Goal: Contribute content: Contribute content

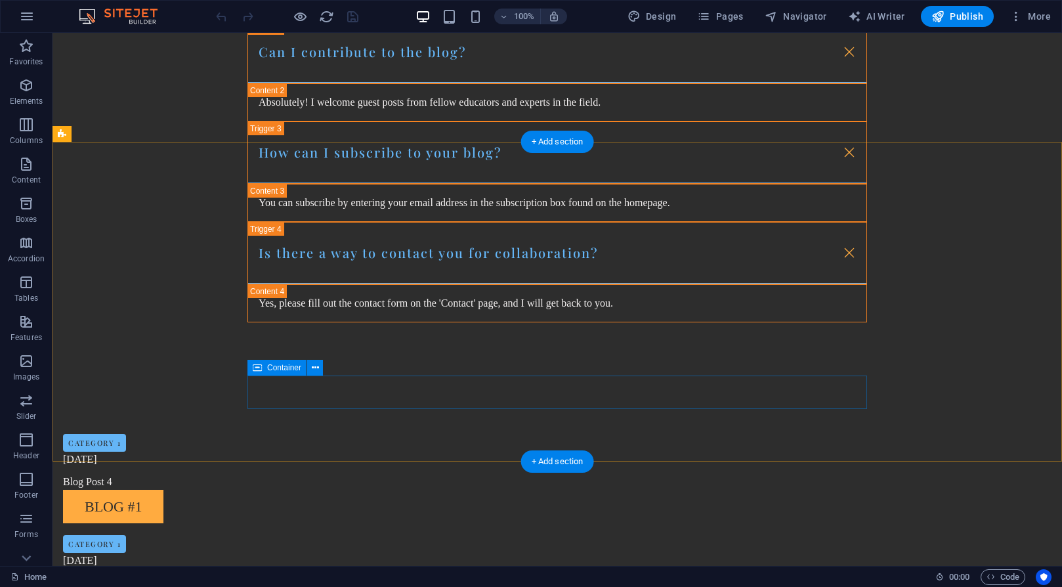
scroll to position [1169, 0]
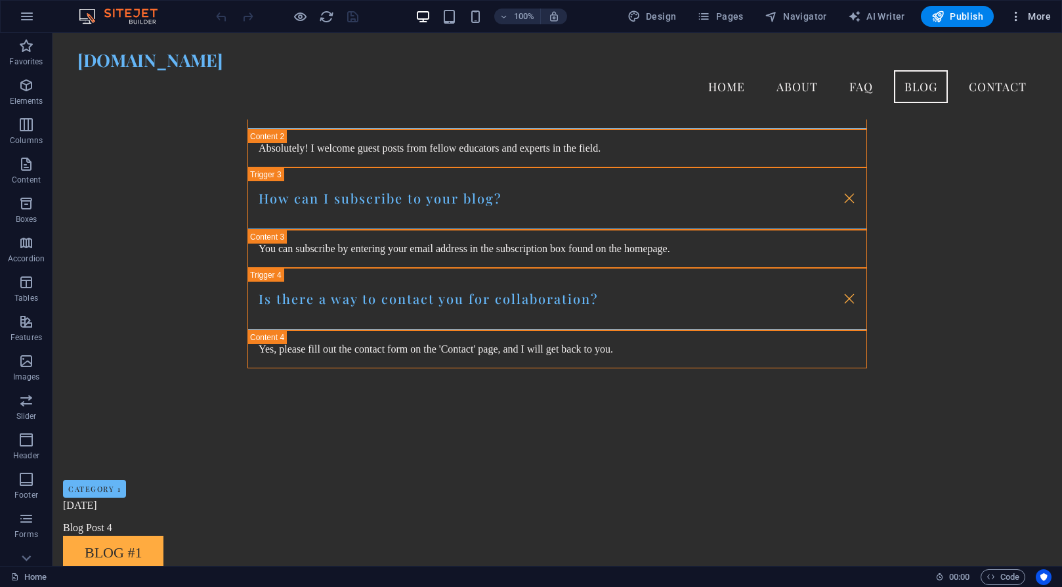
click at [0, 0] on span "More" at bounding box center [0, 0] width 0 height 0
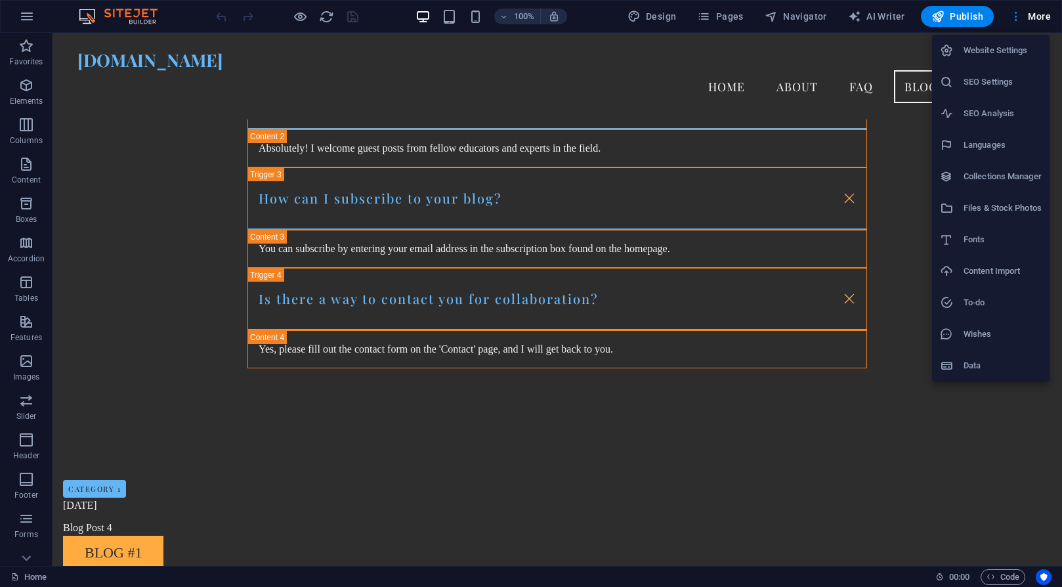
click at [729, 23] on div at bounding box center [531, 293] width 1062 height 587
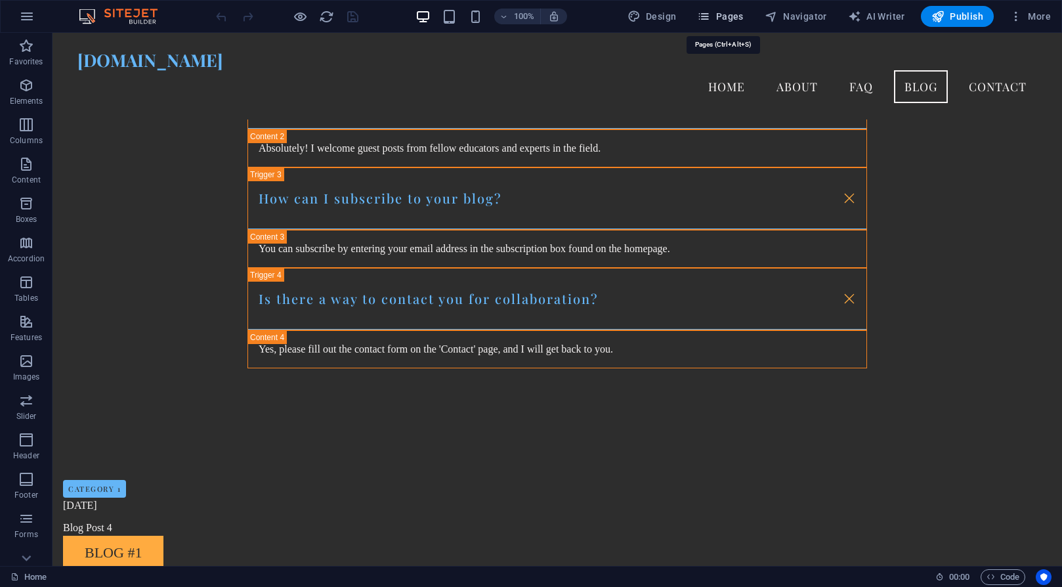
click at [709, 15] on icon "button" at bounding box center [703, 16] width 13 height 13
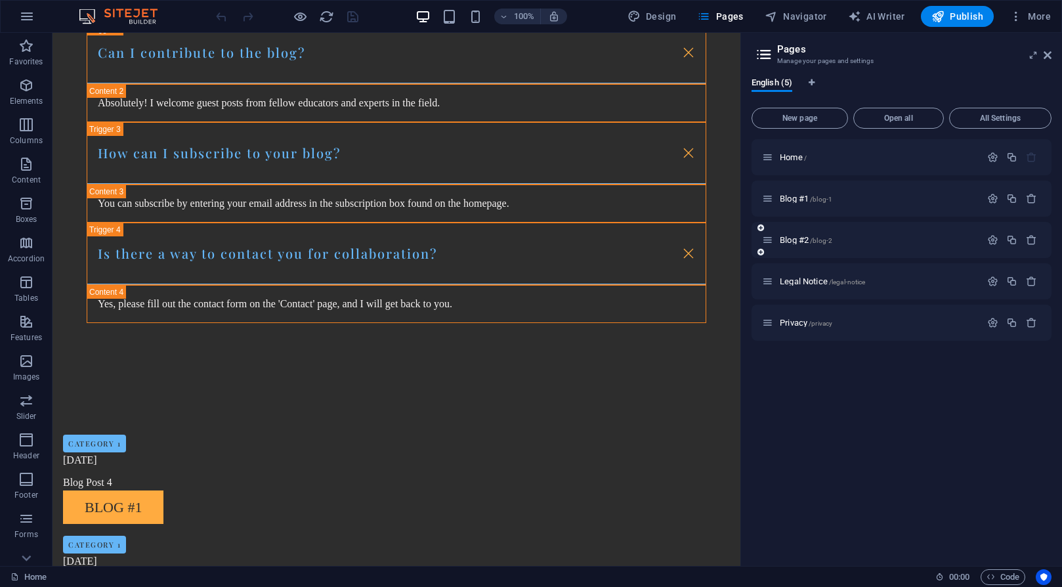
click at [774, 238] on div "Blog #2 /blog-2" at bounding box center [871, 239] width 218 height 15
click at [769, 240] on icon at bounding box center [767, 239] width 11 height 11
click at [818, 240] on span "/blog-2" at bounding box center [821, 240] width 22 height 7
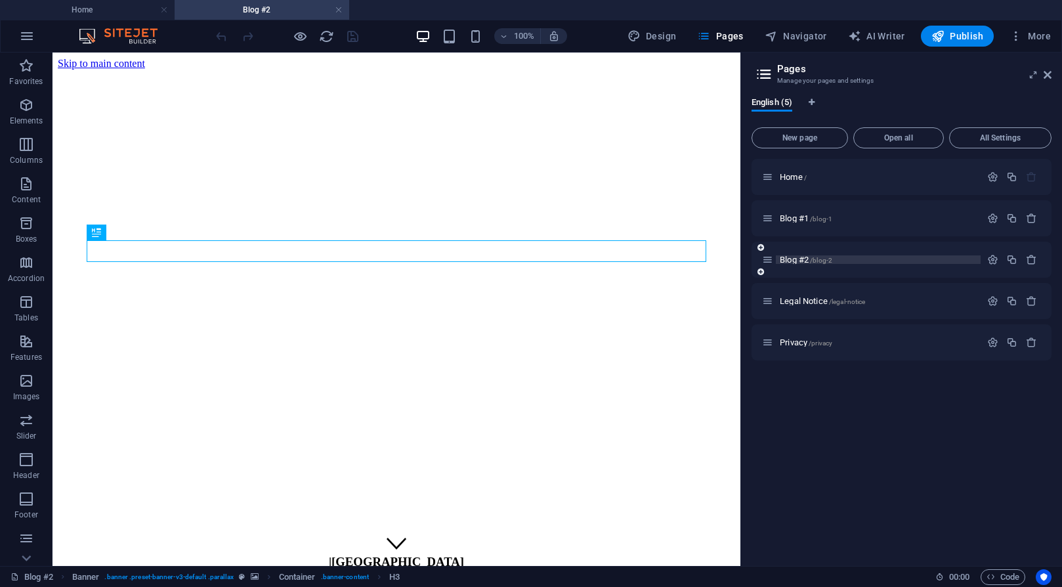
scroll to position [0, 0]
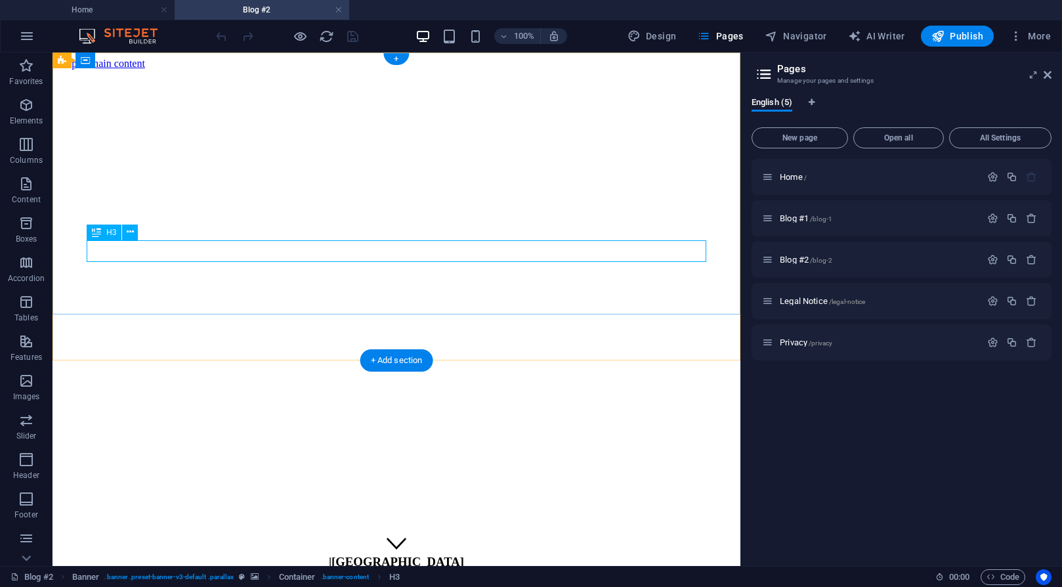
click at [454, 554] on div "| Falls Church" at bounding box center [396, 561] width 677 height 14
click at [449, 554] on div "| Falls Church" at bounding box center [396, 561] width 677 height 14
click at [391, 554] on div "| Falls Church" at bounding box center [396, 561] width 677 height 14
click at [125, 236] on button at bounding box center [130, 232] width 16 height 16
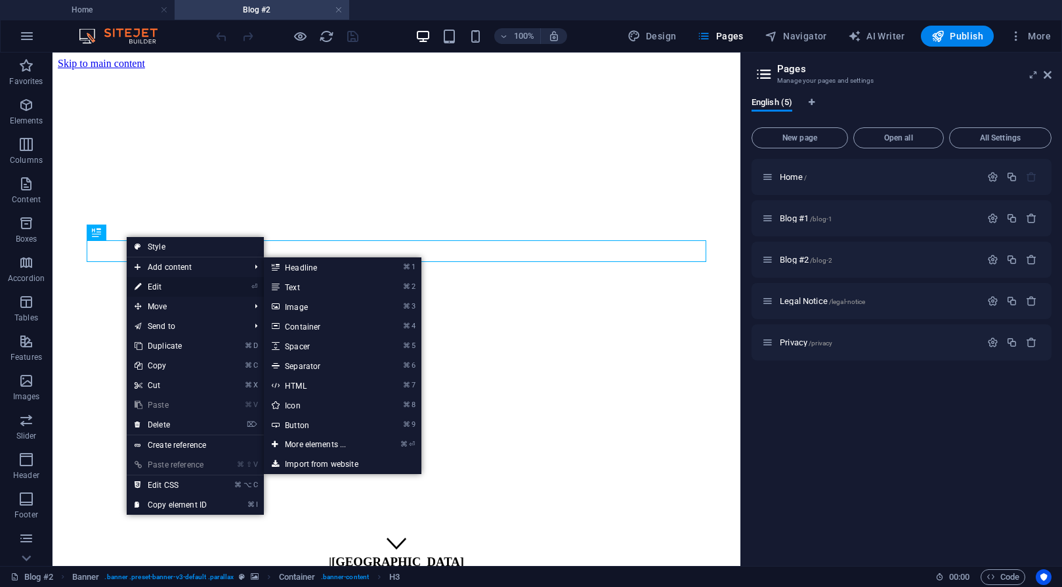
click at [152, 289] on link "⏎ Edit" at bounding box center [171, 287] width 88 height 20
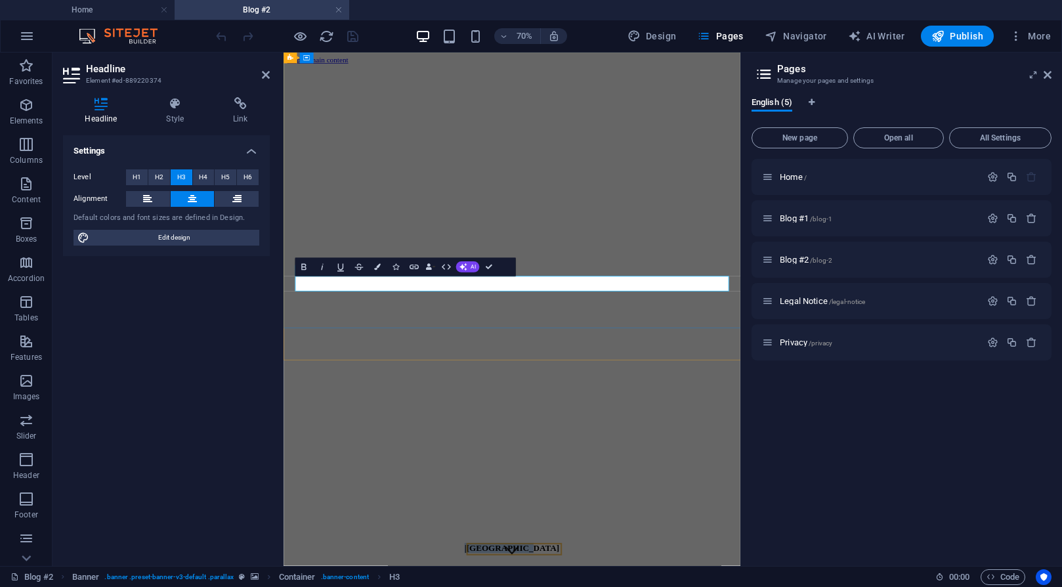
drag, startPoint x: 707, startPoint y: 390, endPoint x: 526, endPoint y: 384, distance: 180.6
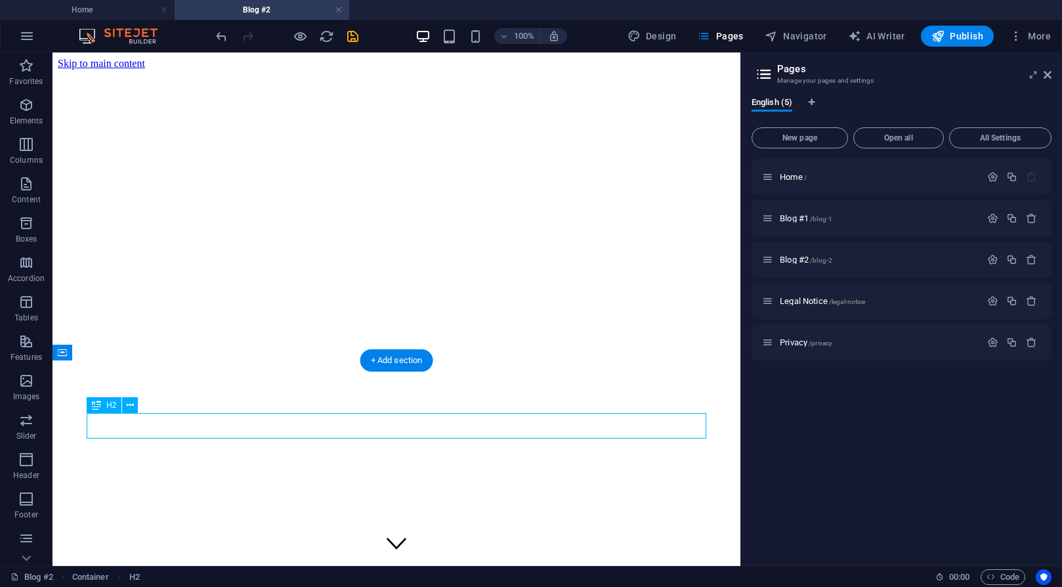
drag, startPoint x: 433, startPoint y: 430, endPoint x: 419, endPoint y: 430, distance: 14.4
click at [130, 399] on icon at bounding box center [130, 405] width 7 height 14
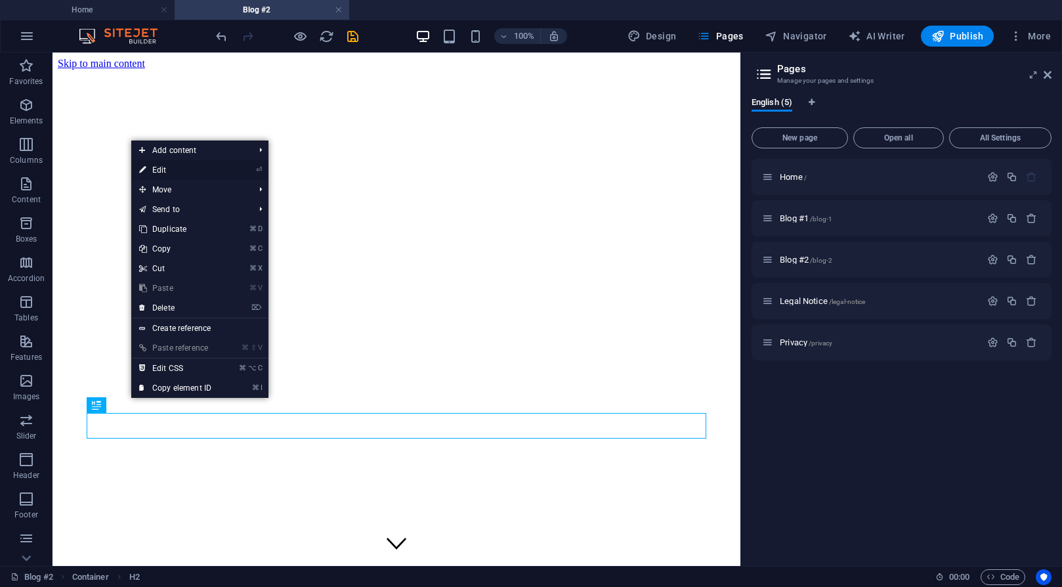
click at [177, 171] on link "⏎ Edit" at bounding box center [175, 170] width 88 height 20
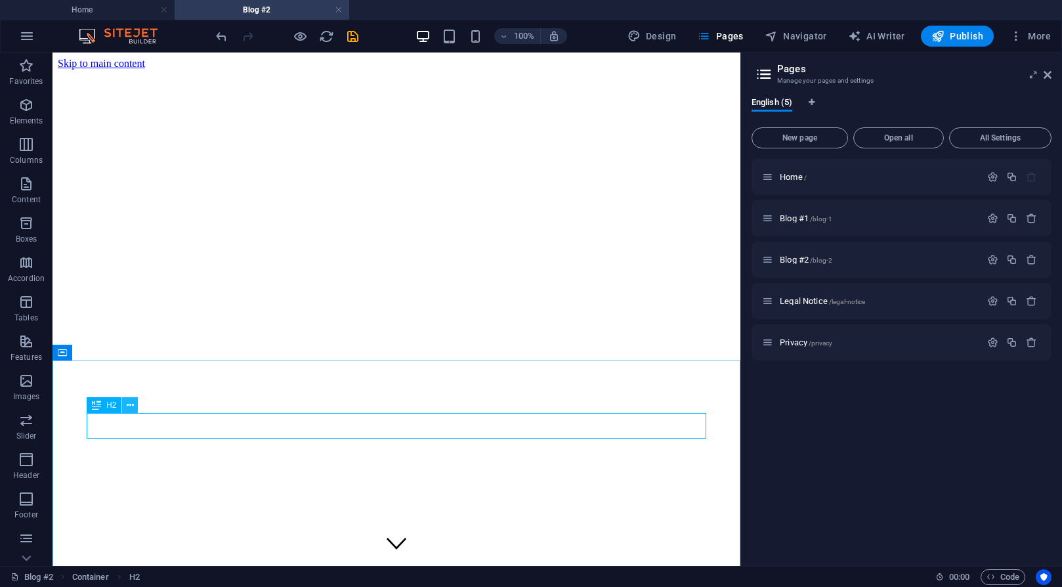
click at [129, 405] on icon at bounding box center [130, 405] width 7 height 14
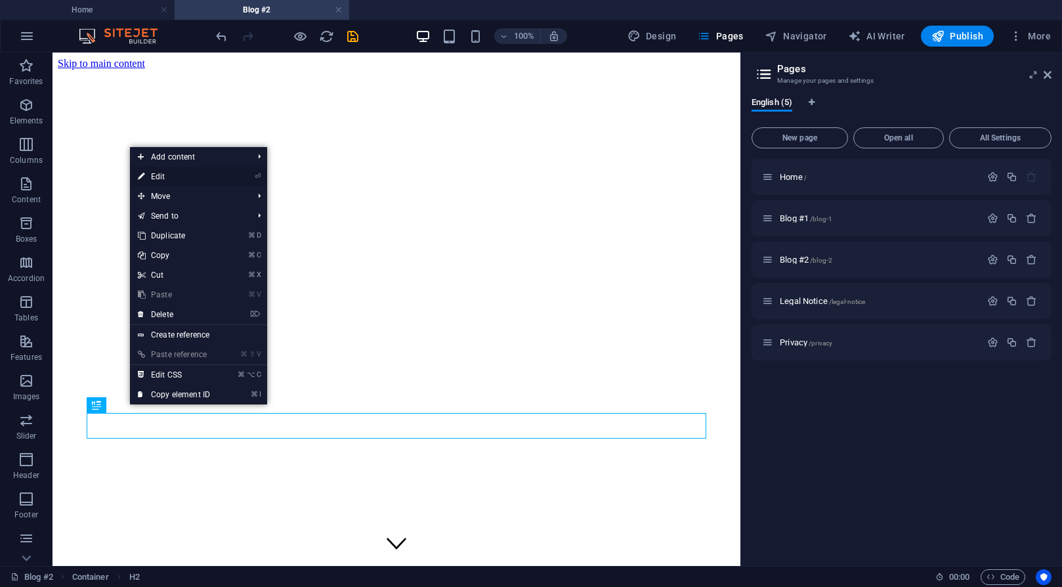
click at [180, 177] on link "⏎ Edit" at bounding box center [174, 177] width 88 height 20
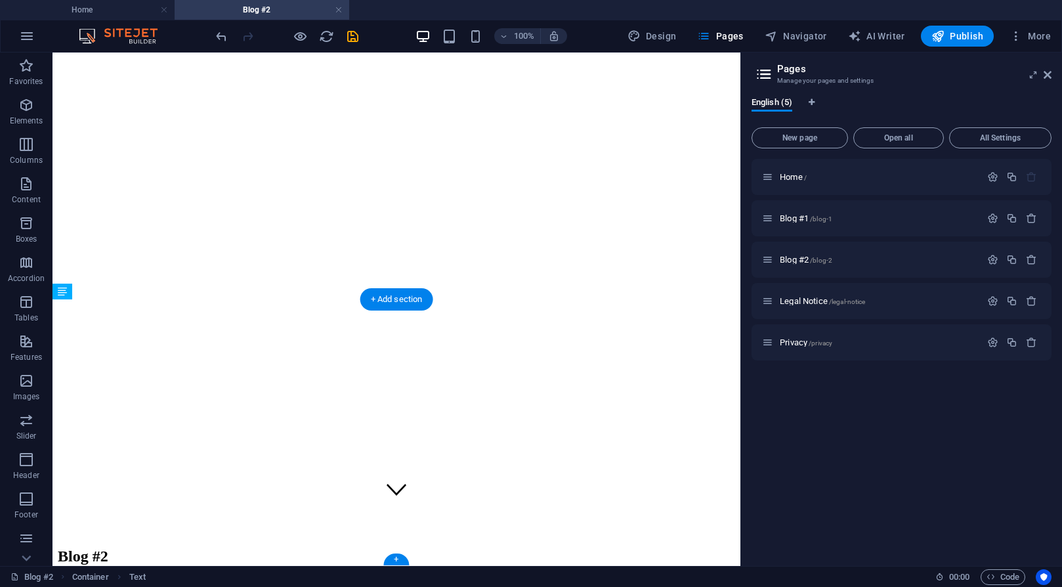
scroll to position [61, 0]
drag, startPoint x: 598, startPoint y: 442, endPoint x: 599, endPoint y: 426, distance: 16.4
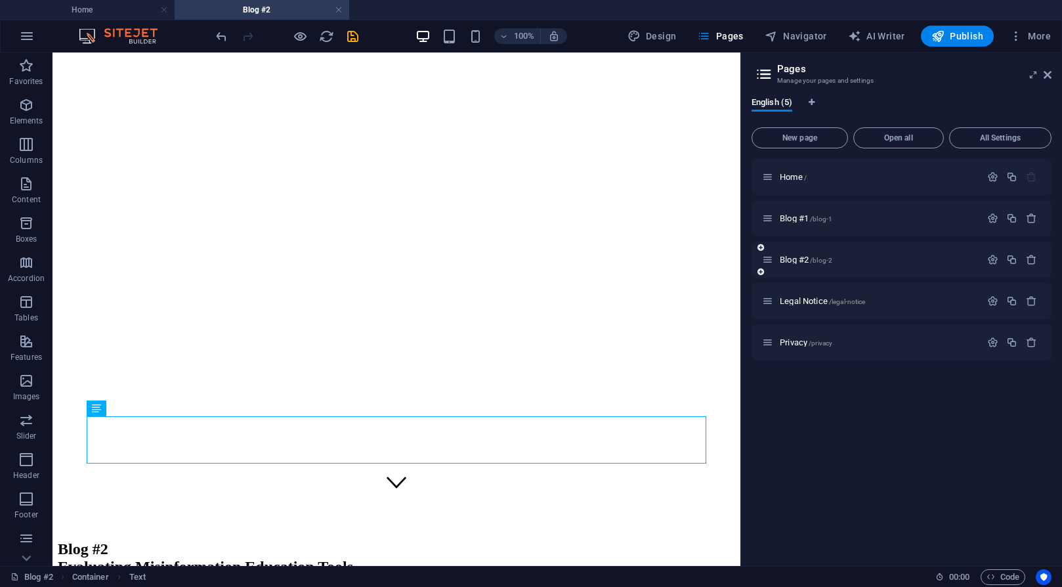
click at [770, 262] on icon at bounding box center [767, 259] width 11 height 11
click at [911, 259] on icon "button" at bounding box center [992, 259] width 11 height 11
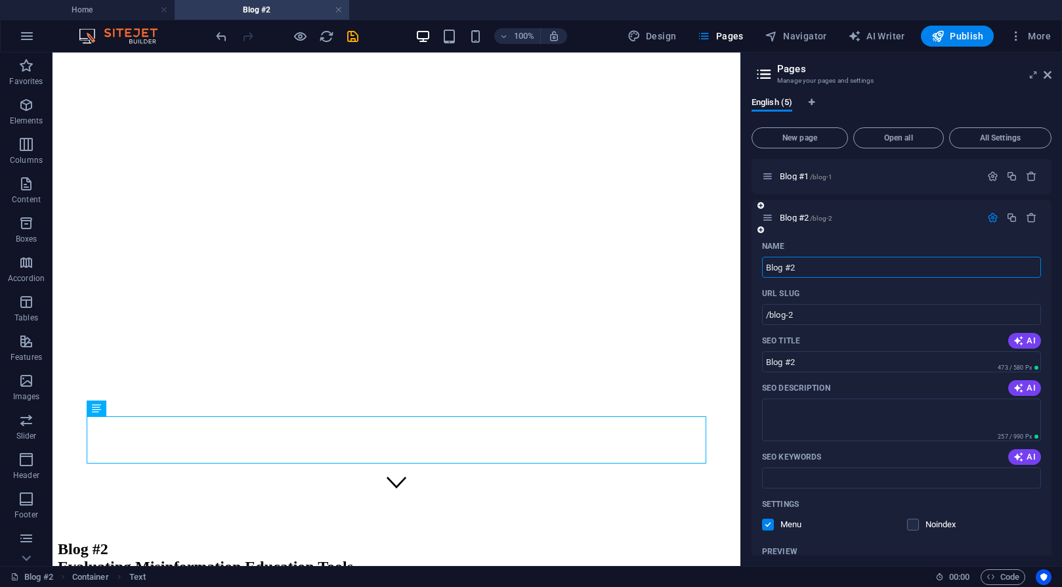
scroll to position [39, 0]
click at [911, 219] on icon "button" at bounding box center [1011, 220] width 11 height 11
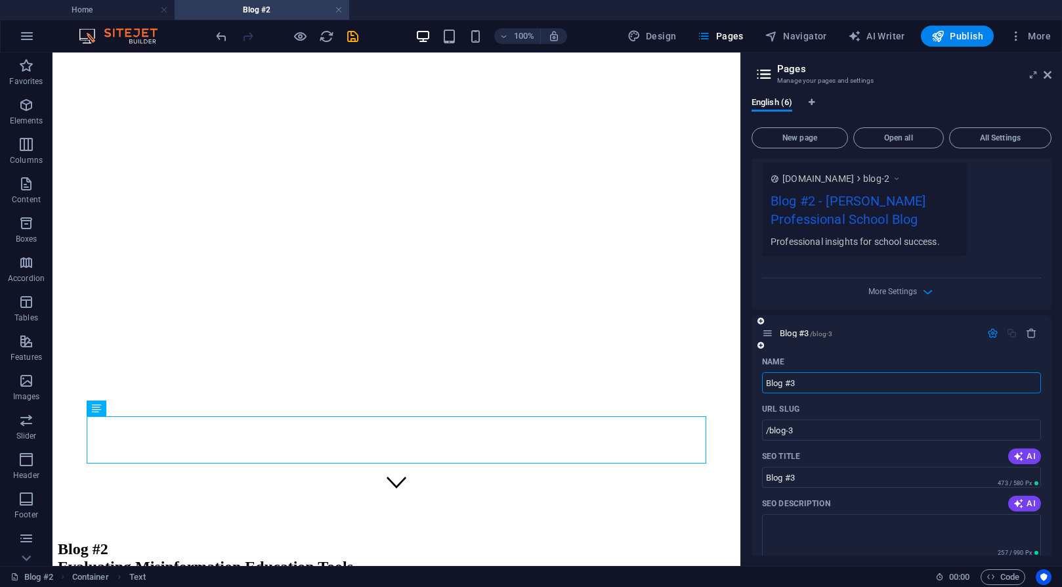
scroll to position [579, 0]
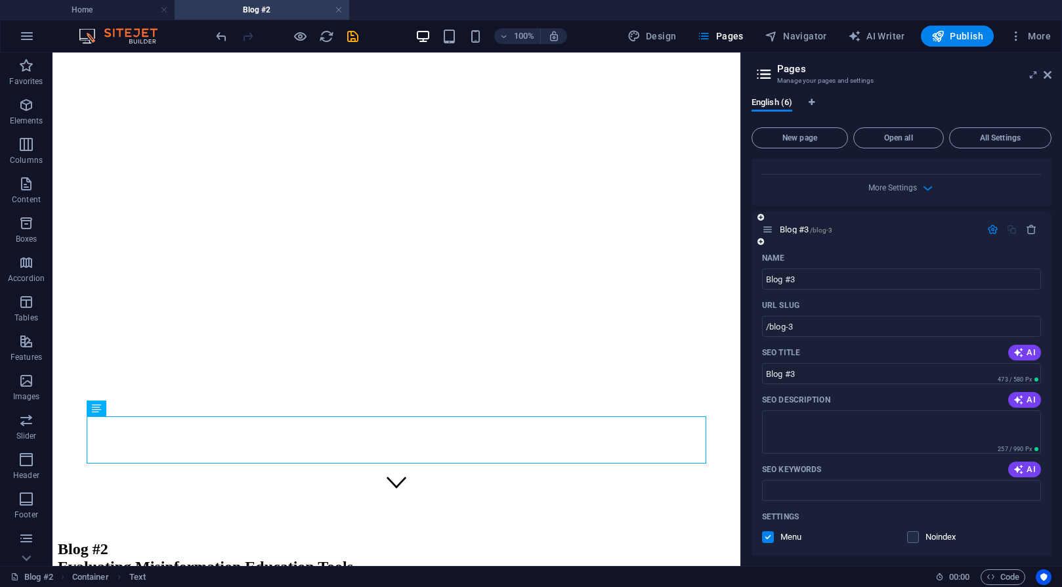
click at [911, 229] on div at bounding box center [1012, 229] width 58 height 11
click at [768, 232] on icon at bounding box center [767, 229] width 11 height 11
click at [911, 230] on icon "button" at bounding box center [992, 229] width 11 height 11
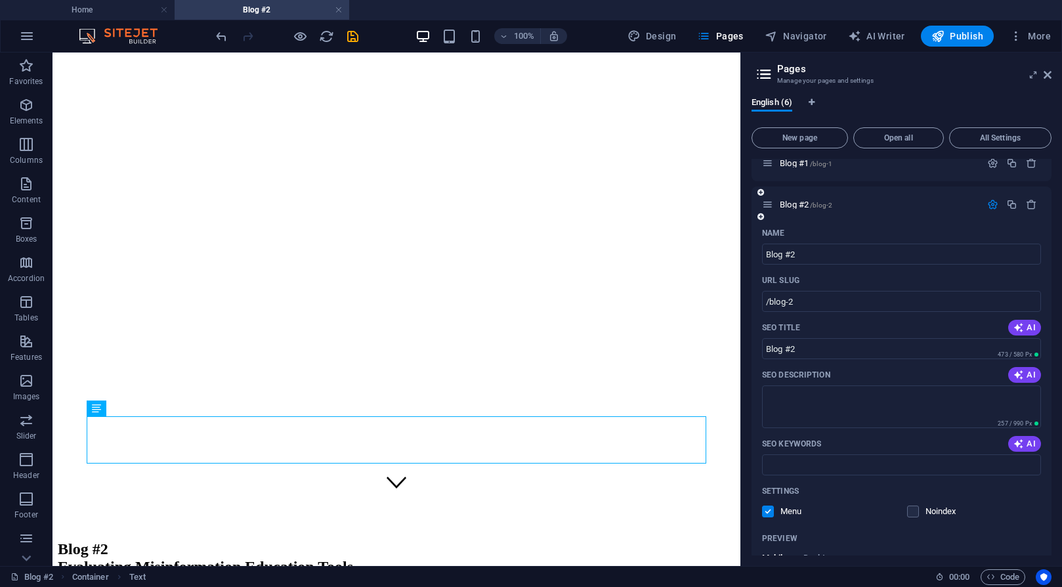
scroll to position [47, 0]
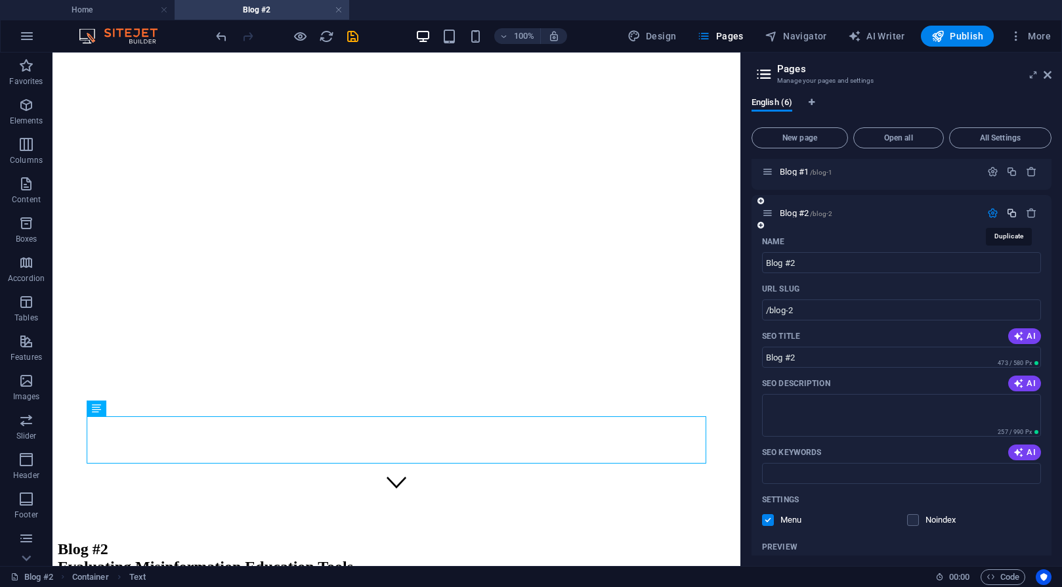
click at [911, 214] on icon "button" at bounding box center [1011, 212] width 11 height 11
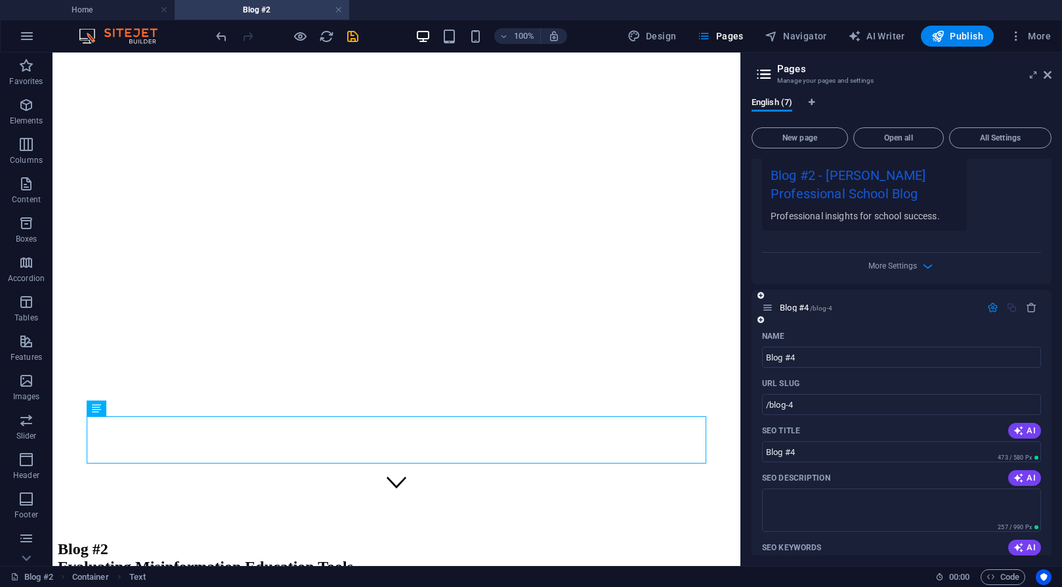
click at [911, 310] on icon "button" at bounding box center [992, 307] width 11 height 11
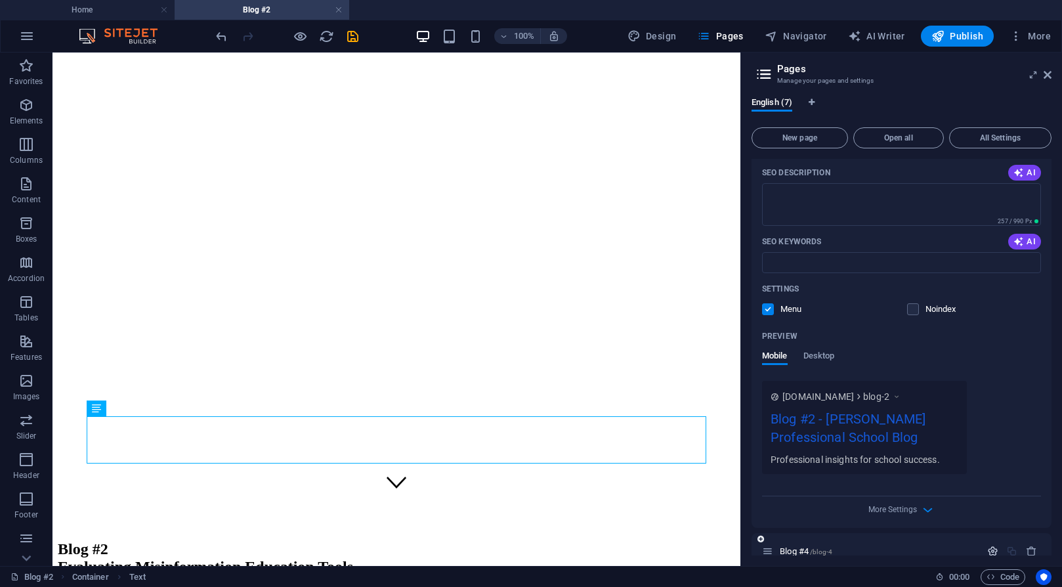
scroll to position [245, 0]
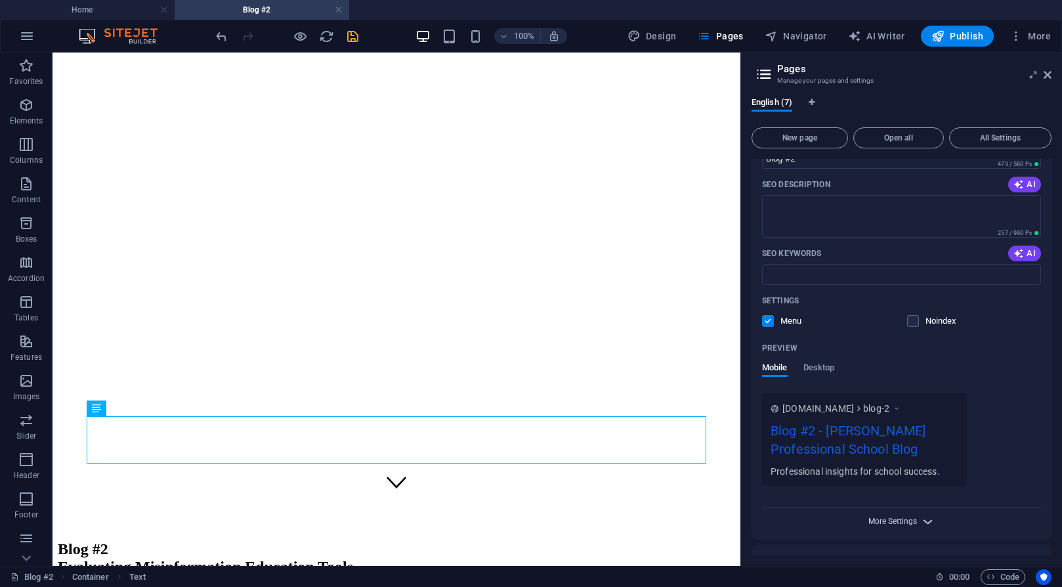
click at [910, 520] on span "More Settings" at bounding box center [892, 520] width 49 height 9
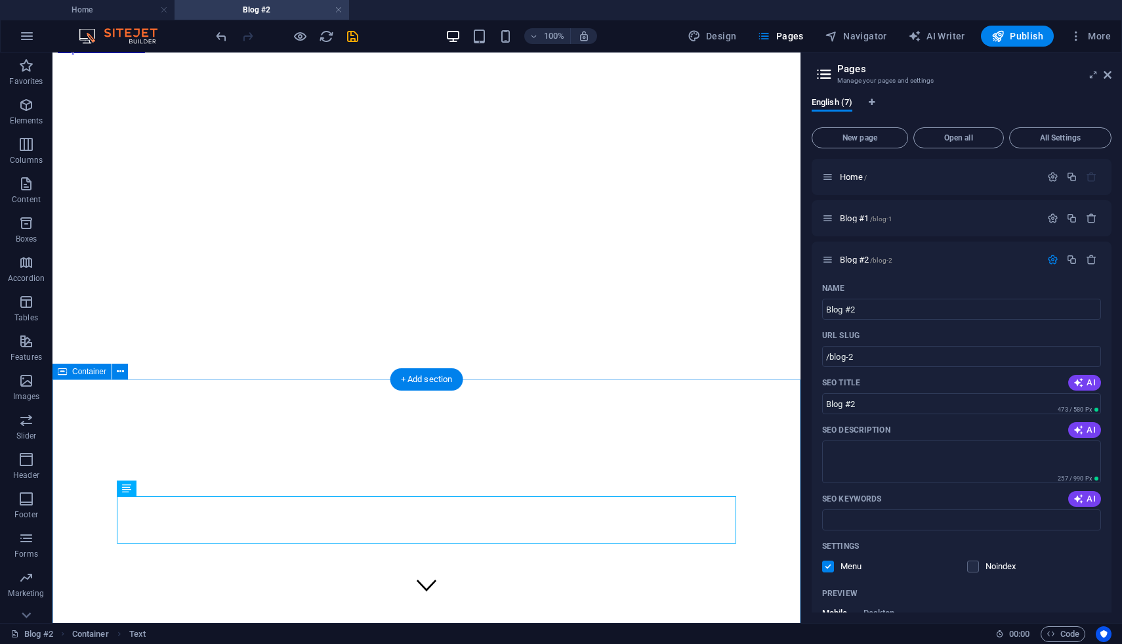
scroll to position [38, 0]
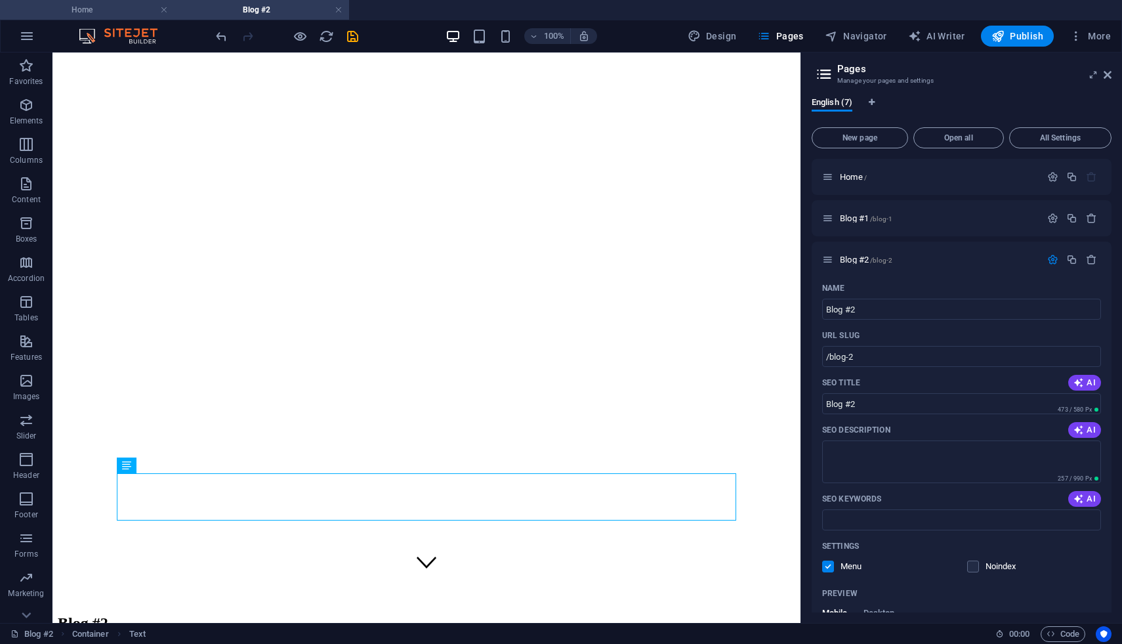
click at [75, 14] on h4 "Home" at bounding box center [87, 10] width 175 height 14
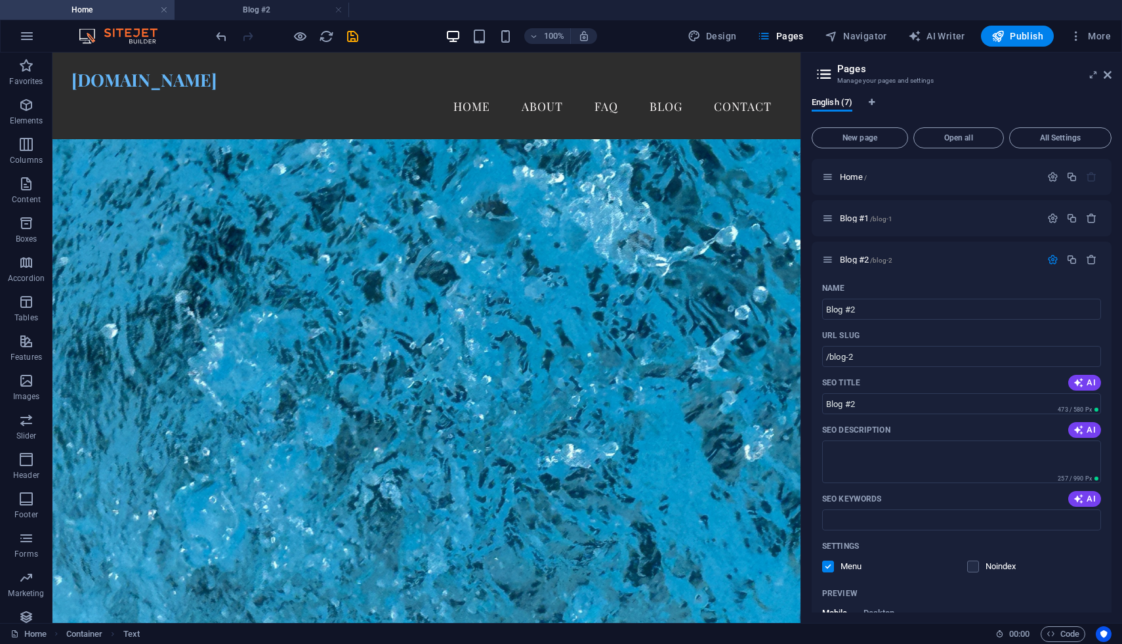
scroll to position [1264, 0]
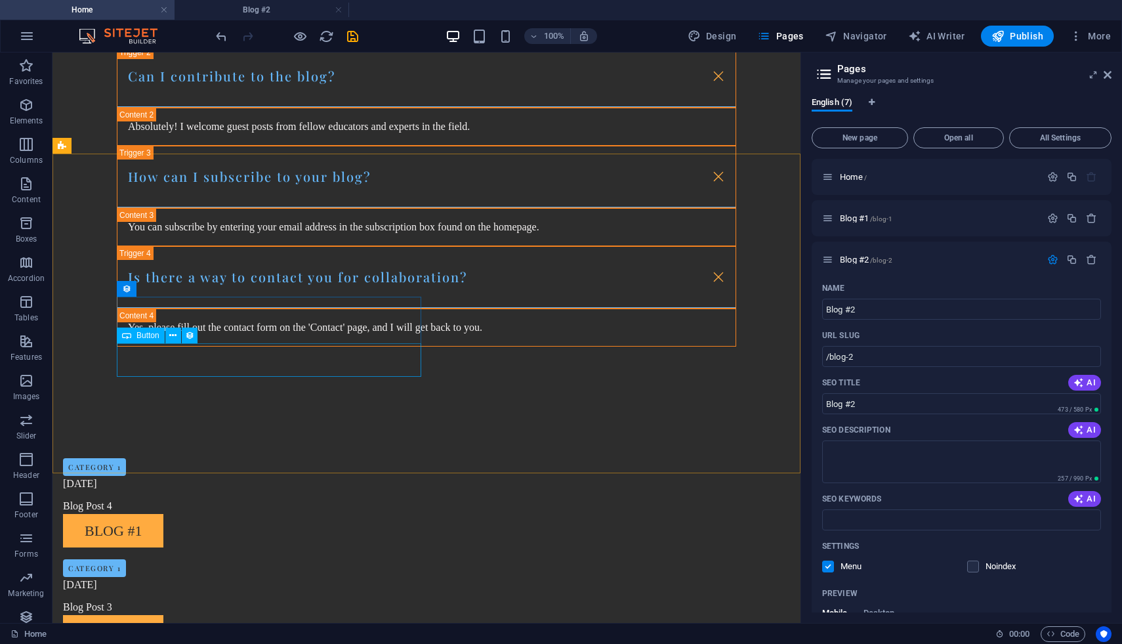
click at [129, 337] on icon at bounding box center [126, 335] width 9 height 16
click at [173, 335] on icon at bounding box center [172, 336] width 7 height 14
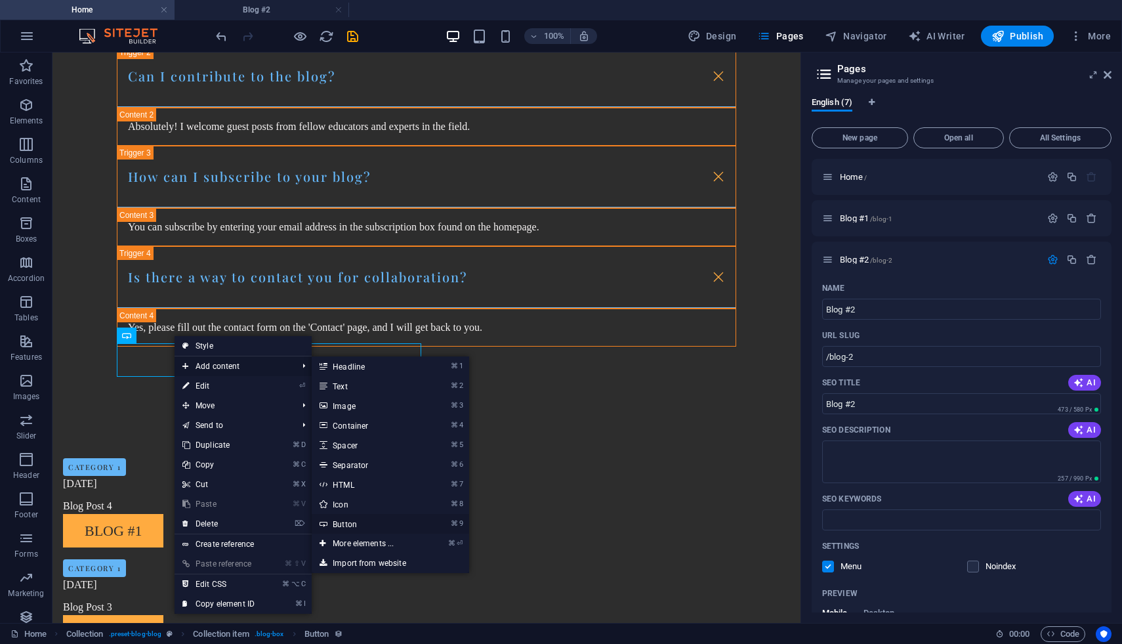
click at [337, 524] on link "⌘ 9 Button" at bounding box center [366, 524] width 108 height 20
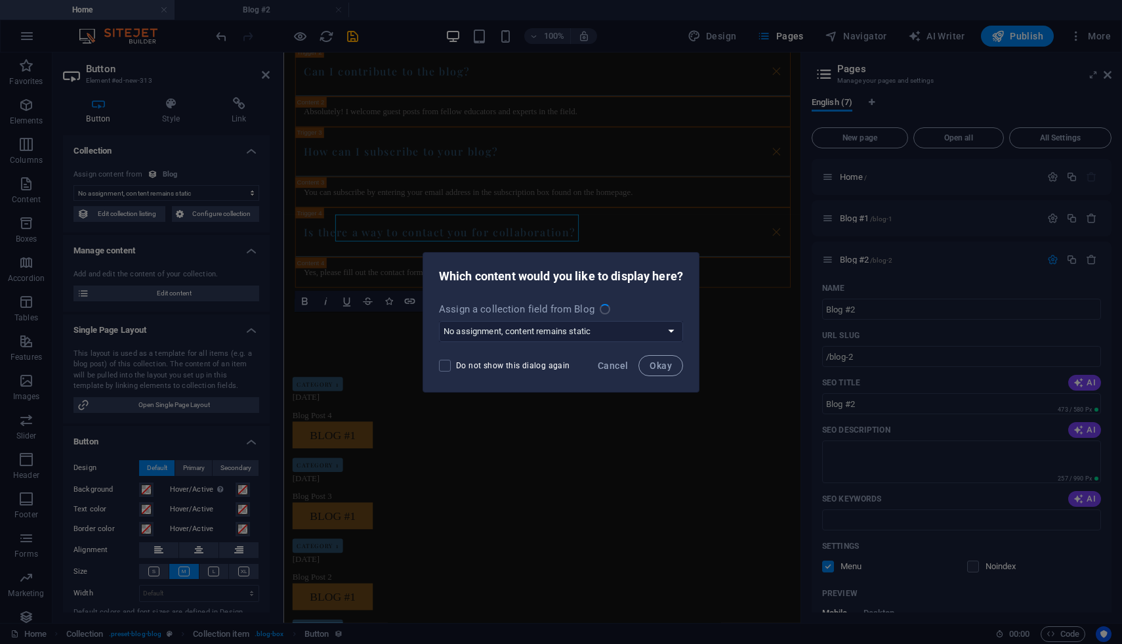
scroll to position [1385, 0]
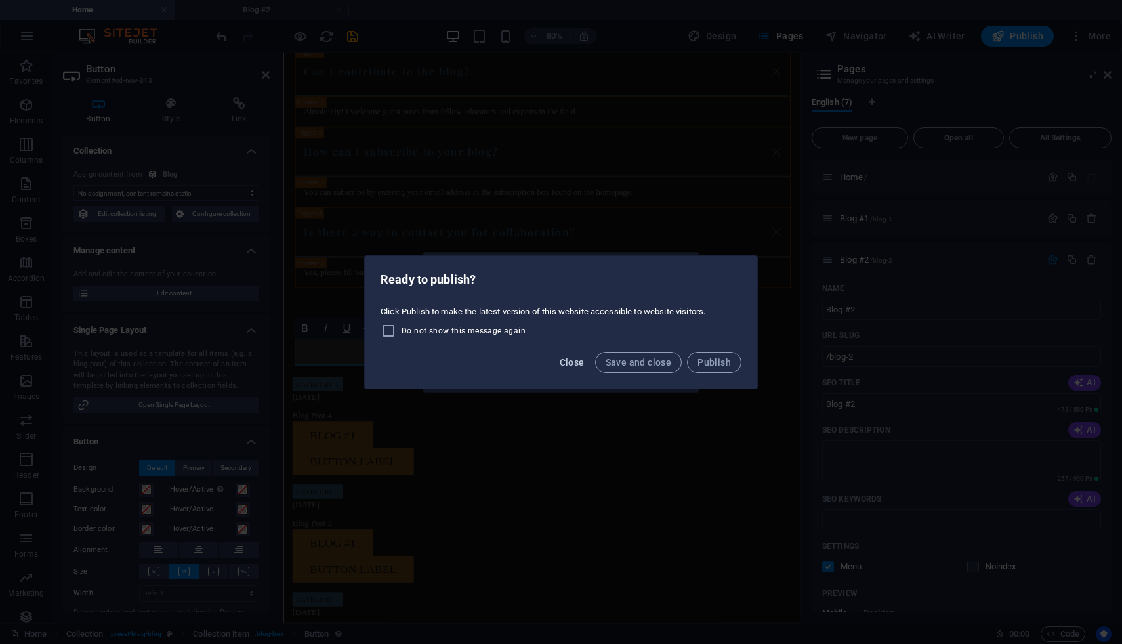
click at [572, 361] on span "Close" at bounding box center [572, 362] width 25 height 10
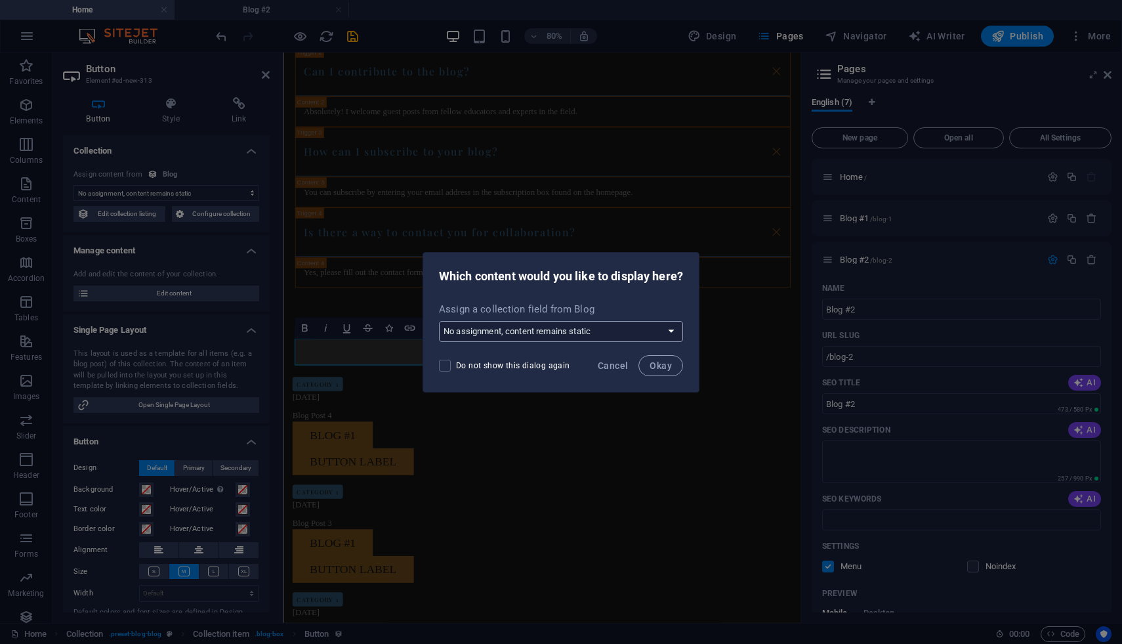
click at [675, 327] on select "No assignment, content remains static Create a new field Created at (Date) Upda…" at bounding box center [561, 331] width 244 height 21
click at [619, 364] on span "Cancel" at bounding box center [613, 365] width 30 height 10
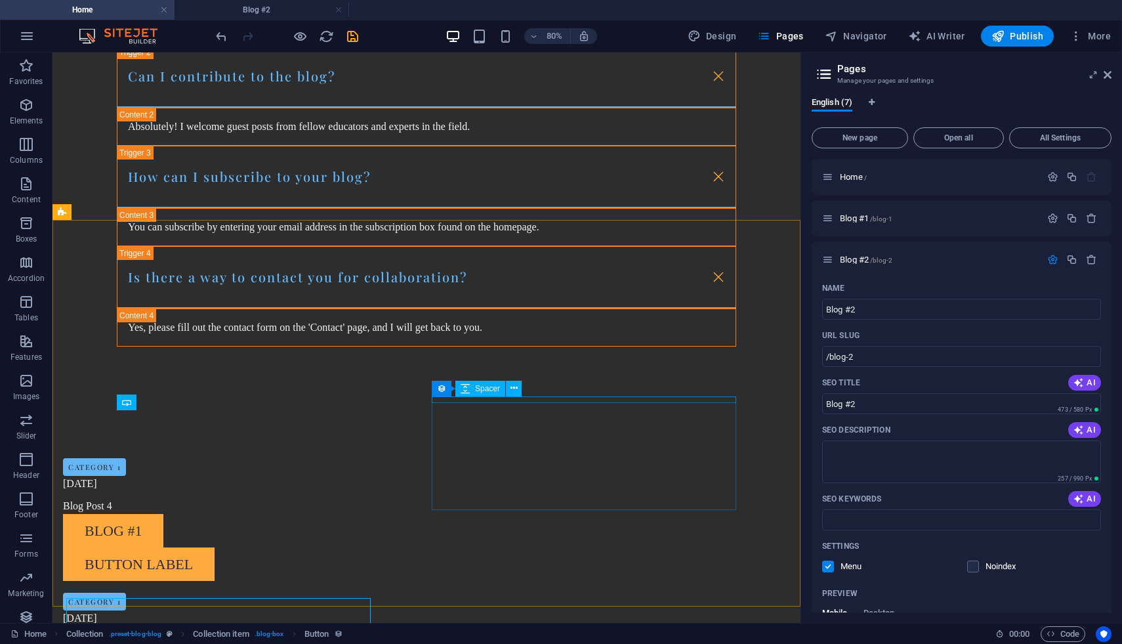
scroll to position [1264, 0]
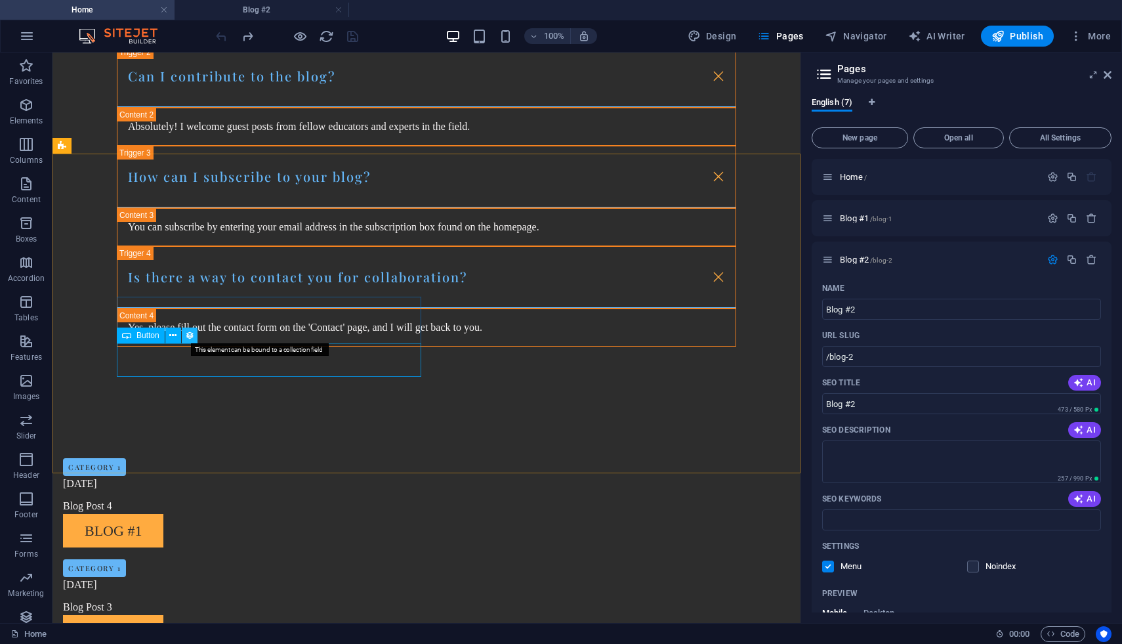
click at [189, 331] on icon at bounding box center [189, 336] width 9 height 14
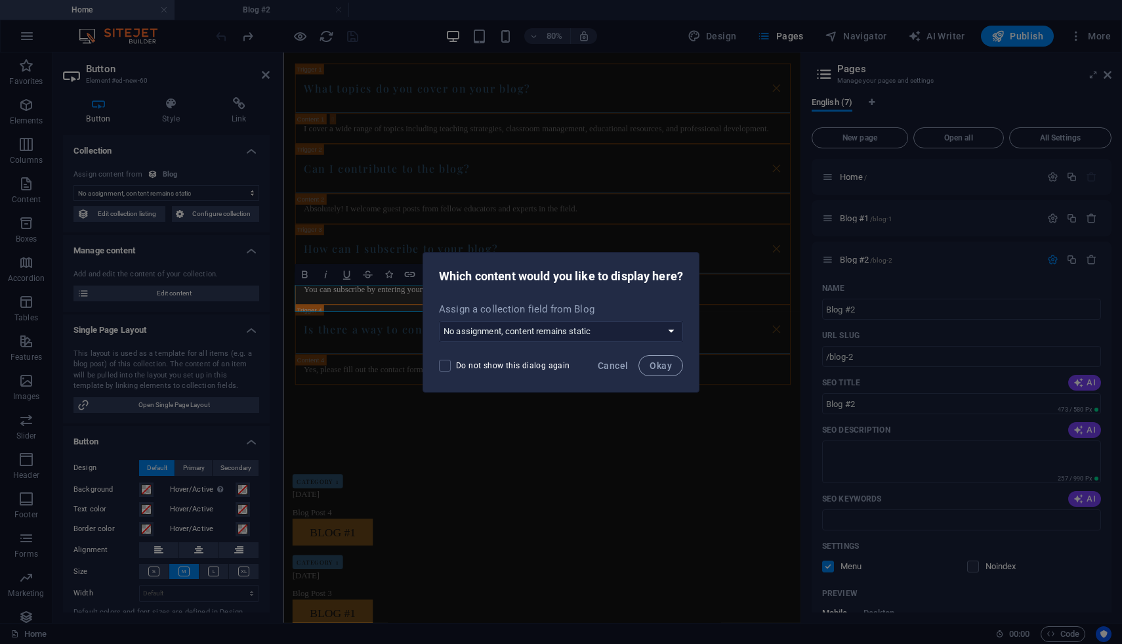
scroll to position [1385, 0]
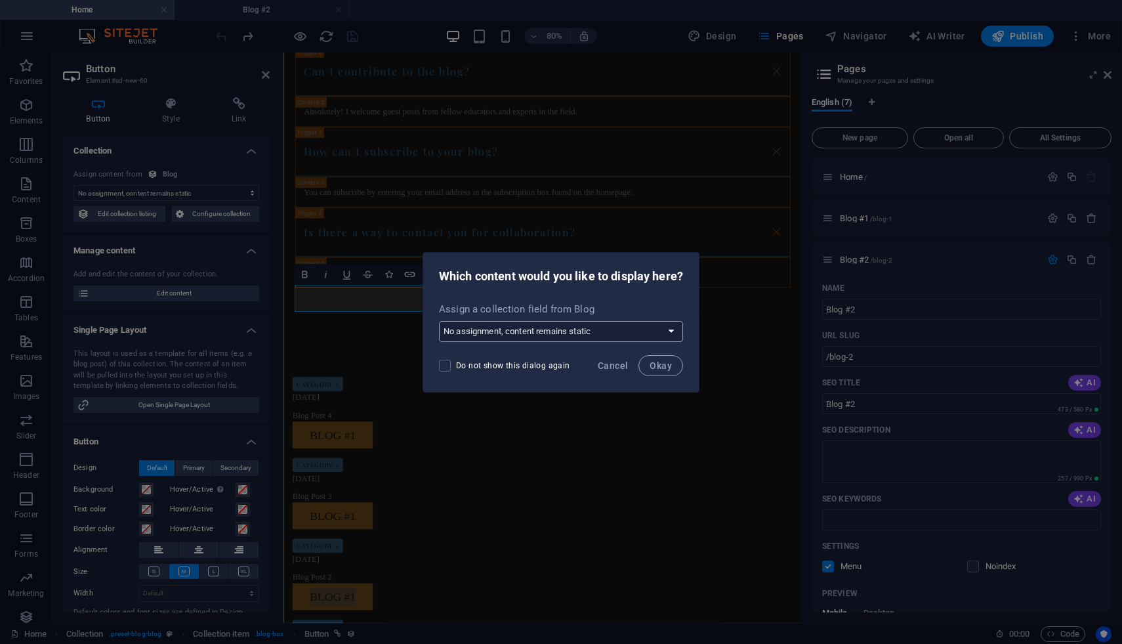
click at [677, 335] on select "No assignment, content remains static Create a new field Created at (Date) Upda…" at bounding box center [561, 331] width 244 height 21
click at [613, 368] on span "Cancel" at bounding box center [613, 365] width 30 height 10
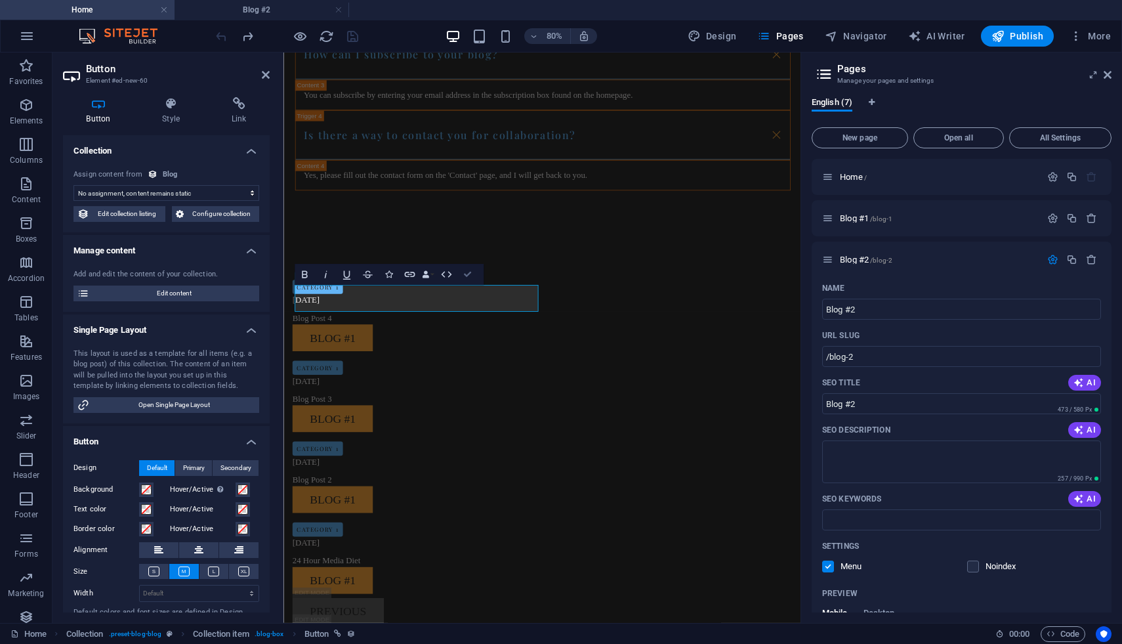
scroll to position [1264, 0]
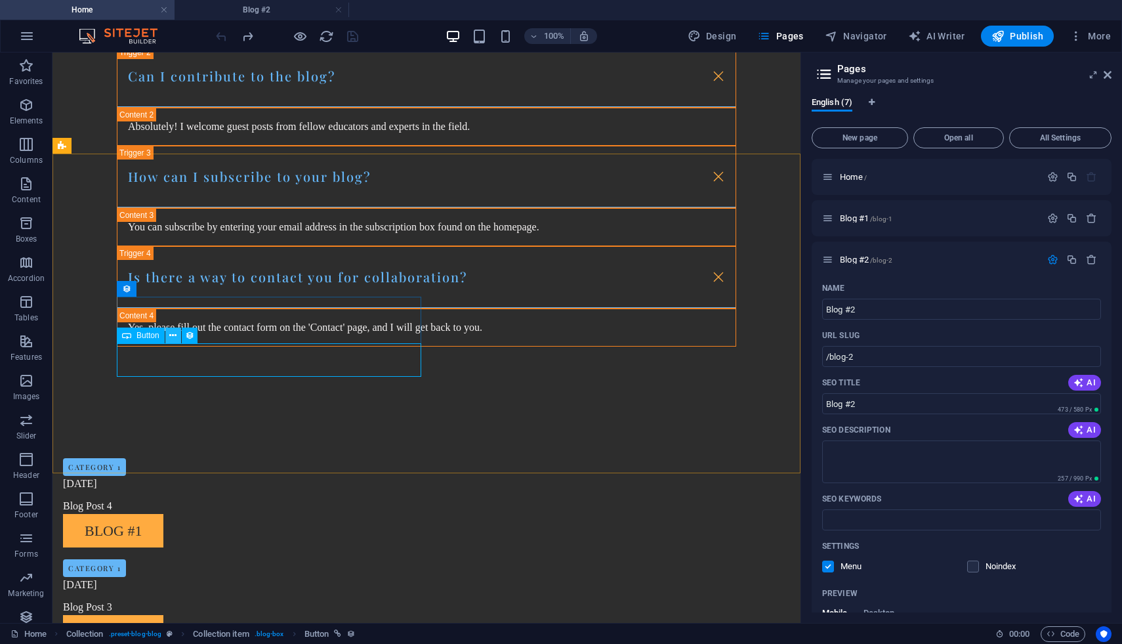
click at [177, 338] on button at bounding box center [173, 335] width 16 height 16
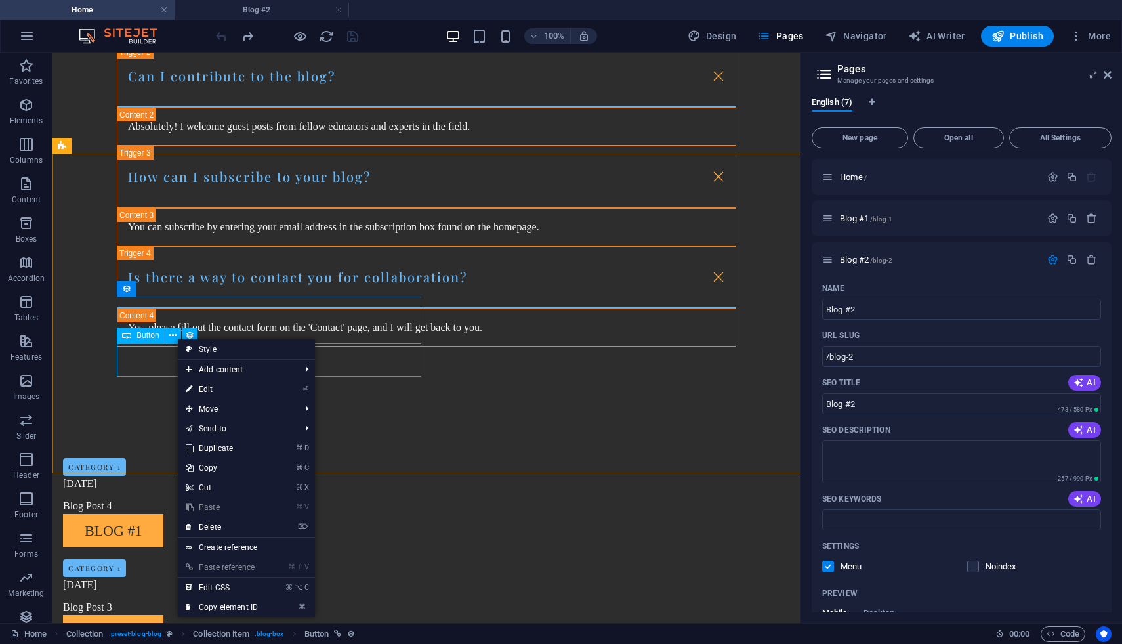
click at [135, 340] on div "Button" at bounding box center [141, 335] width 48 height 16
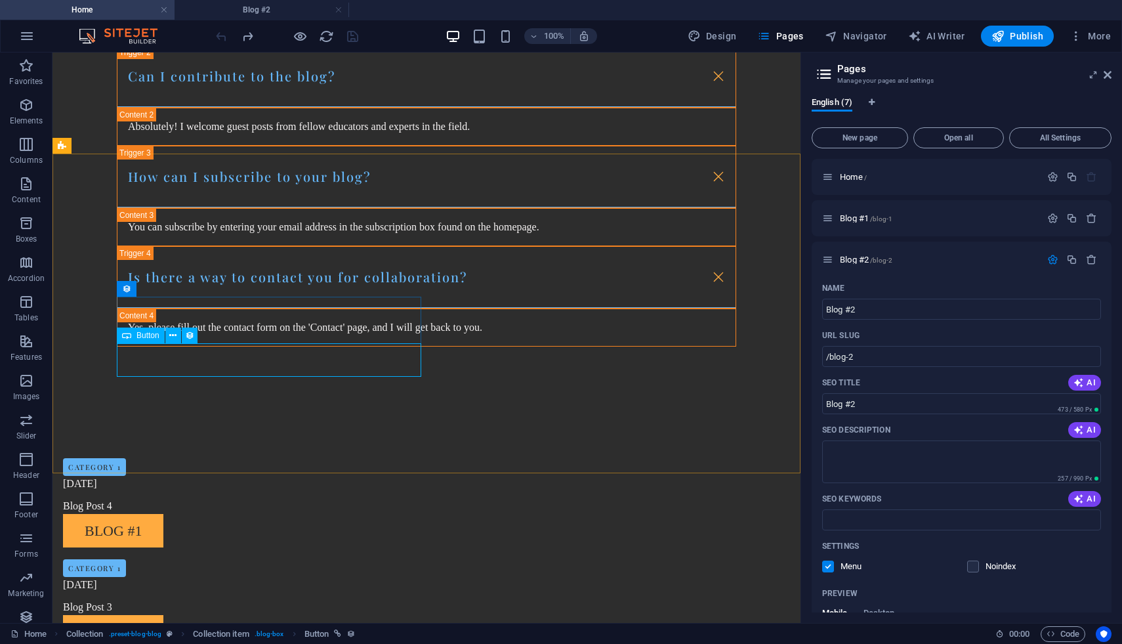
click at [139, 335] on span "Button" at bounding box center [147, 335] width 23 height 8
click at [131, 289] on div "Collection item" at bounding box center [155, 289] width 77 height 16
click at [182, 318] on icon at bounding box center [181, 320] width 9 height 14
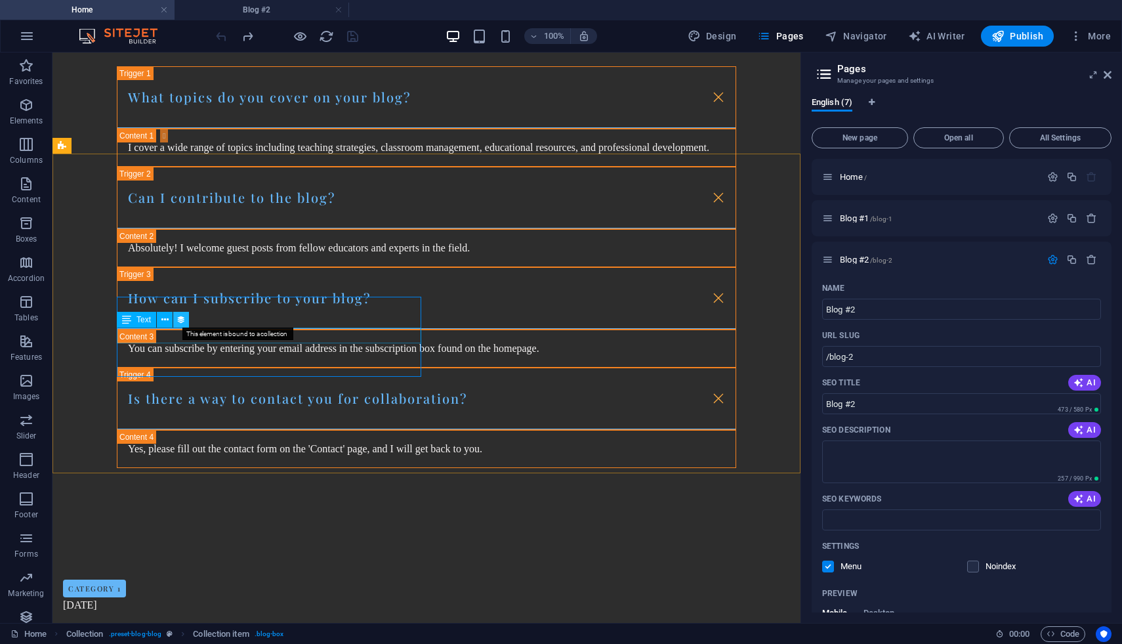
select select "name"
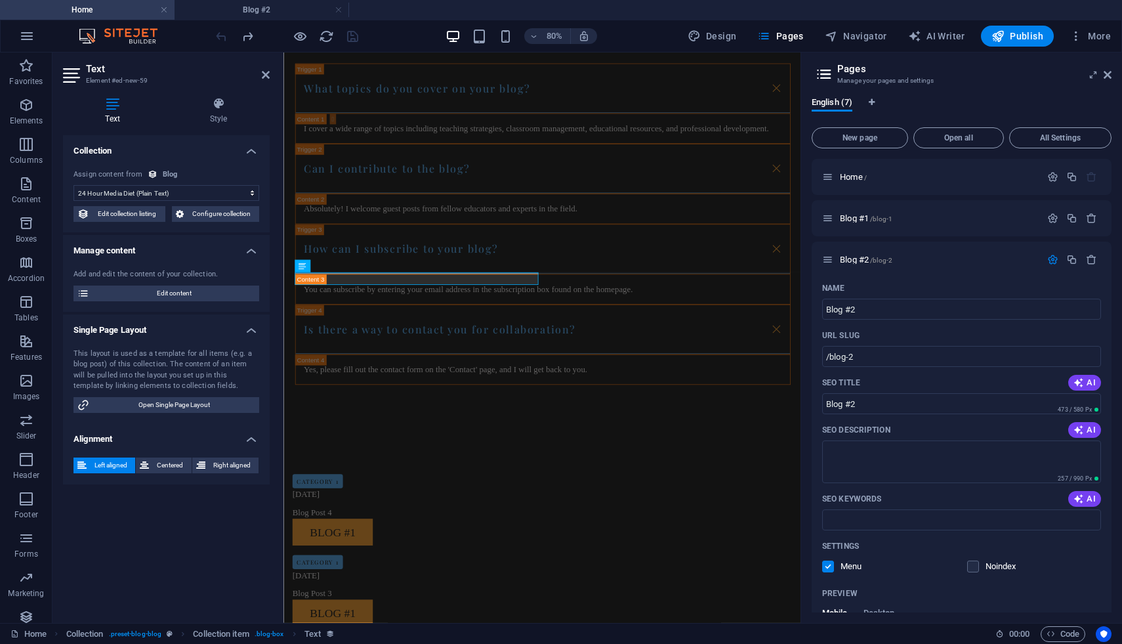
scroll to position [1385, 0]
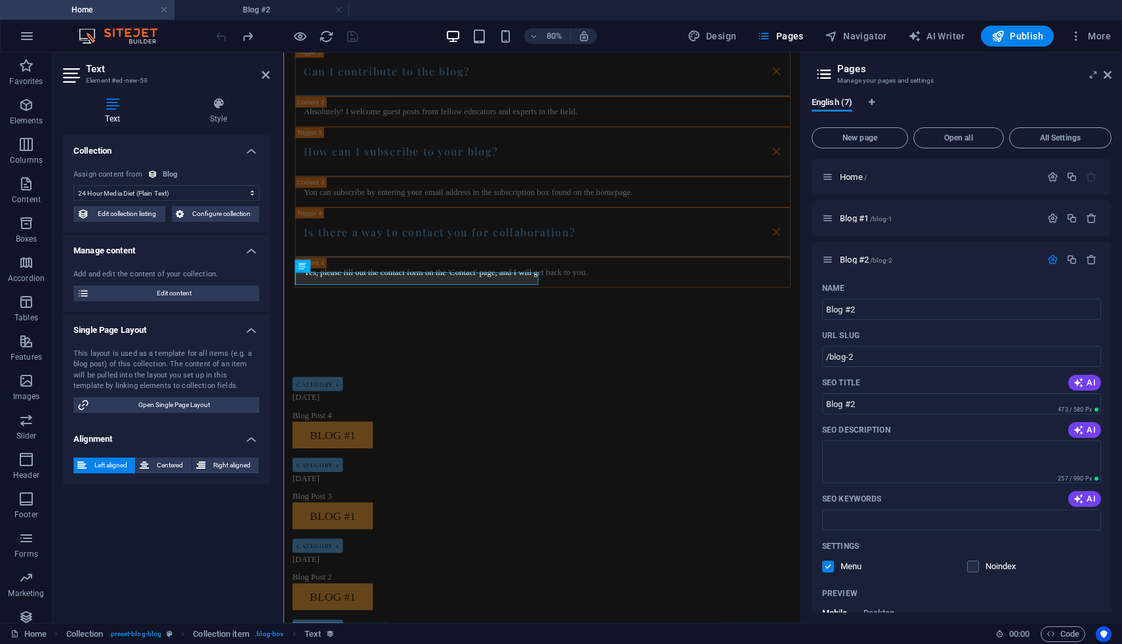
click at [248, 195] on select "No assignment, content remains static Created at (Date) Updated at (Date) 24 Ho…" at bounding box center [166, 193] width 186 height 16
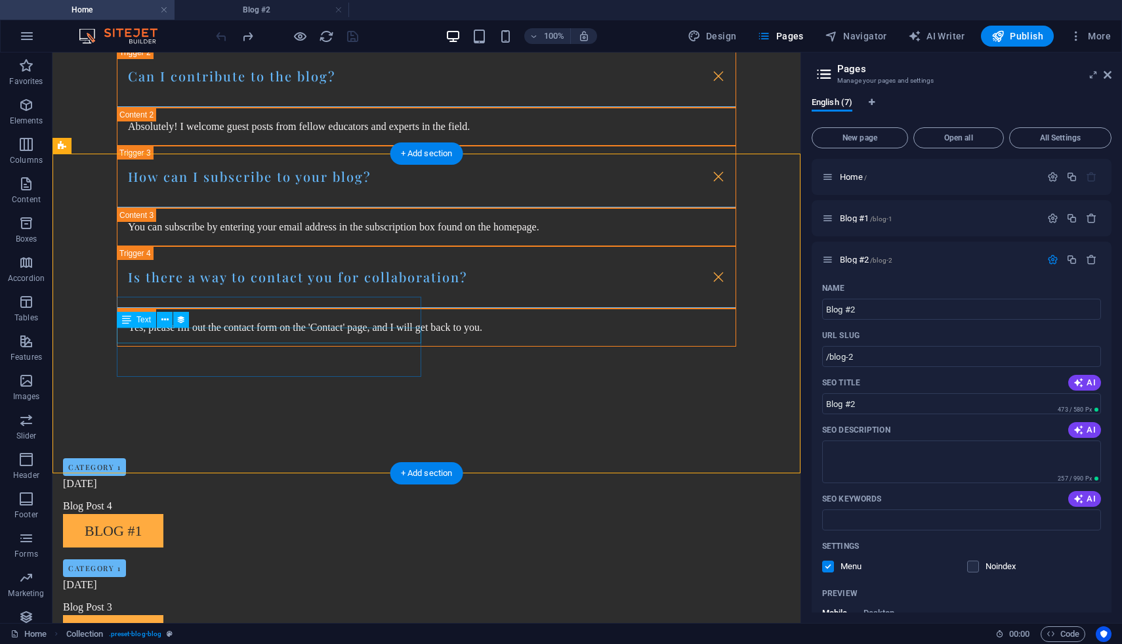
click at [169, 320] on button at bounding box center [165, 320] width 16 height 16
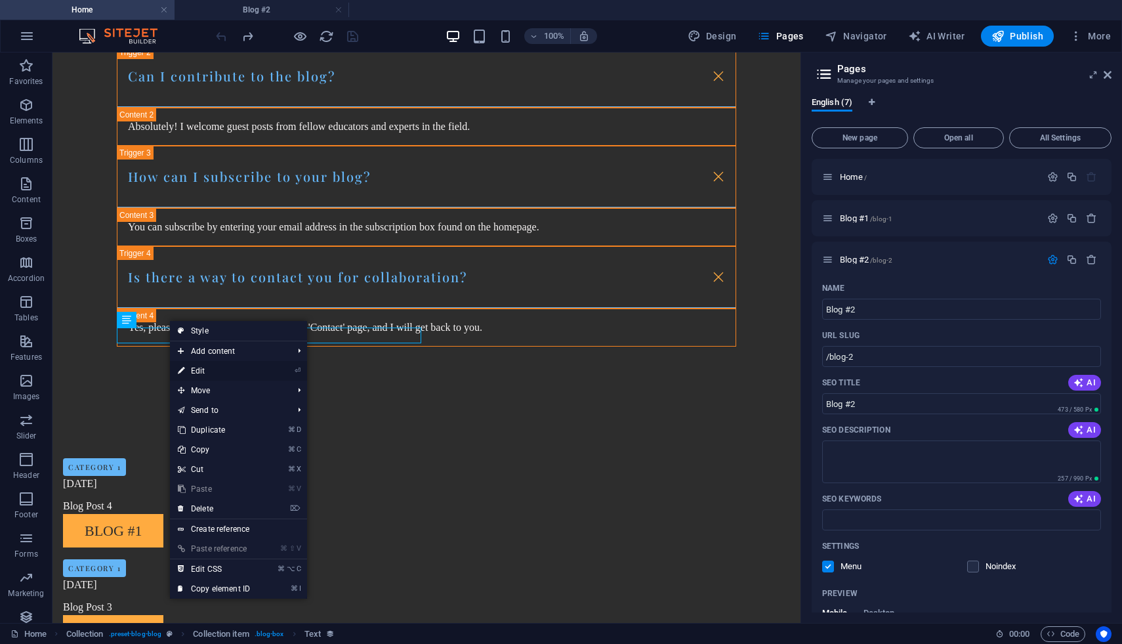
click at [199, 373] on link "⏎ Edit" at bounding box center [214, 371] width 88 height 20
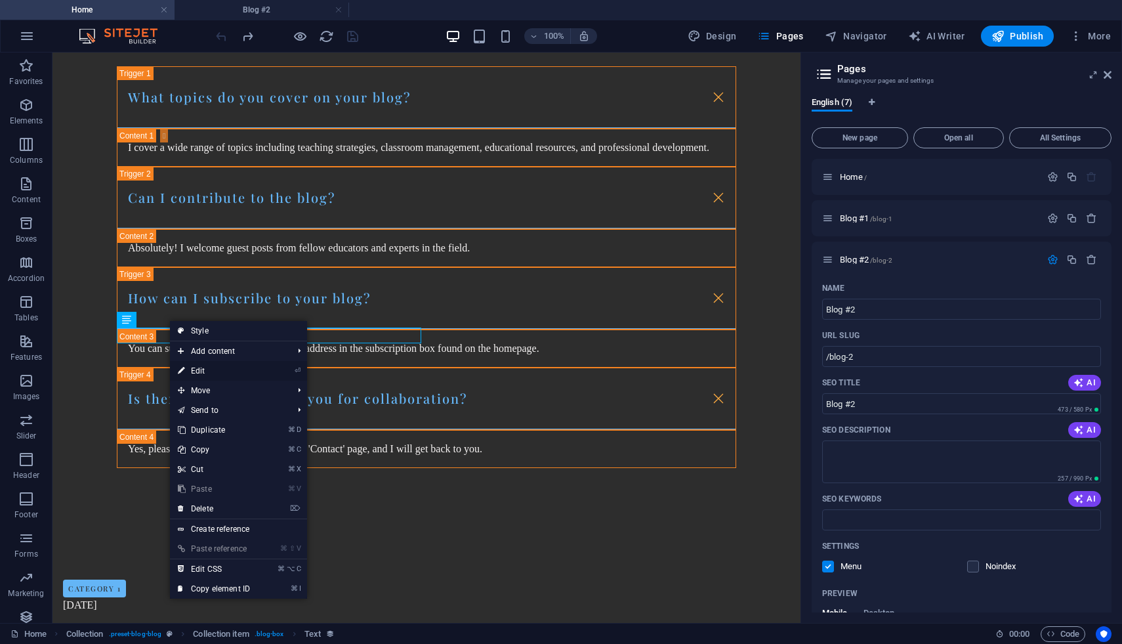
scroll to position [1385, 0]
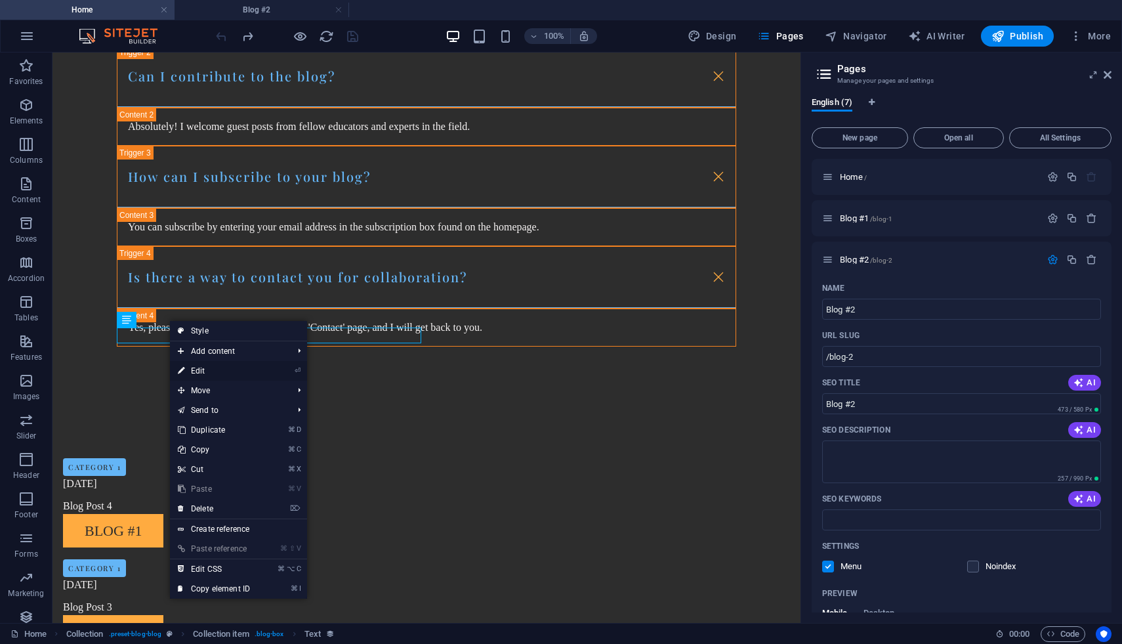
select select "name"
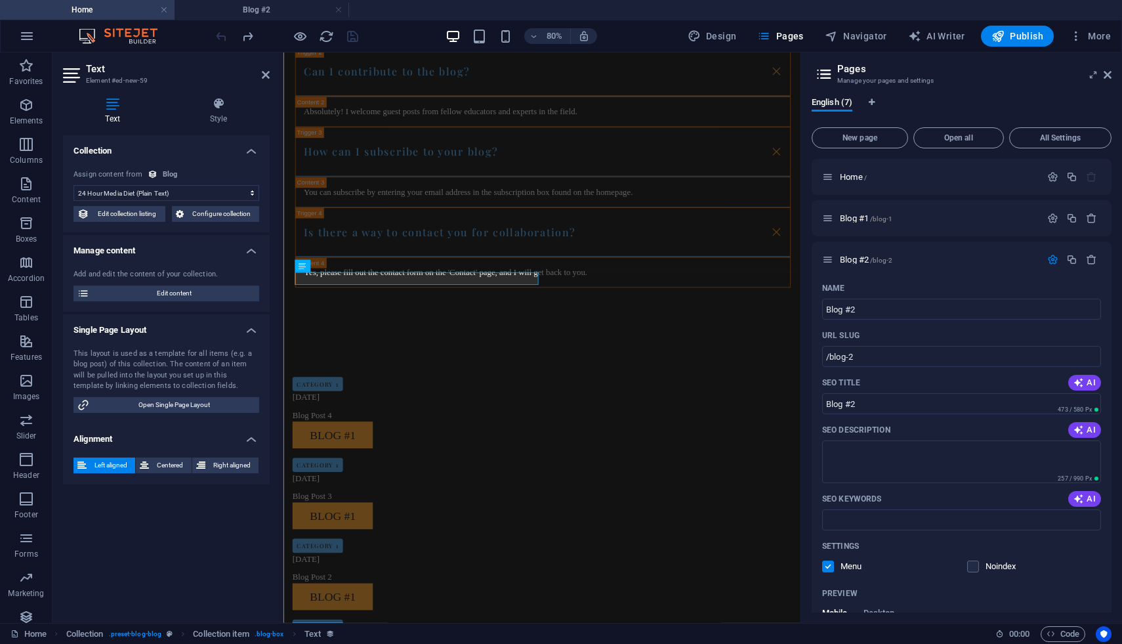
click at [182, 192] on select "No assignment, content remains static Created at (Date) Updated at (Date) 24 Ho…" at bounding box center [166, 193] width 186 height 16
click at [264, 77] on icon at bounding box center [266, 75] width 8 height 10
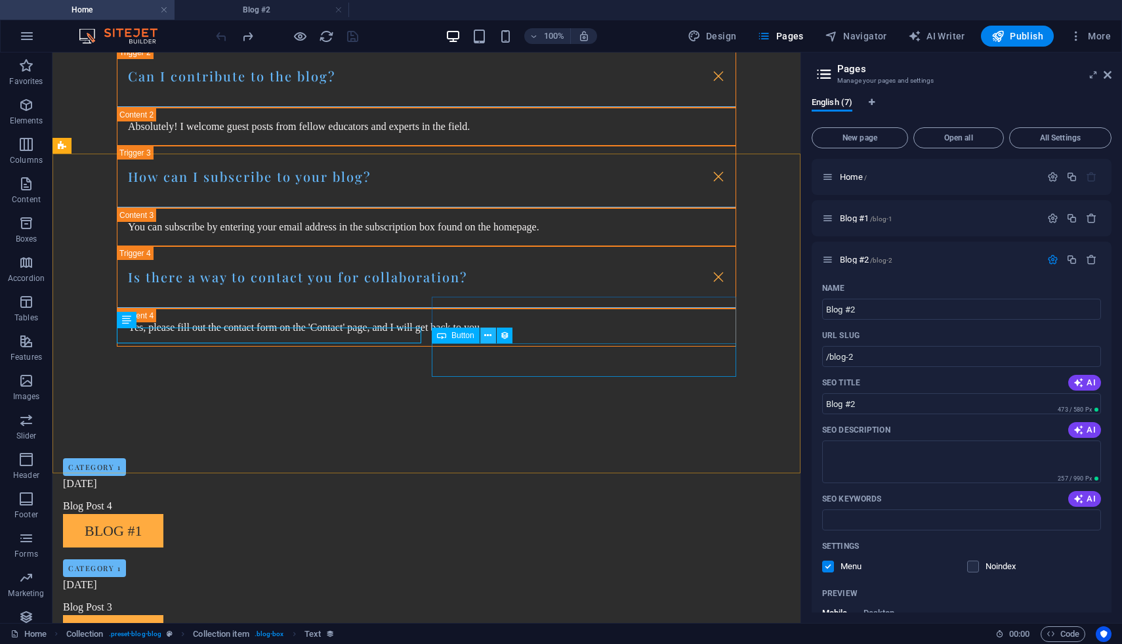
click at [490, 332] on icon at bounding box center [487, 336] width 7 height 14
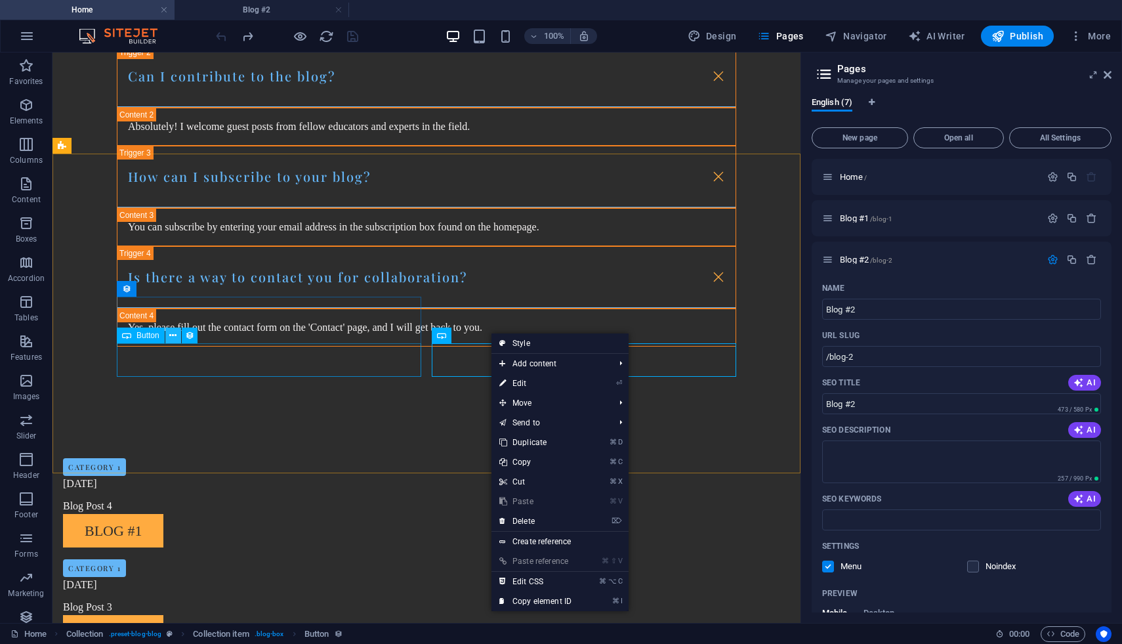
click at [176, 333] on icon at bounding box center [172, 336] width 7 height 14
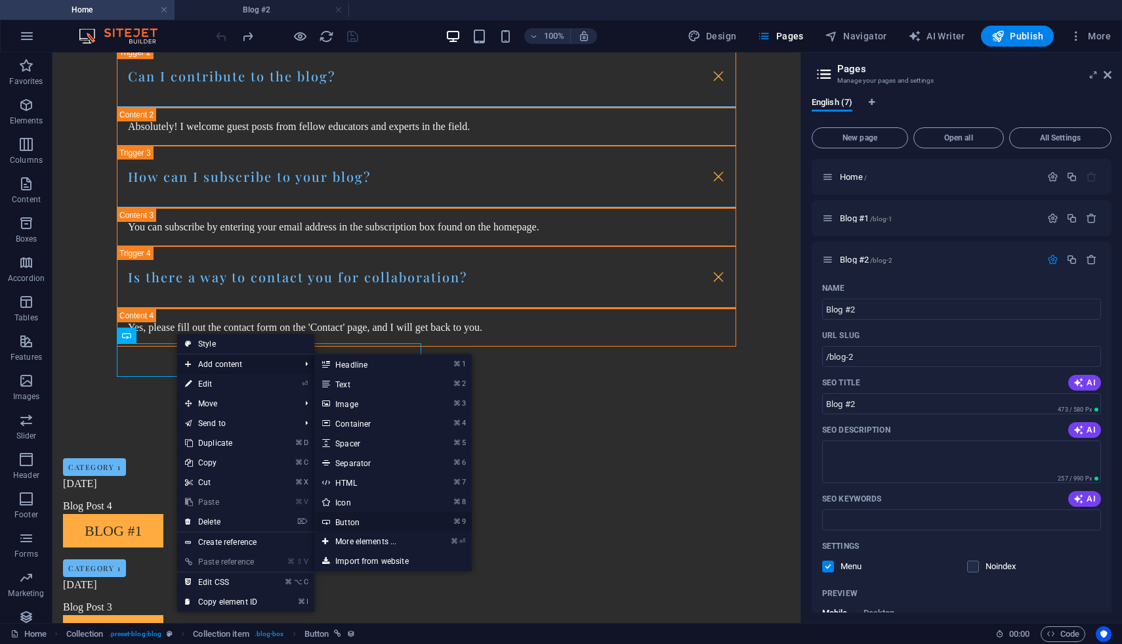
click at [341, 520] on link "⌘ 9 Button" at bounding box center [368, 522] width 108 height 20
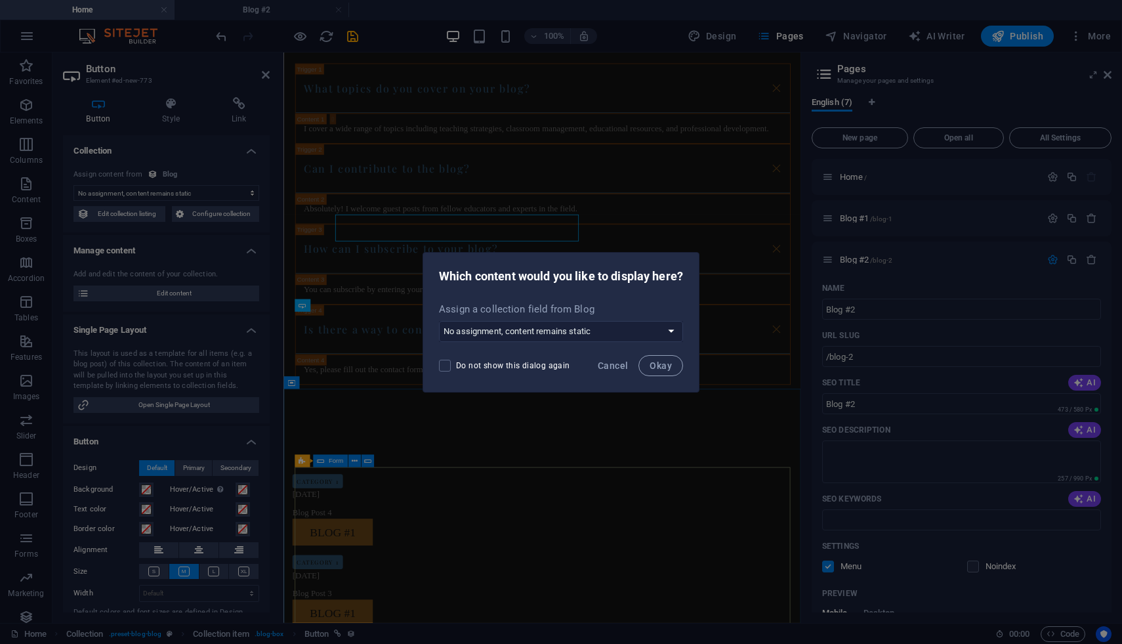
scroll to position [1385, 0]
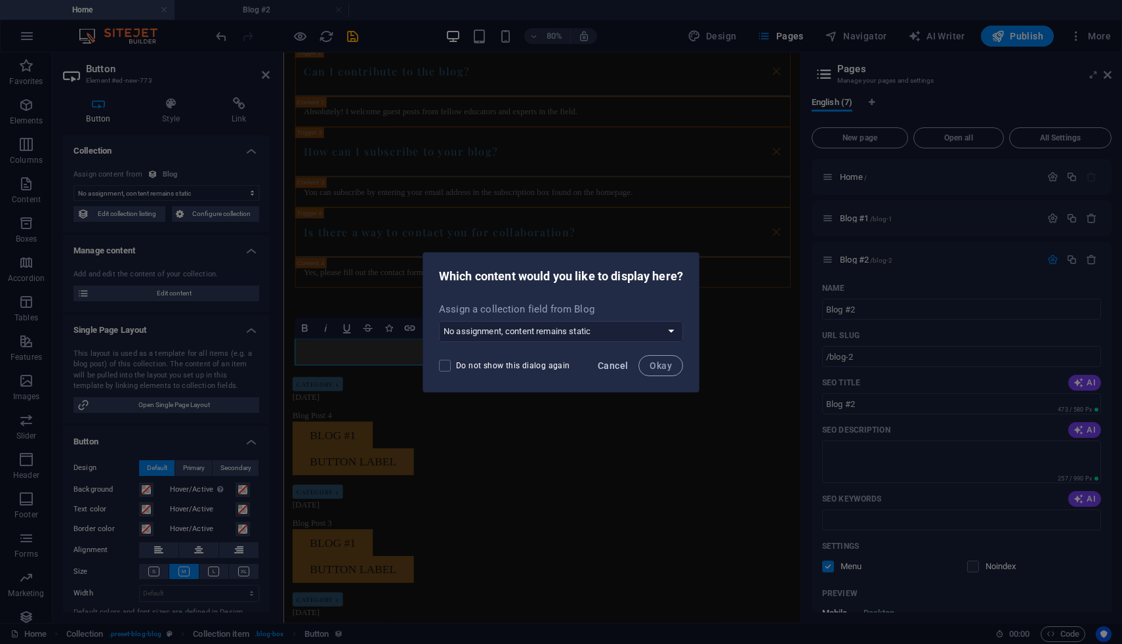
click at [615, 375] on button "Cancel" at bounding box center [612, 365] width 41 height 21
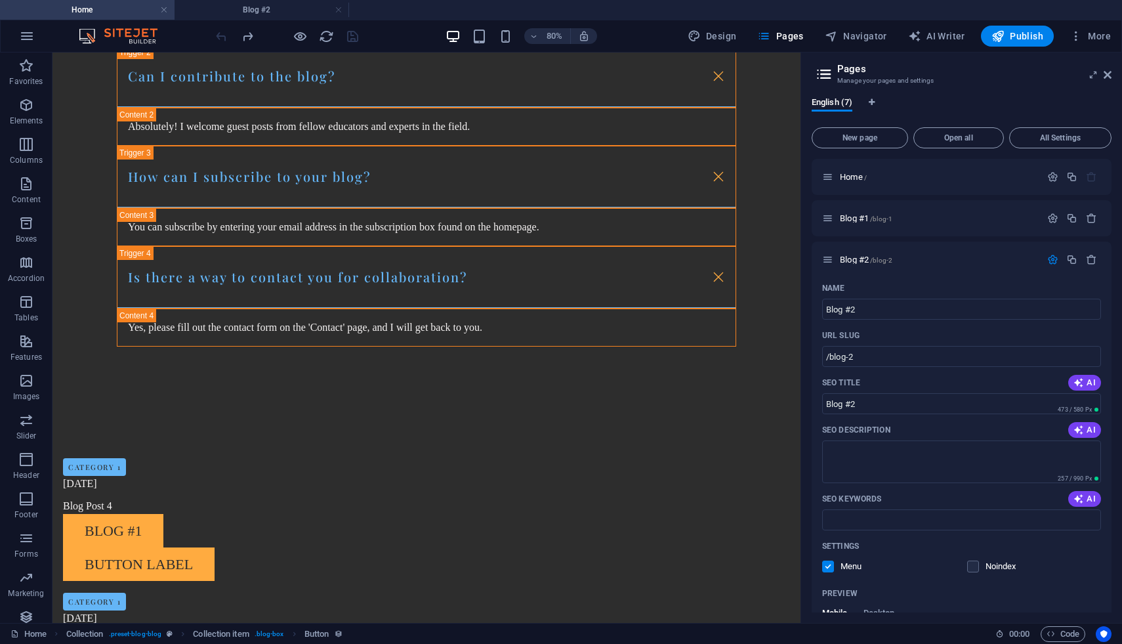
scroll to position [1264, 0]
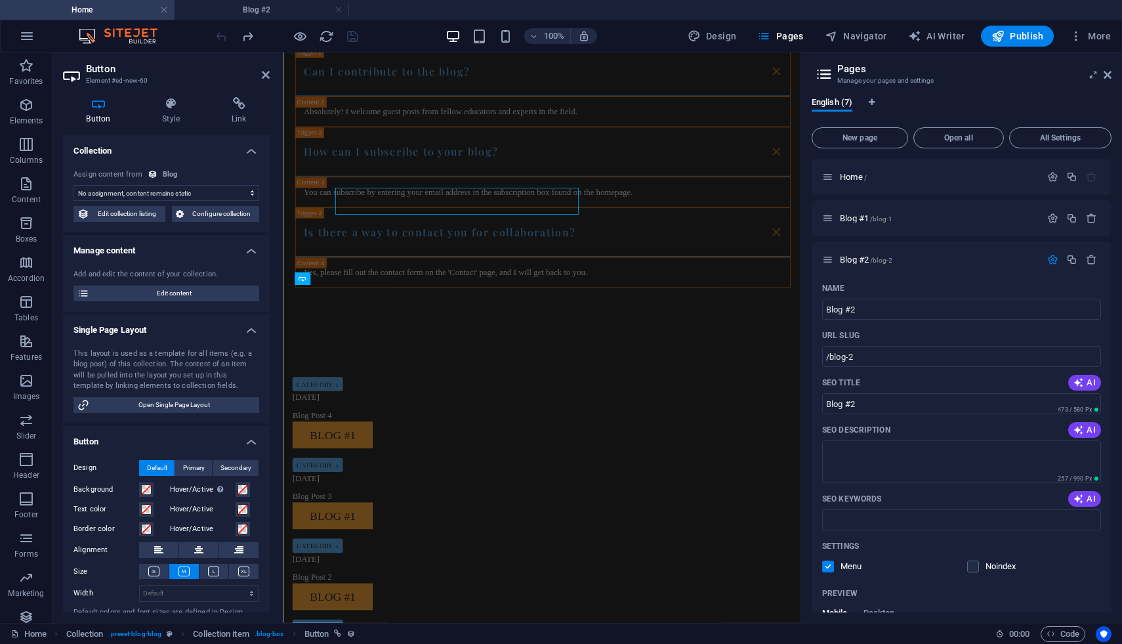
scroll to position [1385, 0]
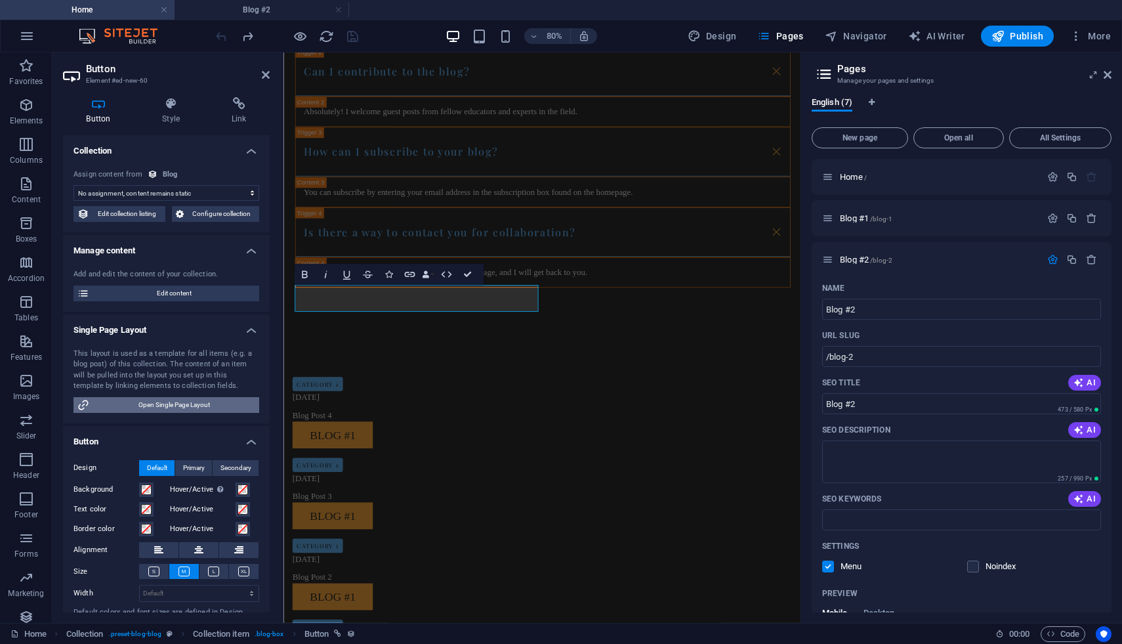
click at [177, 405] on span "Open Single Page Layout" at bounding box center [174, 405] width 162 height 16
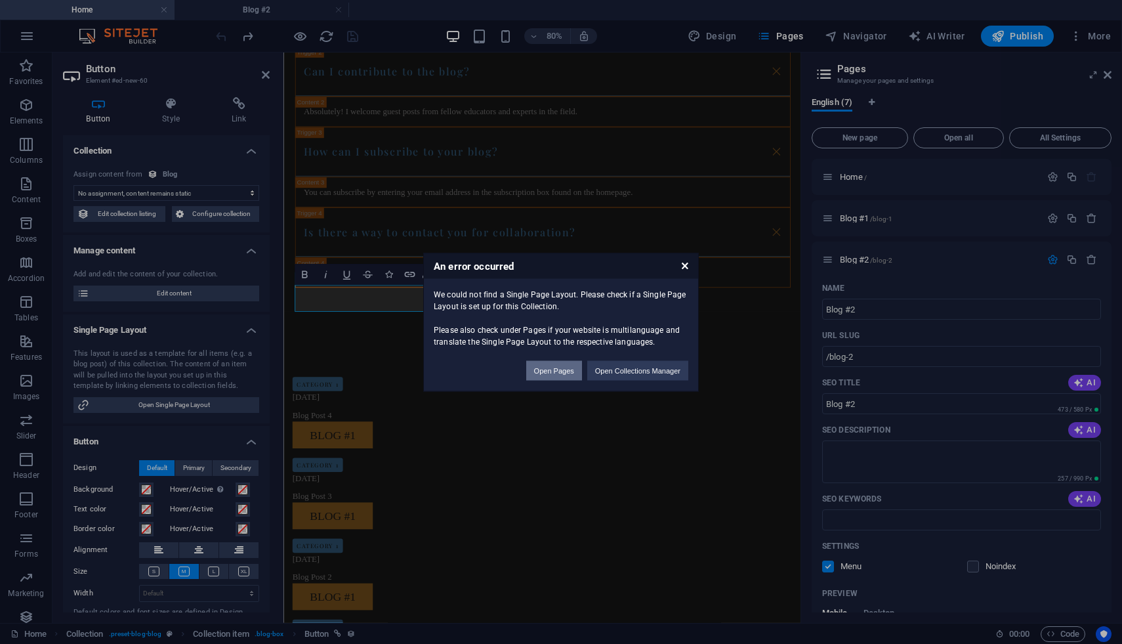
click at [555, 371] on button "Open Pages" at bounding box center [554, 370] width 56 height 20
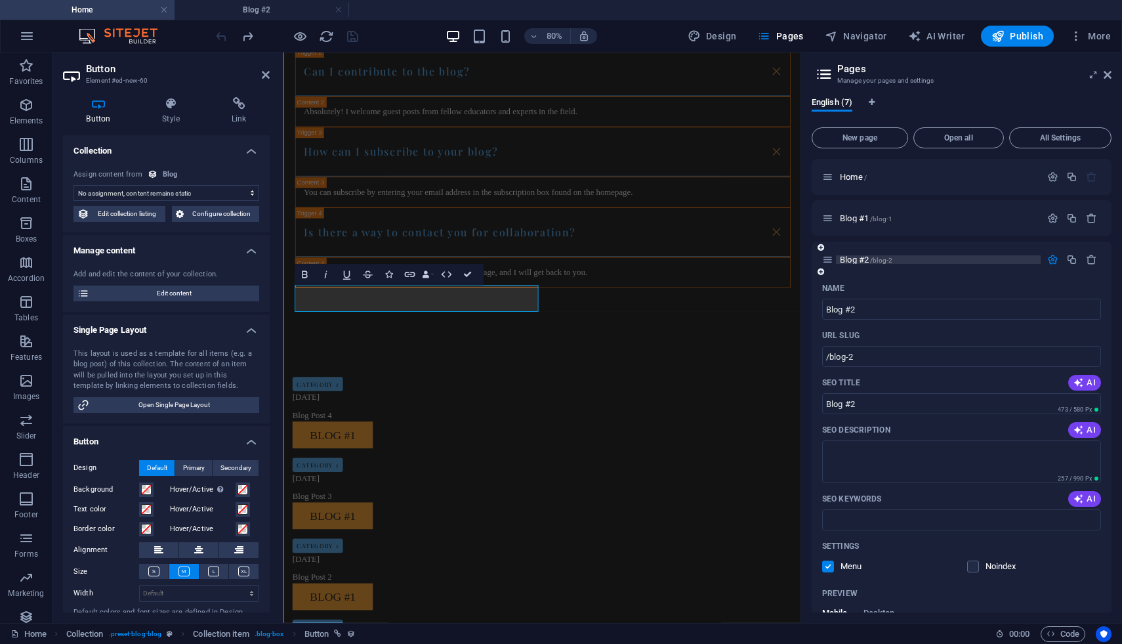
click at [862, 256] on span "Blog #2 /blog-2" at bounding box center [866, 260] width 52 height 10
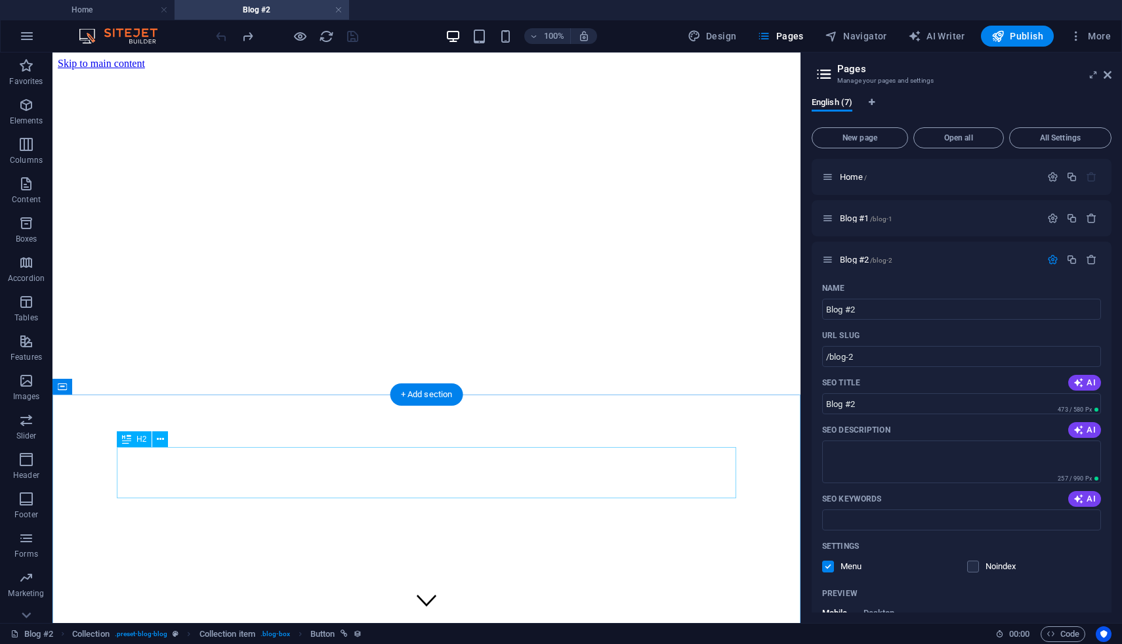
scroll to position [38, 0]
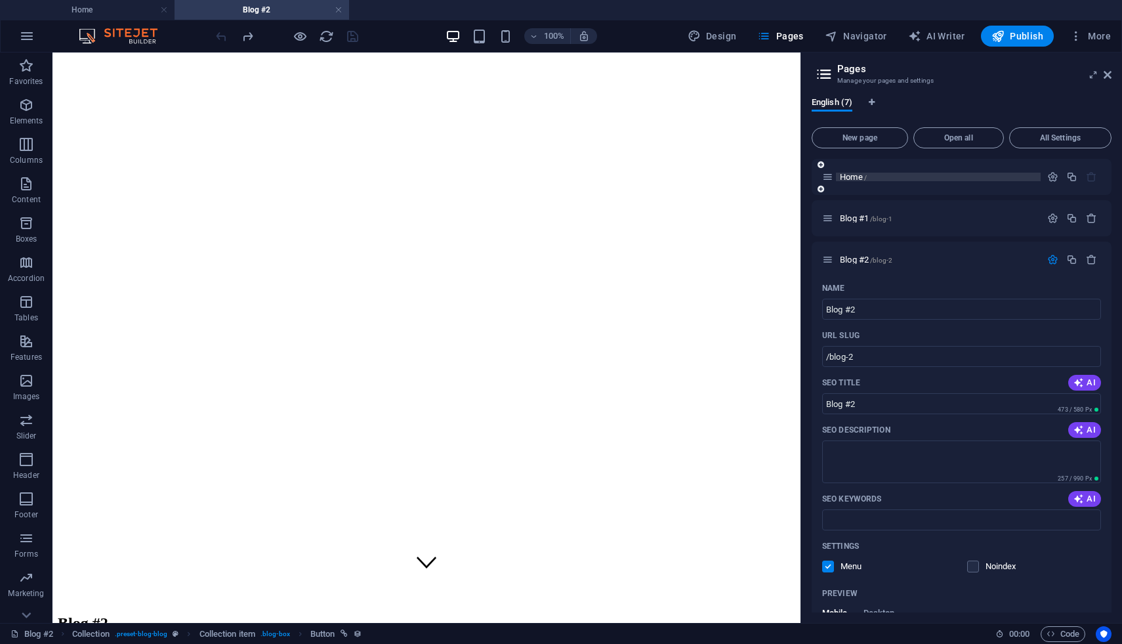
click at [877, 175] on p "Home /" at bounding box center [938, 177] width 197 height 9
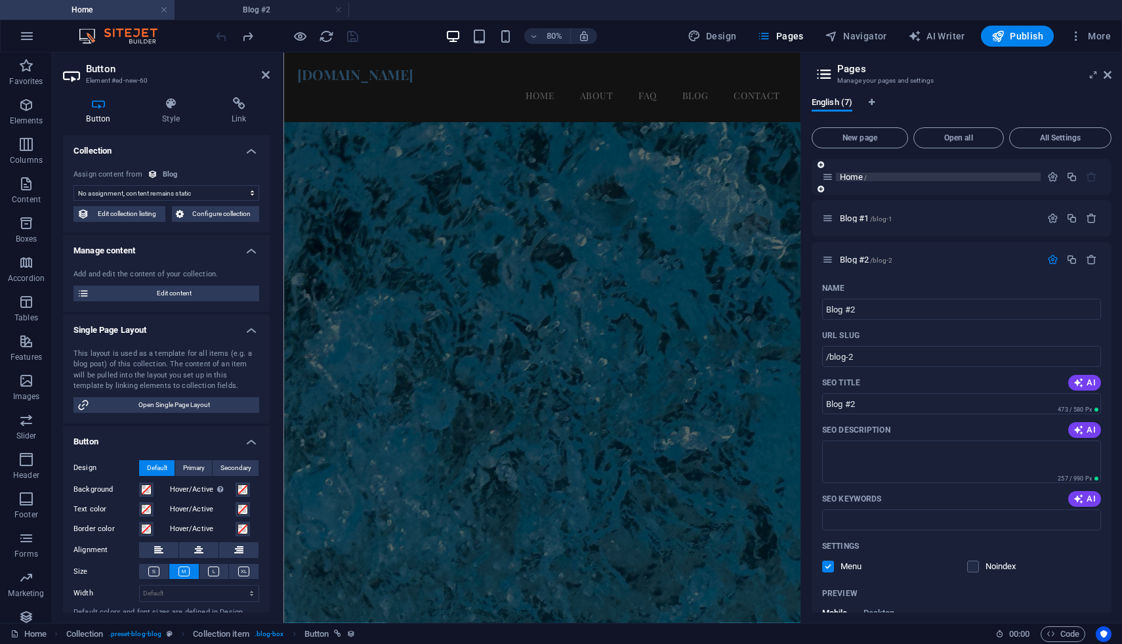
scroll to position [1385, 0]
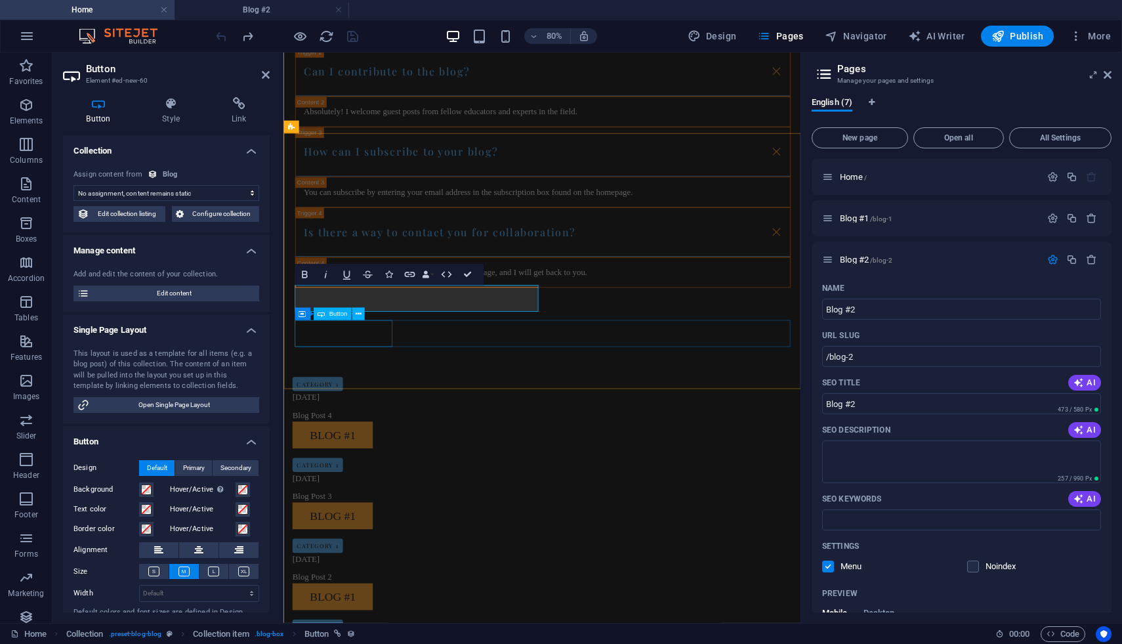
click at [344, 318] on div "Button" at bounding box center [332, 314] width 38 height 12
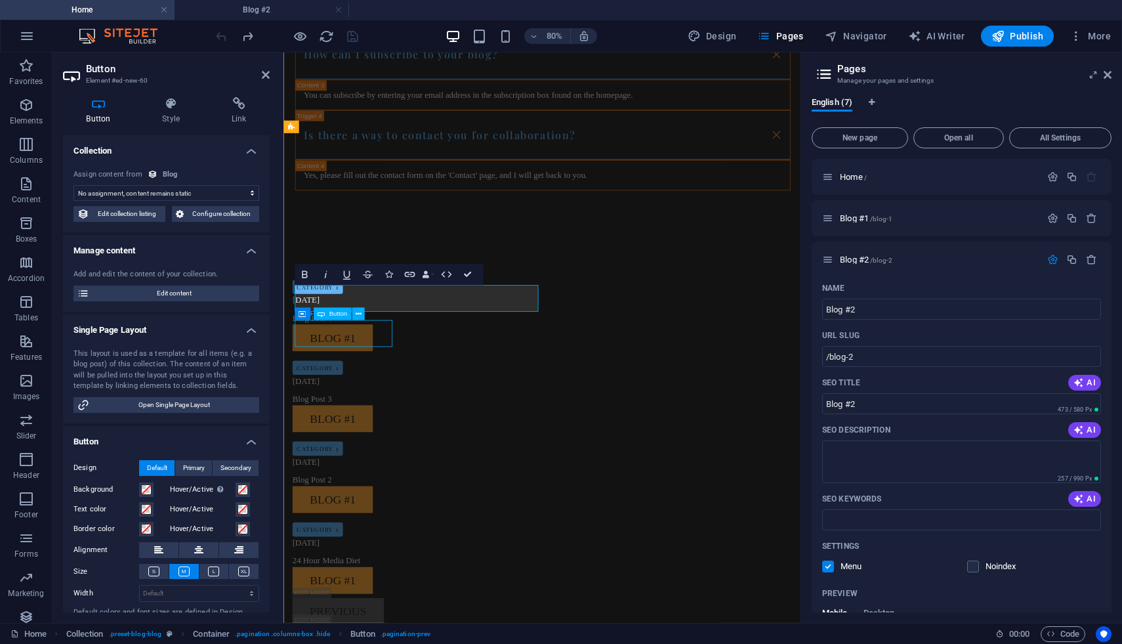
scroll to position [1264, 0]
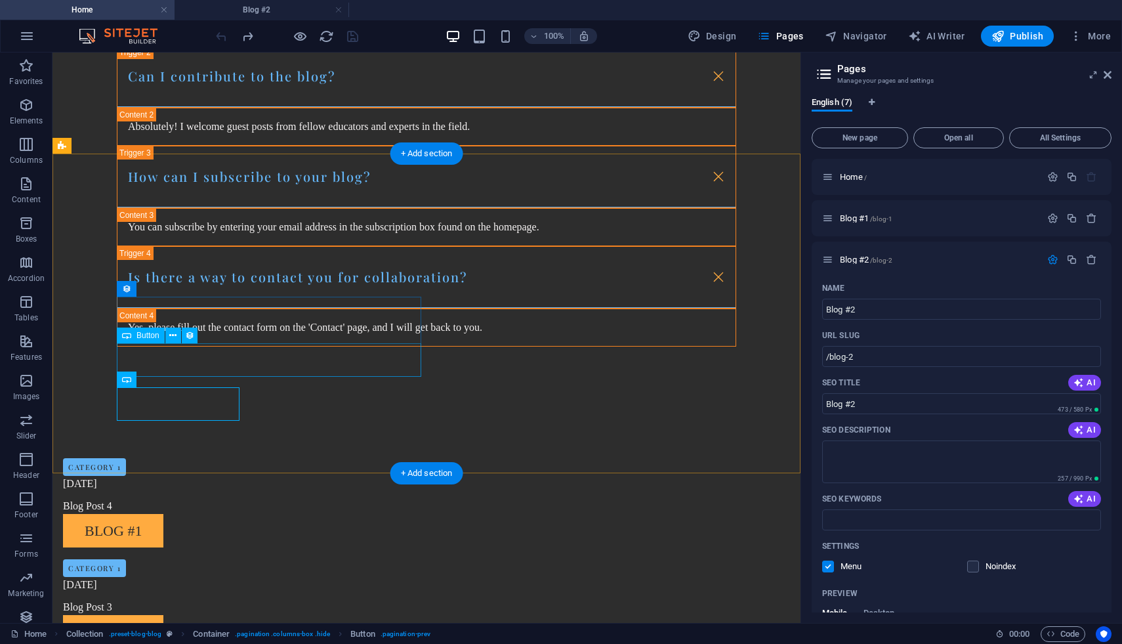
click at [142, 335] on span "Button" at bounding box center [147, 335] width 23 height 8
click at [123, 335] on icon at bounding box center [126, 335] width 9 height 16
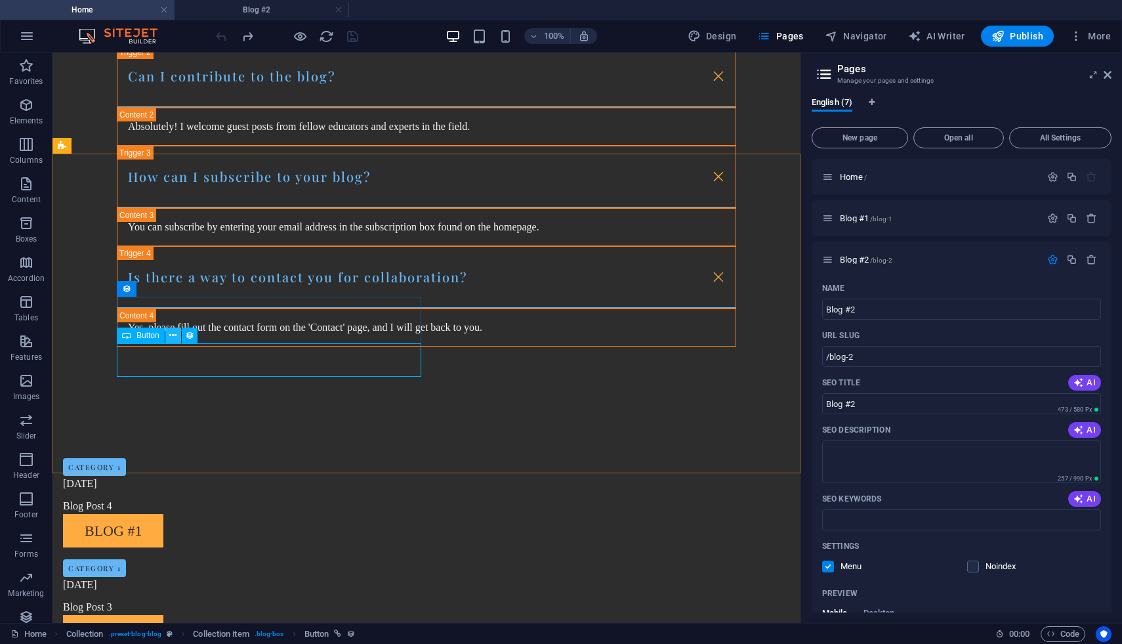
click at [176, 335] on icon at bounding box center [172, 336] width 7 height 14
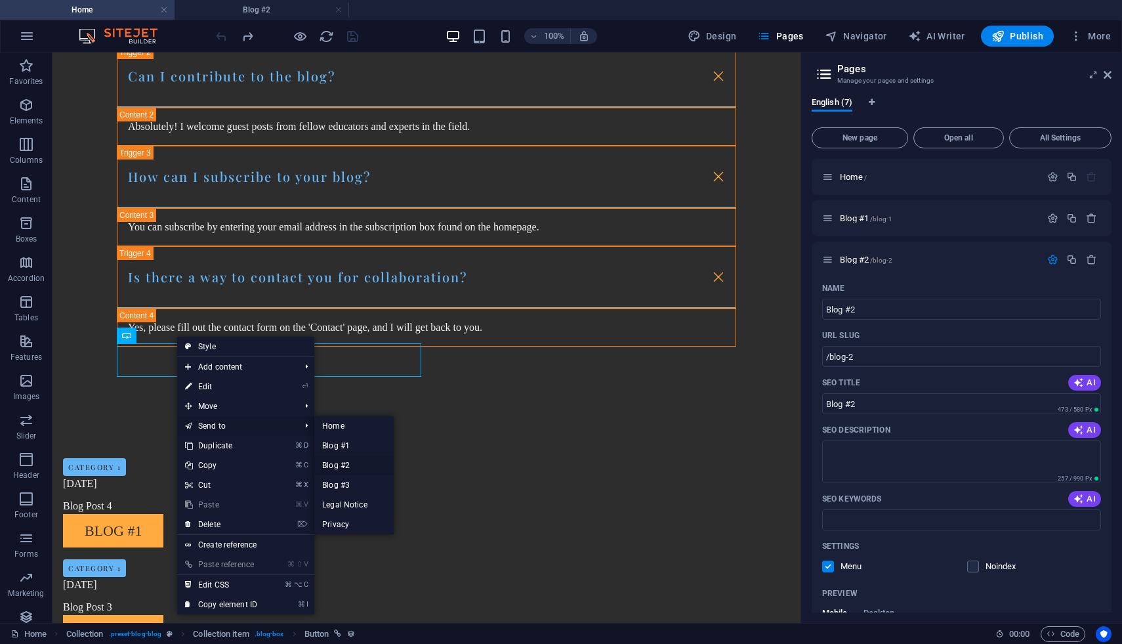
click at [346, 467] on link "Blog #2" at bounding box center [353, 465] width 79 height 20
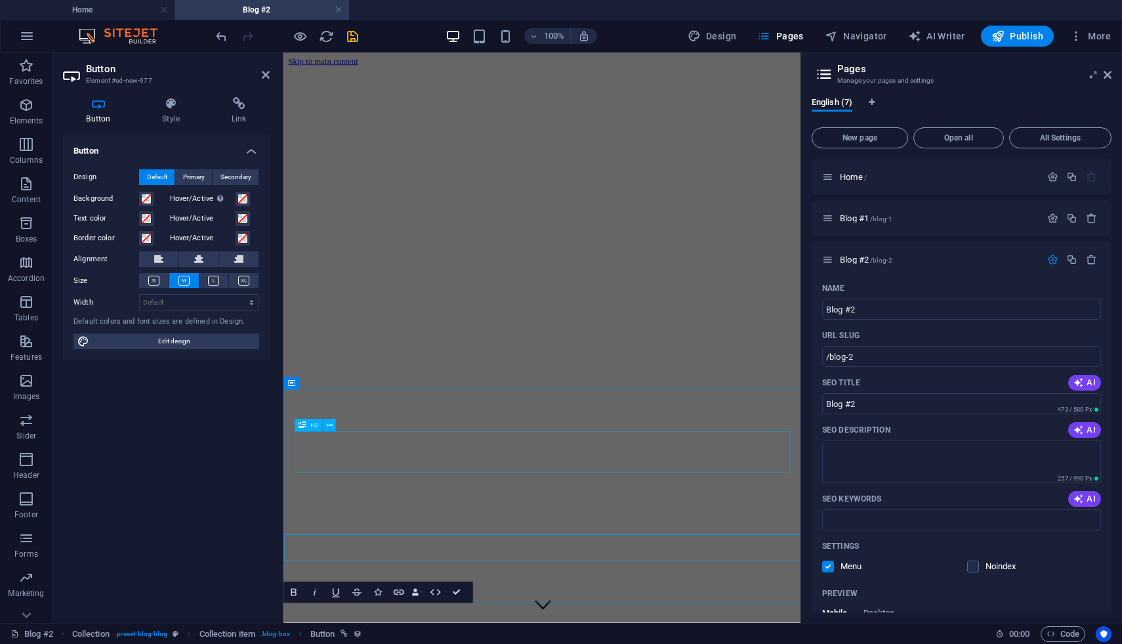
scroll to position [14, 0]
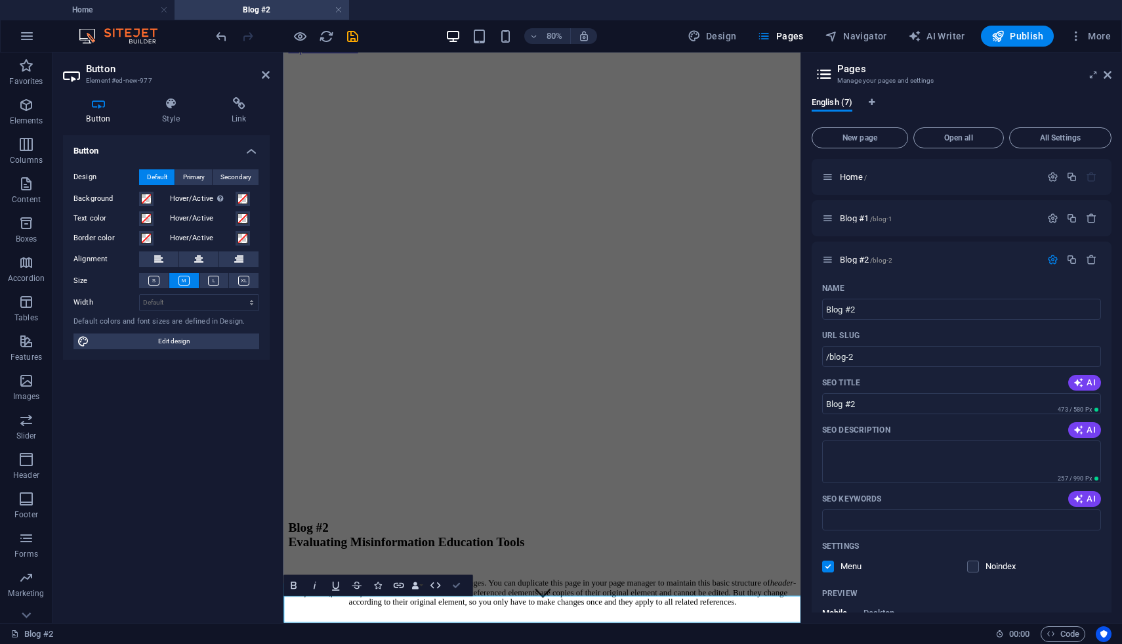
scroll to position [72, 0]
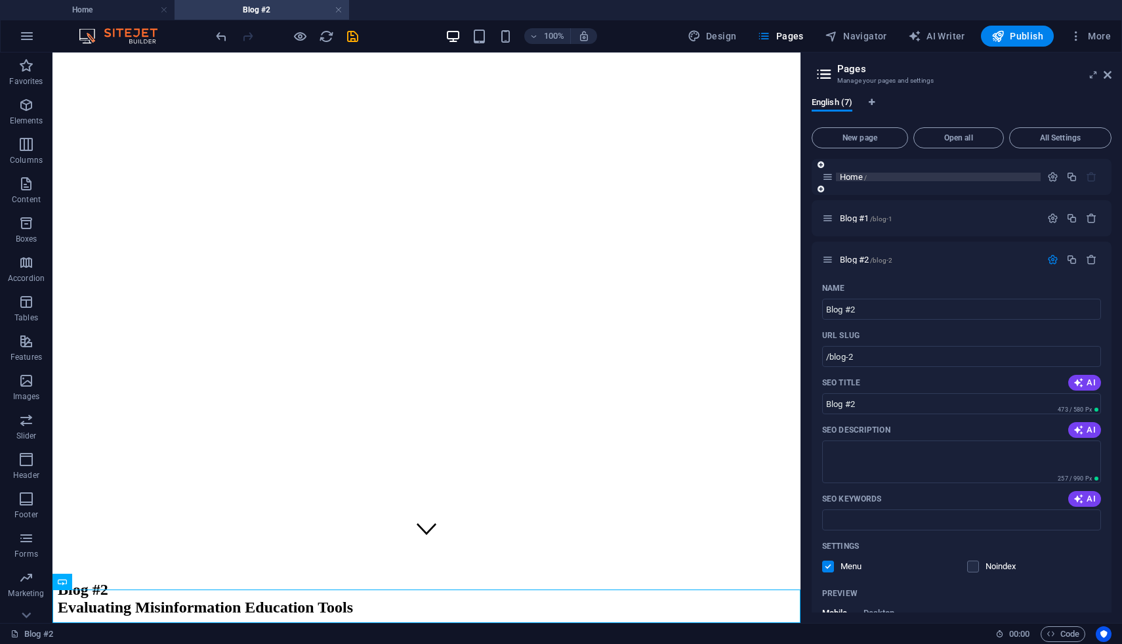
click at [849, 178] on span "Home /" at bounding box center [853, 177] width 27 height 10
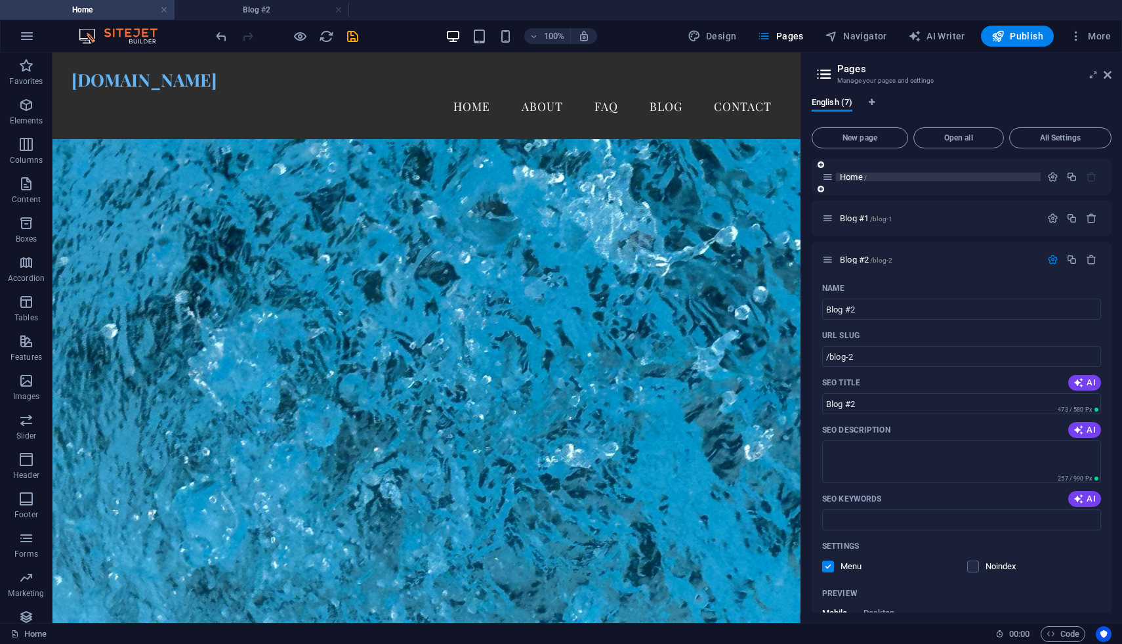
scroll to position [1264, 0]
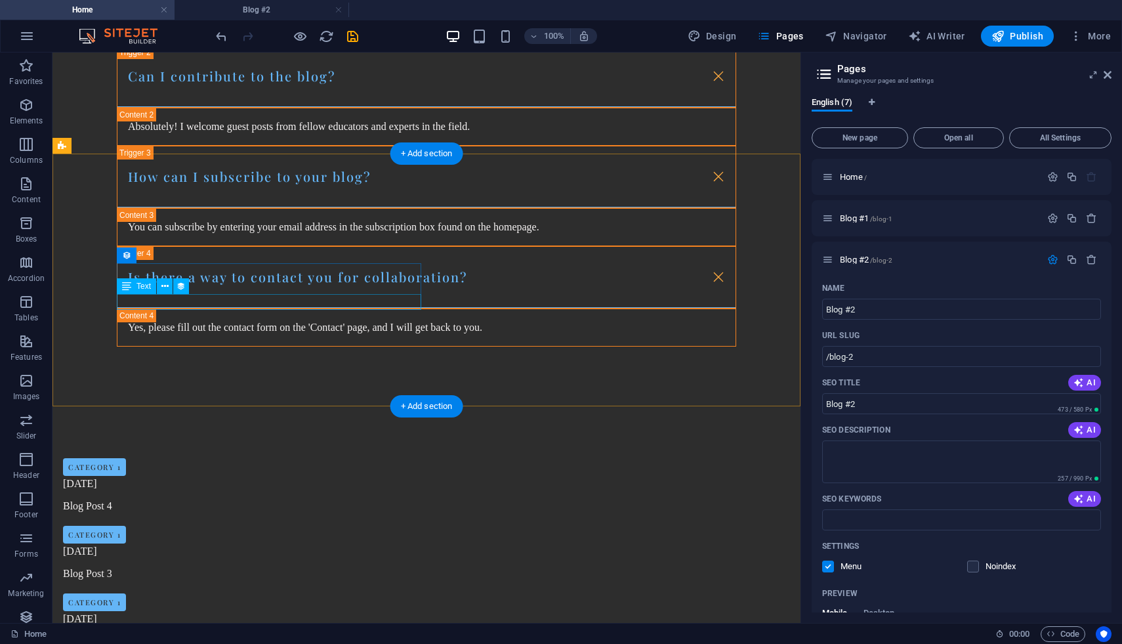
click at [138, 586] on div "Blog Post 2" at bounding box center [372, 641] width 619 height 16
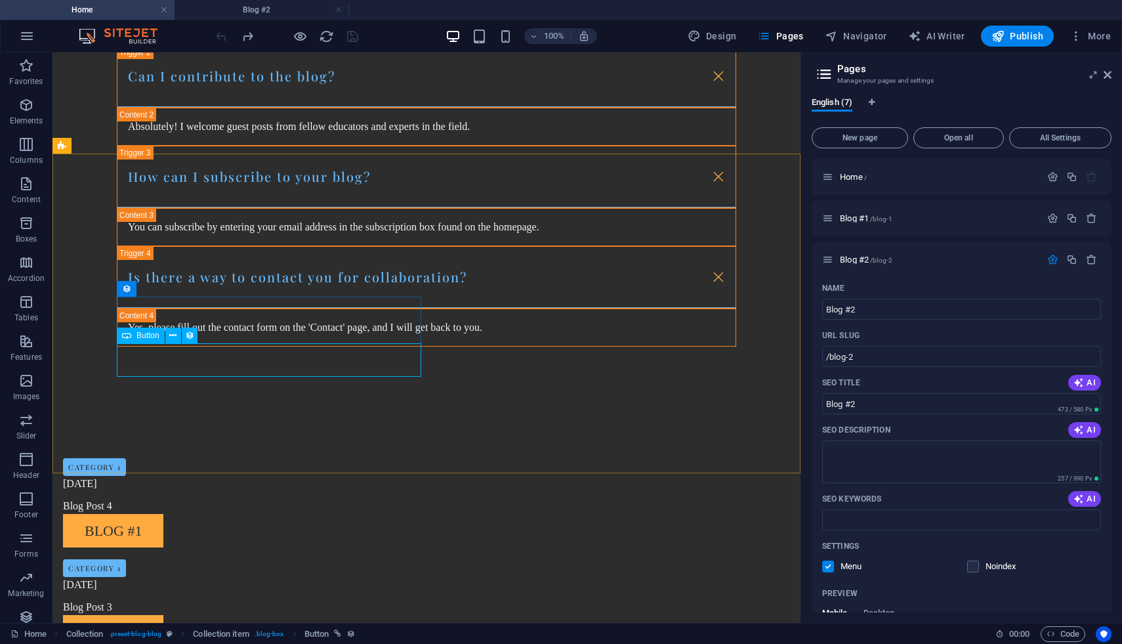
click at [146, 338] on span "Button" at bounding box center [147, 335] width 23 height 8
click at [177, 336] on button at bounding box center [173, 335] width 16 height 16
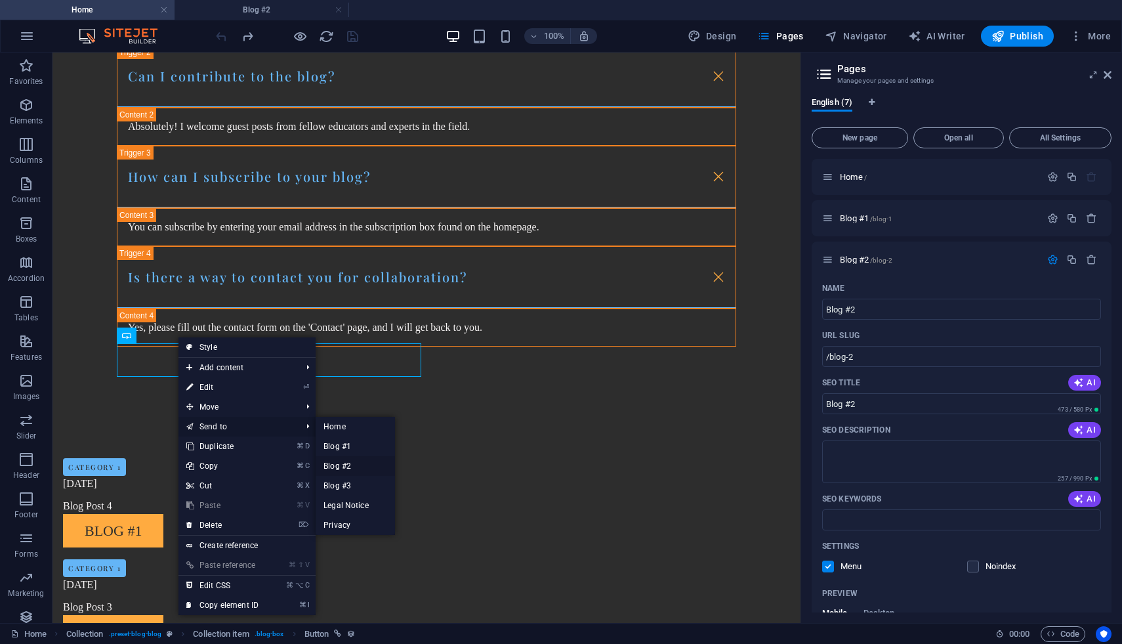
click at [356, 465] on link "Blog #2" at bounding box center [355, 466] width 79 height 20
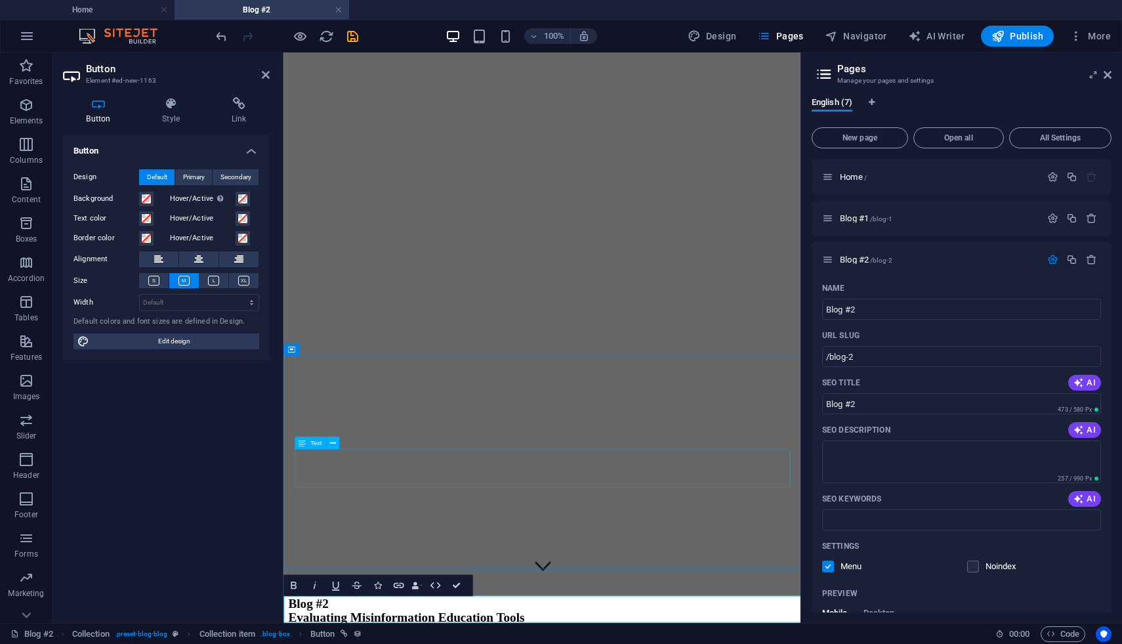
scroll to position [0, 0]
click at [222, 31] on icon "undo" at bounding box center [221, 36] width 15 height 15
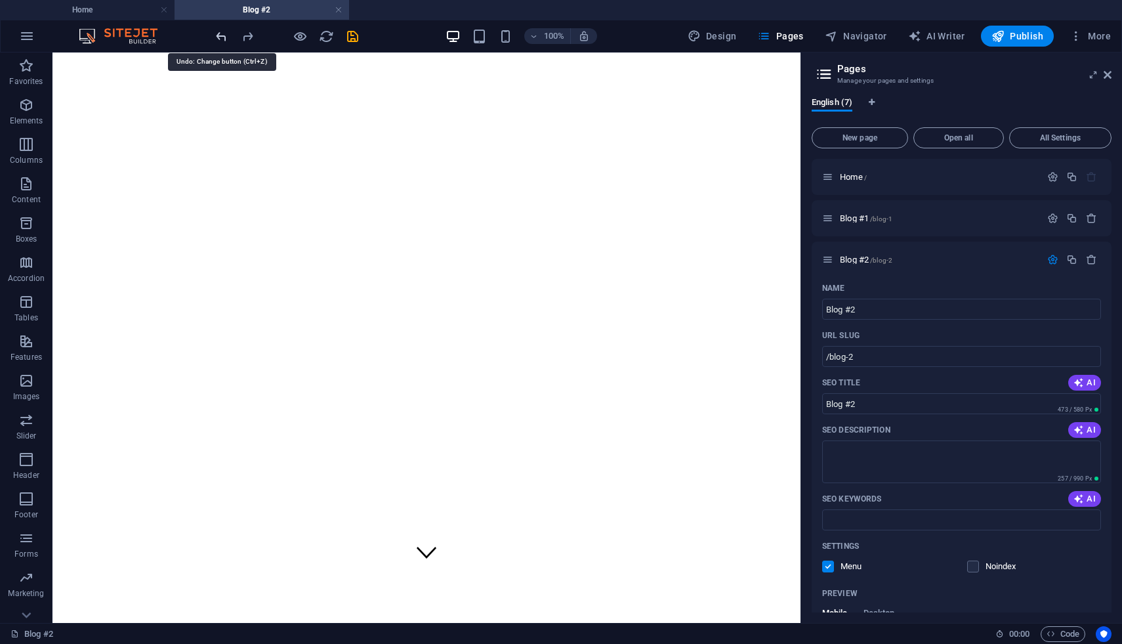
scroll to position [72, 0]
click at [225, 35] on icon "undo" at bounding box center [221, 36] width 15 height 15
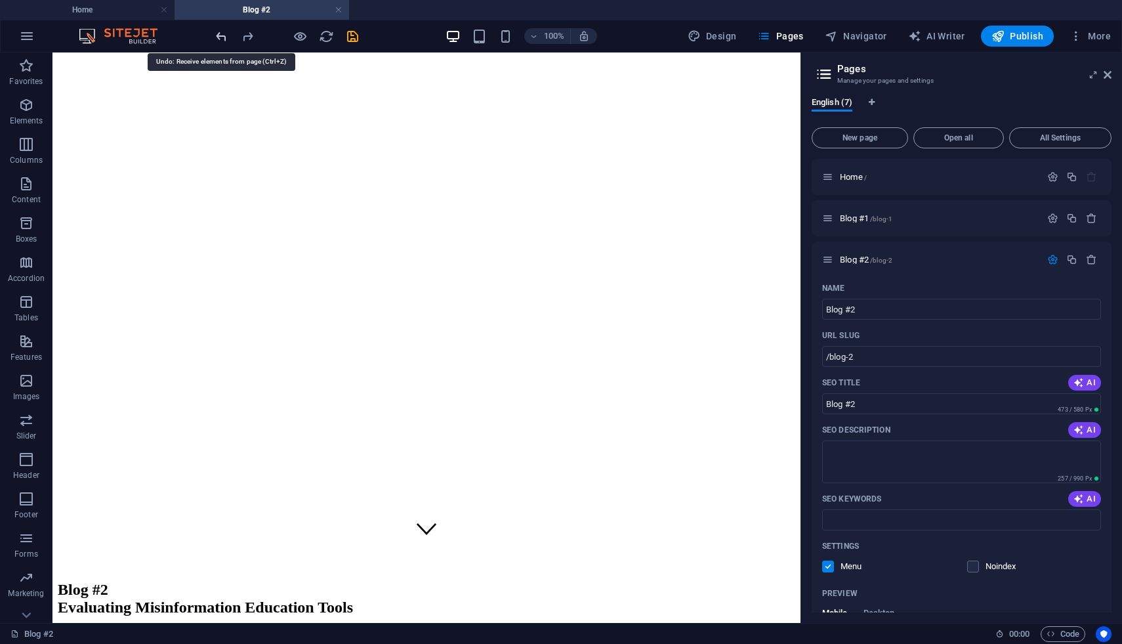
click at [223, 35] on icon "undo" at bounding box center [221, 36] width 15 height 15
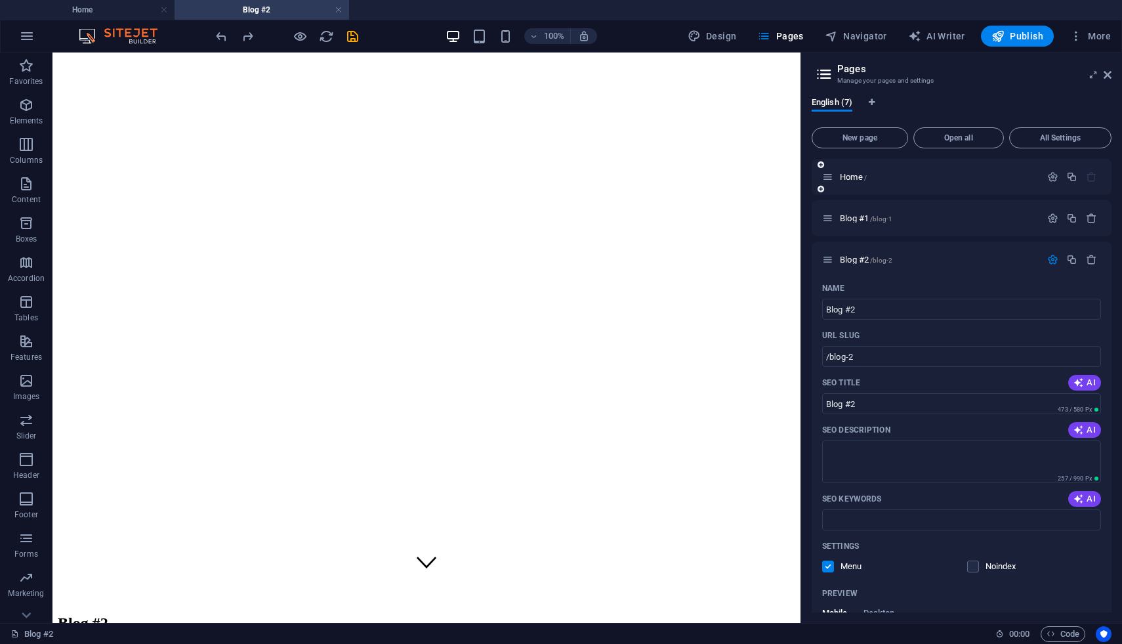
click at [851, 169] on div "Home /" at bounding box center [962, 177] width 300 height 36
click at [851, 180] on span "Home /" at bounding box center [853, 177] width 27 height 10
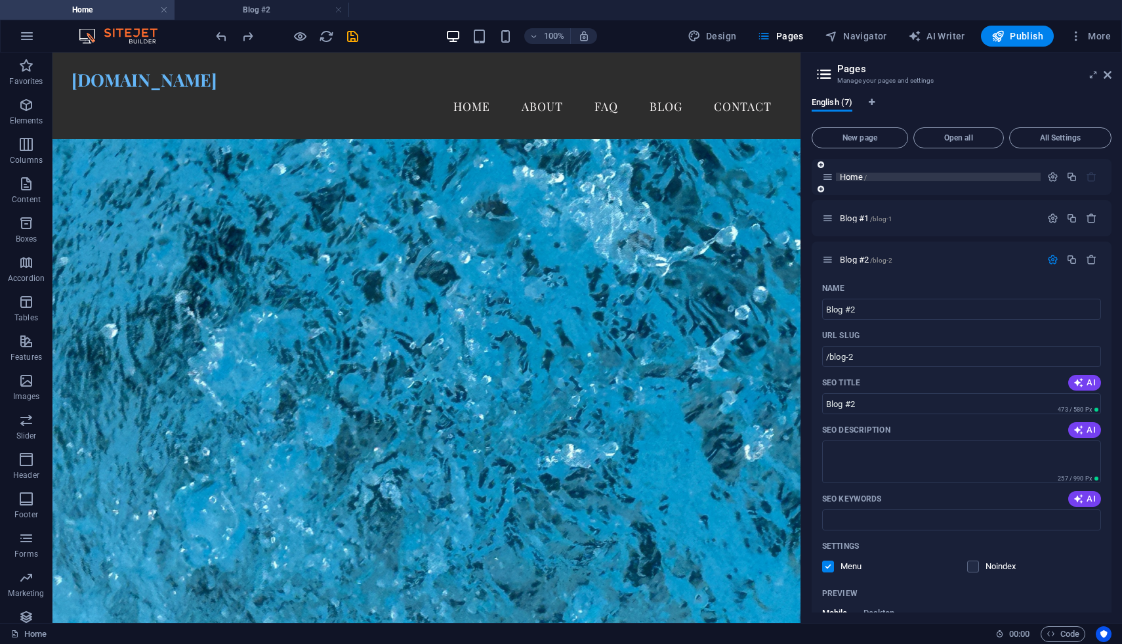
scroll to position [1264, 0]
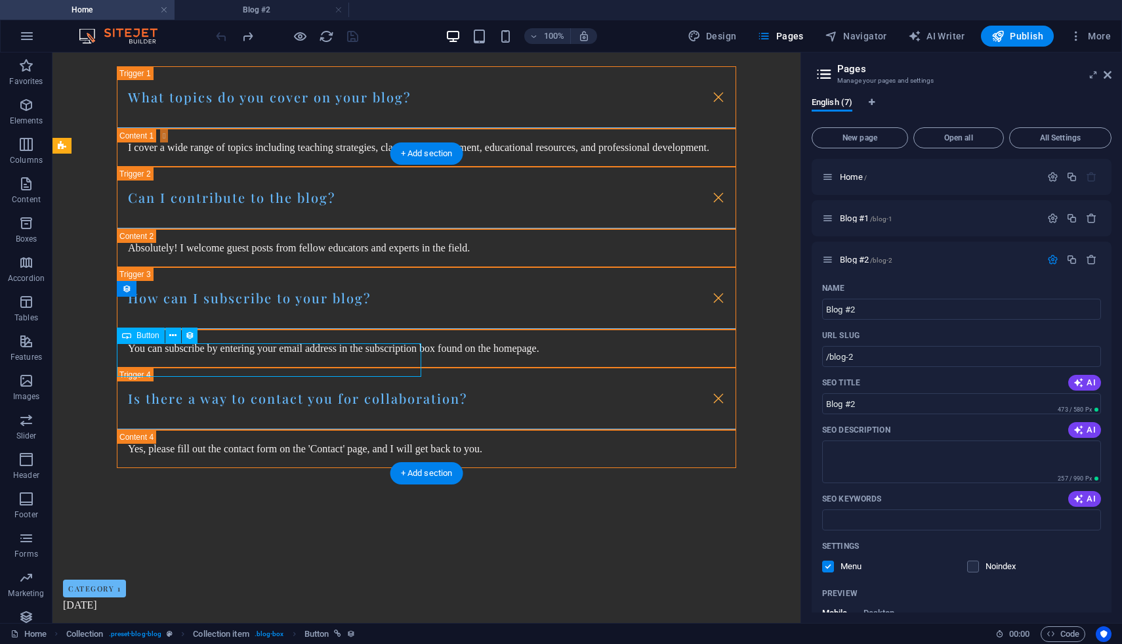
scroll to position [1385, 0]
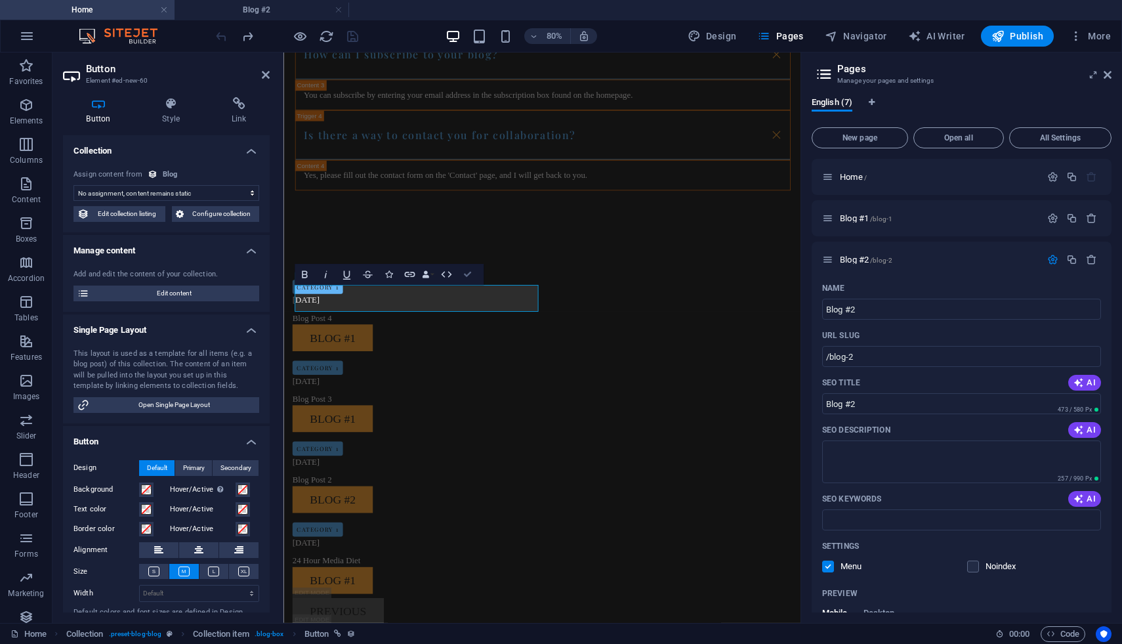
scroll to position [1264, 0]
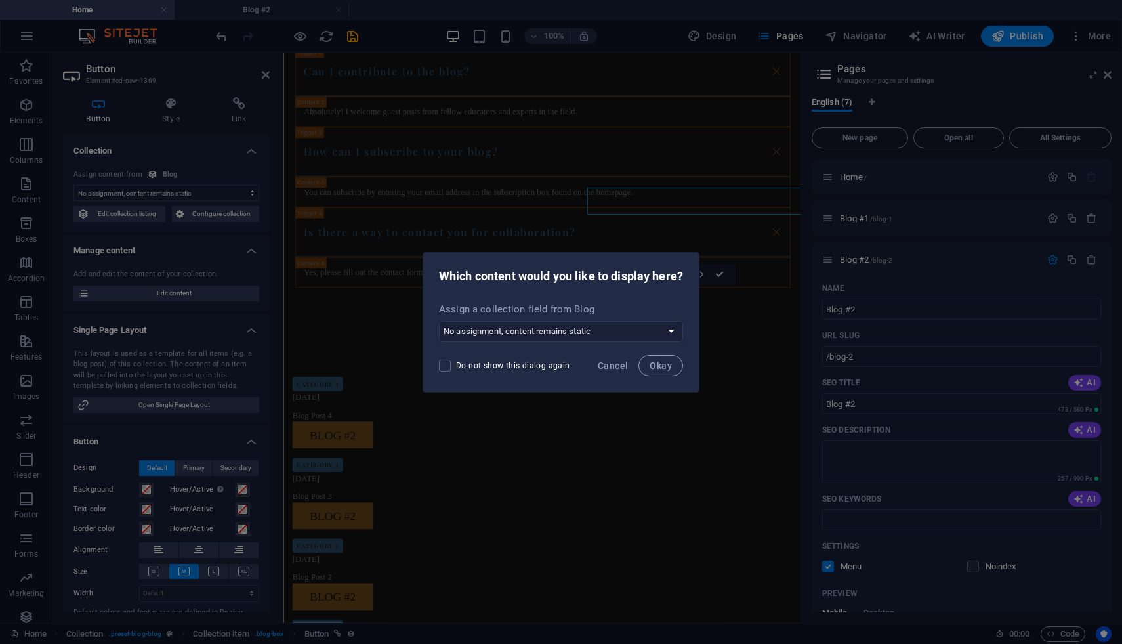
scroll to position [1385, 0]
click at [615, 367] on span "Cancel" at bounding box center [613, 365] width 30 height 10
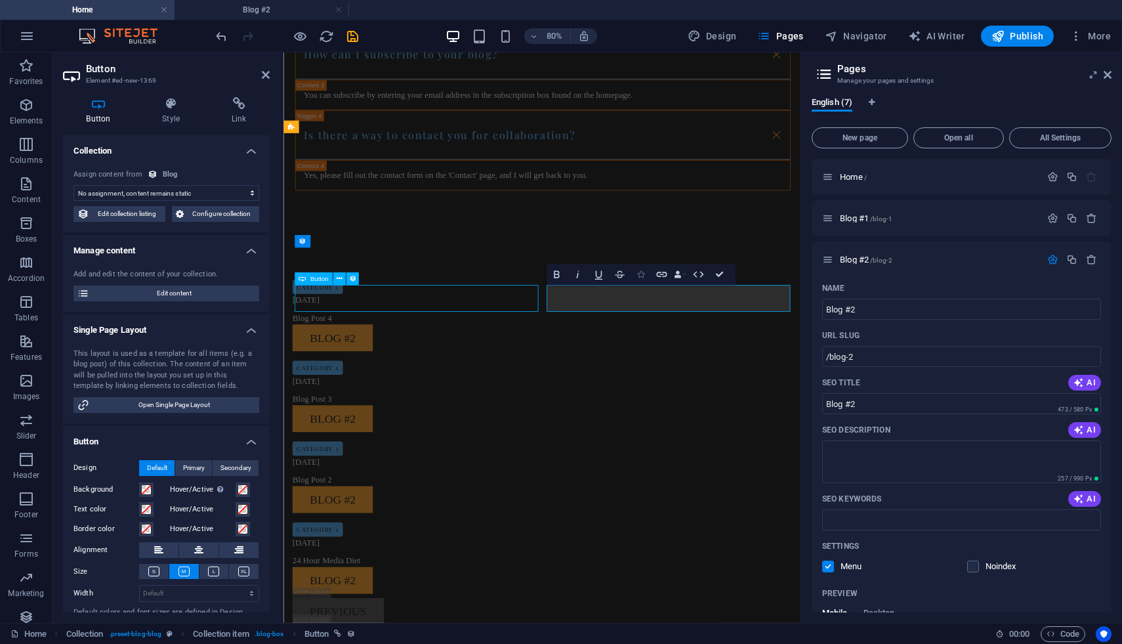
scroll to position [1264, 0]
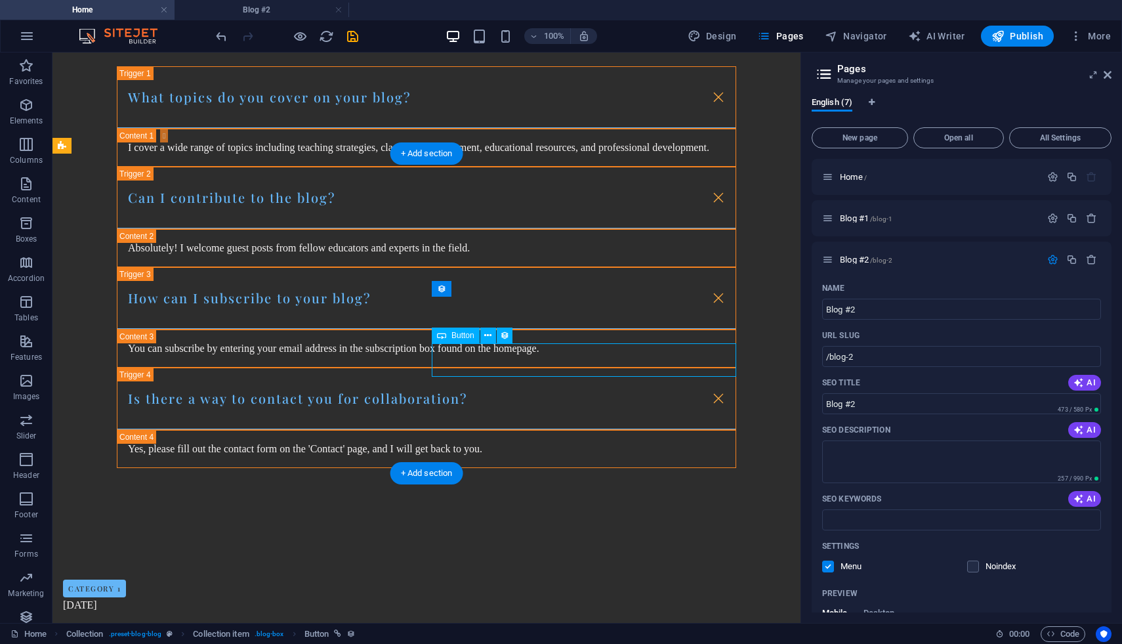
scroll to position [1385, 0]
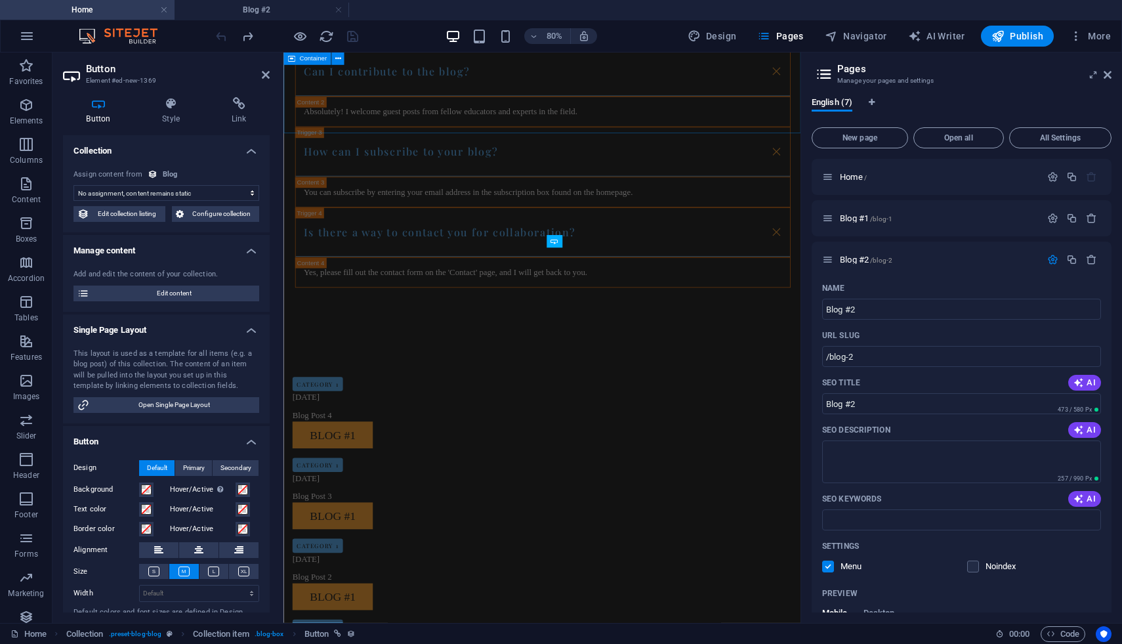
click at [442, 149] on div "FAQs What topics do you cover on your blog? I cover a wide range of topics incl…" at bounding box center [606, 123] width 646 height 552
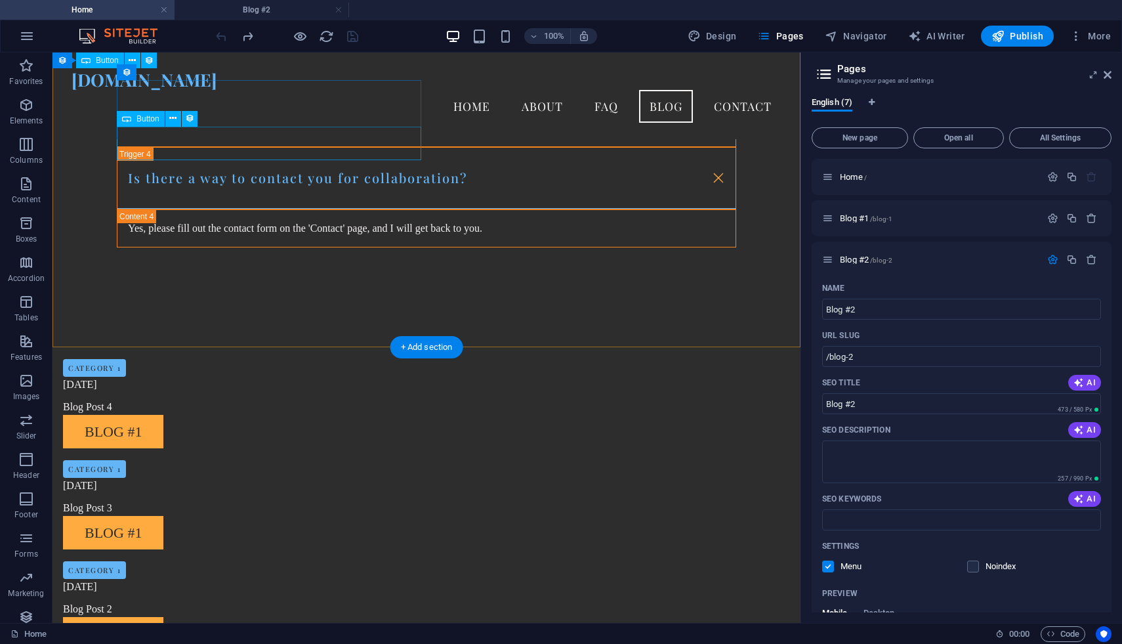
scroll to position [1324, 0]
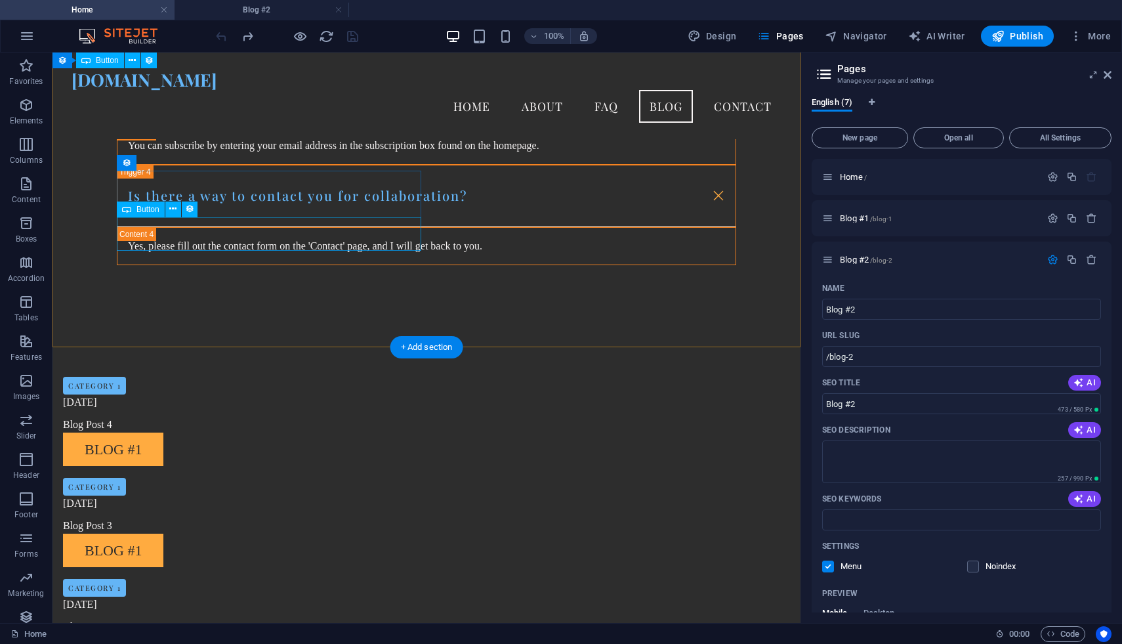
click at [195, 586] on div "Blog #1" at bounding box center [372, 650] width 619 height 33
click at [173, 212] on icon at bounding box center [172, 209] width 7 height 14
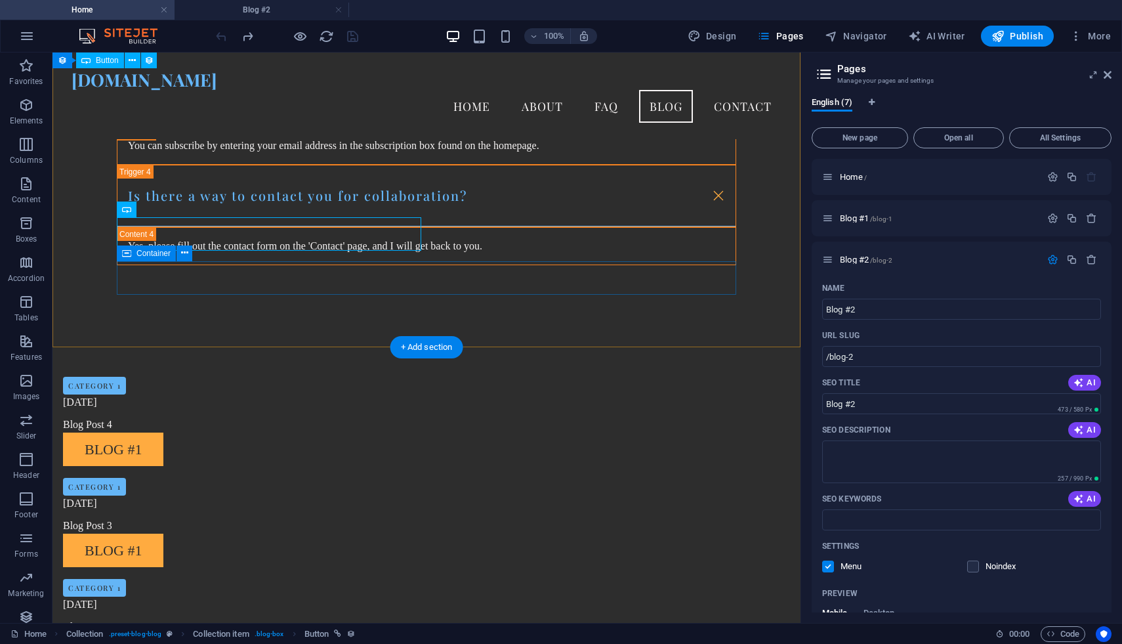
click at [199, 252] on icon at bounding box center [196, 253] width 7 height 14
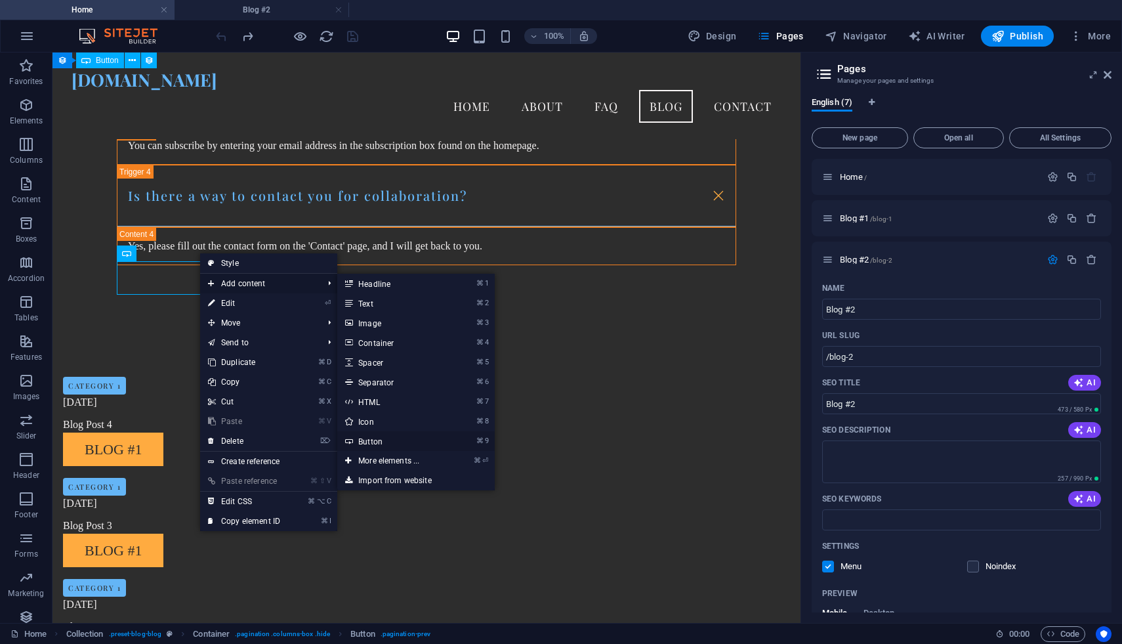
click at [399, 443] on link "⌘ 9 Button" at bounding box center [391, 441] width 108 height 20
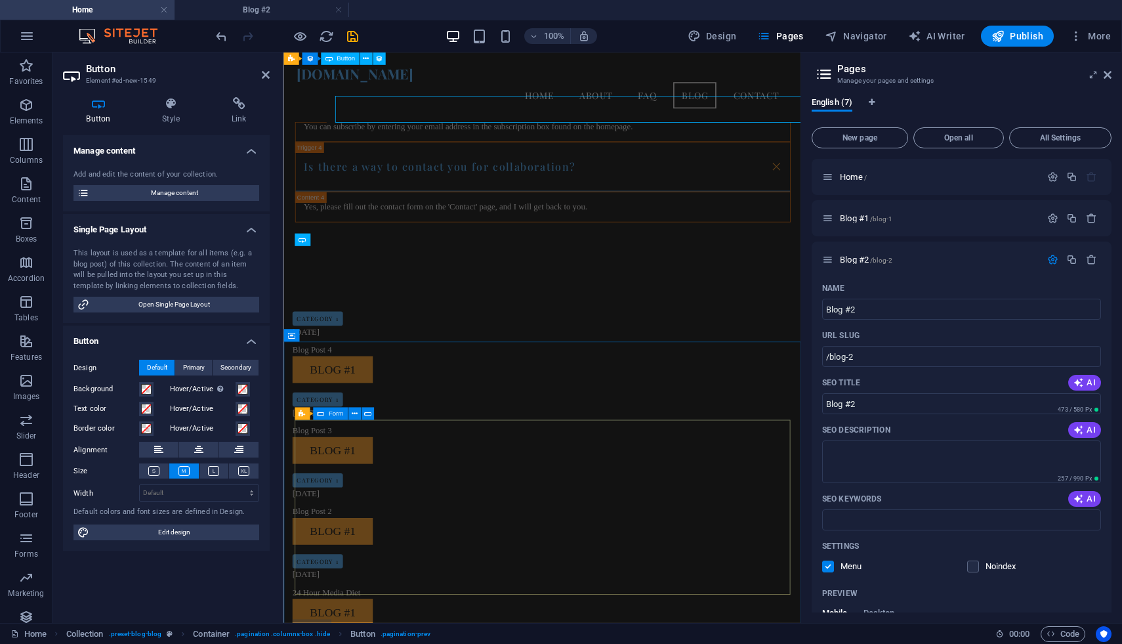
scroll to position [1511, 0]
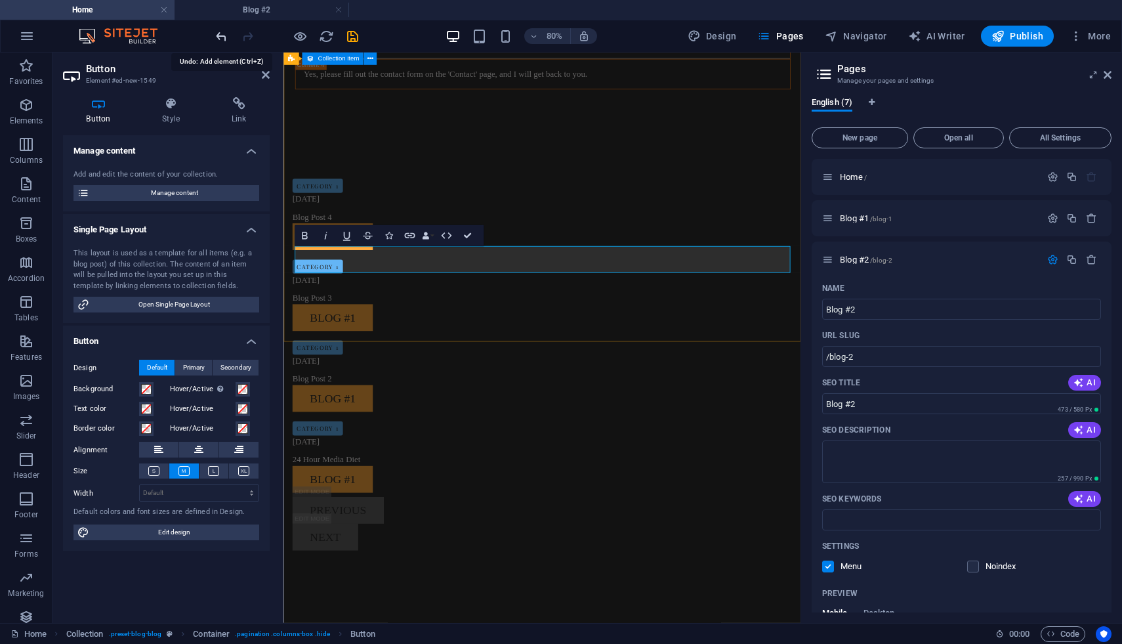
scroll to position [1390, 0]
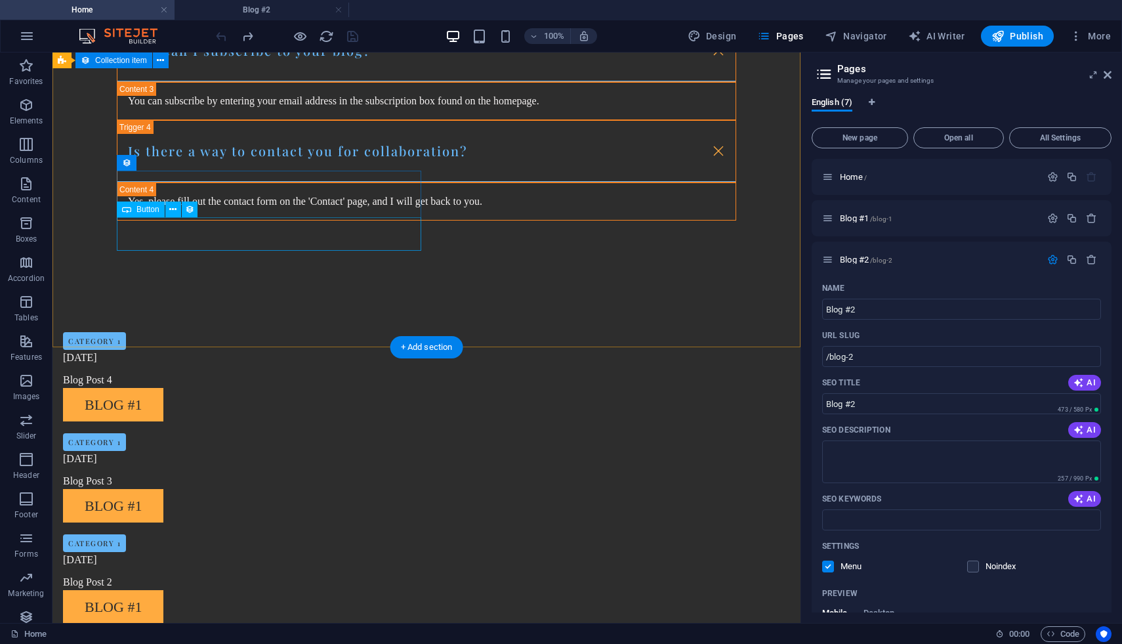
click at [182, 586] on div "Blog #1" at bounding box center [372, 606] width 619 height 33
click at [320, 586] on div "Blog #1" at bounding box center [372, 606] width 619 height 33
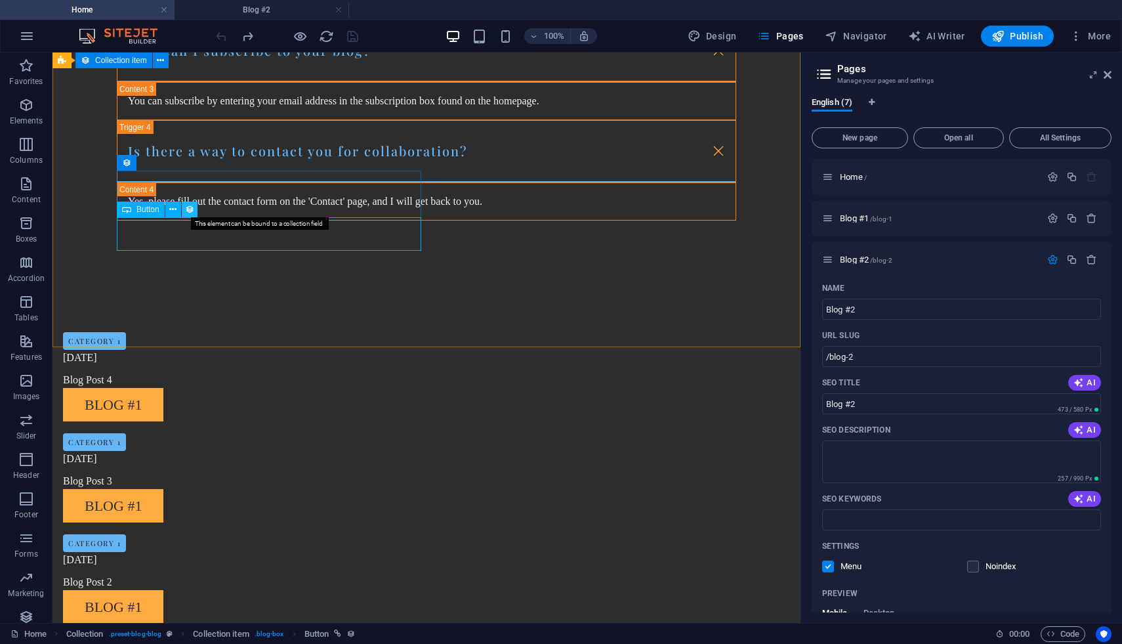
click at [194, 212] on button at bounding box center [190, 209] width 16 height 16
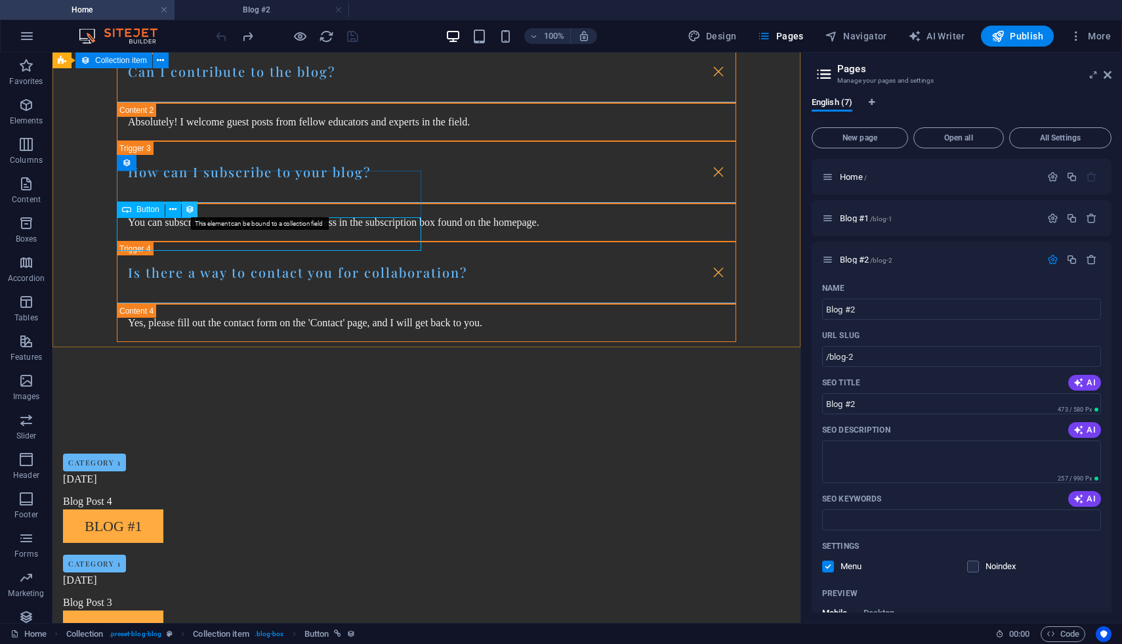
scroll to position [1511, 0]
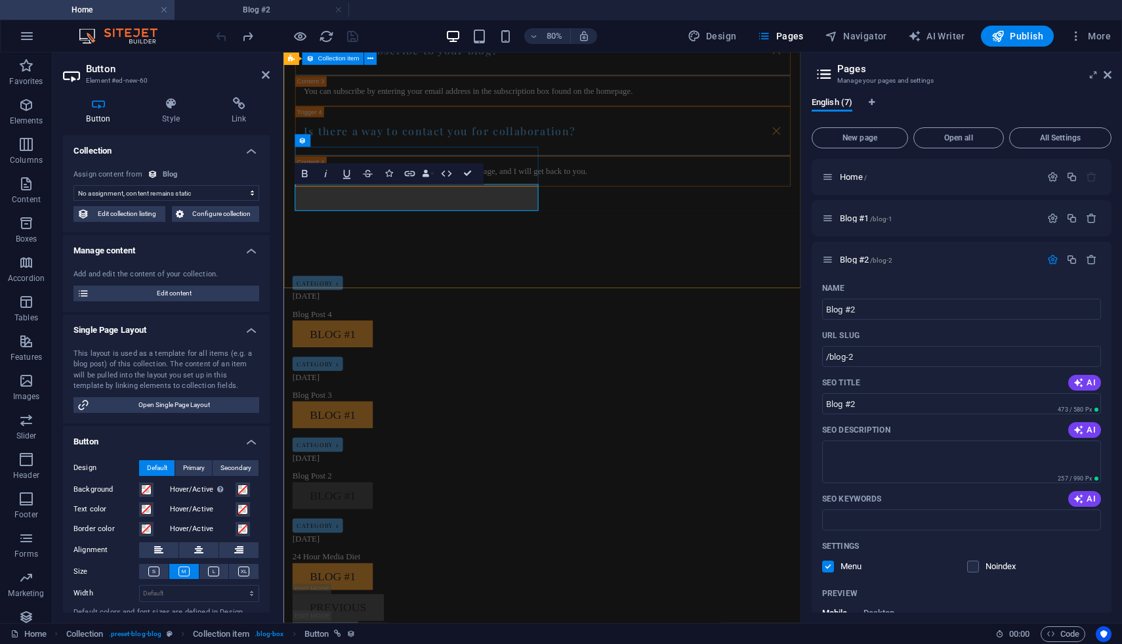
click at [389, 586] on link "Blog #1" at bounding box center [344, 606] width 100 height 33
click at [486, 318] on div "Category 1 08/24/2024 Blog Post 4 Blog #1 Category 1 08/23/2024 Blog Post 3 Blo…" at bounding box center [606, 561] width 646 height 576
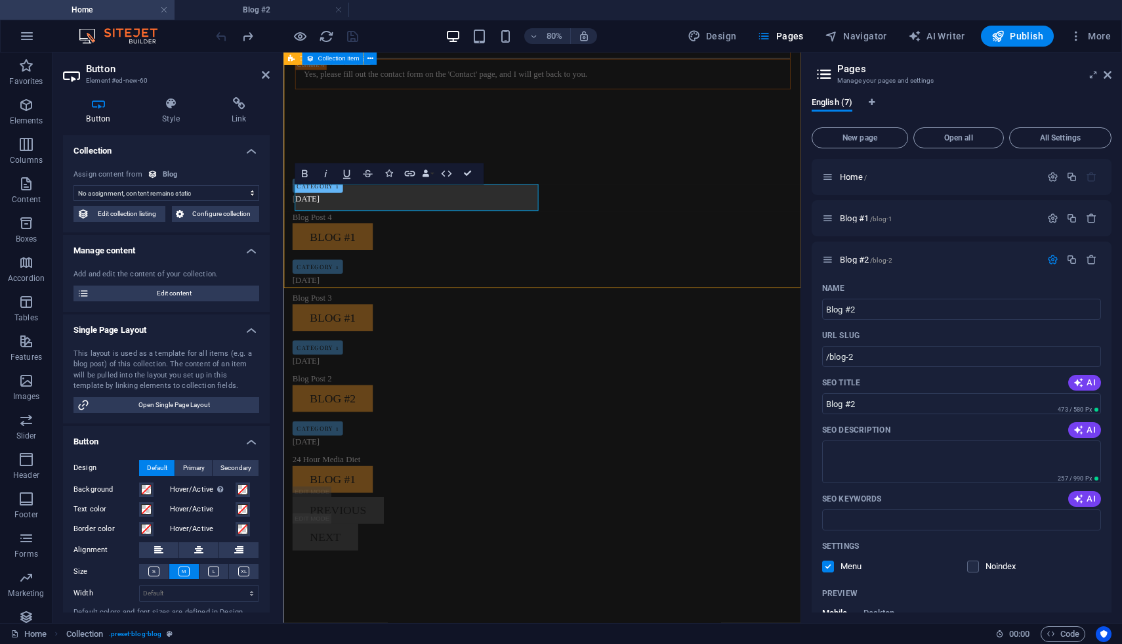
scroll to position [1390, 0]
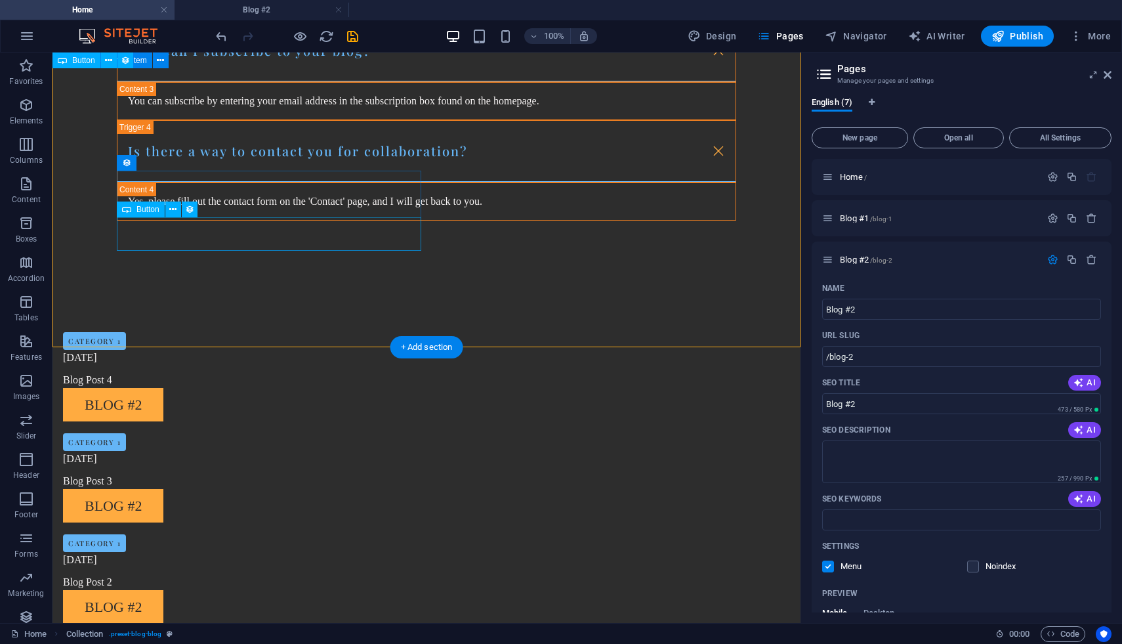
click at [193, 586] on div "Blog #2" at bounding box center [372, 606] width 619 height 33
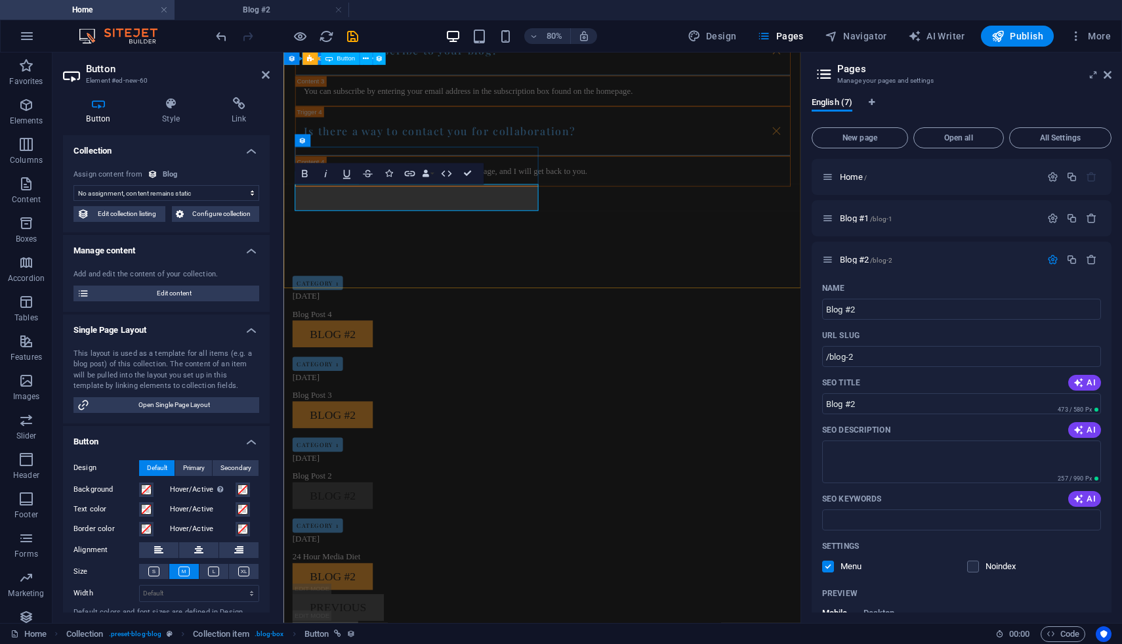
click at [386, 586] on link "Blog #2" at bounding box center [344, 606] width 100 height 33
click at [491, 308] on div "Category 1 08/24/2024 Blog Post 4 Blog #2 Category 1 08/23/2024 Blog Post 3 Blo…" at bounding box center [606, 561] width 646 height 576
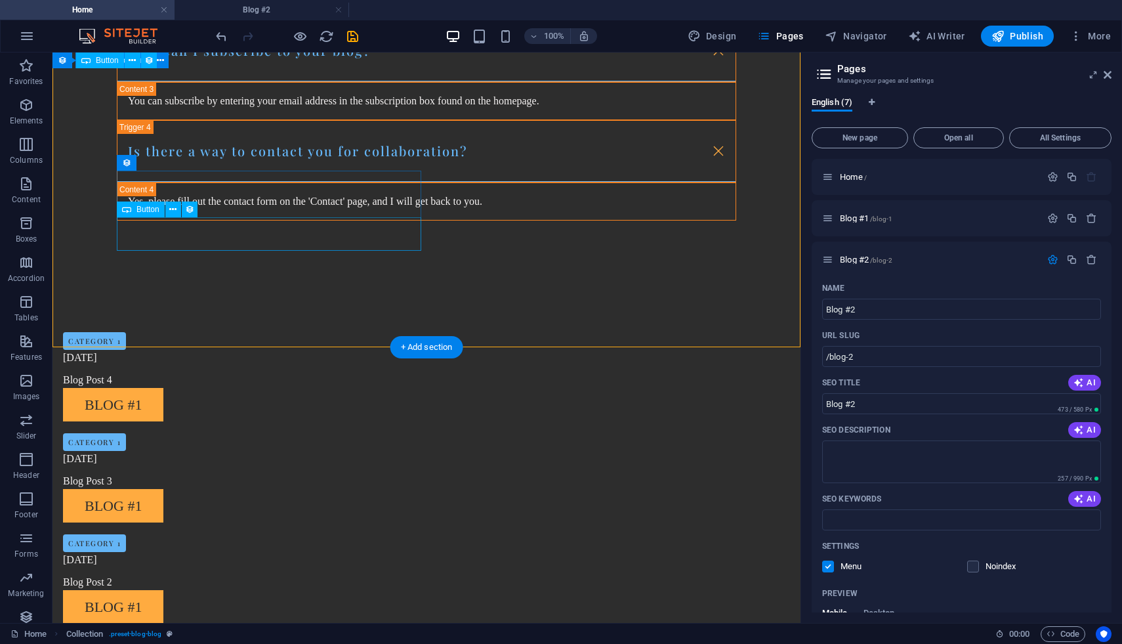
click at [180, 586] on div "Blog #1" at bounding box center [372, 606] width 619 height 33
click at [244, 568] on div at bounding box center [372, 571] width 619 height 7
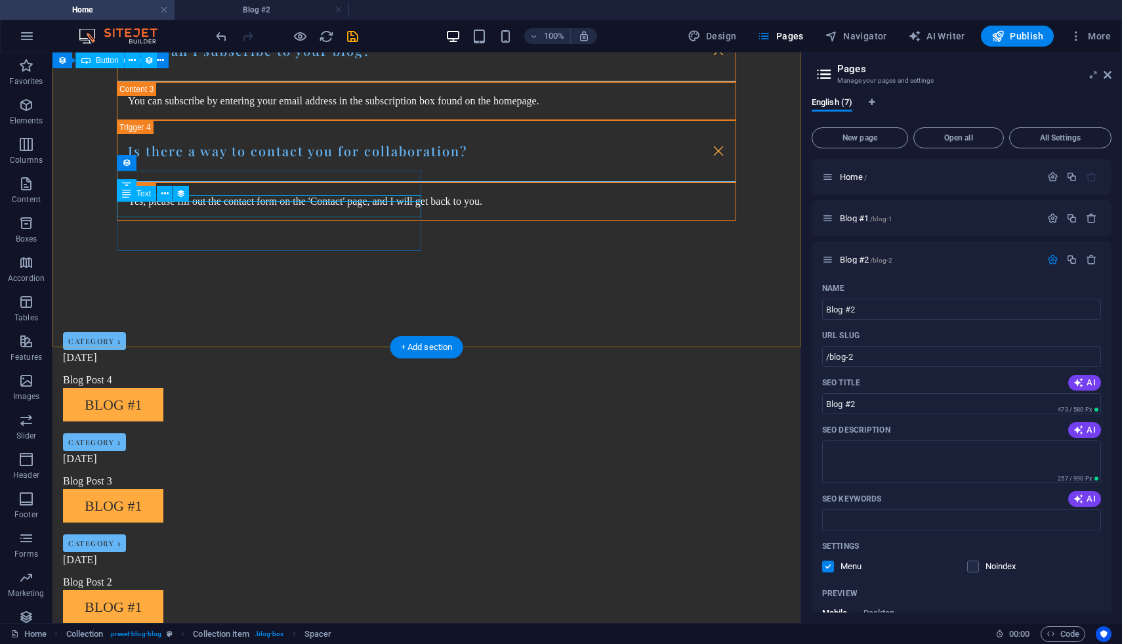
click at [208, 586] on div "Blog #1" at bounding box center [372, 606] width 619 height 33
click at [195, 586] on div "Blog #1" at bounding box center [372, 606] width 619 height 33
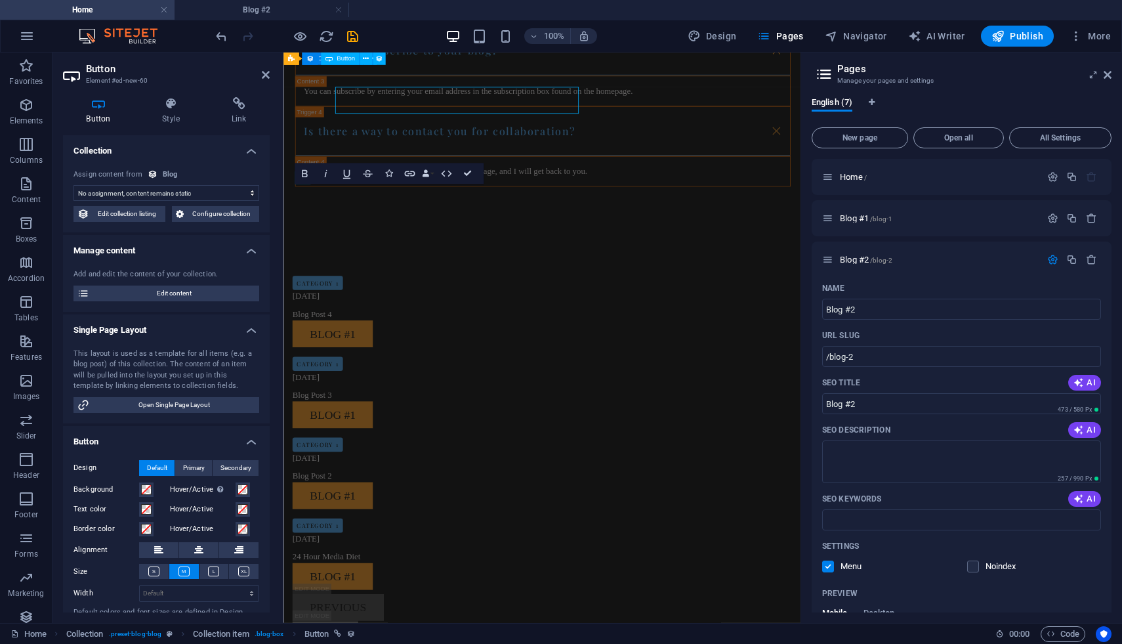
scroll to position [1511, 0]
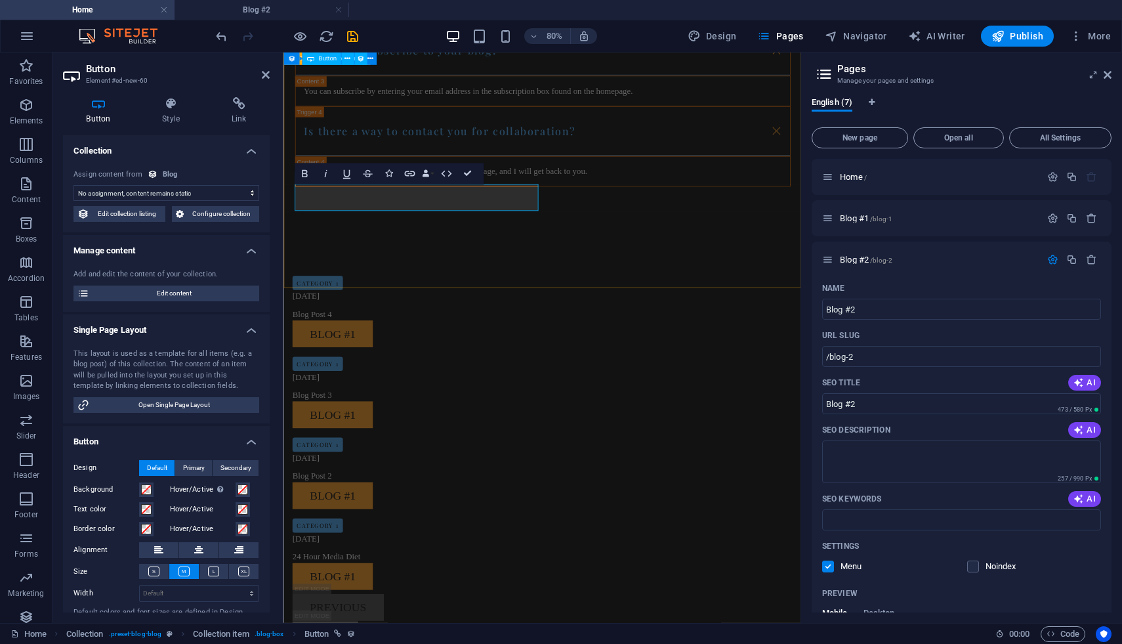
click at [464, 306] on div "Category 1 08/24/2024 Blog Post 4 Blog #1 Category 1 08/23/2024 Blog Post 3 Blo…" at bounding box center [606, 561] width 646 height 576
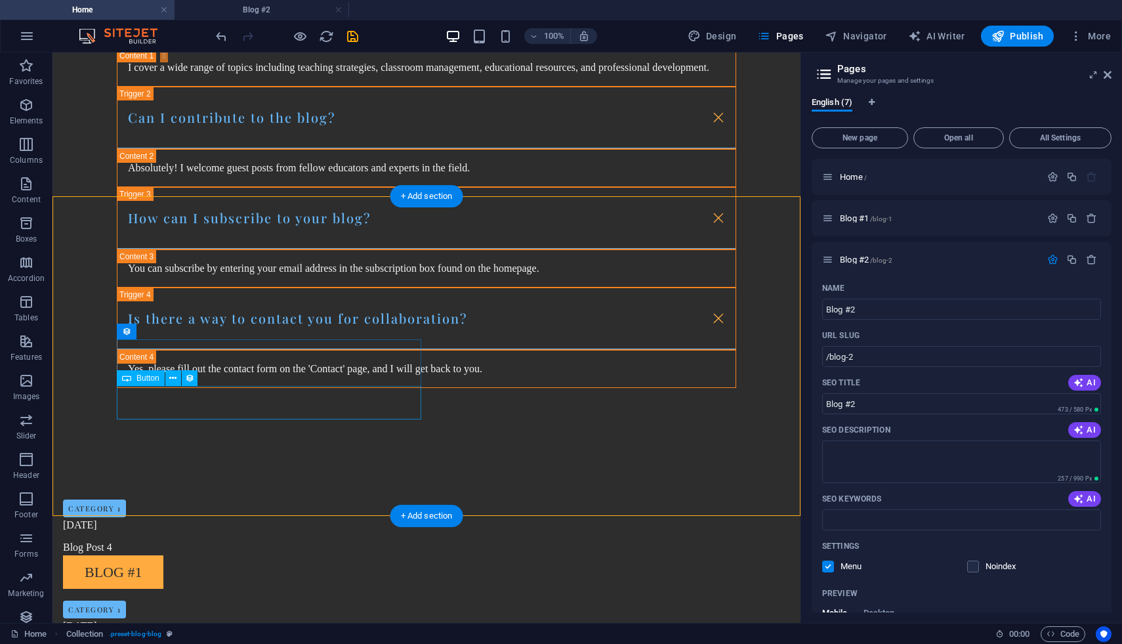
scroll to position [1228, 0]
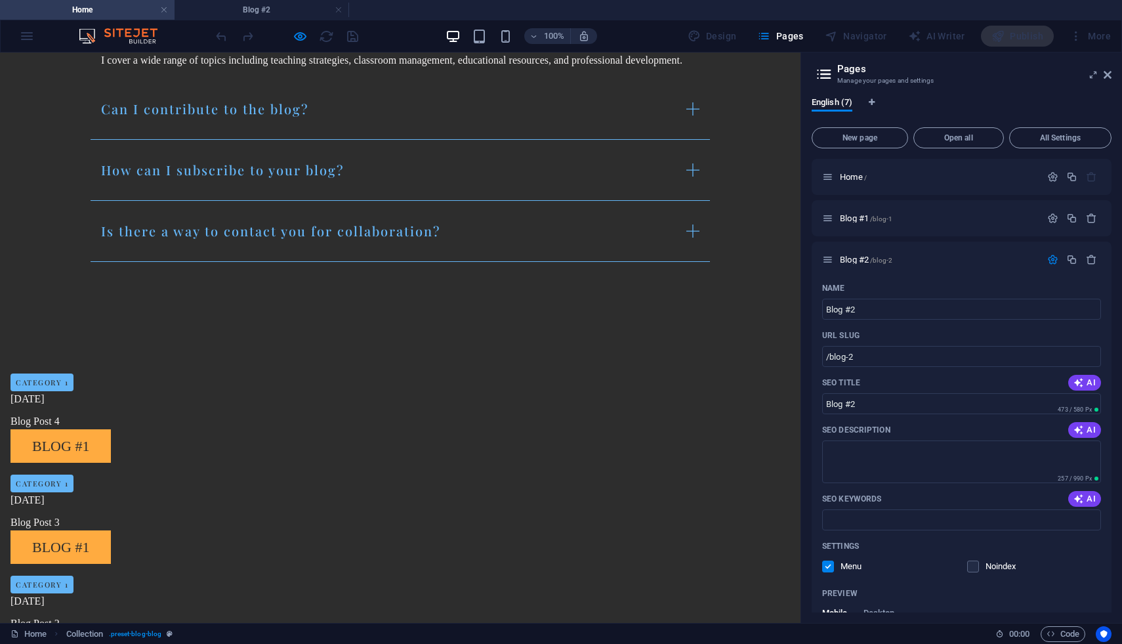
click at [111, 586] on link "Blog #1" at bounding box center [60, 647] width 100 height 33
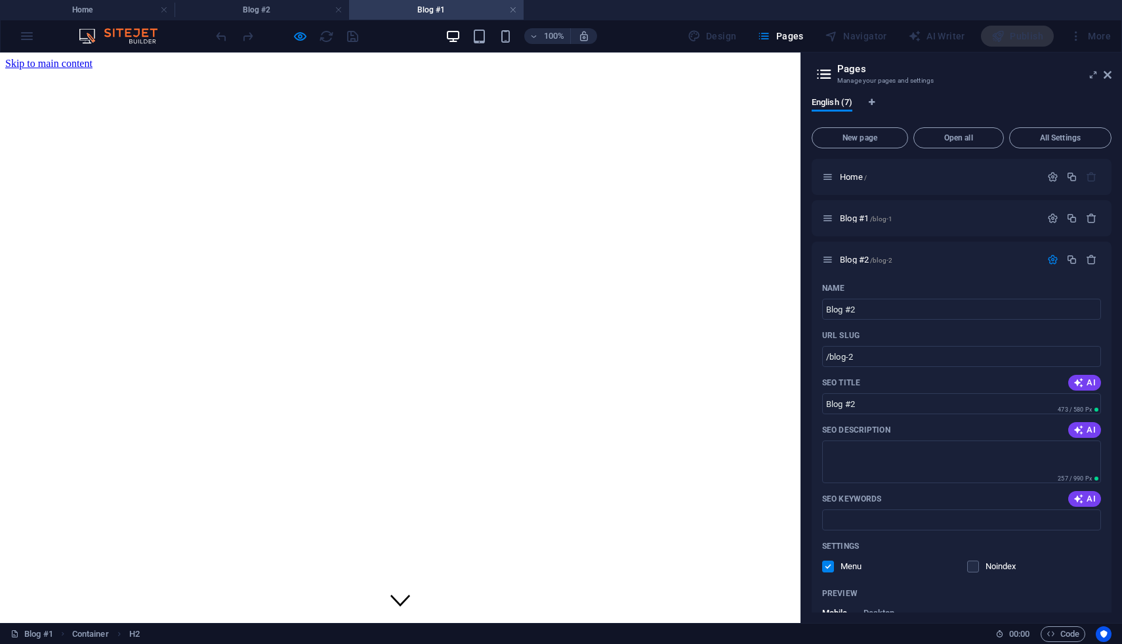
scroll to position [0, 0]
click at [514, 9] on link at bounding box center [513, 10] width 8 height 12
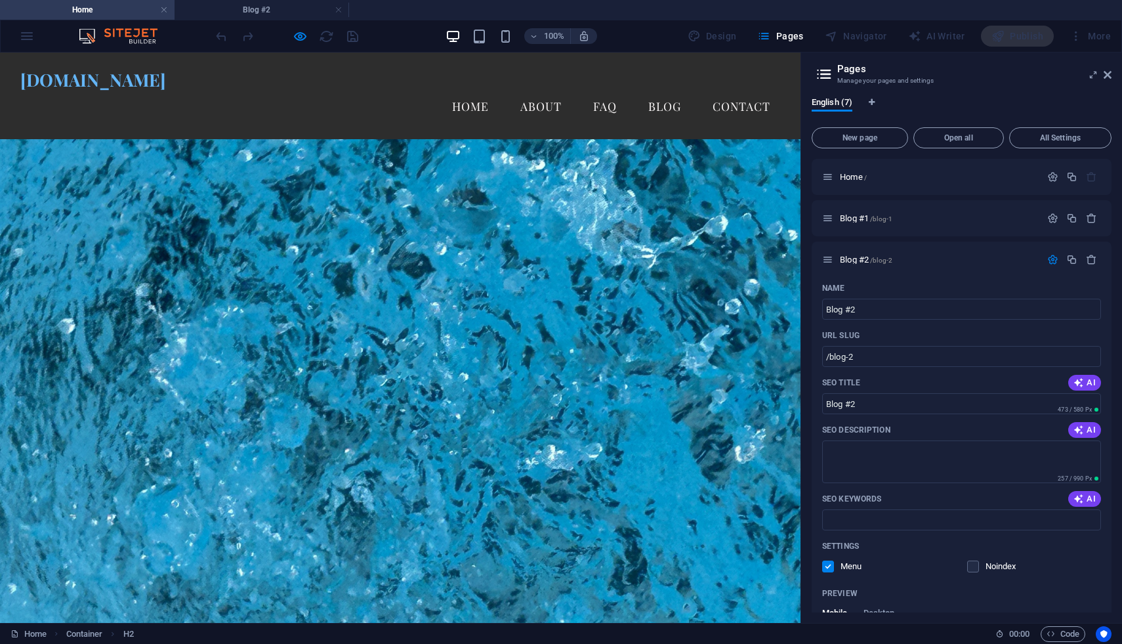
scroll to position [1273, 0]
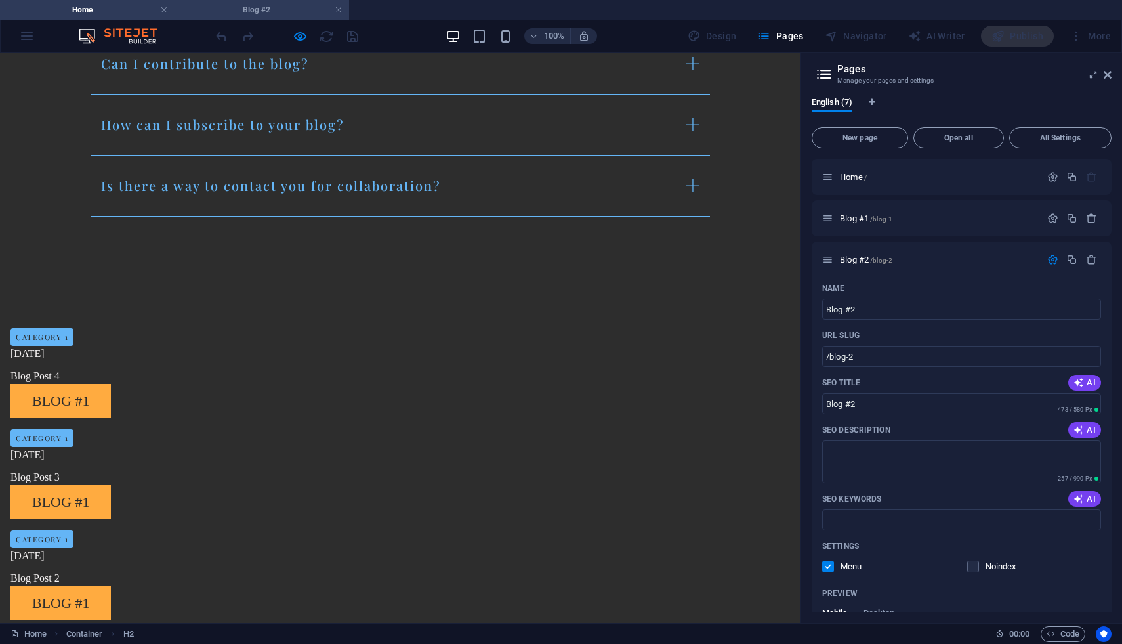
click at [278, 14] on h4 "Blog #2" at bounding box center [262, 10] width 175 height 14
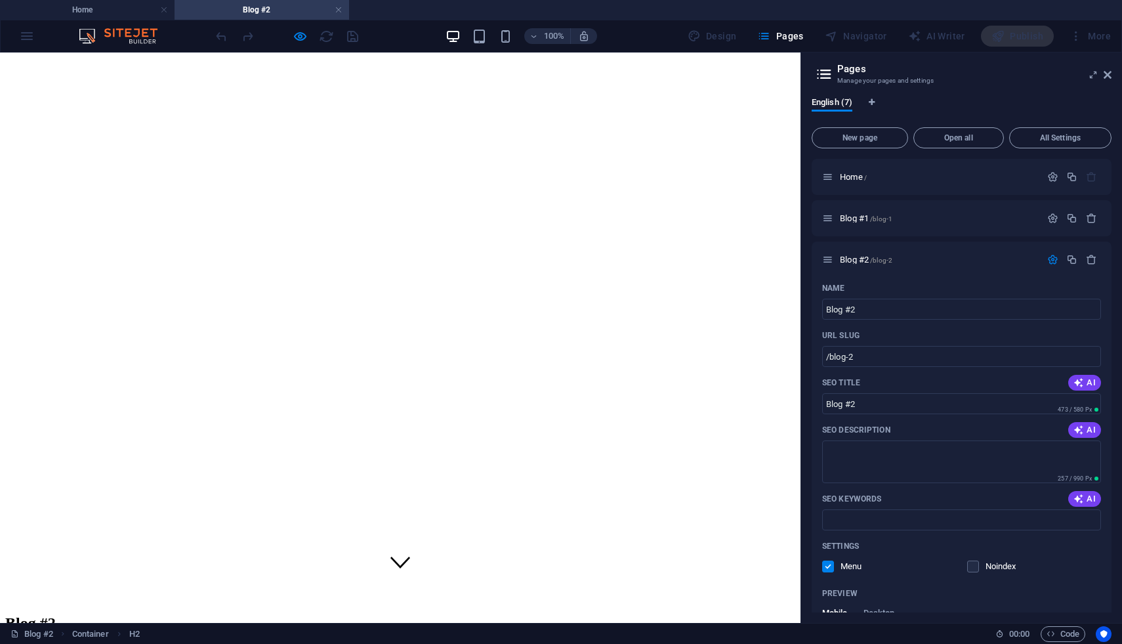
scroll to position [0, 0]
click at [129, 13] on h4 "Home" at bounding box center [87, 10] width 175 height 14
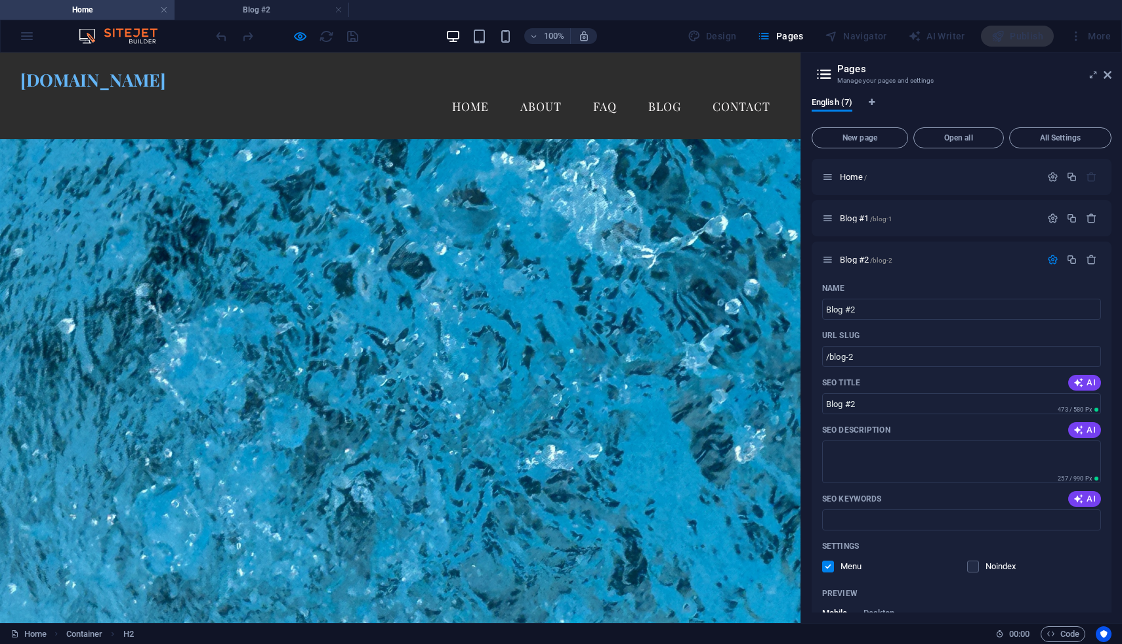
scroll to position [1273, 0]
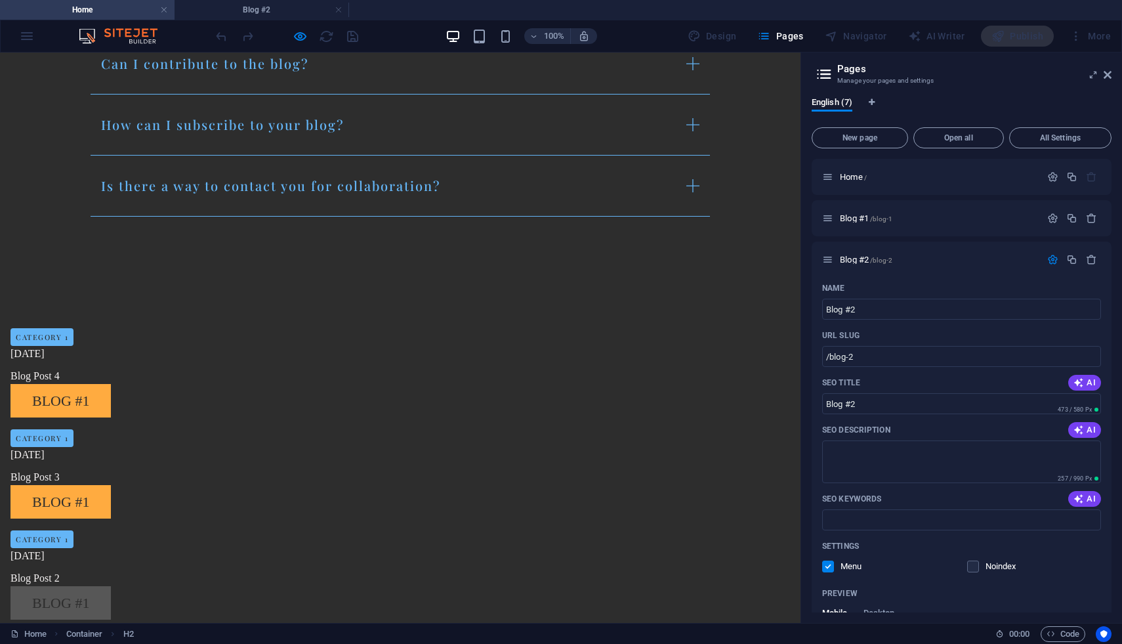
click at [111, 586] on link "Blog #1" at bounding box center [60, 602] width 100 height 33
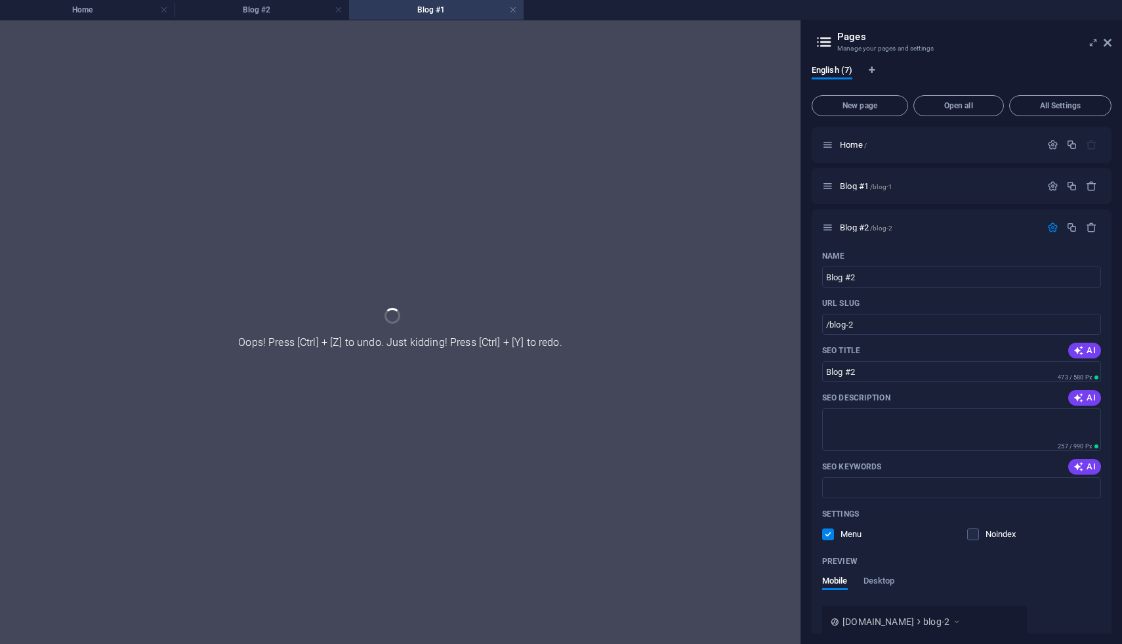
scroll to position [0, 0]
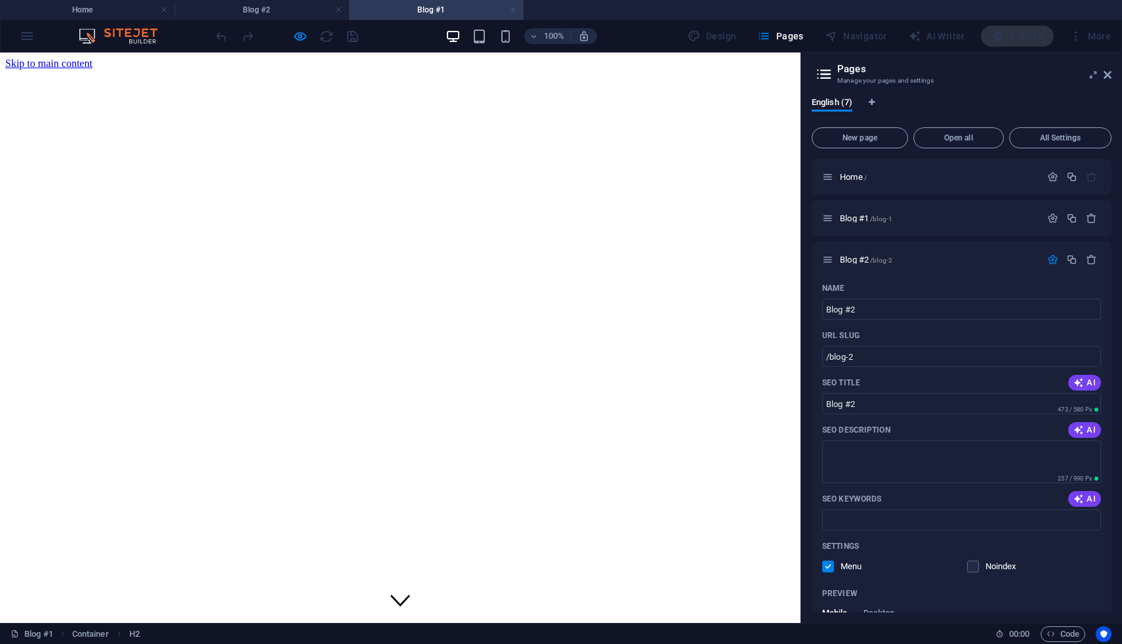
click at [515, 9] on link at bounding box center [513, 10] width 8 height 12
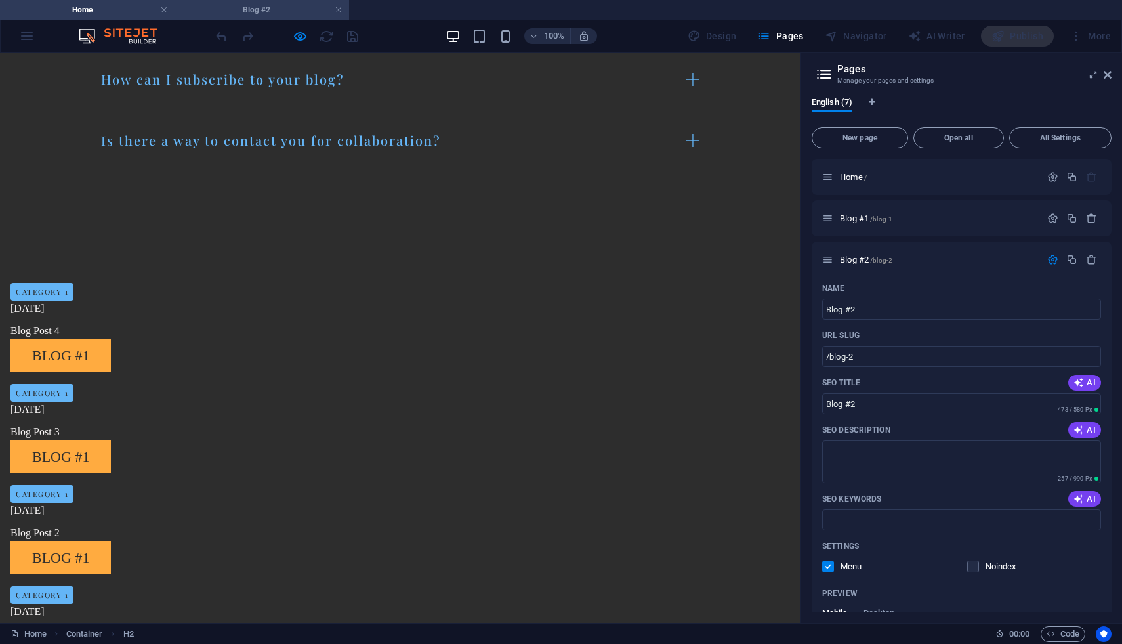
click at [247, 13] on h4 "Blog #2" at bounding box center [262, 10] width 175 height 14
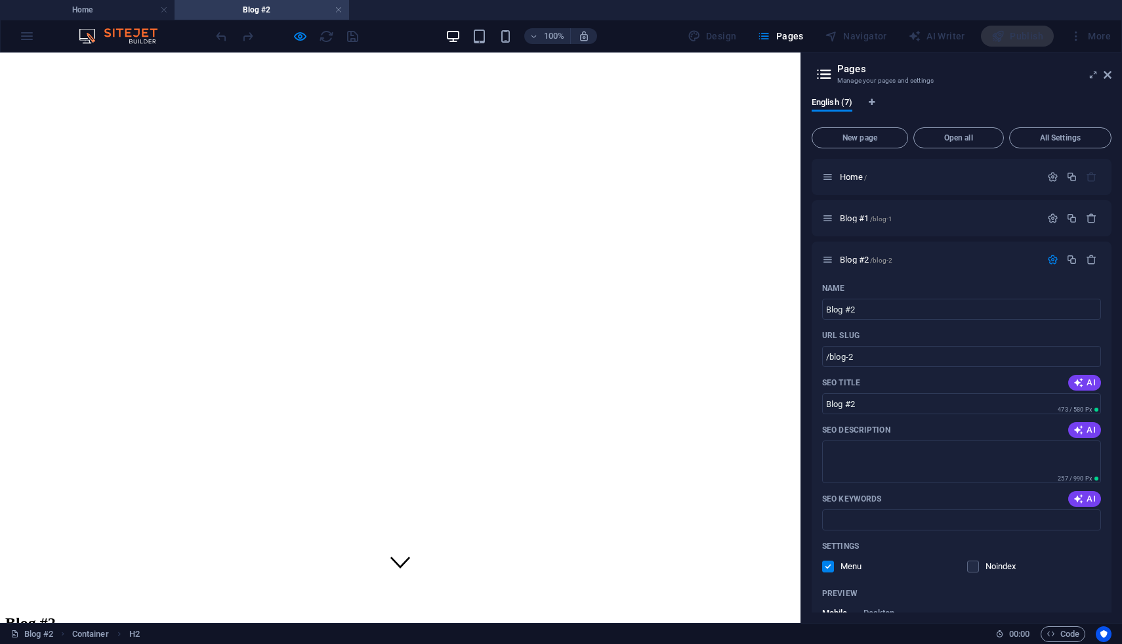
scroll to position [0, 0]
click at [911, 263] on p "Blog #2 /blog-2" at bounding box center [938, 259] width 197 height 9
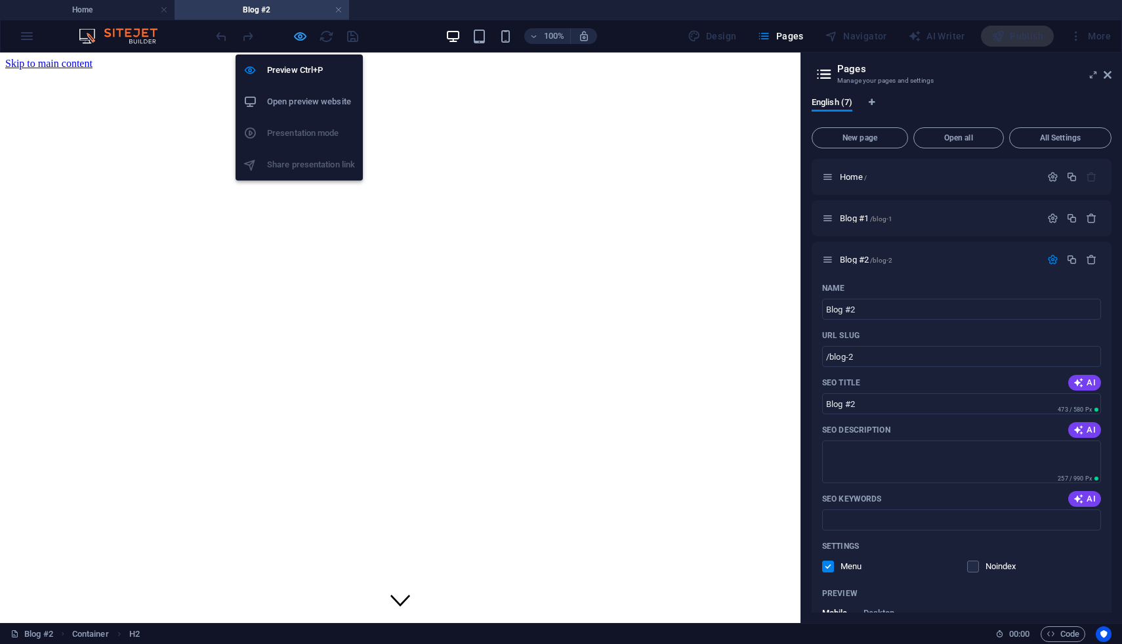
click at [298, 37] on icon "button" at bounding box center [300, 36] width 15 height 15
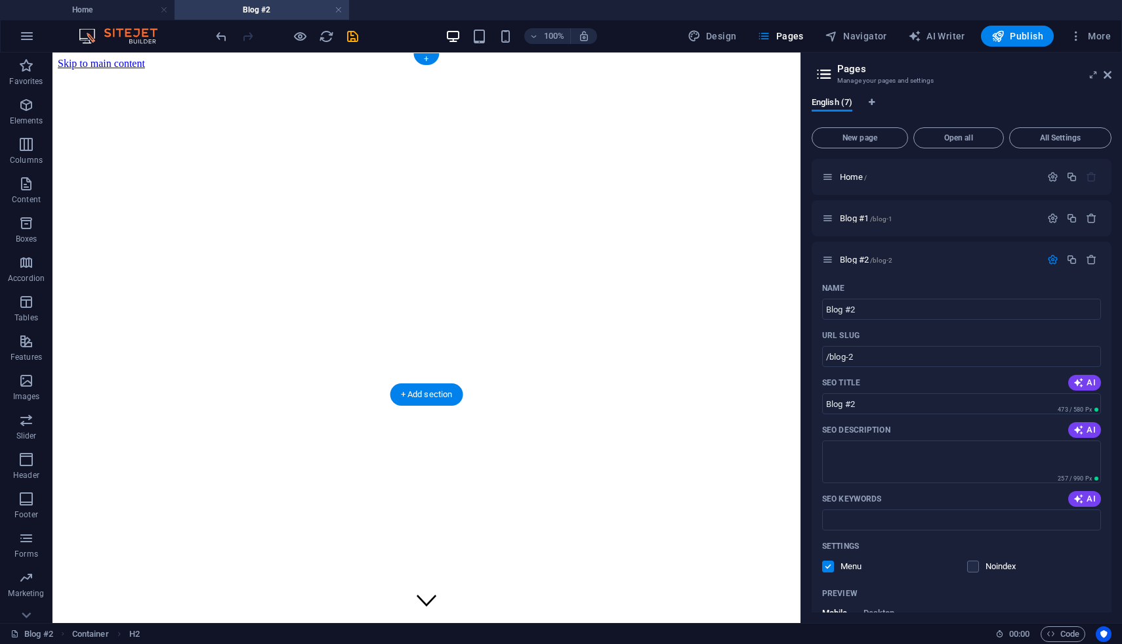
scroll to position [38, 0]
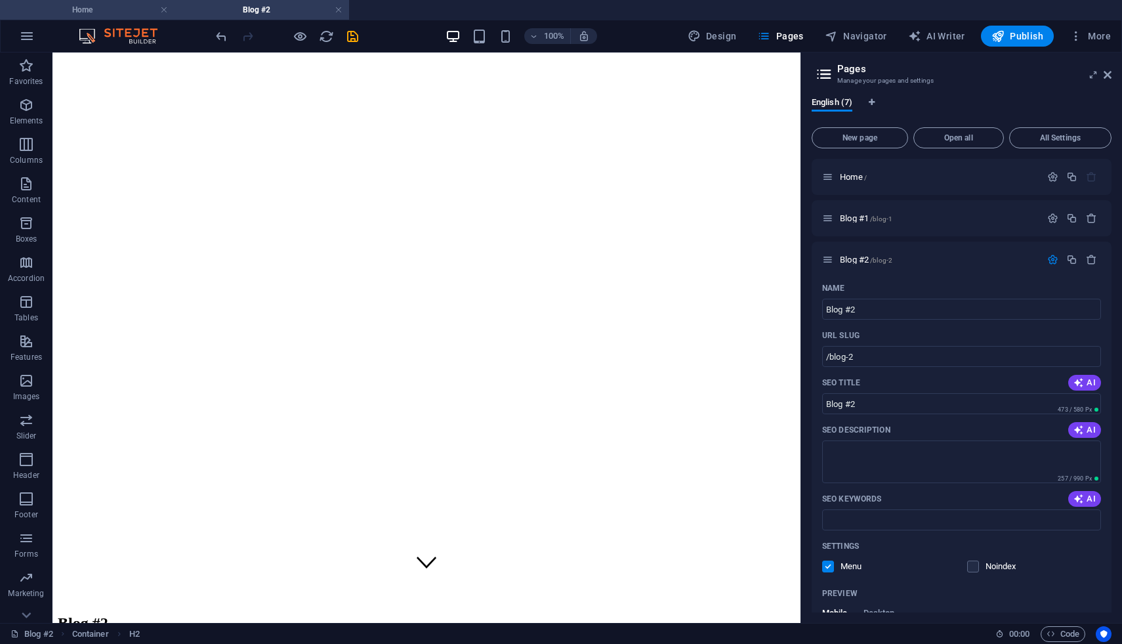
click at [142, 14] on h4 "Home" at bounding box center [87, 10] width 175 height 14
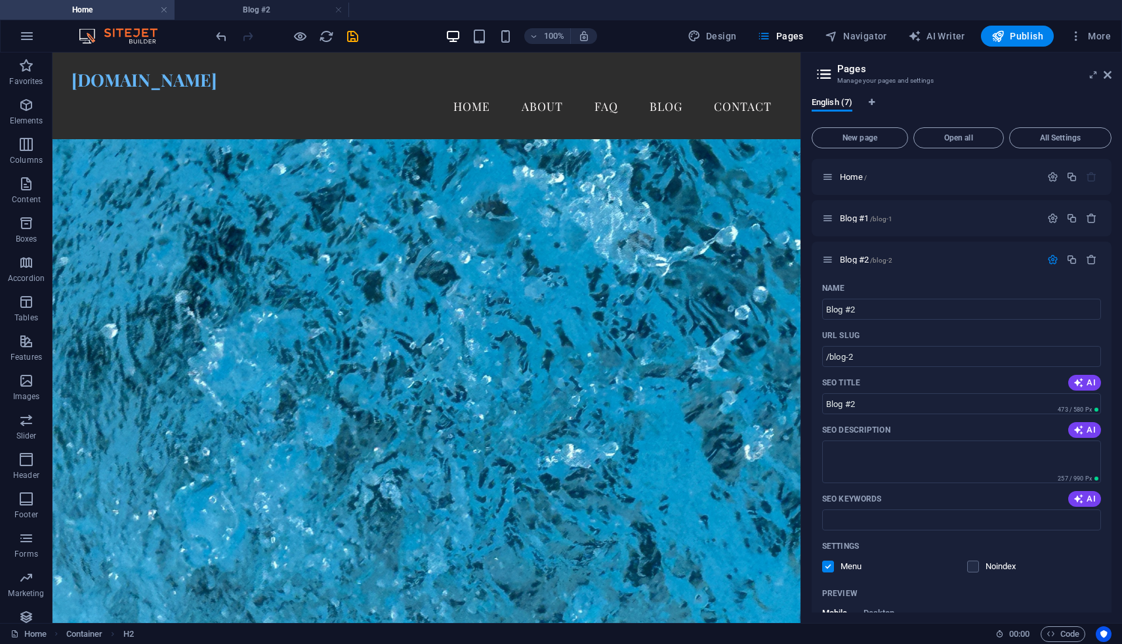
scroll to position [1318, 0]
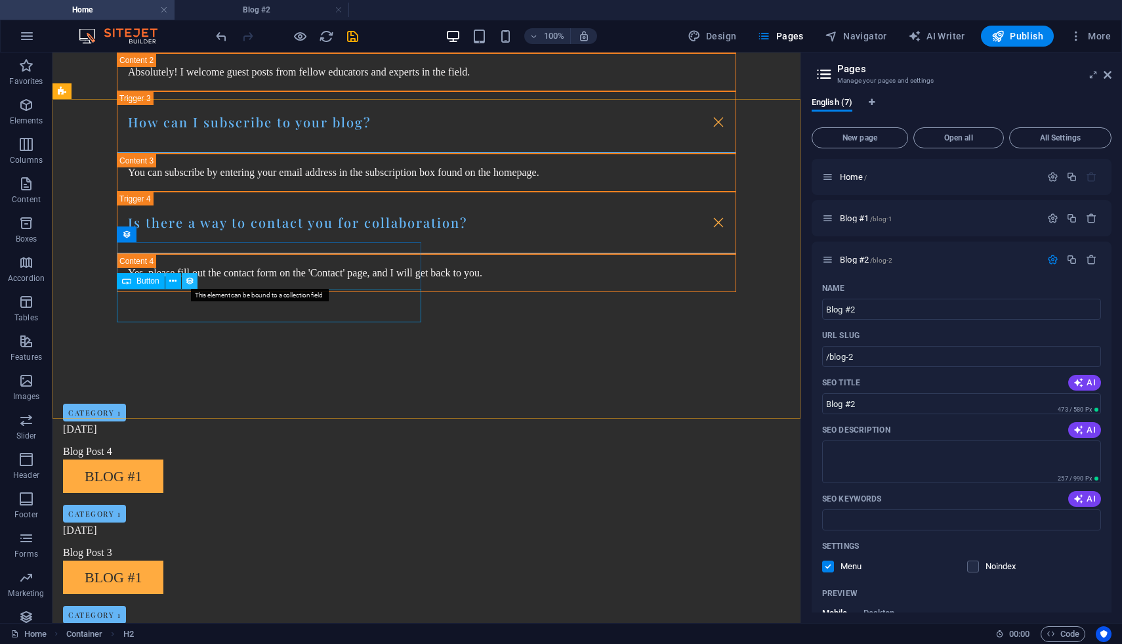
click at [192, 281] on icon at bounding box center [189, 281] width 9 height 14
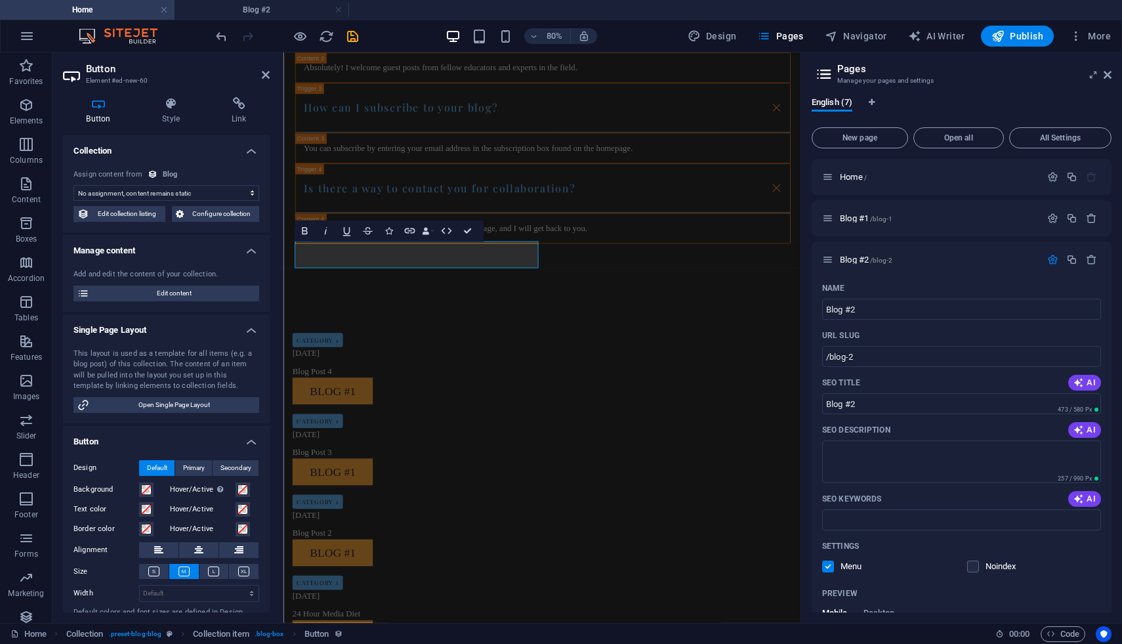
scroll to position [38, 0]
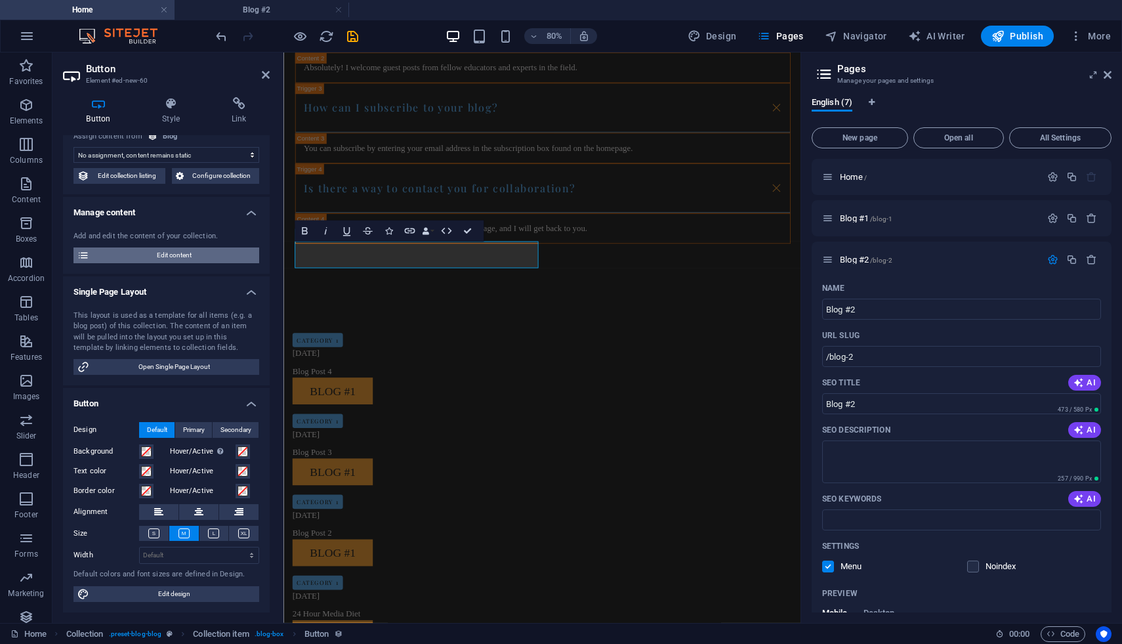
click at [157, 252] on span "Edit content" at bounding box center [174, 255] width 162 height 16
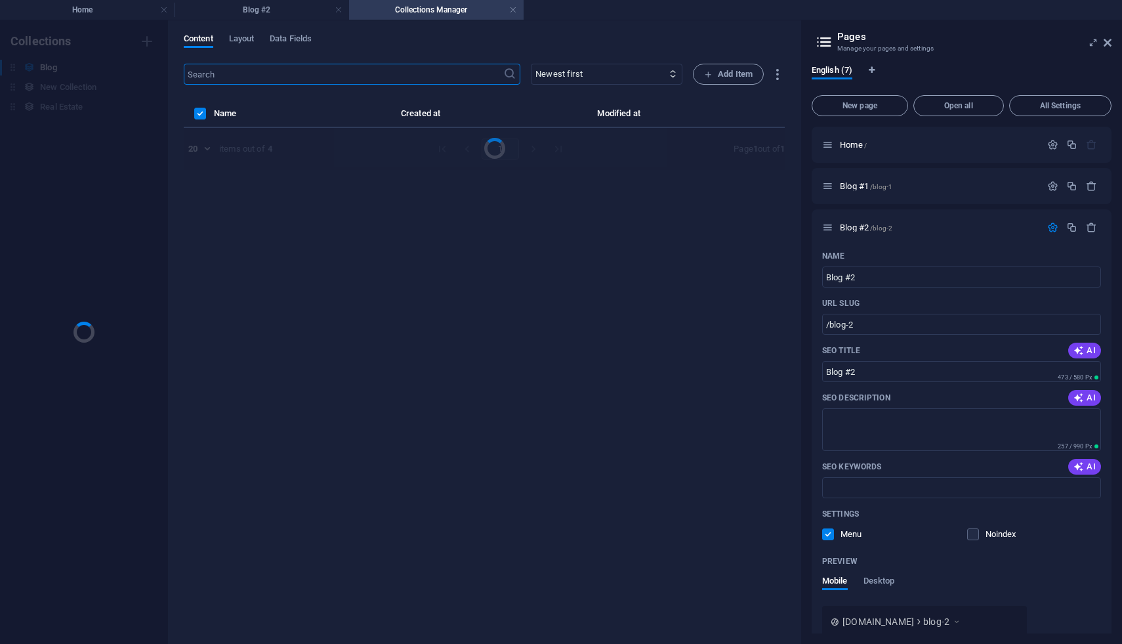
scroll to position [0, 0]
select select "Category 1"
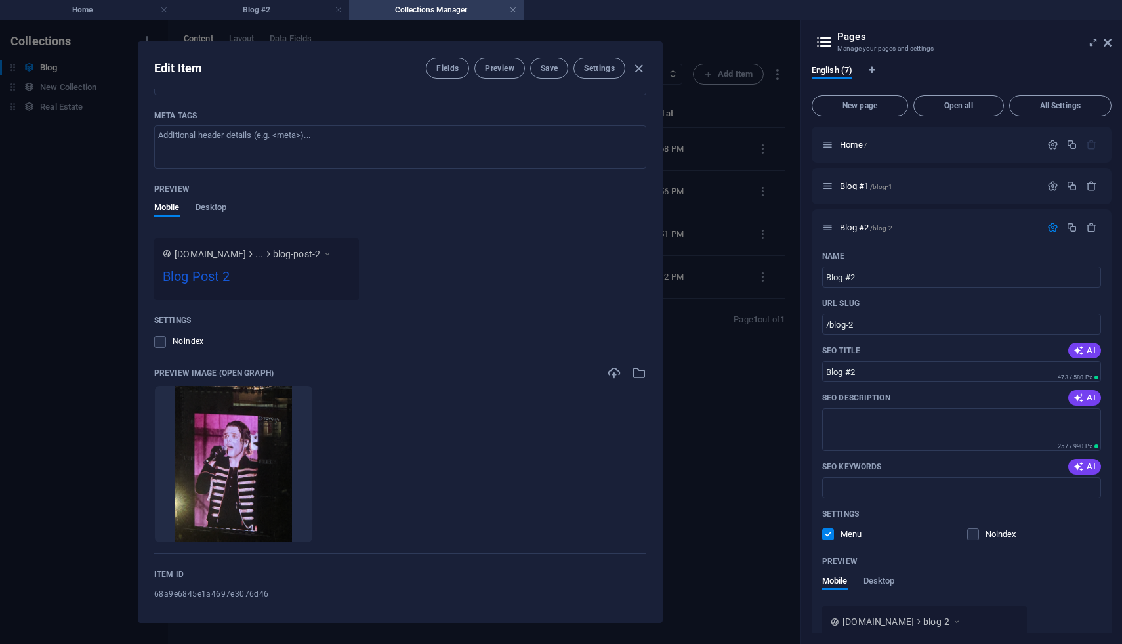
scroll to position [1066, 0]
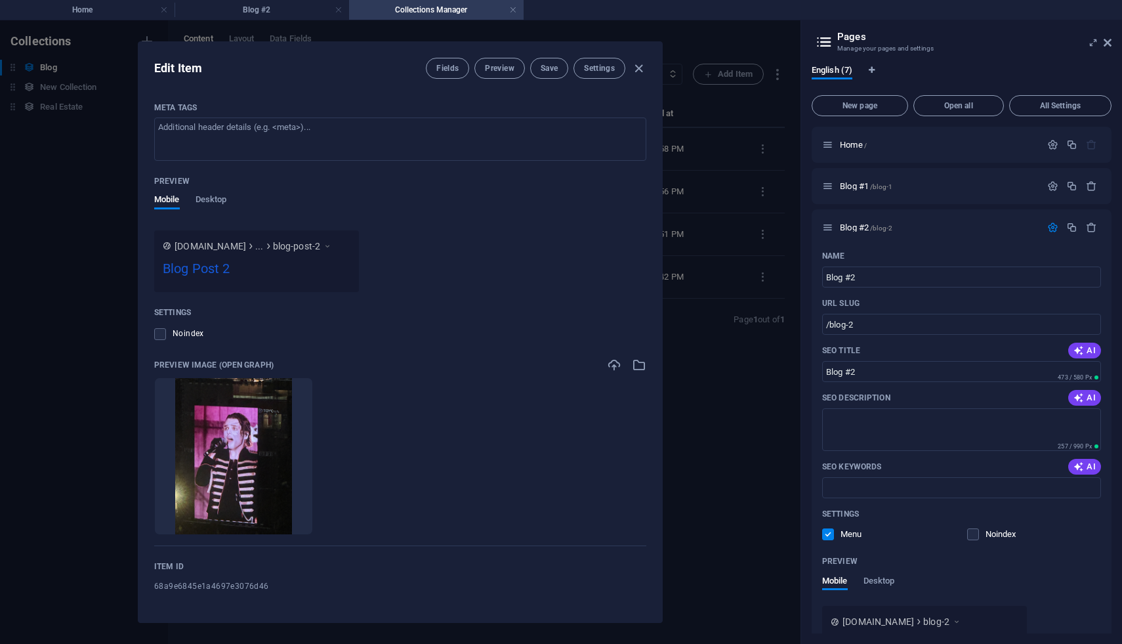
click at [208, 269] on div "Blog Post 2" at bounding box center [257, 272] width 188 height 26
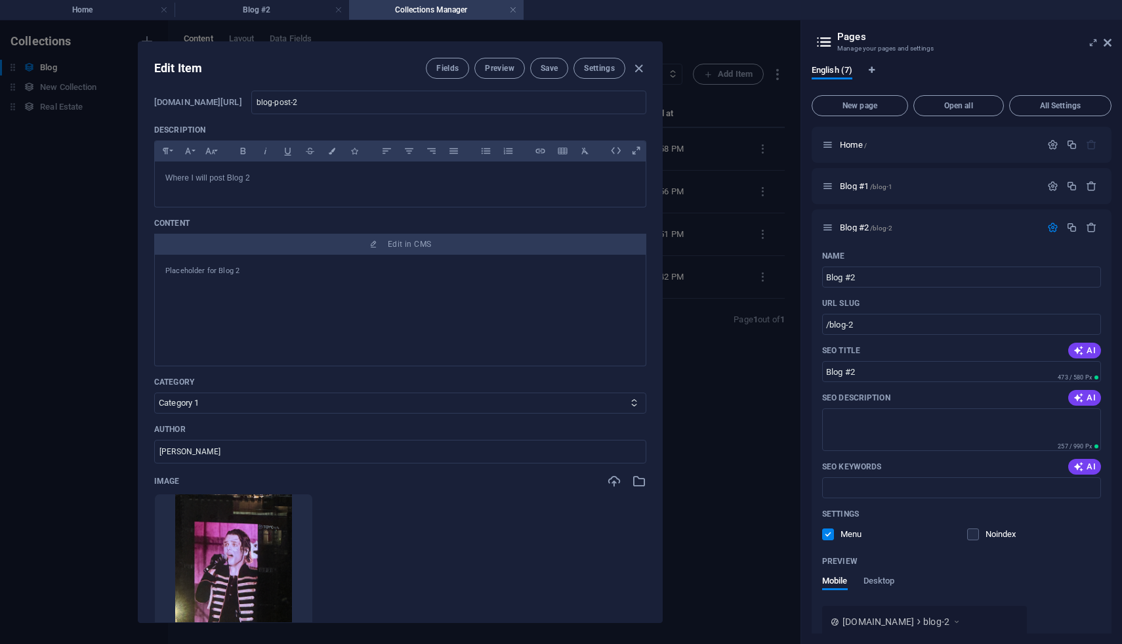
scroll to position [0, 0]
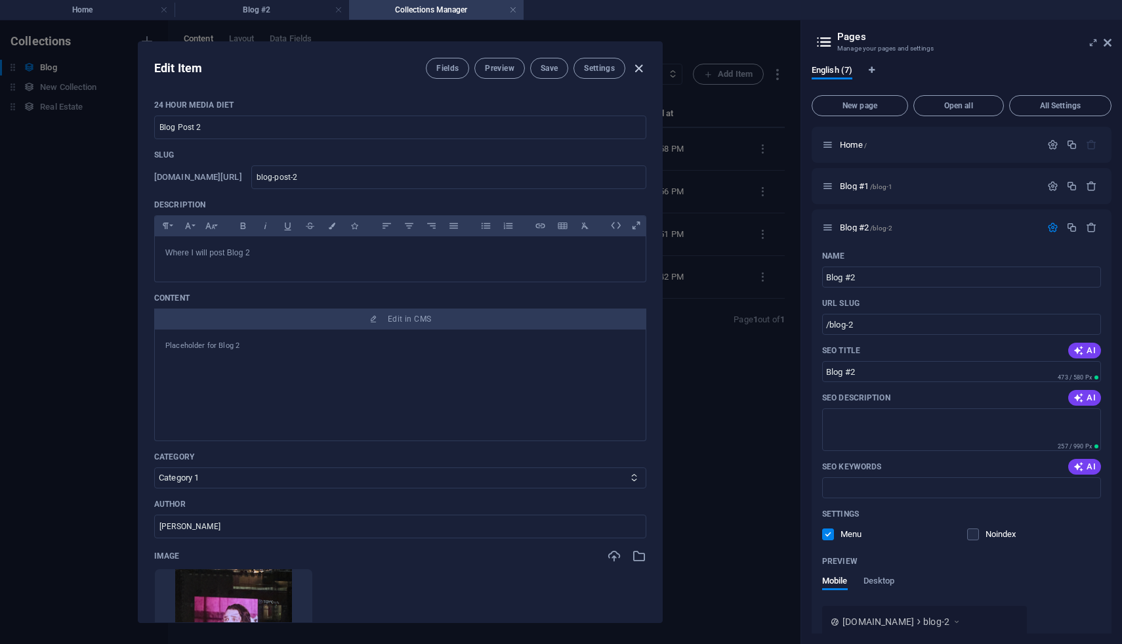
click at [641, 67] on icon "button" at bounding box center [638, 68] width 15 height 15
type input "2025-09-06"
type input "blog-post-2"
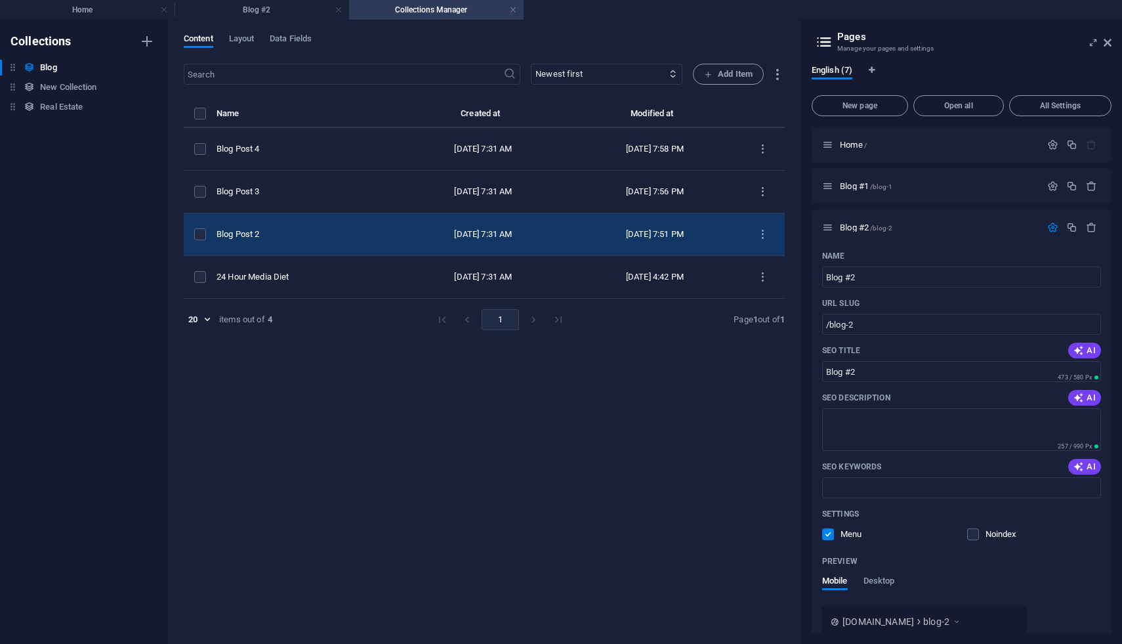
click at [217, 243] on td "items list" at bounding box center [200, 234] width 33 height 43
click at [206, 234] on div "items list" at bounding box center [200, 234] width 12 height 12
click at [204, 234] on label "items list" at bounding box center [200, 234] width 12 height 12
click at [0, 0] on input "items list" at bounding box center [0, 0] width 0 height 0
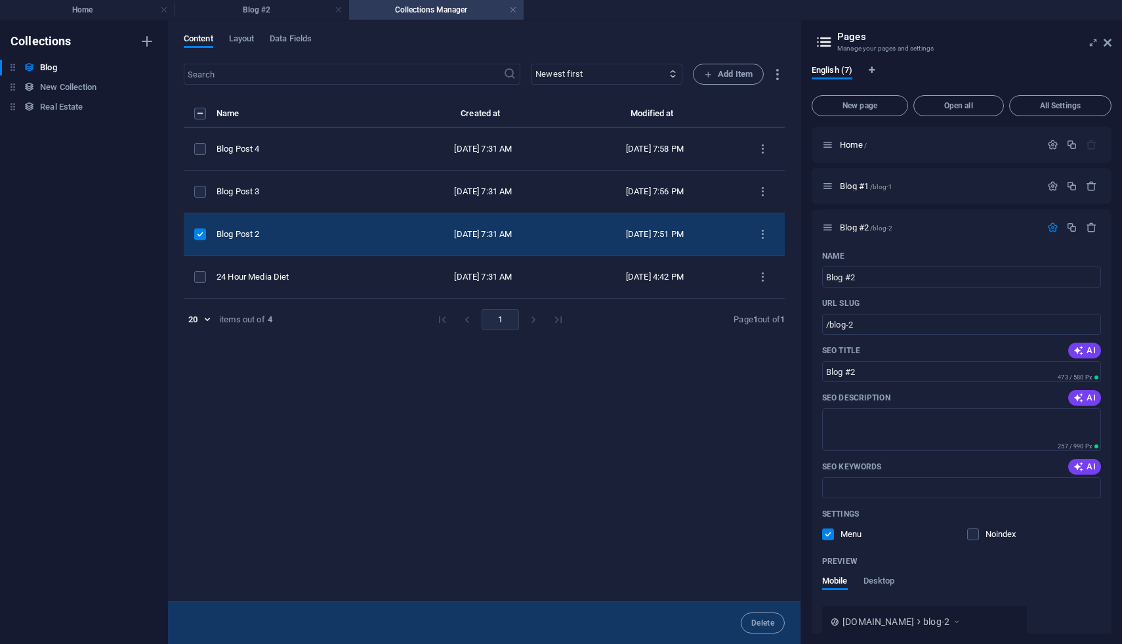
click at [206, 238] on div "items list" at bounding box center [200, 234] width 12 height 12
click at [204, 236] on label "items list" at bounding box center [200, 234] width 12 height 12
click at [0, 0] on input "items list" at bounding box center [0, 0] width 0 height 0
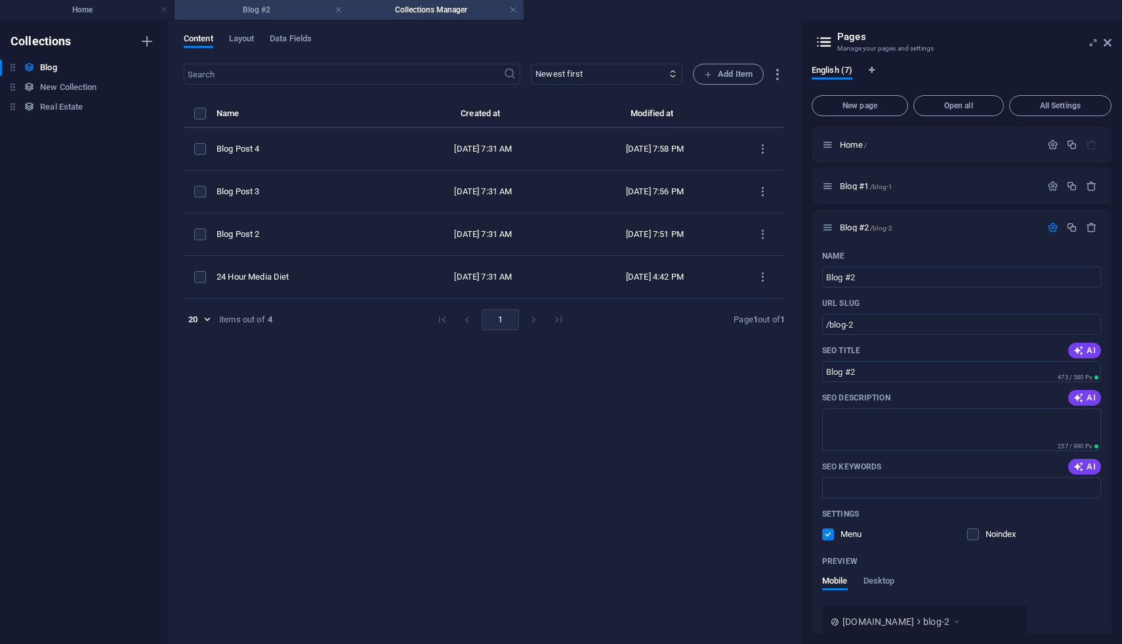
click at [299, 17] on li "Blog #2" at bounding box center [262, 10] width 175 height 20
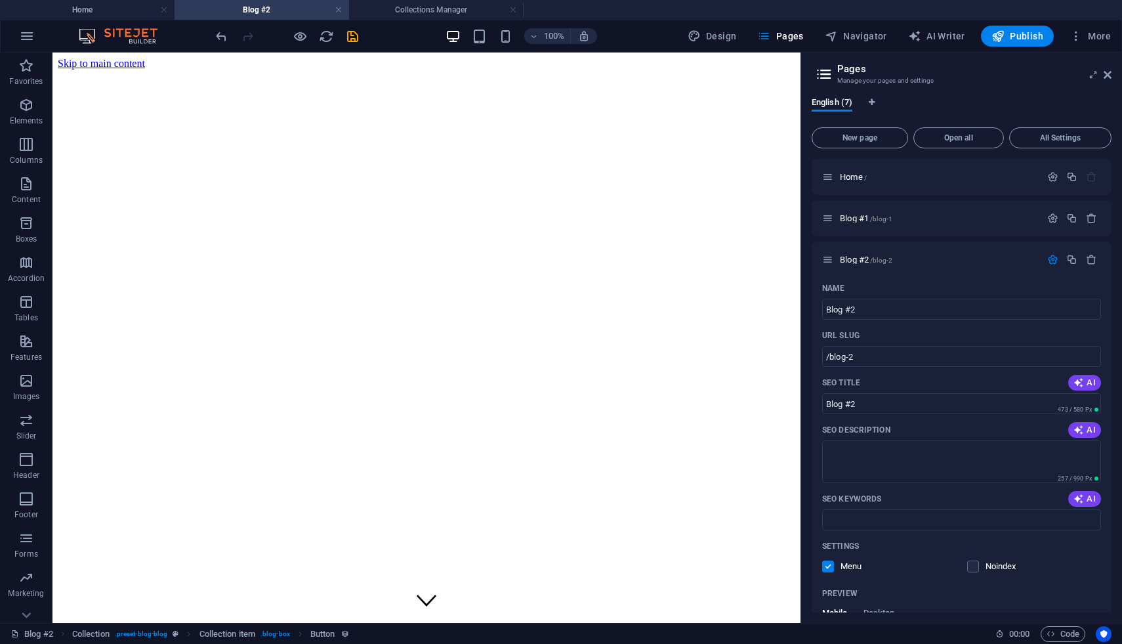
scroll to position [38, 0]
click at [117, 17] on li "Home" at bounding box center [87, 10] width 175 height 20
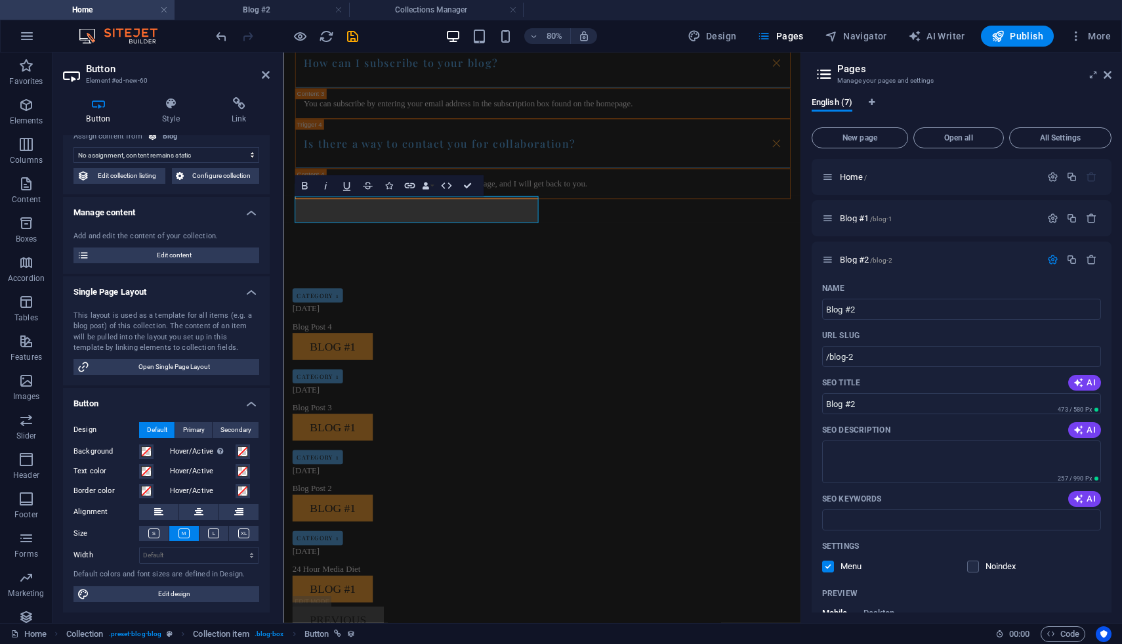
scroll to position [0, 0]
click at [354, 586] on link "Blog #1" at bounding box center [344, 621] width 100 height 33
click at [362, 586] on link "Blog #1" at bounding box center [344, 621] width 100 height 33
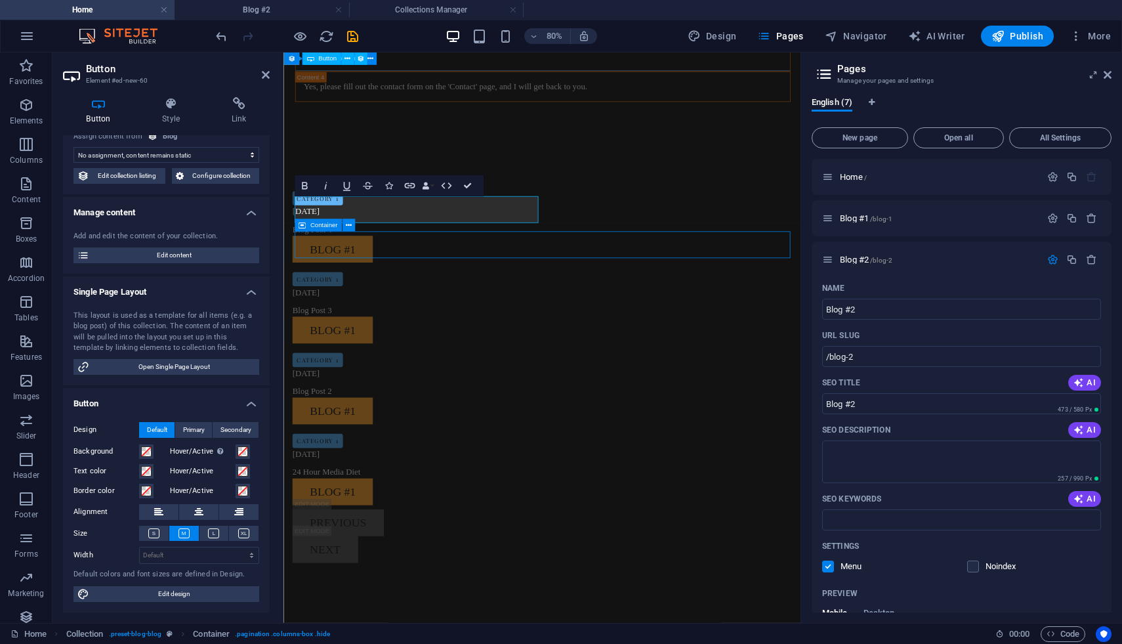
scroll to position [1375, 0]
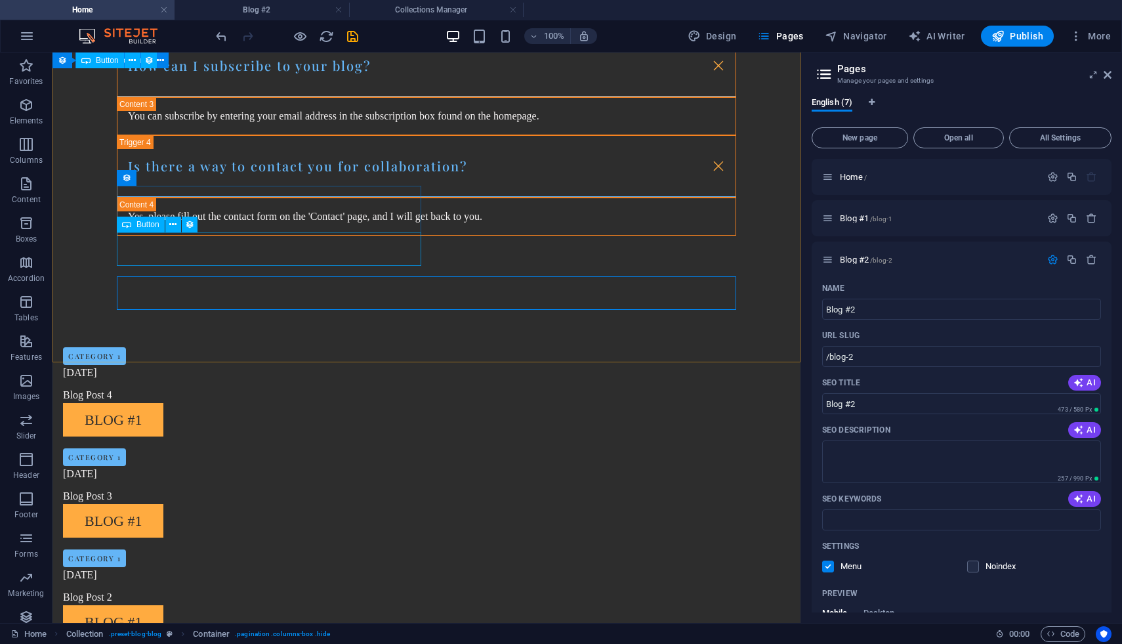
click at [136, 225] on span "Button" at bounding box center [147, 224] width 23 height 8
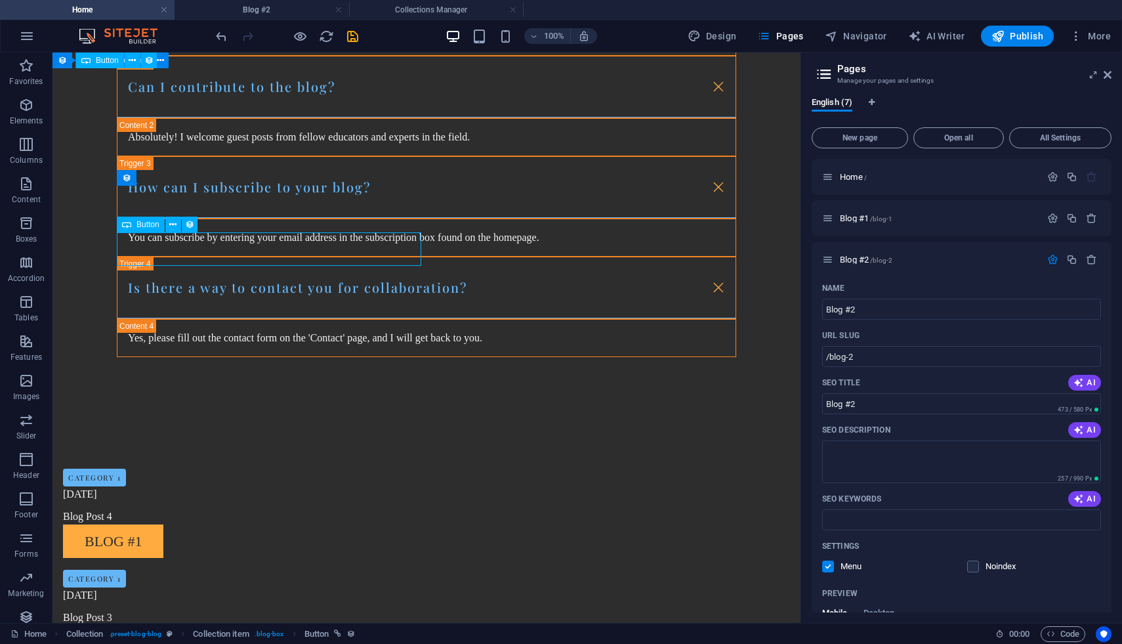
scroll to position [1496, 0]
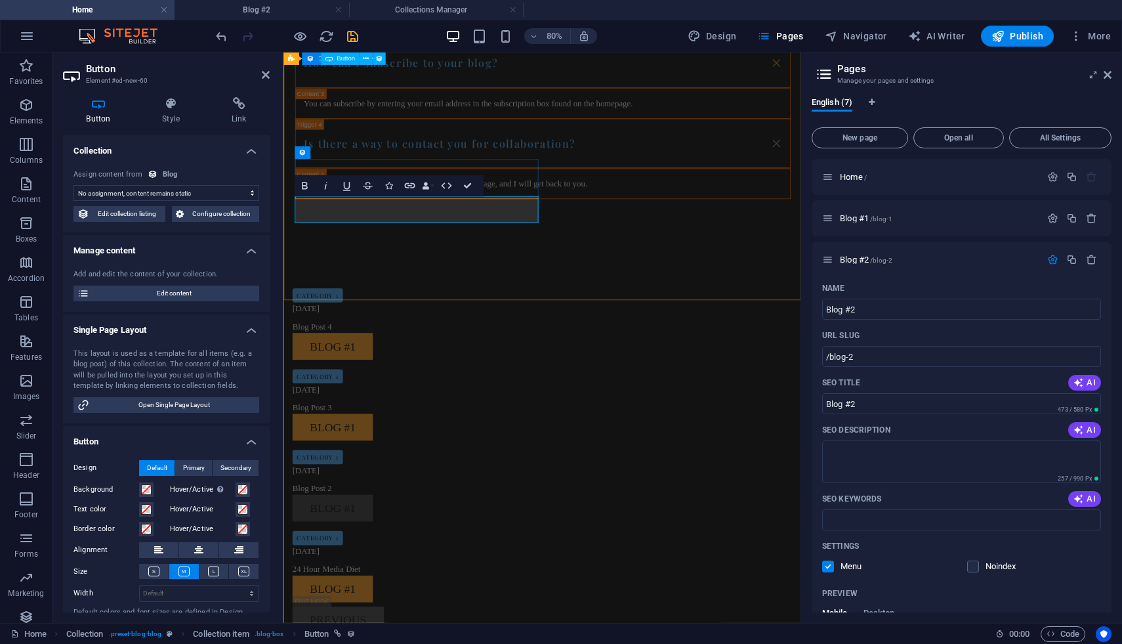
click at [301, 586] on link "Blog #1" at bounding box center [344, 621] width 100 height 33
click at [430, 187] on button "Data Bindings" at bounding box center [427, 185] width 14 height 21
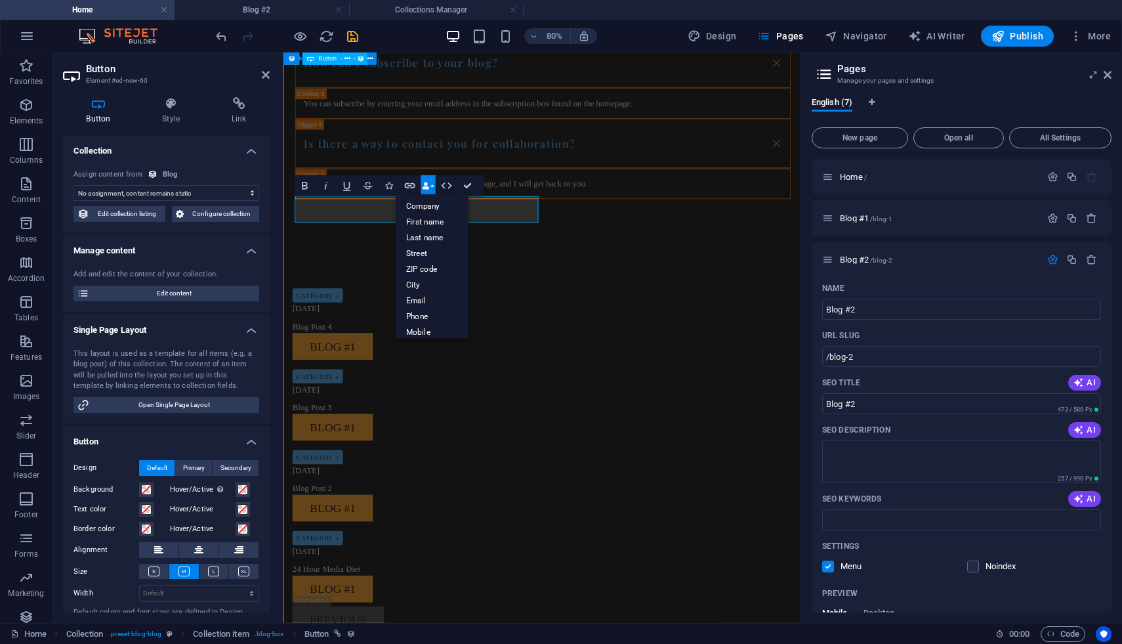
click at [430, 187] on button "Data Bindings" at bounding box center [427, 185] width 14 height 21
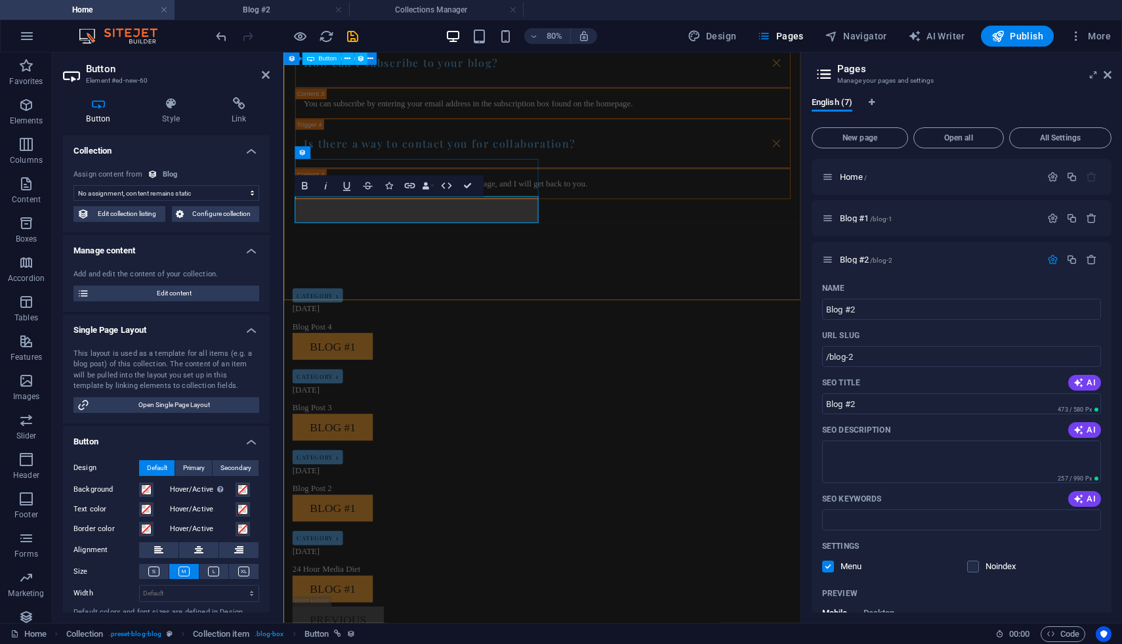
click at [415, 586] on div "Blog #1" at bounding box center [603, 621] width 619 height 33
click at [373, 586] on link "Blog #1" at bounding box center [344, 621] width 100 height 33
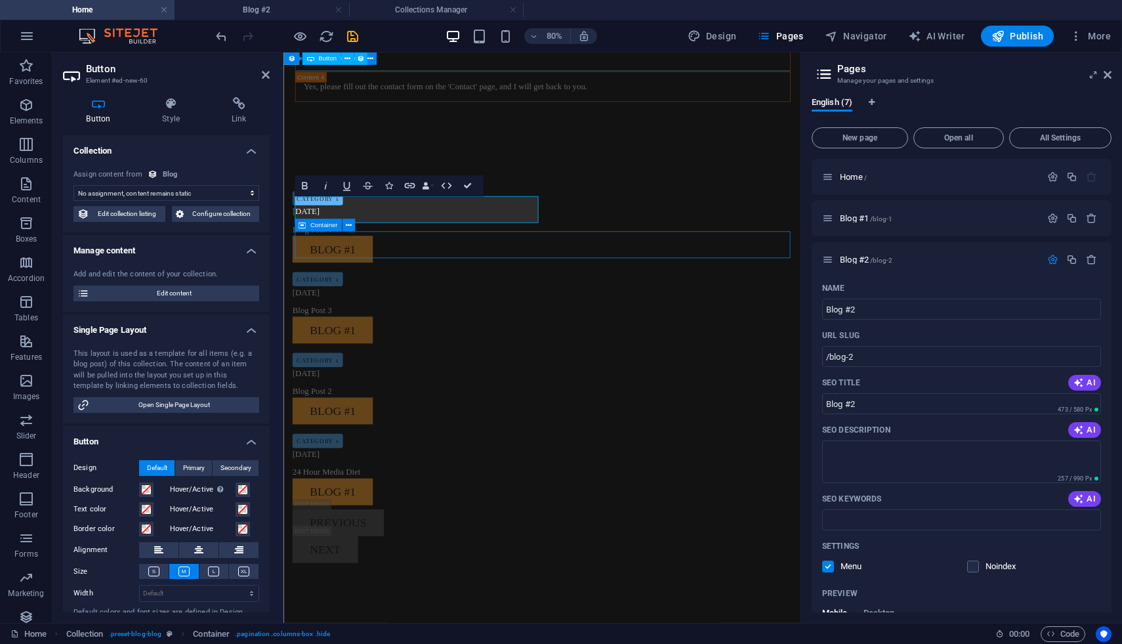
scroll to position [1375, 0]
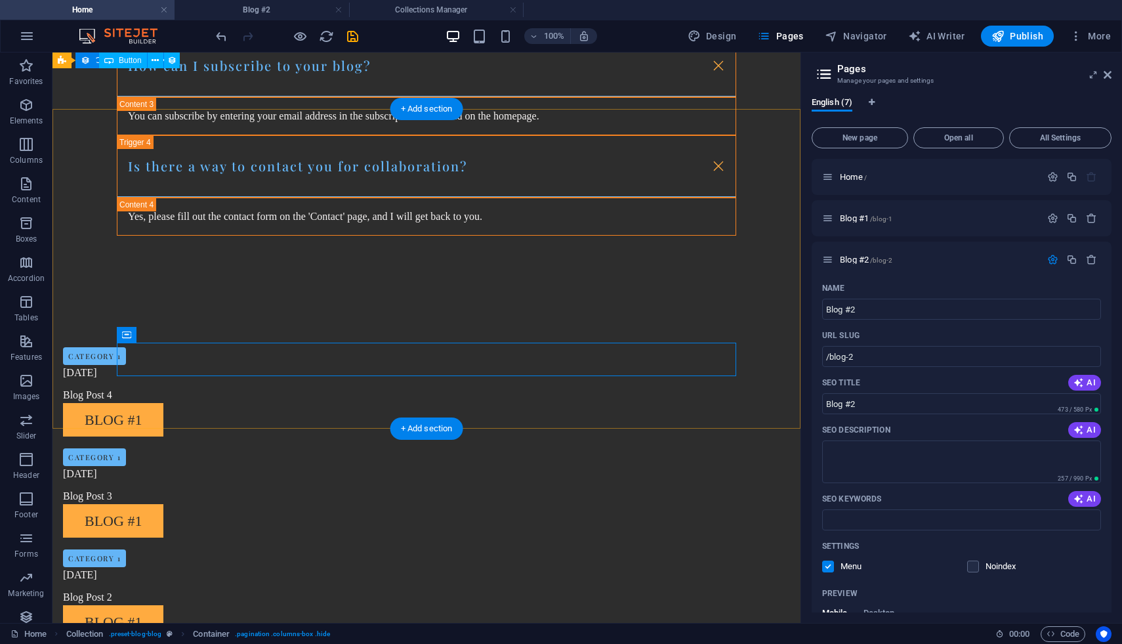
click at [422, 288] on div "Category 1 08/24/2024 Blog Post 4 Blog #1 Category 1 08/23/2024 Blog Post 3 Blo…" at bounding box center [426, 576] width 748 height 576
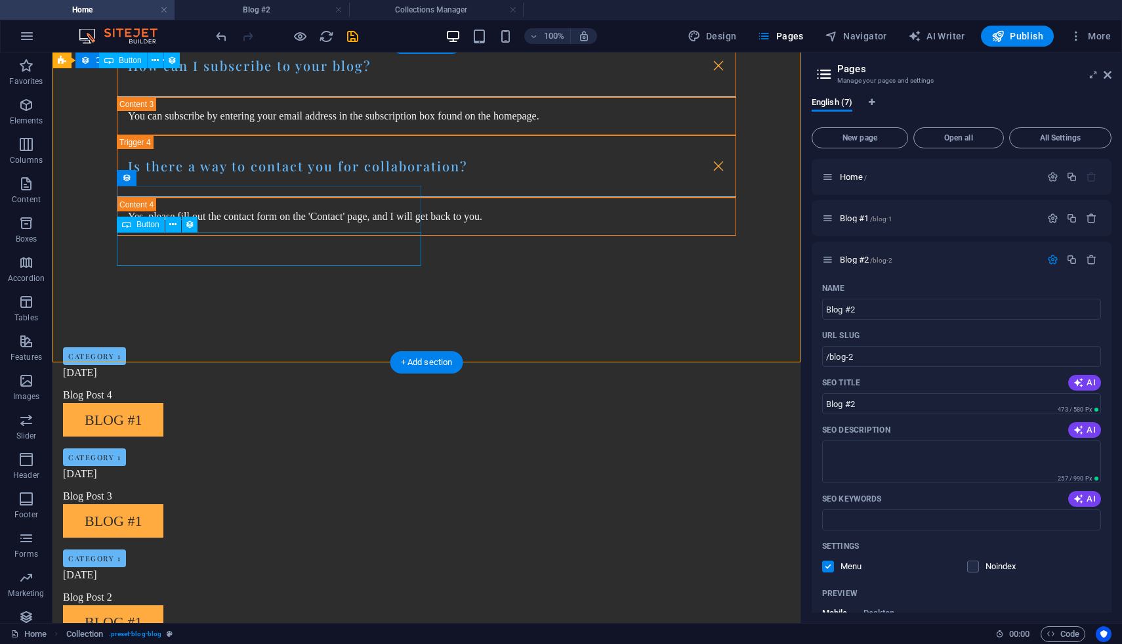
click at [169, 586] on div "Blog #1" at bounding box center [372, 621] width 619 height 33
click at [171, 224] on icon at bounding box center [172, 225] width 7 height 14
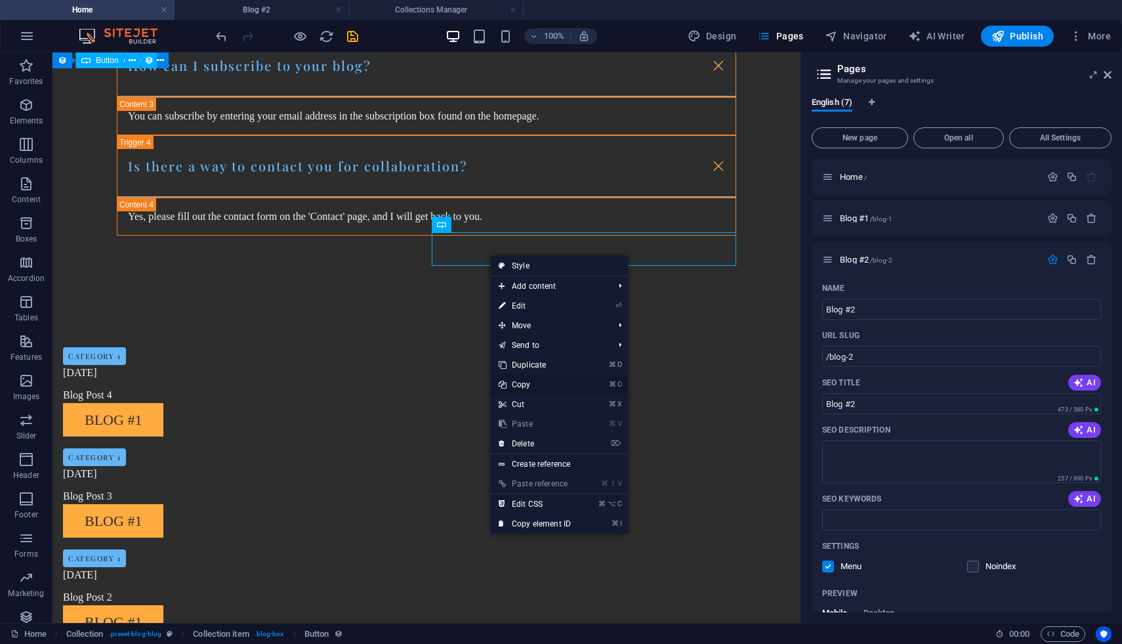
click at [539, 385] on link "⌘ C Copy" at bounding box center [535, 385] width 88 height 20
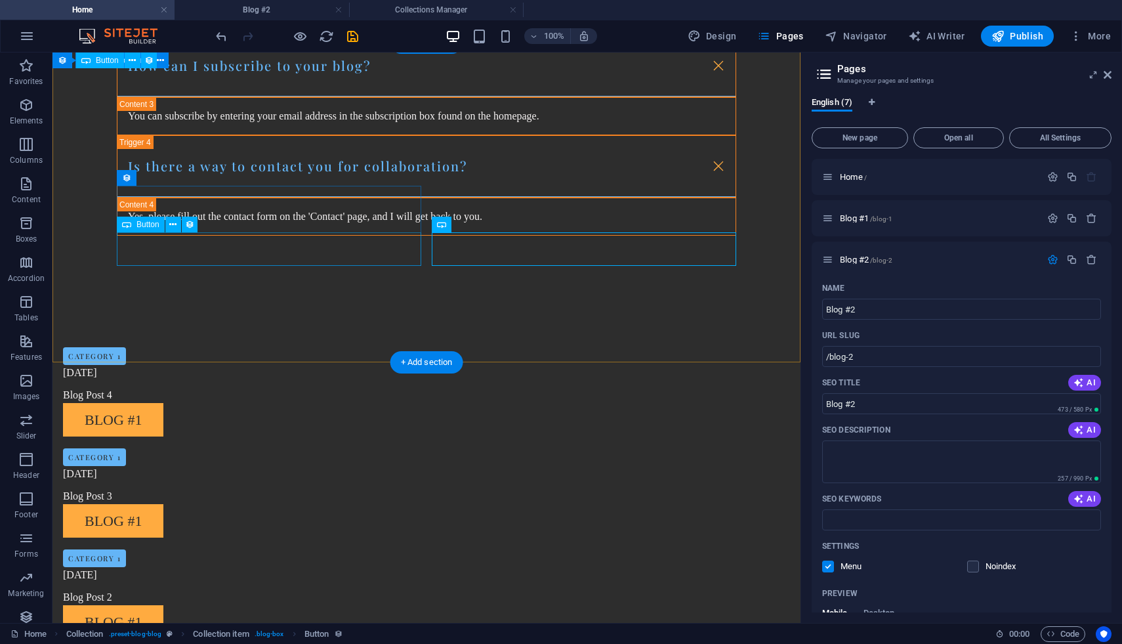
click at [197, 586] on div "Blog #1" at bounding box center [372, 621] width 619 height 33
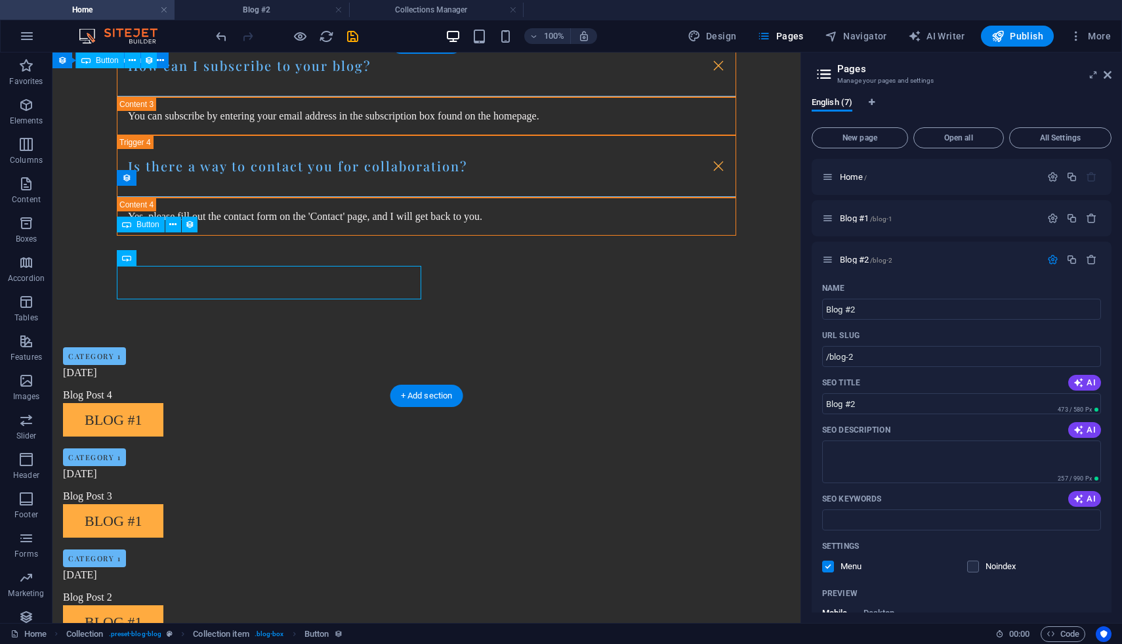
scroll to position [1408, 0]
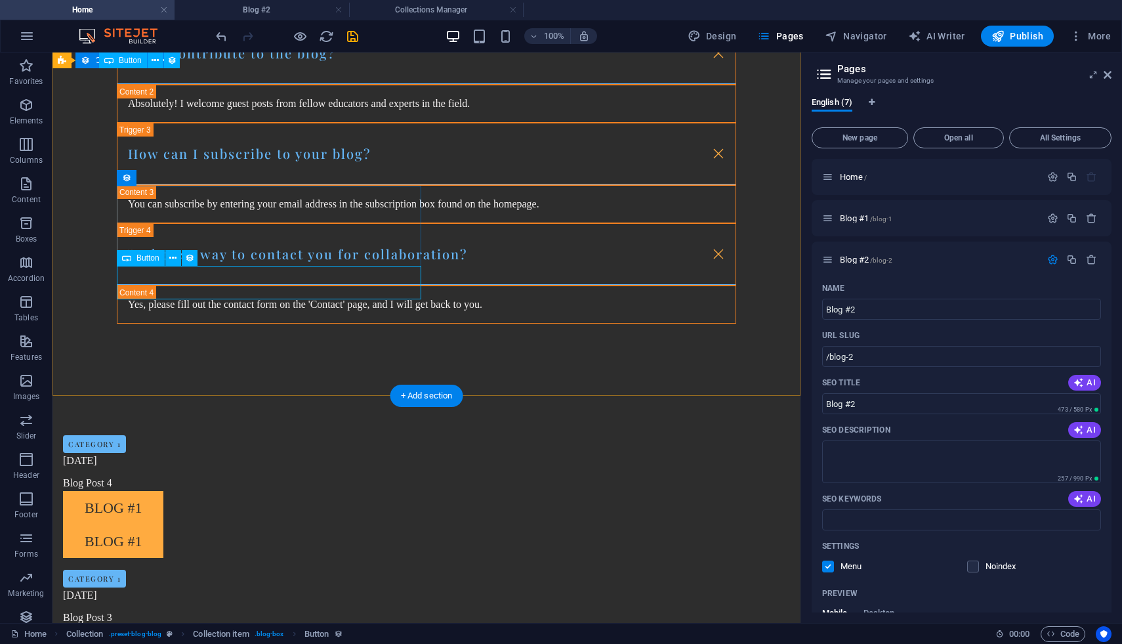
scroll to position [1529, 0]
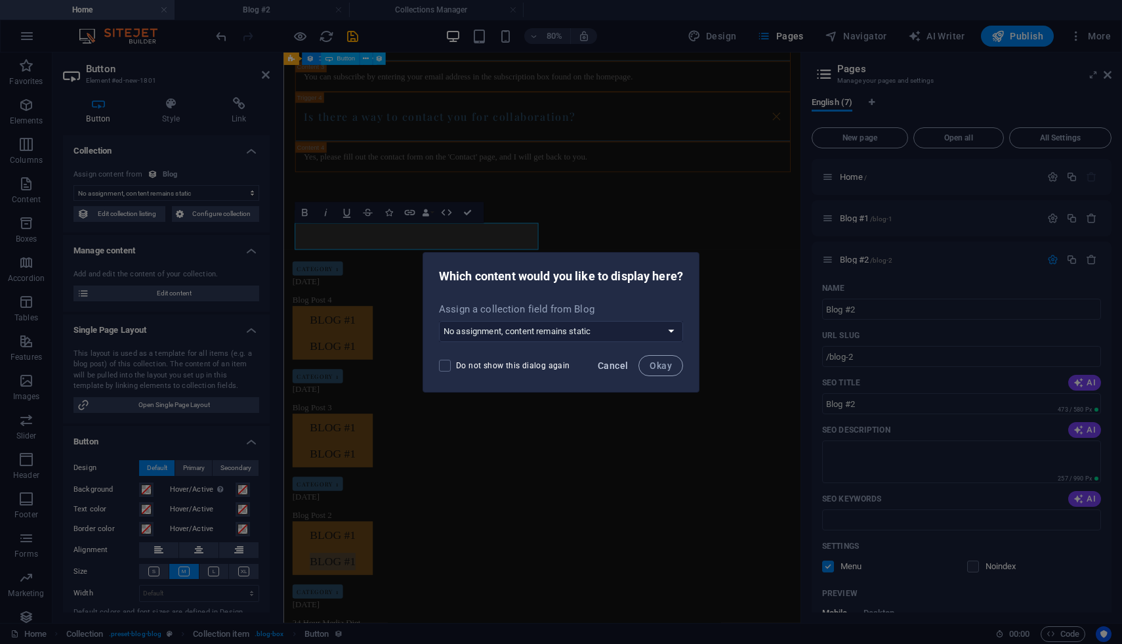
click at [615, 362] on span "Cancel" at bounding box center [613, 365] width 30 height 10
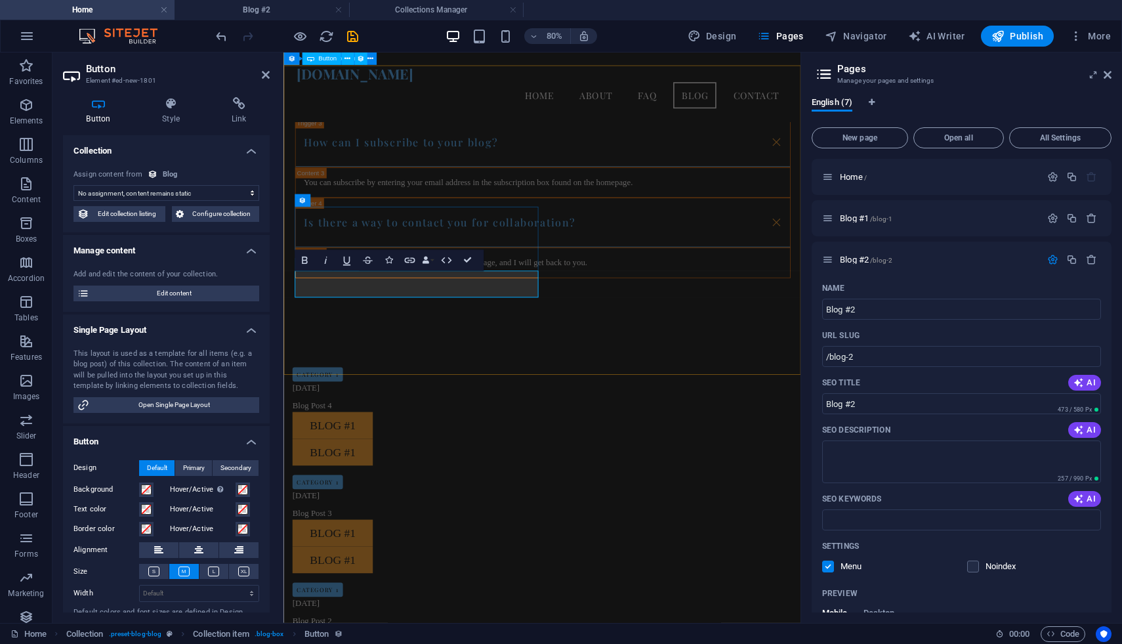
scroll to position [1360, 0]
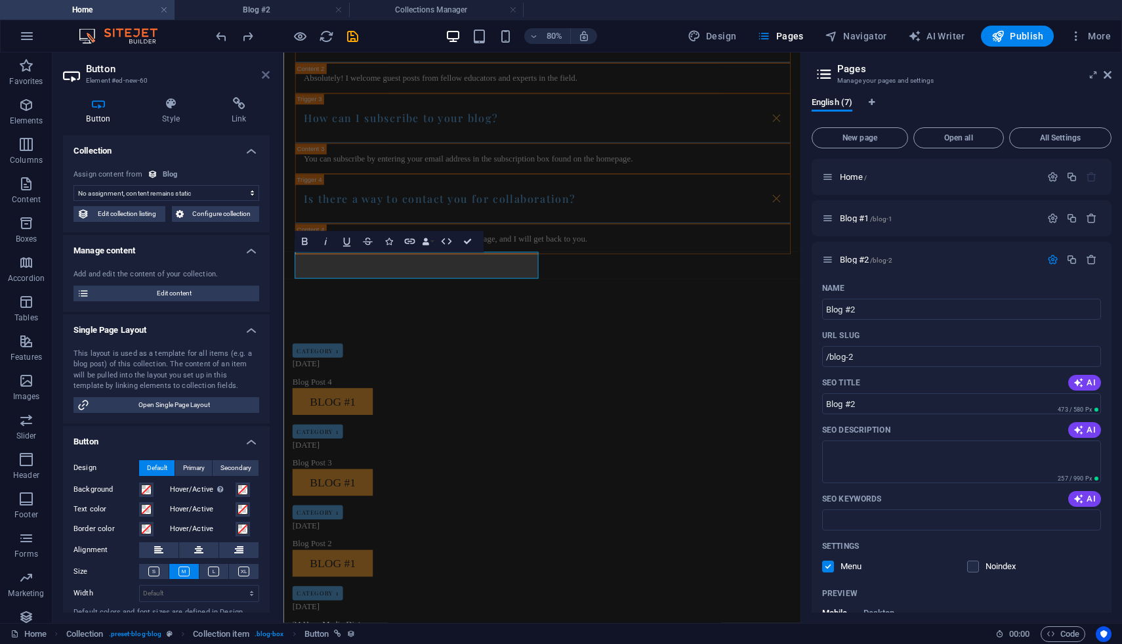
click at [267, 73] on icon at bounding box center [266, 75] width 8 height 10
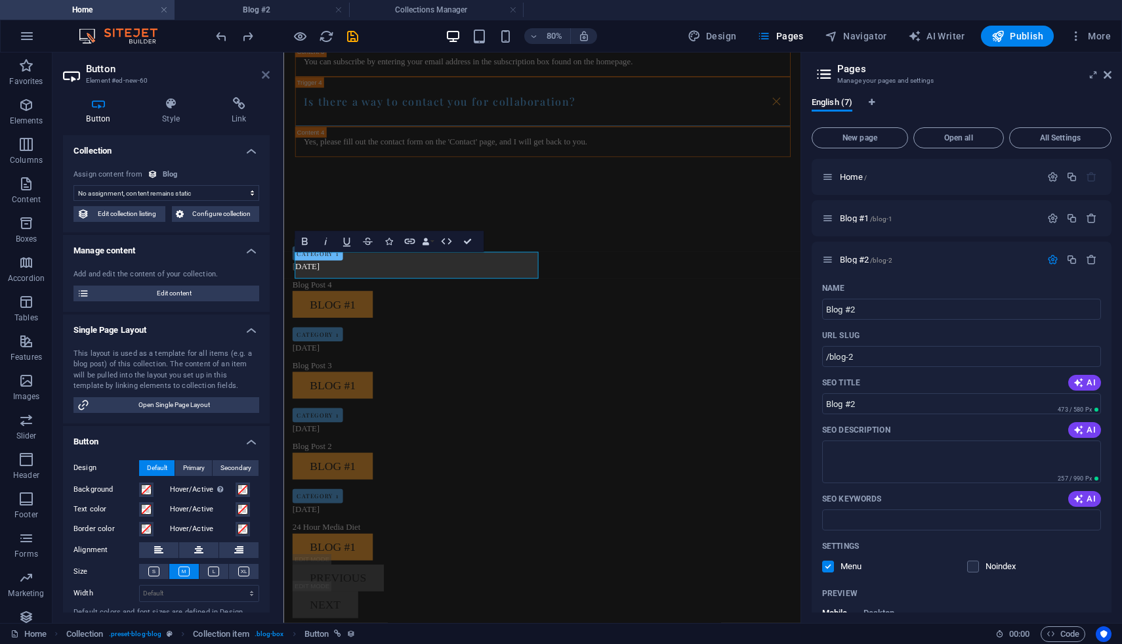
scroll to position [1305, 0]
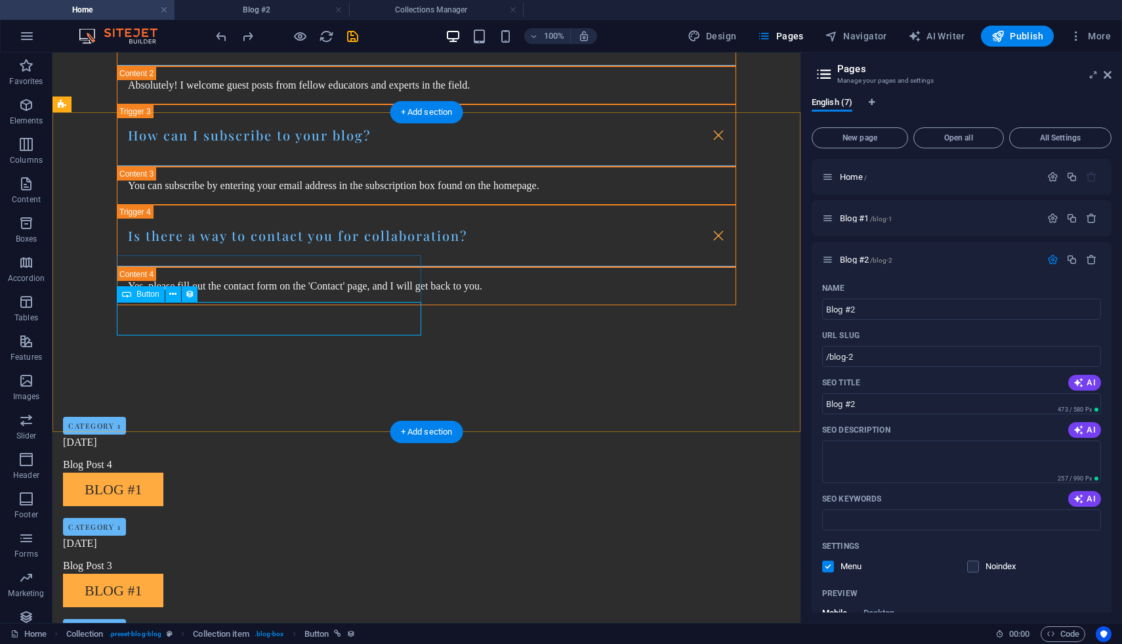
click at [15, 104] on span "Elements" at bounding box center [26, 112] width 52 height 31
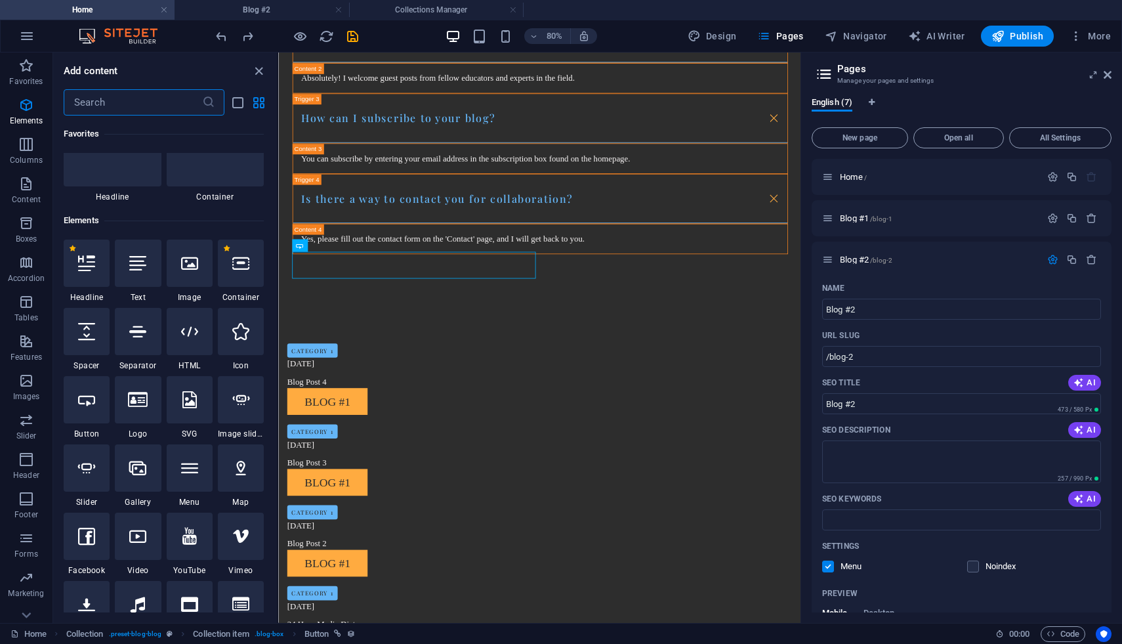
scroll to position [140, 0]
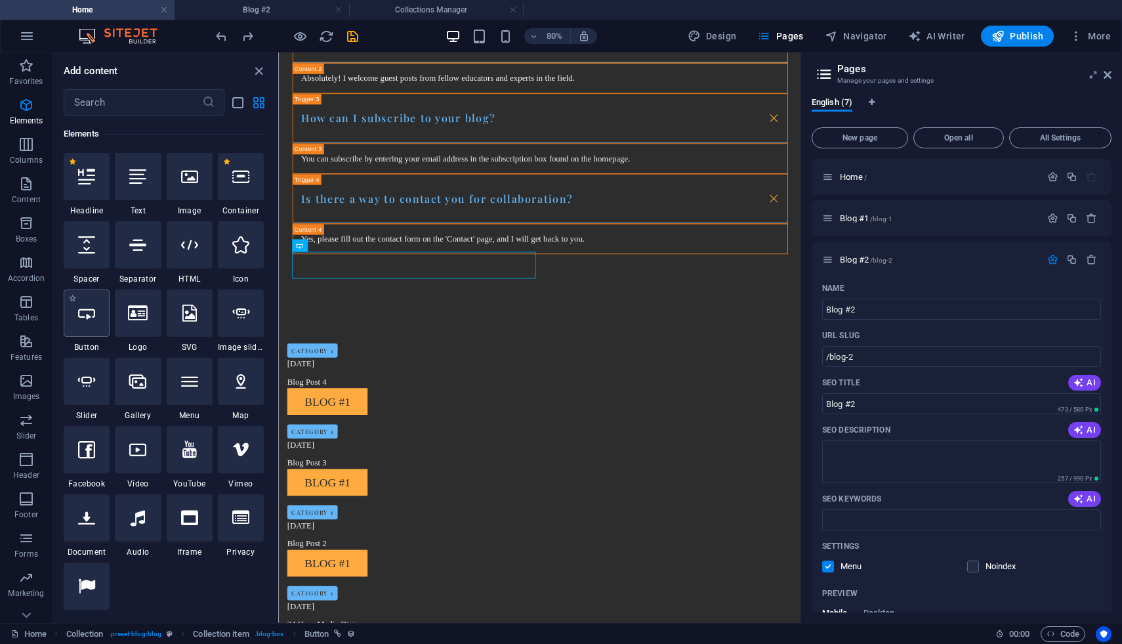
click at [91, 318] on icon at bounding box center [86, 312] width 17 height 17
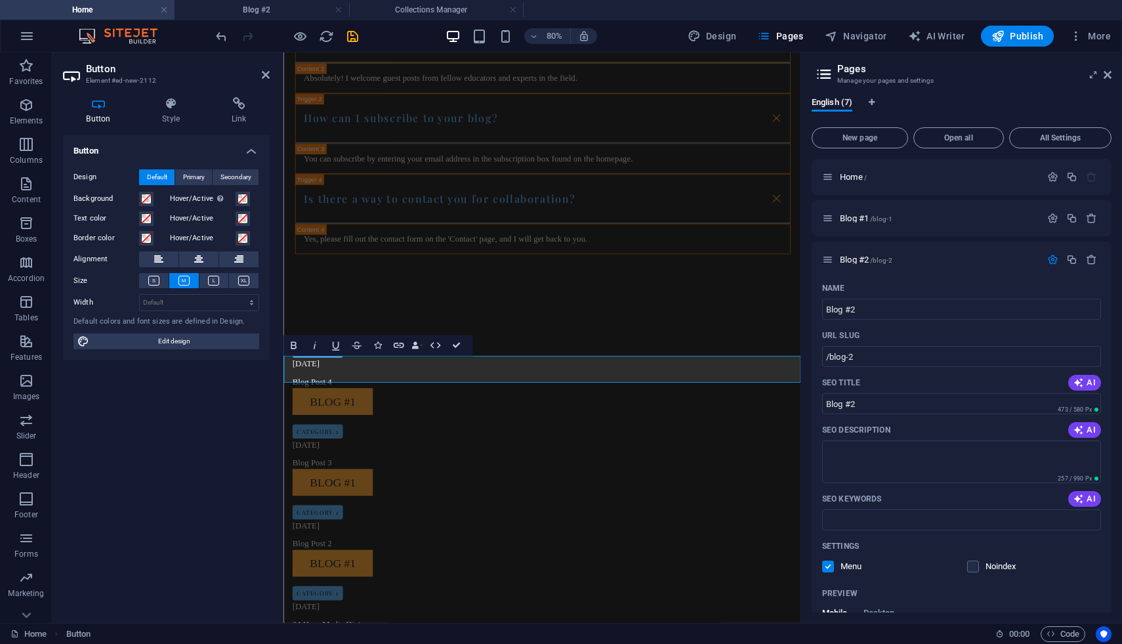
drag, startPoint x: 404, startPoint y: 440, endPoint x: 360, endPoint y: 452, distance: 45.5
click at [559, 405] on div "Category 1 08/24/2024 Blog Post 4 Blog #1 Category 1 08/23/2024 Blog Post 3 Blo…" at bounding box center [606, 646] width 646 height 576
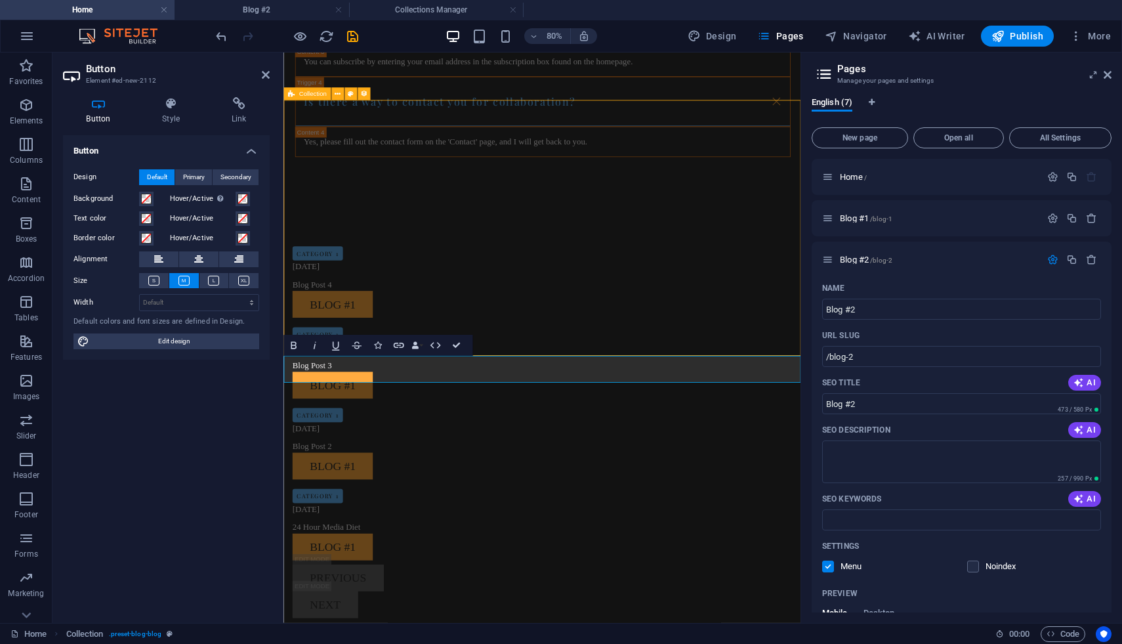
scroll to position [1305, 0]
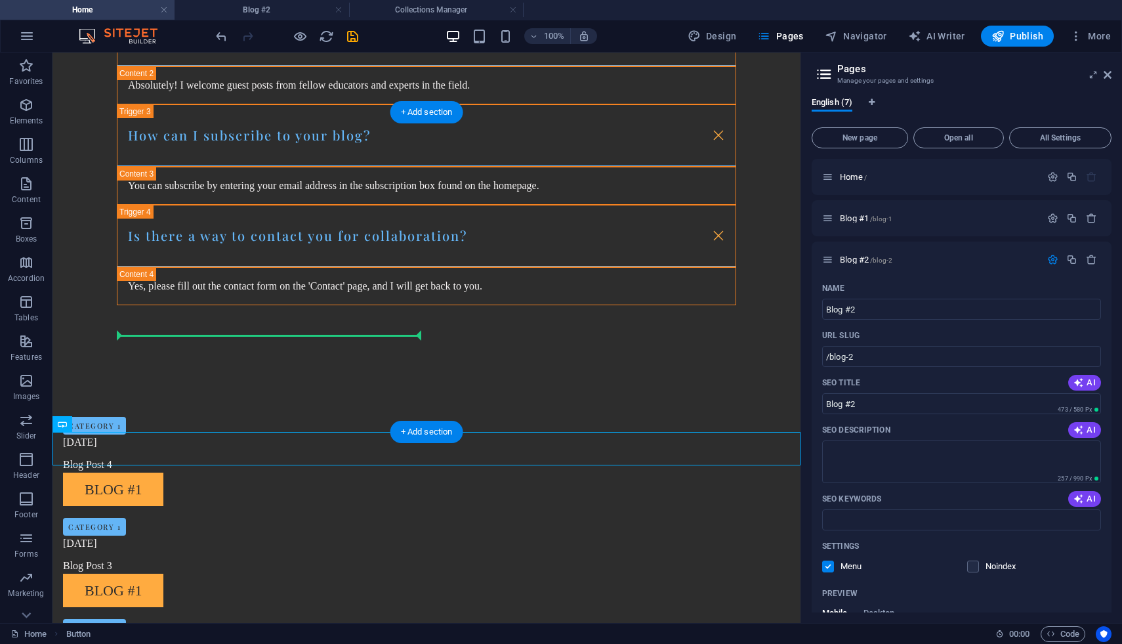
drag, startPoint x: 106, startPoint y: 453, endPoint x: 246, endPoint y: 321, distance: 192.6
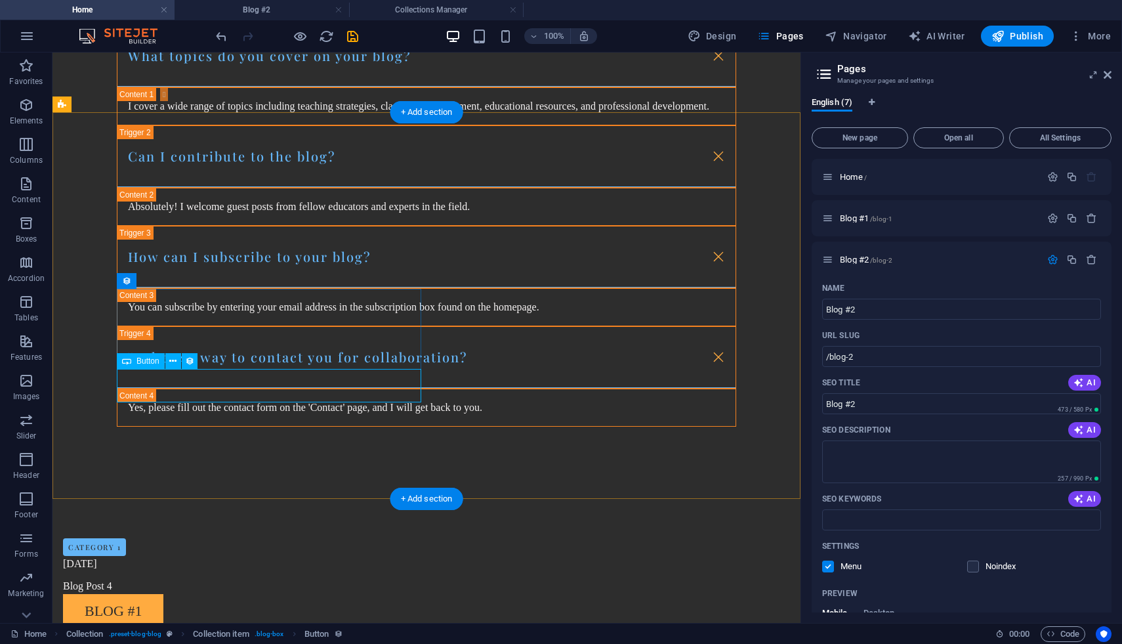
scroll to position [1426, 0]
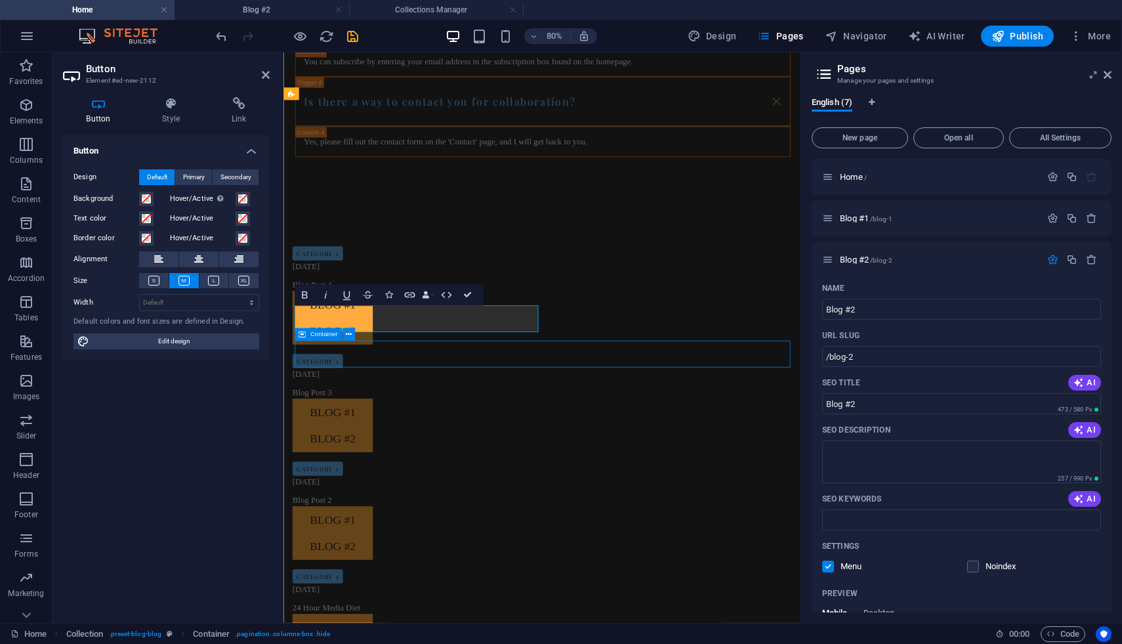
scroll to position [1305, 0]
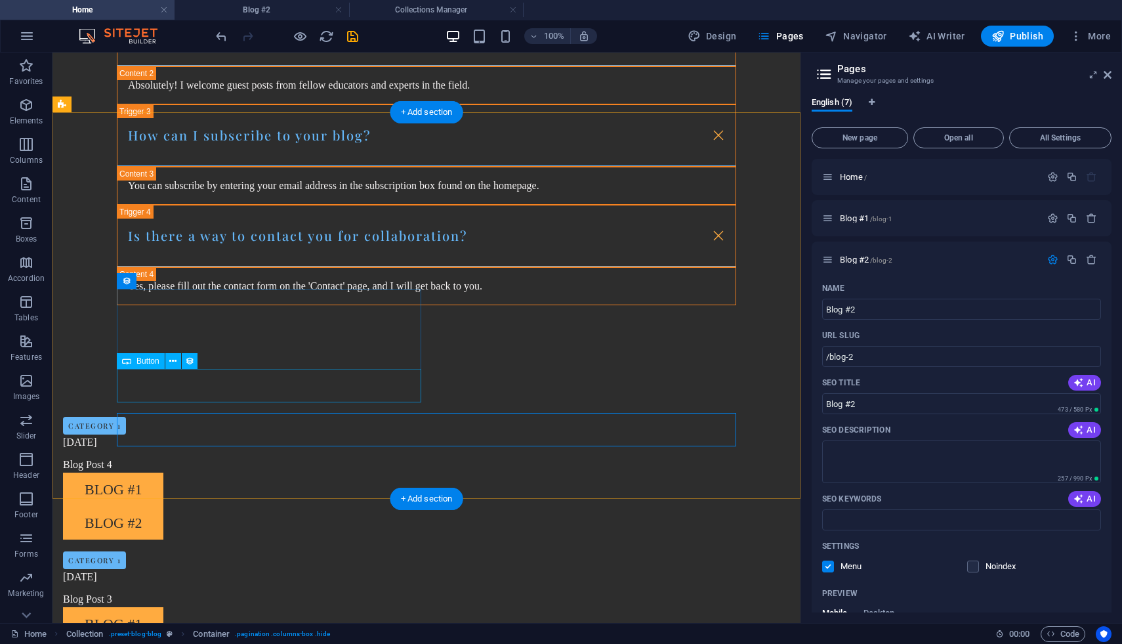
click at [190, 360] on icon at bounding box center [189, 361] width 9 height 14
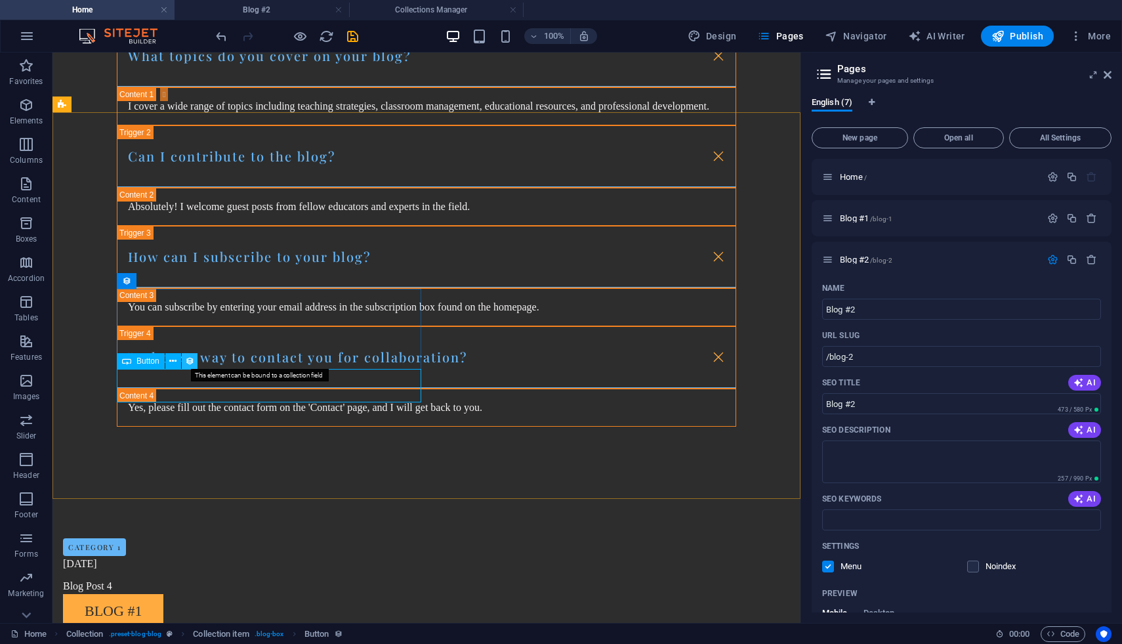
scroll to position [1426, 0]
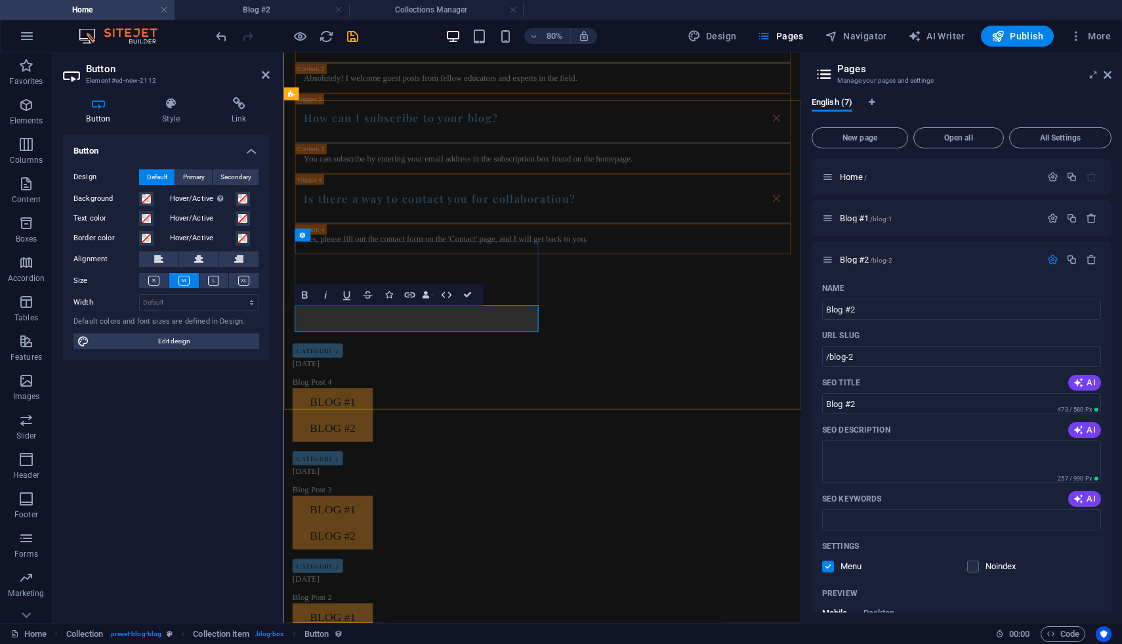
click at [246, 107] on icon at bounding box center [239, 103] width 62 height 13
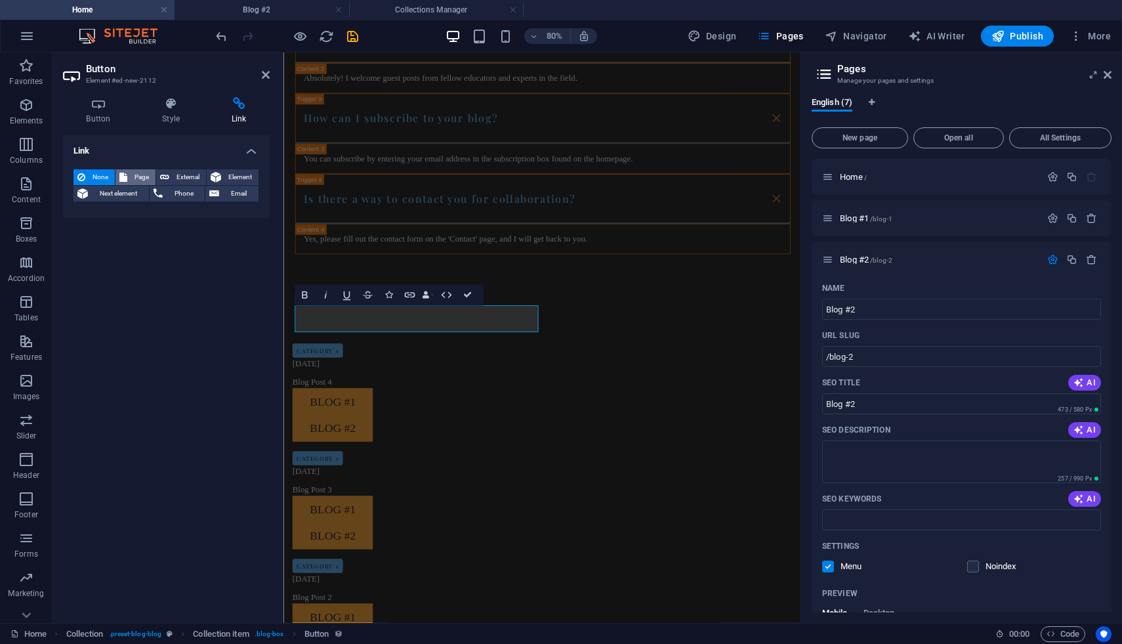
click at [133, 178] on span "Page" at bounding box center [141, 177] width 20 height 16
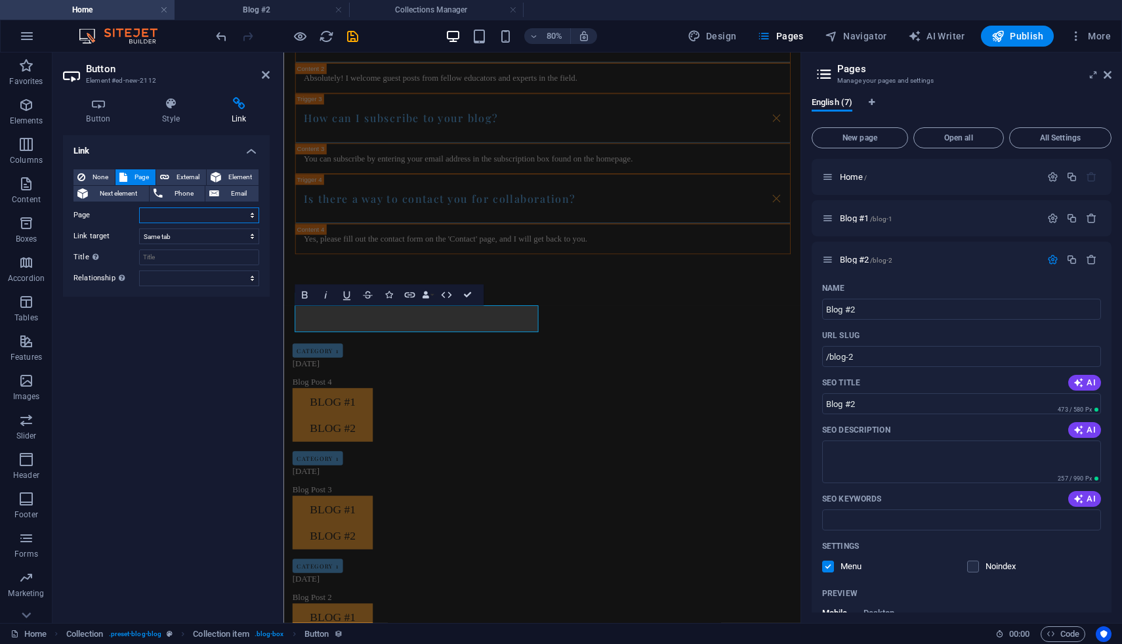
click at [216, 216] on select "Home Blog #1 Blog #2 Blog #4 Blog #3 Legal Notice Privacy" at bounding box center [199, 215] width 120 height 16
select select "2"
click at [139, 207] on select "Home Blog #1 Blog #2 Blog #4 Blog #3 Legal Notice Privacy" at bounding box center [199, 215] width 120 height 16
click at [164, 260] on input "Title Additional link description, should not be the same as the link text. The…" at bounding box center [199, 257] width 120 height 16
click at [182, 320] on div "Link None Page External Element Next element Phone Email Page Home Blog #1 Blog…" at bounding box center [166, 373] width 207 height 477
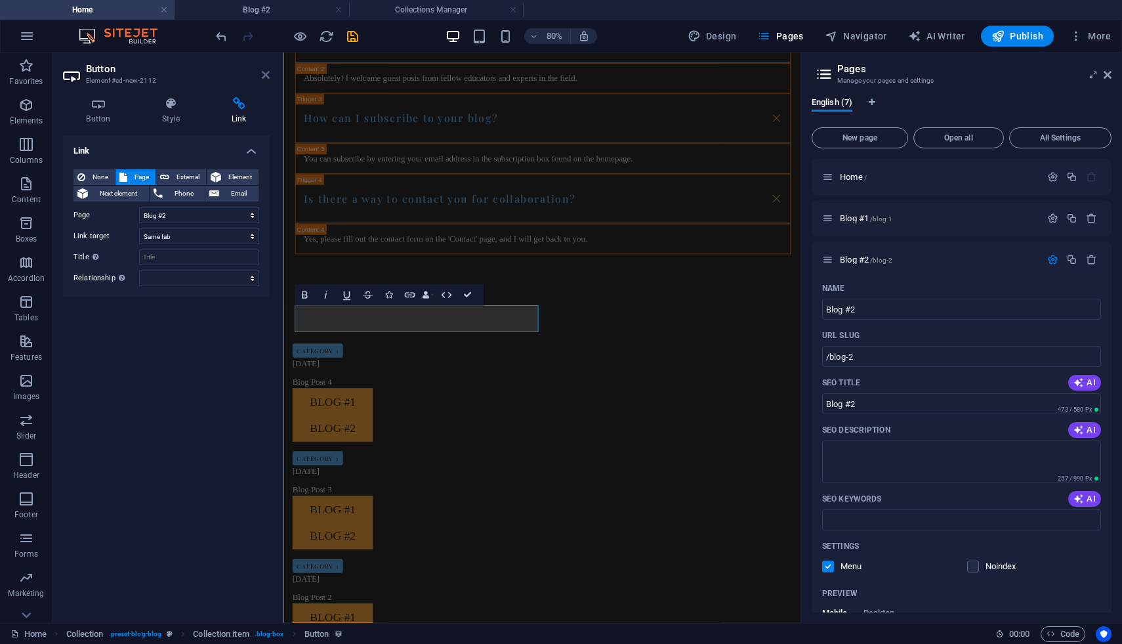
click at [266, 77] on icon at bounding box center [266, 75] width 8 height 10
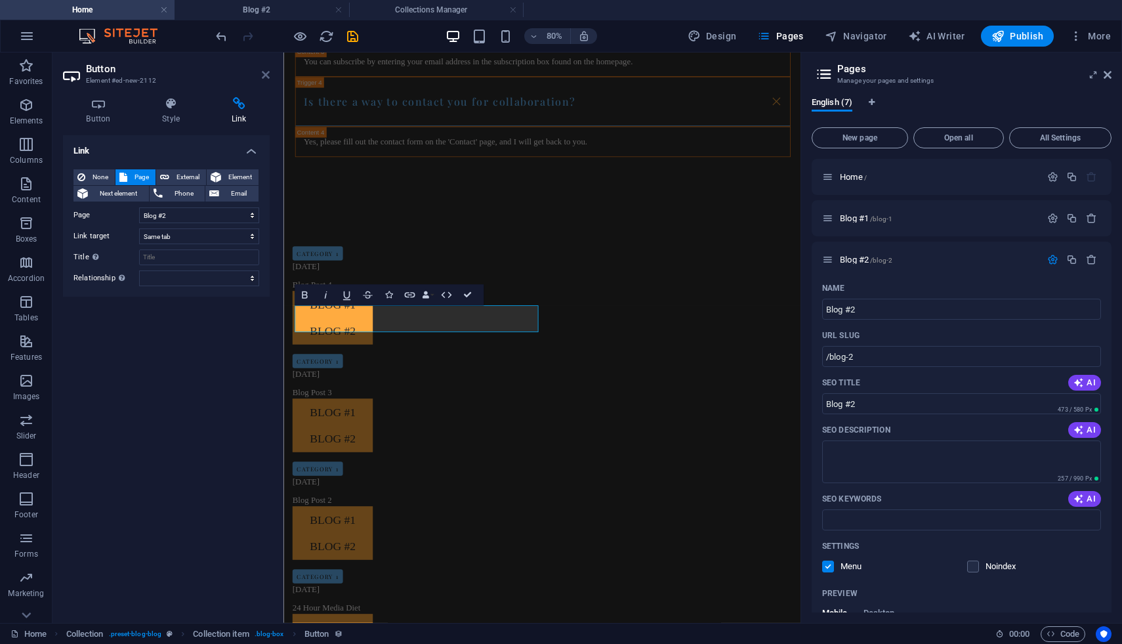
scroll to position [1305, 0]
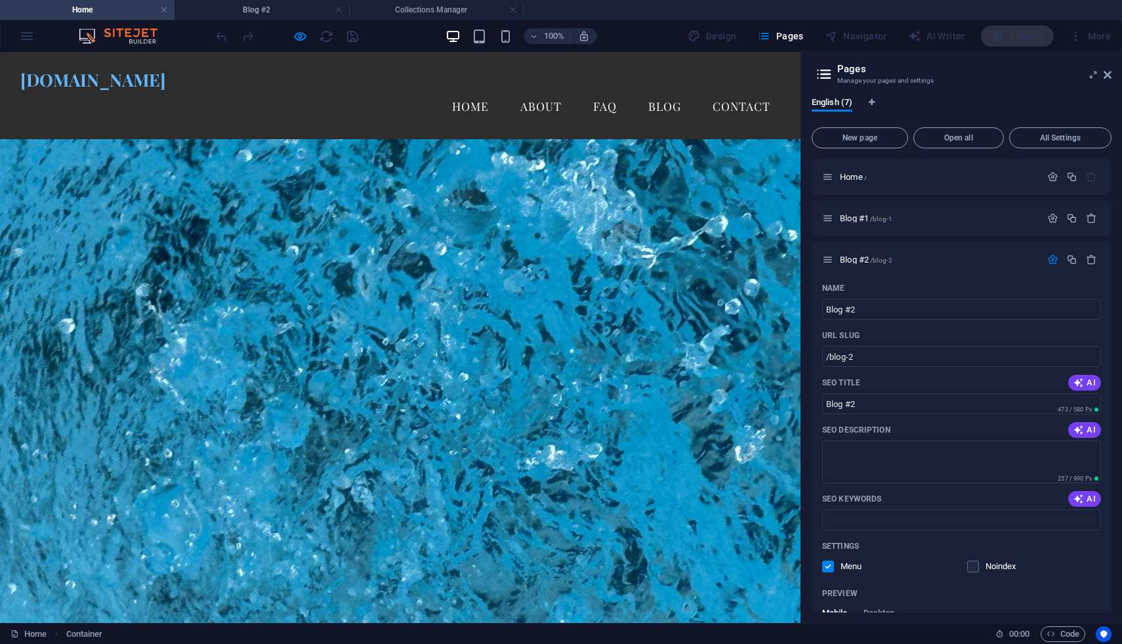
scroll to position [38, 0]
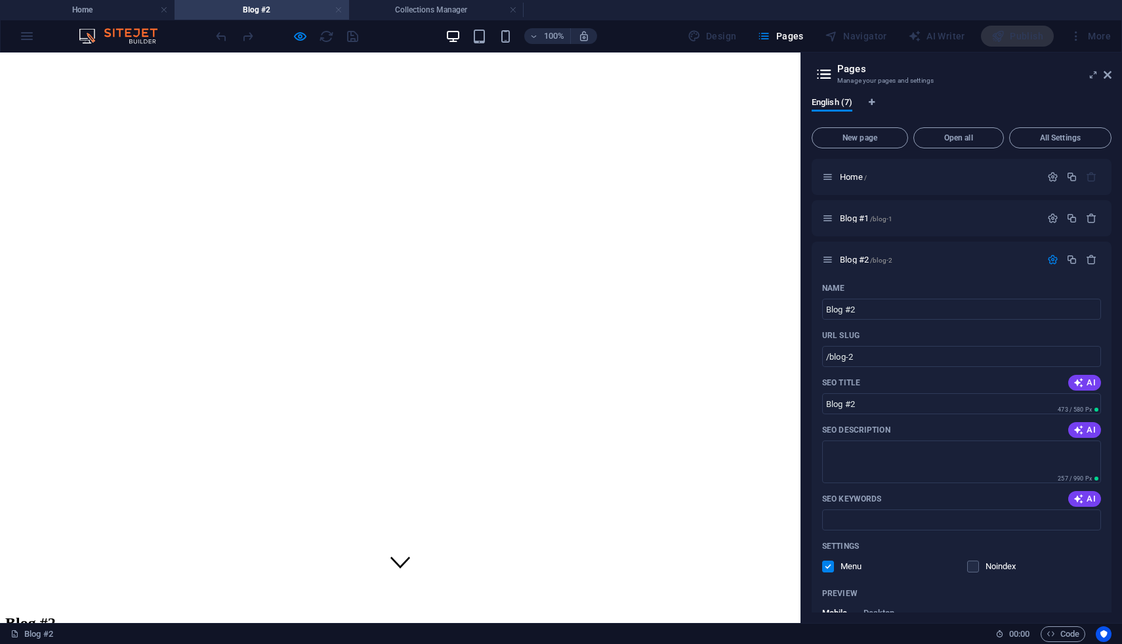
click at [337, 4] on link at bounding box center [339, 10] width 8 height 12
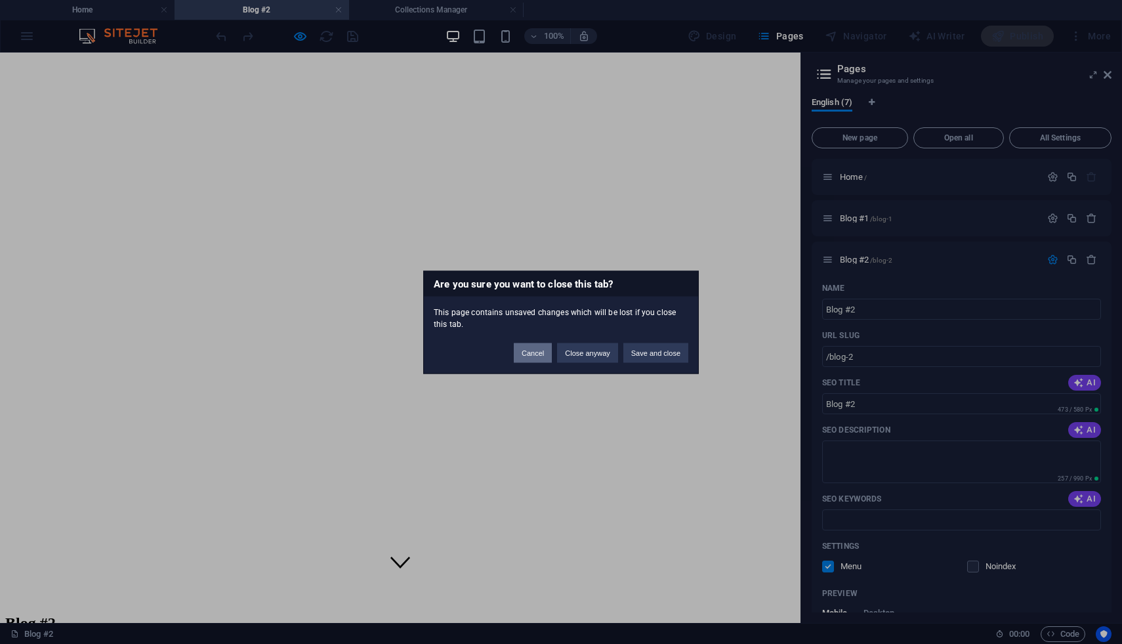
click at [543, 354] on button "Cancel" at bounding box center [533, 353] width 38 height 20
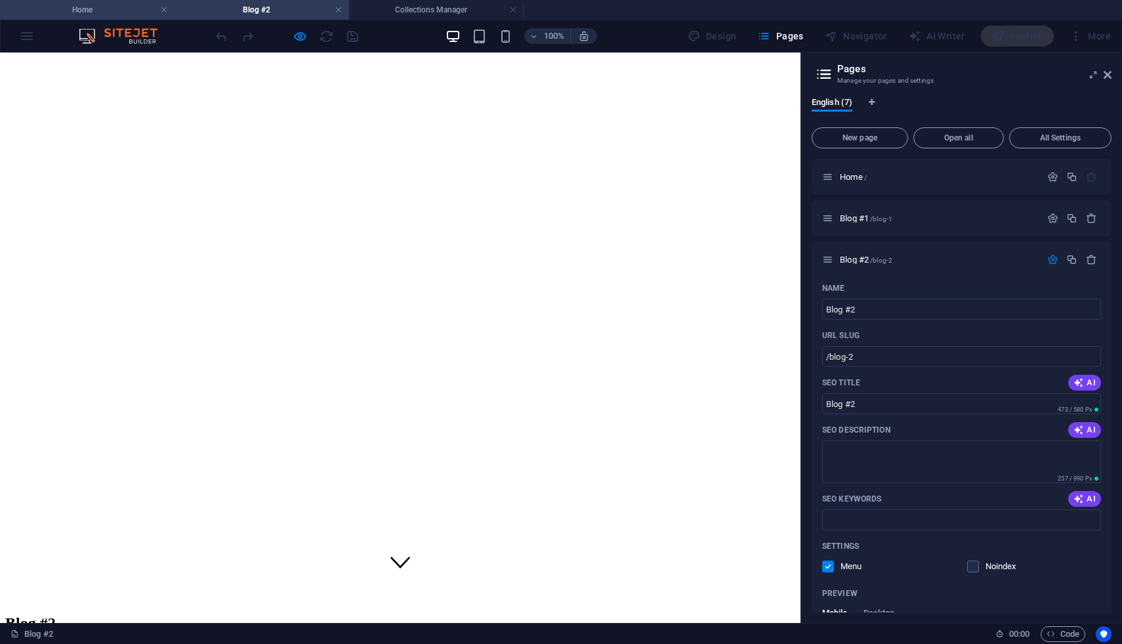
click at [106, 10] on h4 "Home" at bounding box center [87, 10] width 175 height 14
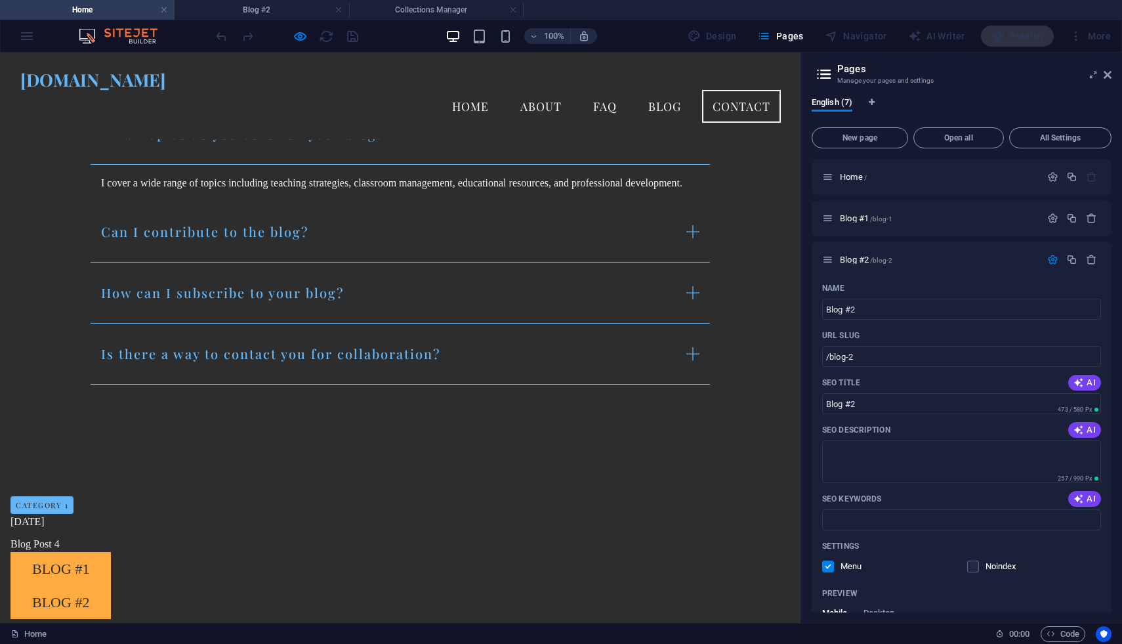
scroll to position [1152, 0]
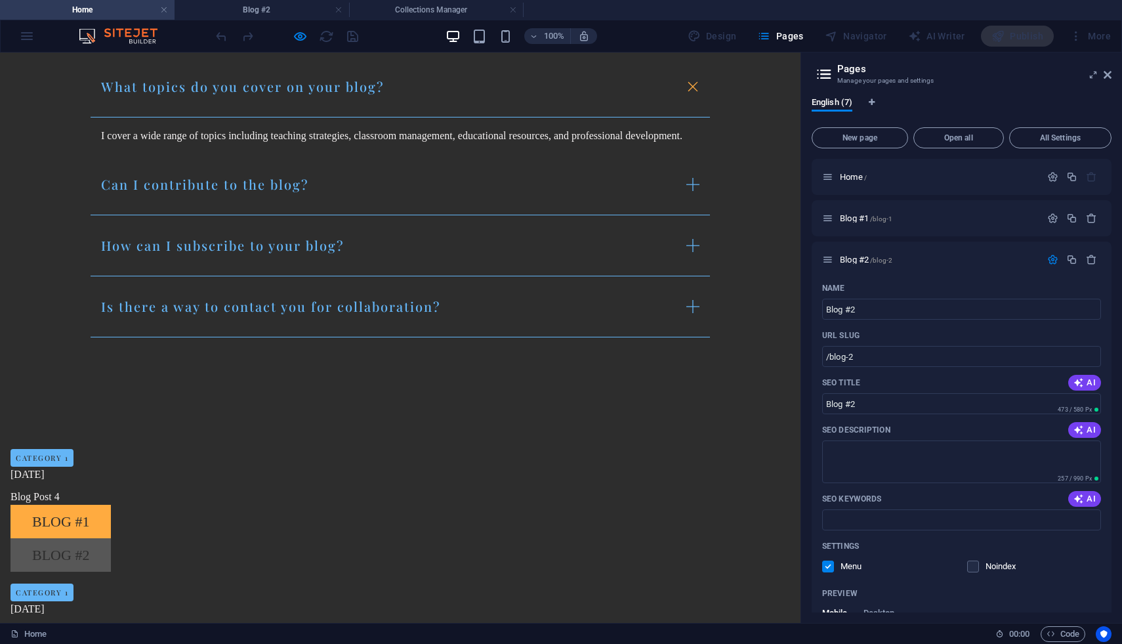
click at [111, 538] on link "Blog #2" at bounding box center [60, 554] width 100 height 33
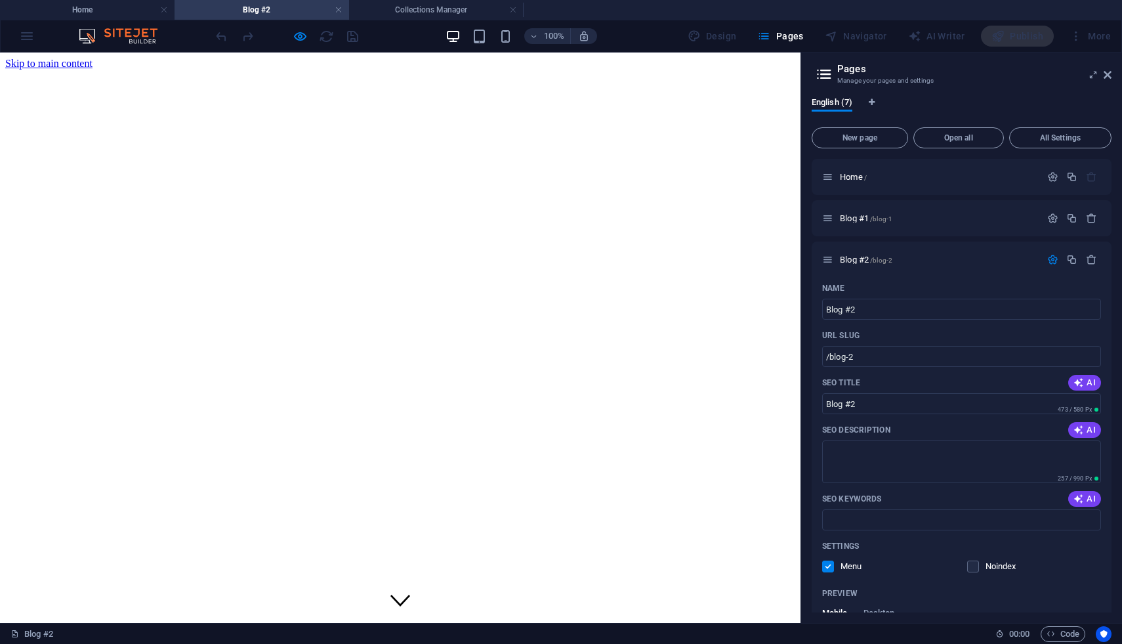
scroll to position [38, 0]
click at [91, 9] on h4 "Home" at bounding box center [87, 10] width 175 height 14
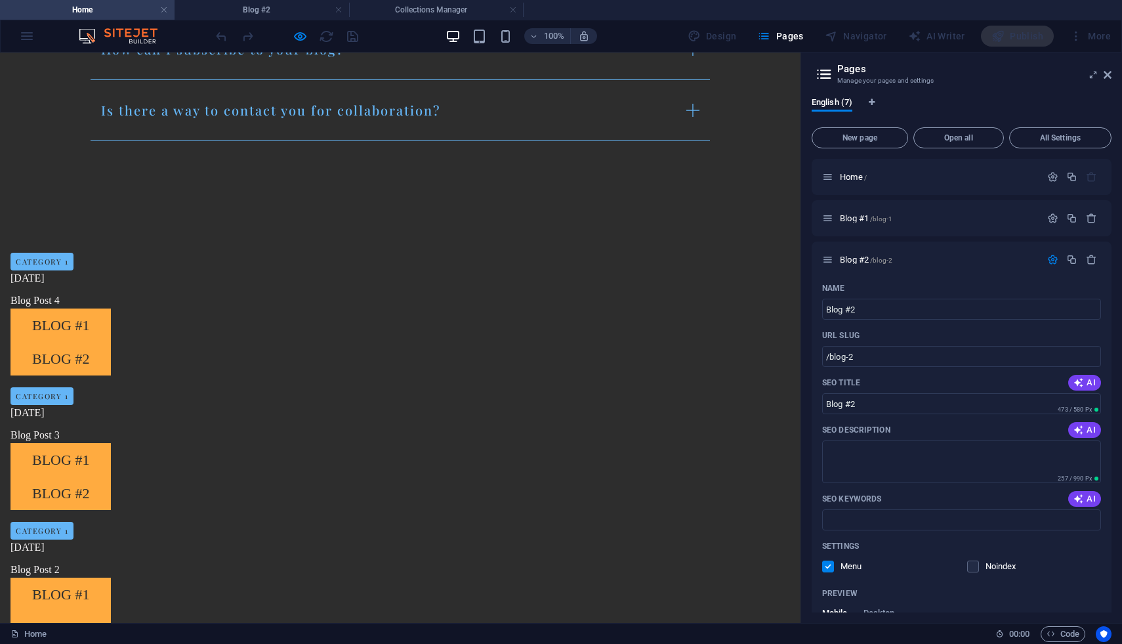
scroll to position [0, 0]
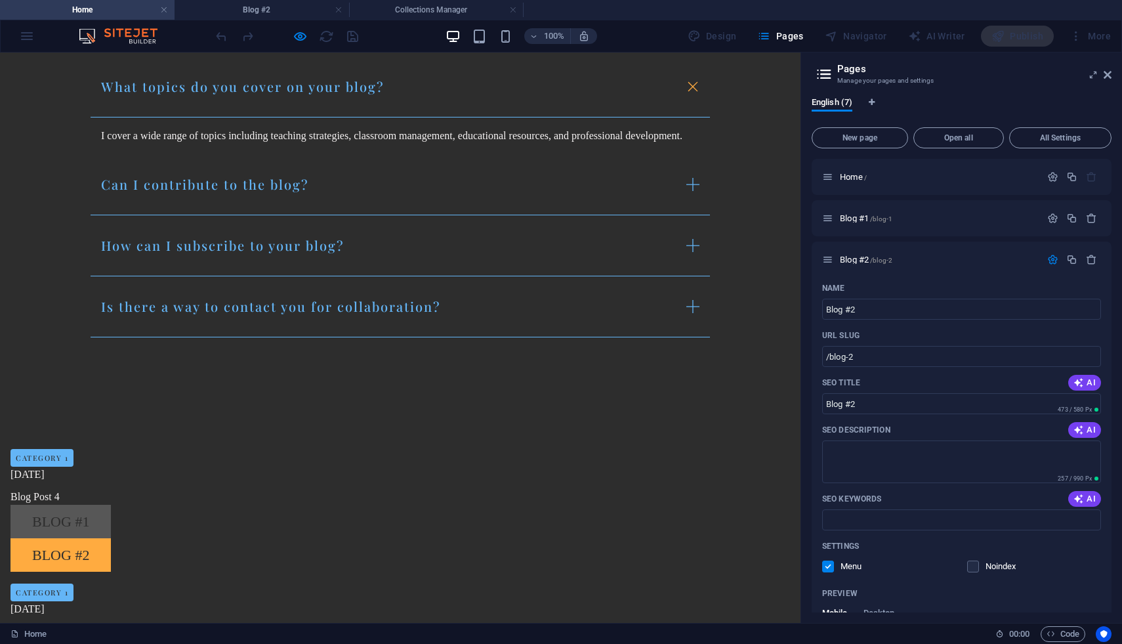
click at [111, 505] on link "Blog #1" at bounding box center [60, 521] width 100 height 33
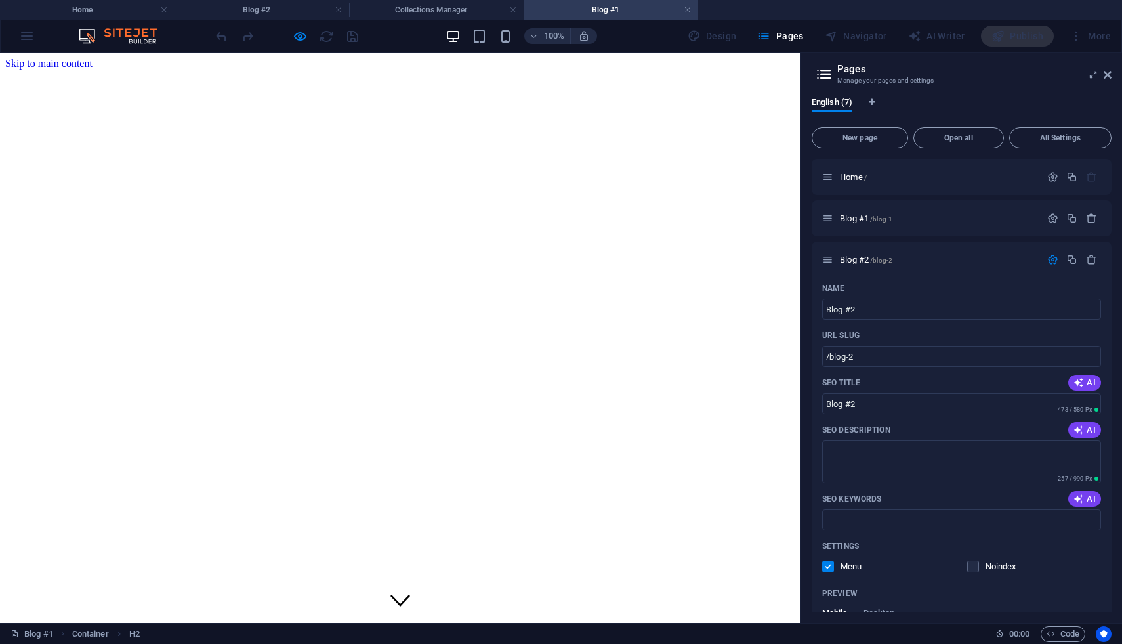
click at [692, 10] on h4 "Blog #1" at bounding box center [611, 10] width 175 height 14
click at [687, 11] on link at bounding box center [688, 10] width 8 height 12
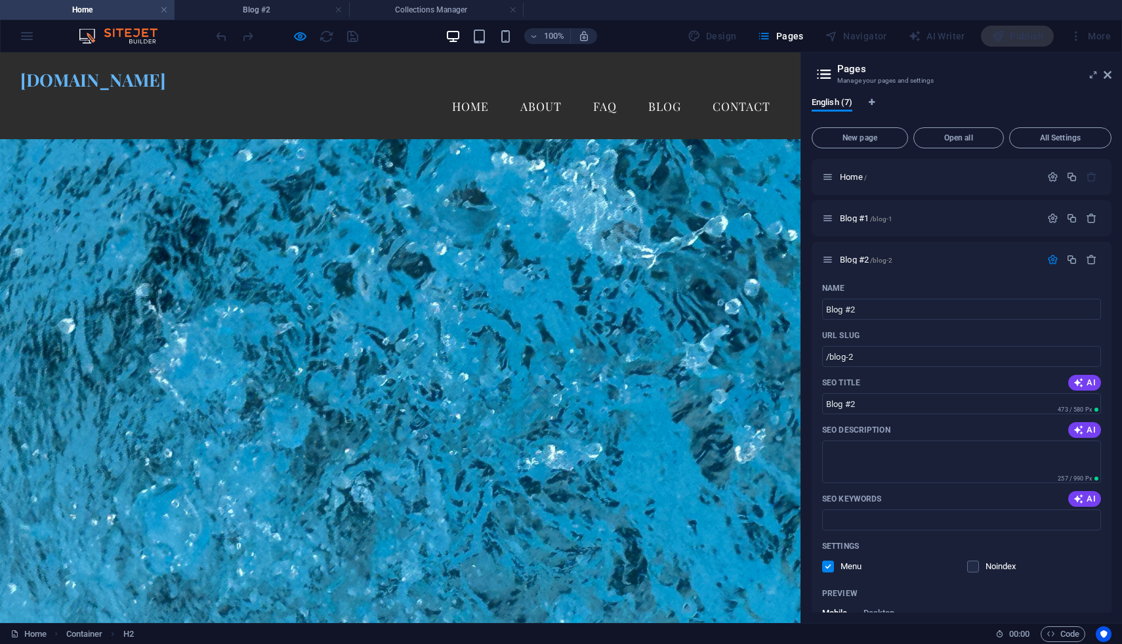
scroll to position [38, 0]
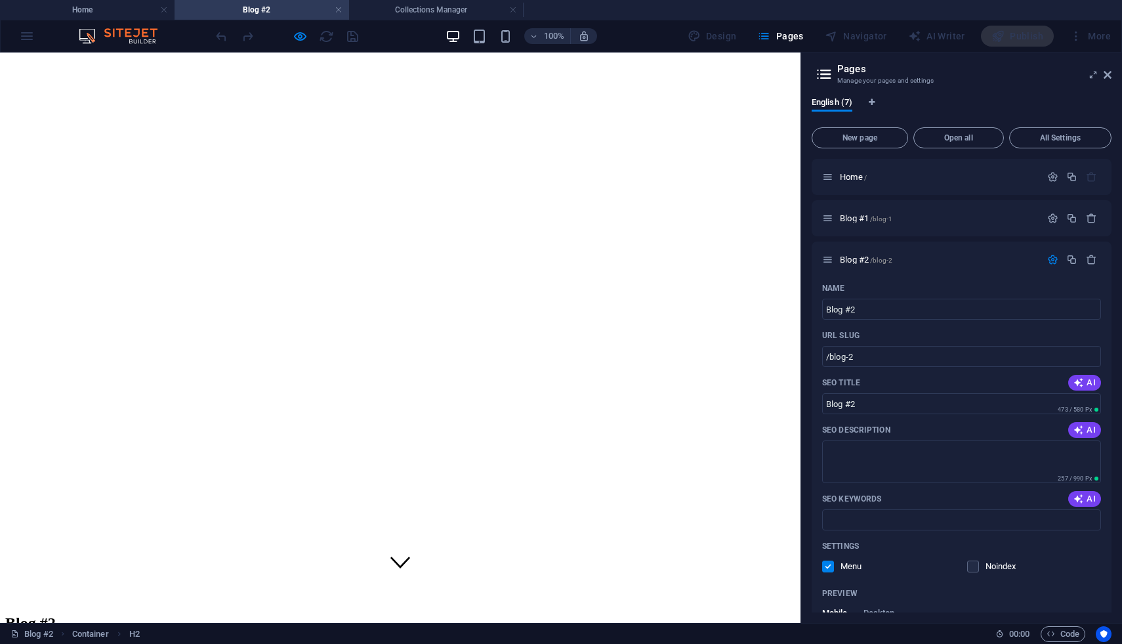
click at [911, 76] on icon at bounding box center [1108, 75] width 8 height 10
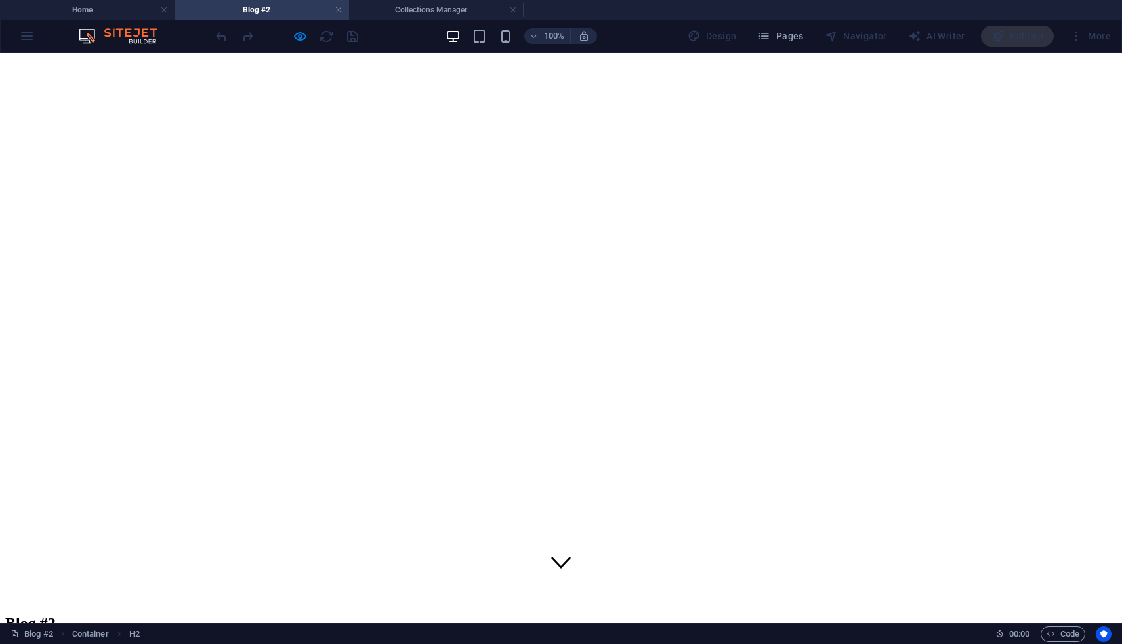
click at [304, 47] on div "100% Design Pages Navigator AI Writer Publish More" at bounding box center [561, 35] width 1121 height 31
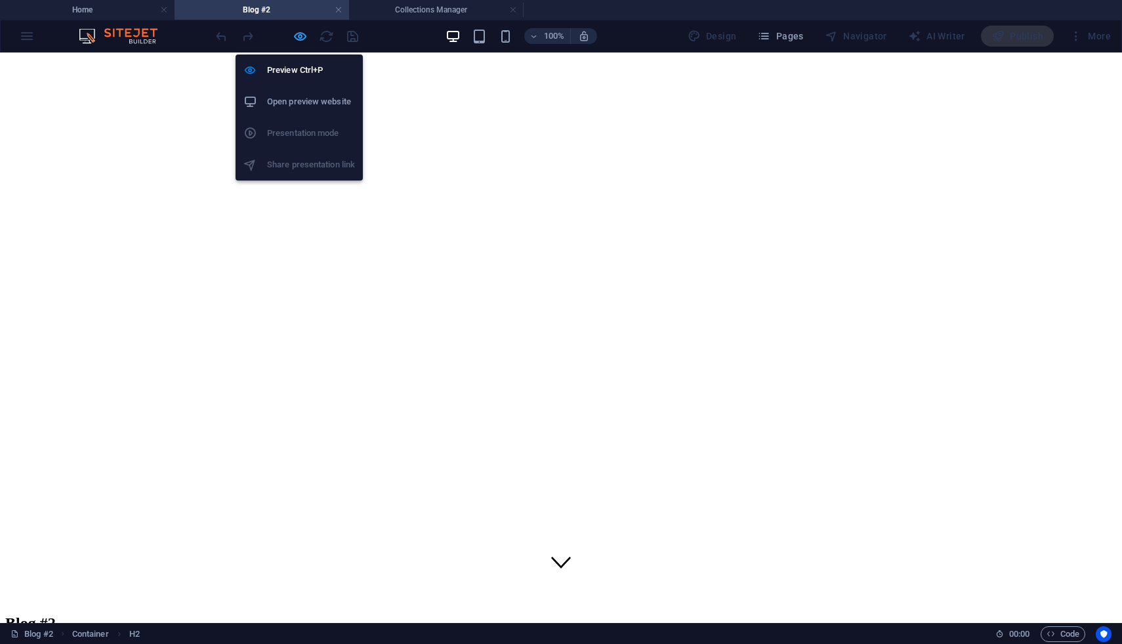
click at [302, 37] on icon "button" at bounding box center [300, 36] width 15 height 15
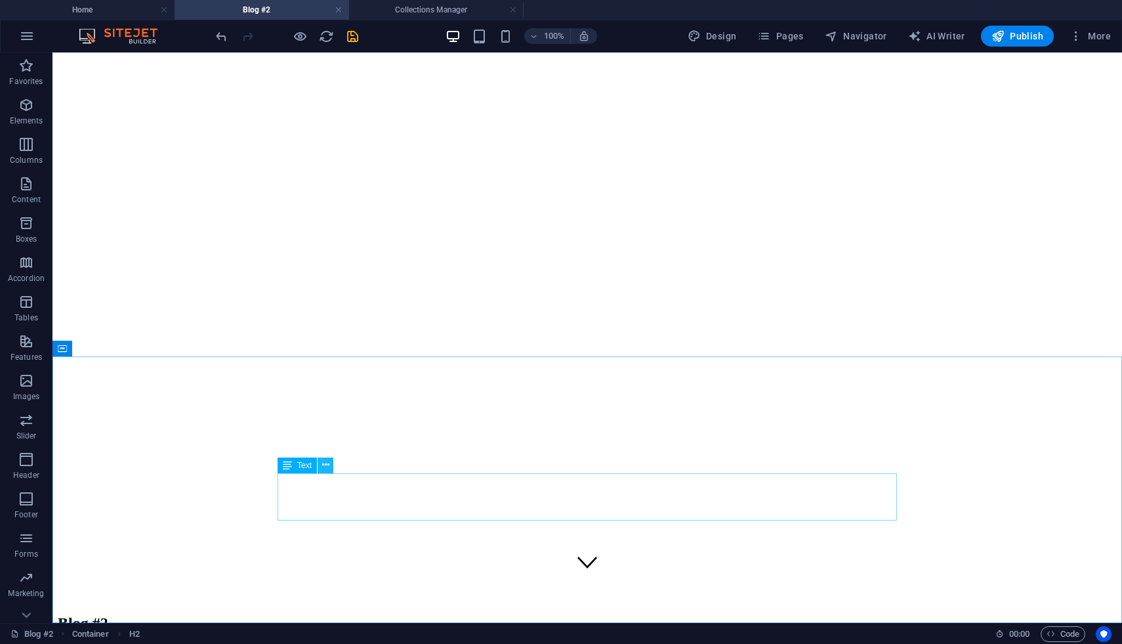
click at [333, 459] on button at bounding box center [326, 465] width 16 height 16
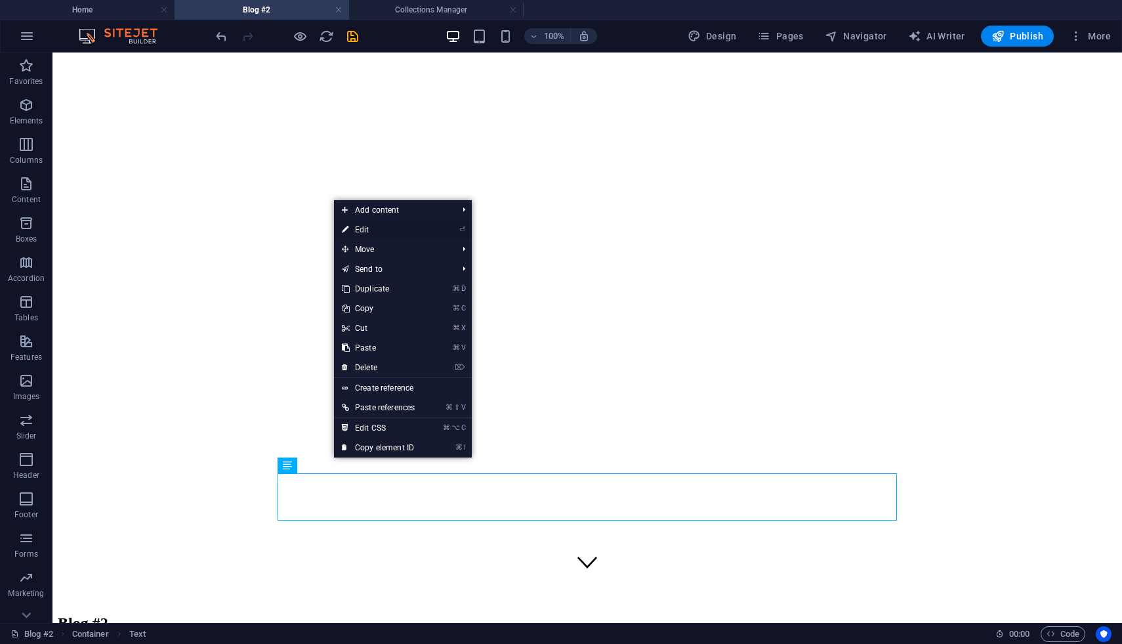
click at [423, 230] on link "⏎ Edit" at bounding box center [378, 230] width 89 height 20
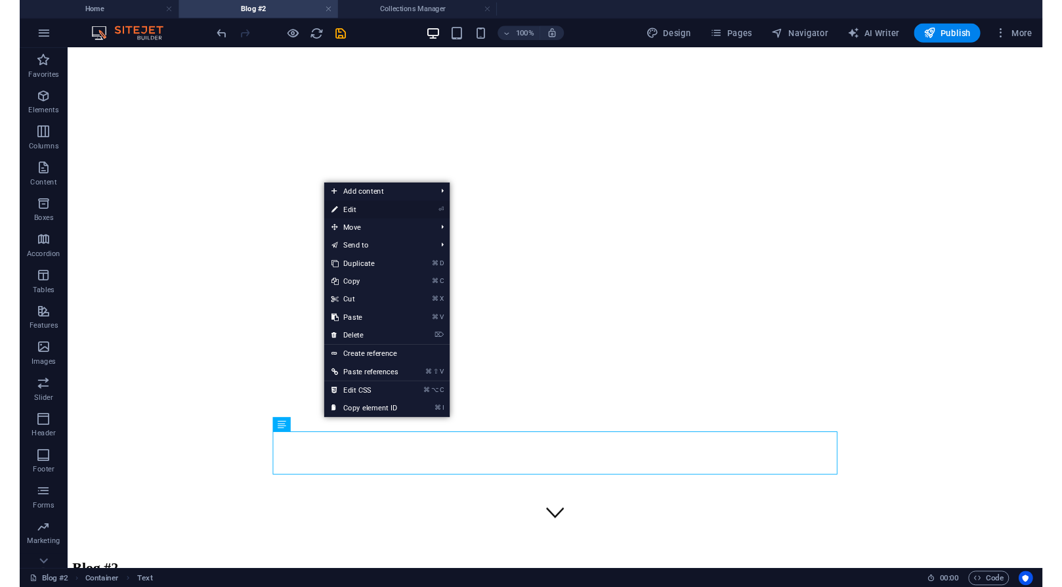
scroll to position [0, 0]
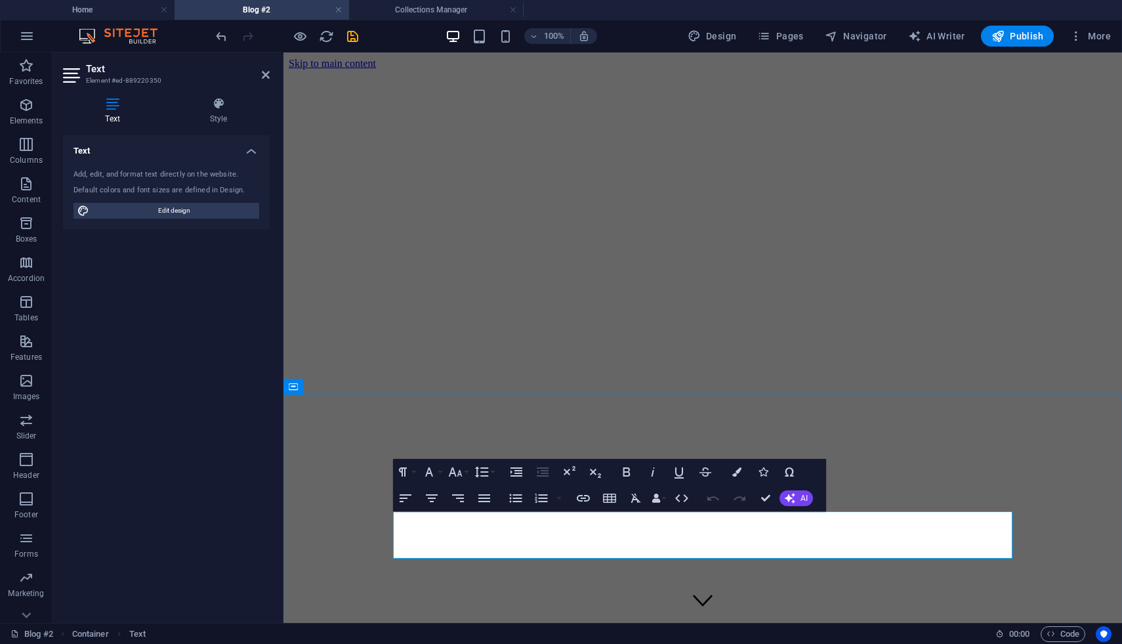
drag, startPoint x: 976, startPoint y: 552, endPoint x: 620, endPoint y: 515, distance: 357.5
drag, startPoint x: 982, startPoint y: 552, endPoint x: 684, endPoint y: 524, distance: 299.9
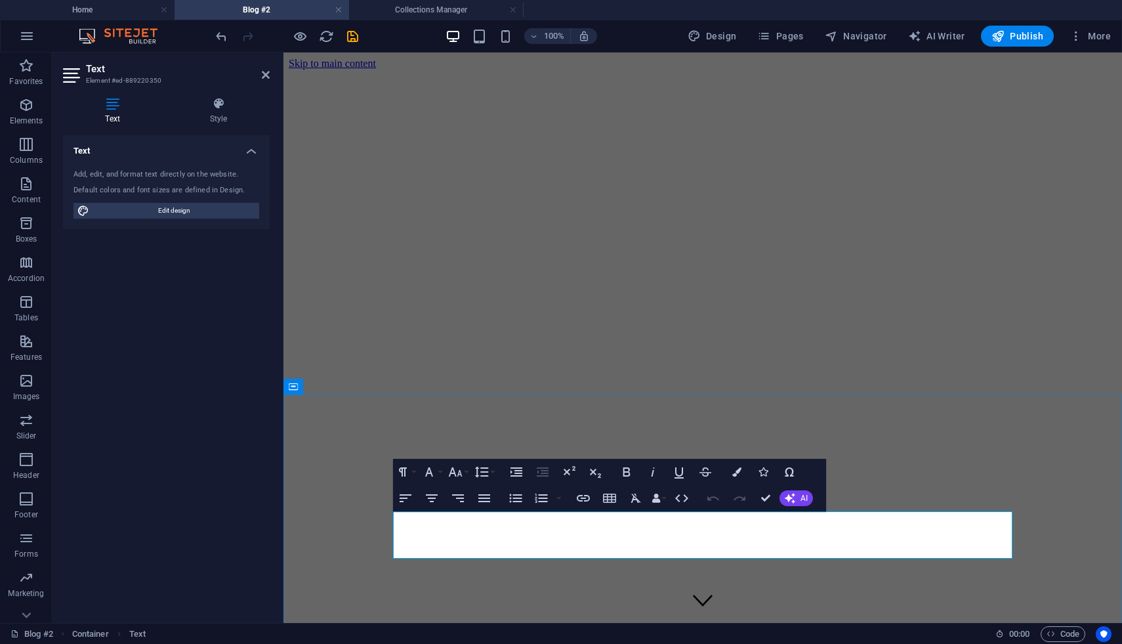
drag, startPoint x: 980, startPoint y: 551, endPoint x: 398, endPoint y: 516, distance: 582.3
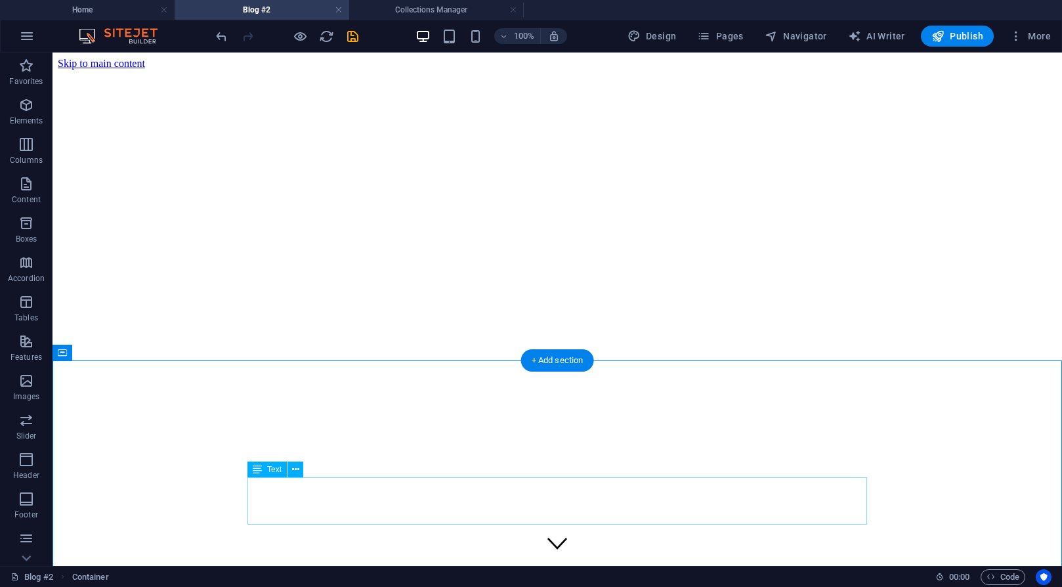
click at [296, 470] on icon at bounding box center [295, 470] width 7 height 14
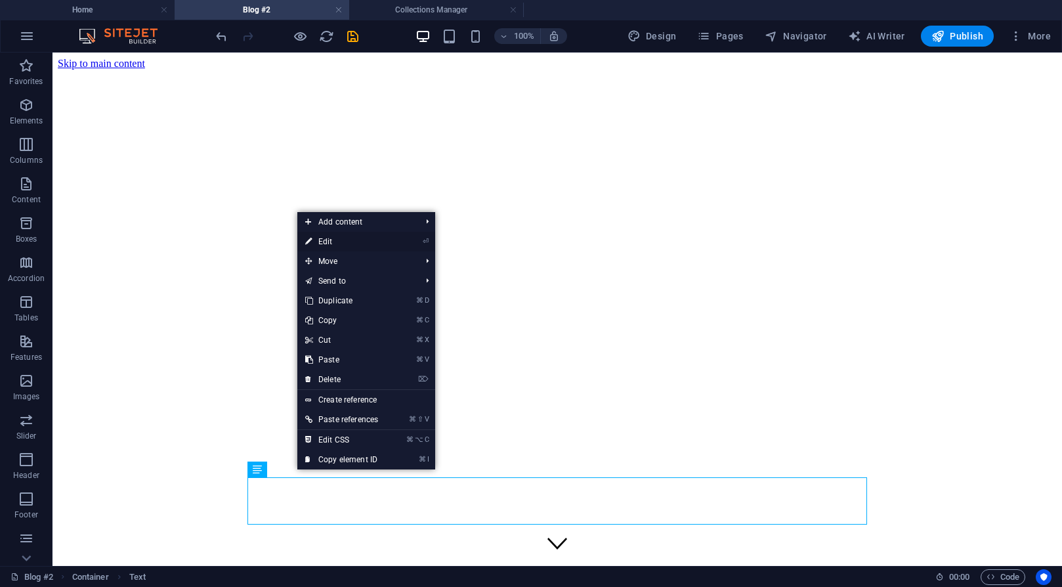
click at [338, 238] on link "⏎ Edit" at bounding box center [341, 242] width 89 height 20
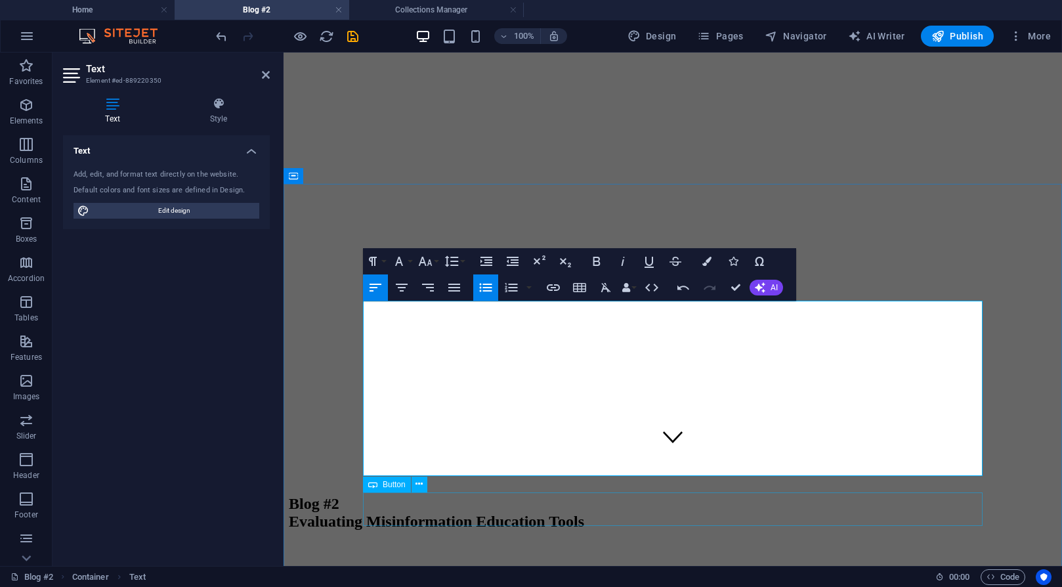
scroll to position [188, 0]
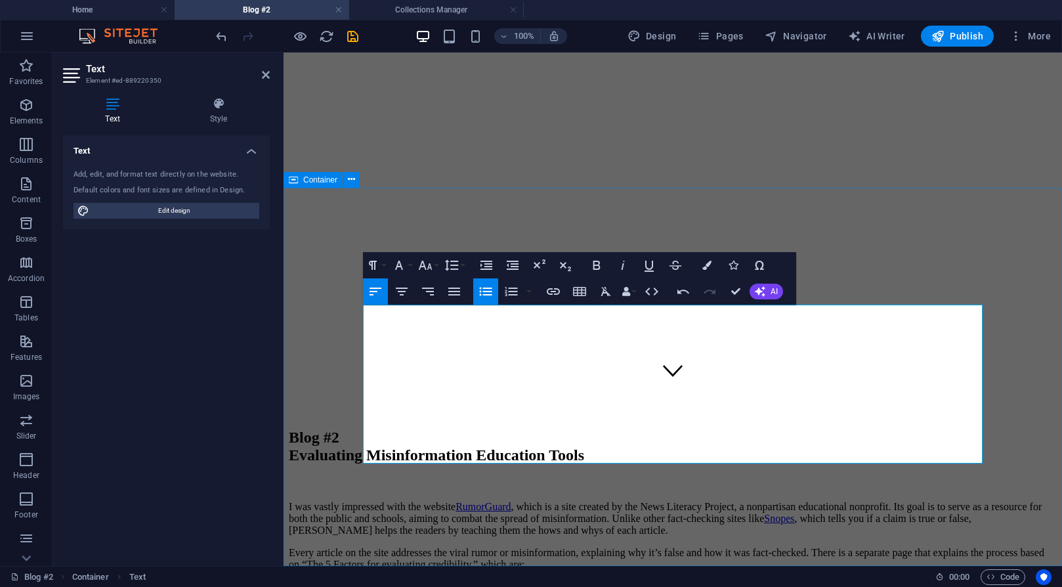
click at [903, 532] on div "Blog #2 Evaluating Misinformation Education Tools I was vastly impressed with t…" at bounding box center [673, 553] width 768 height 250
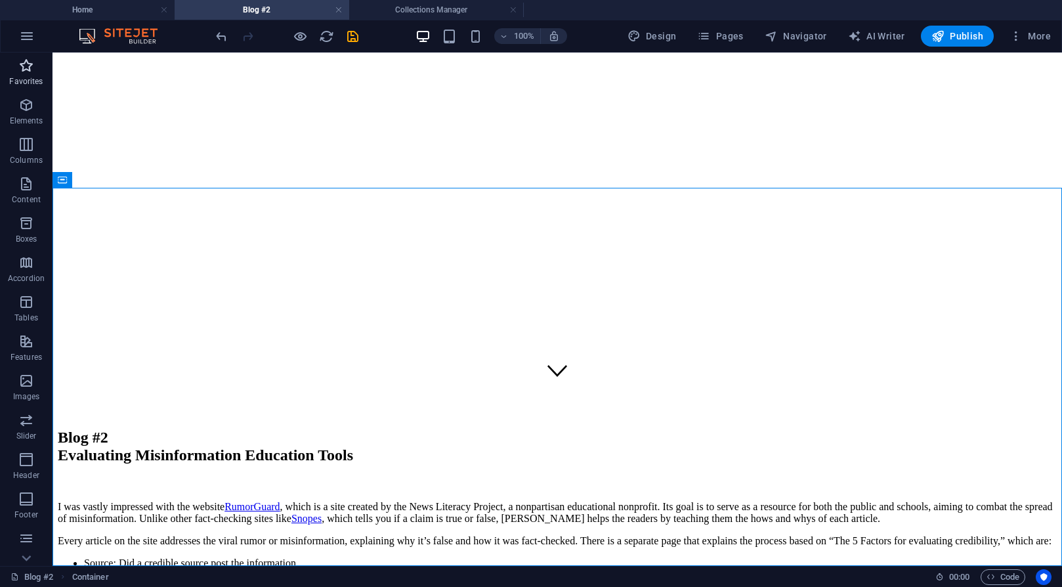
click at [22, 69] on icon "button" at bounding box center [26, 66] width 16 height 16
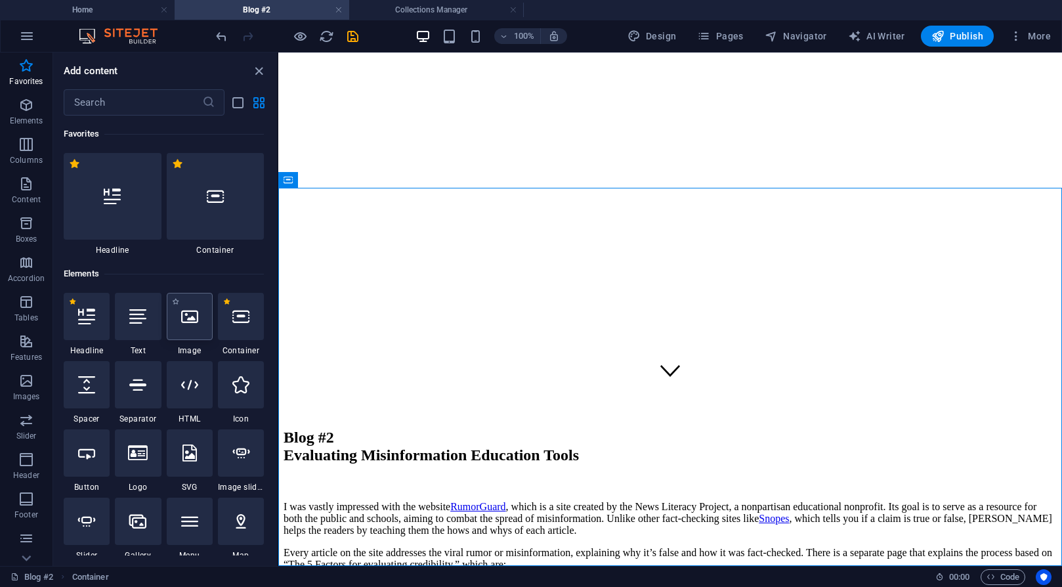
click at [186, 306] on div at bounding box center [190, 316] width 46 height 47
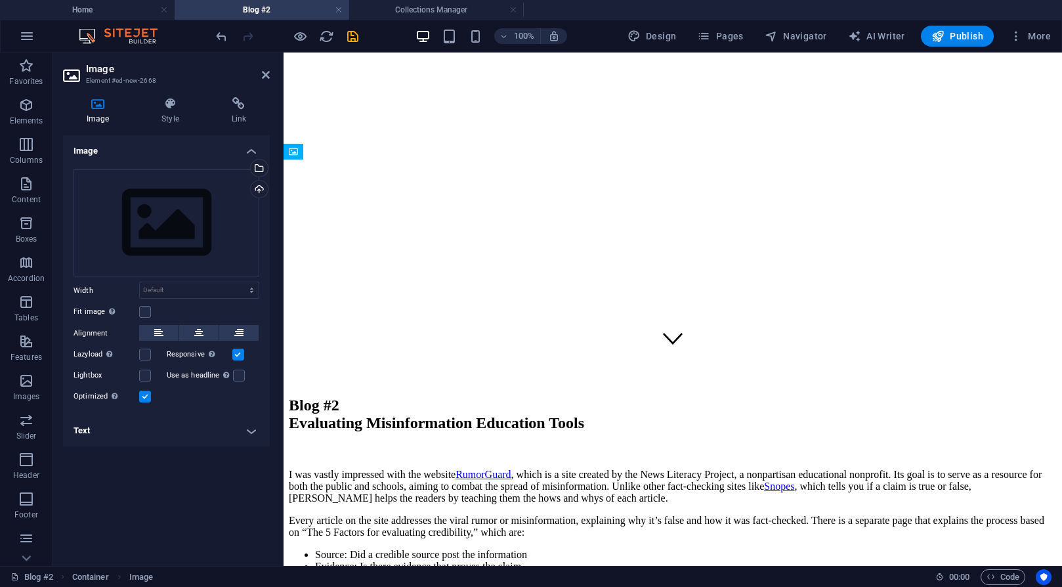
scroll to position [247, 0]
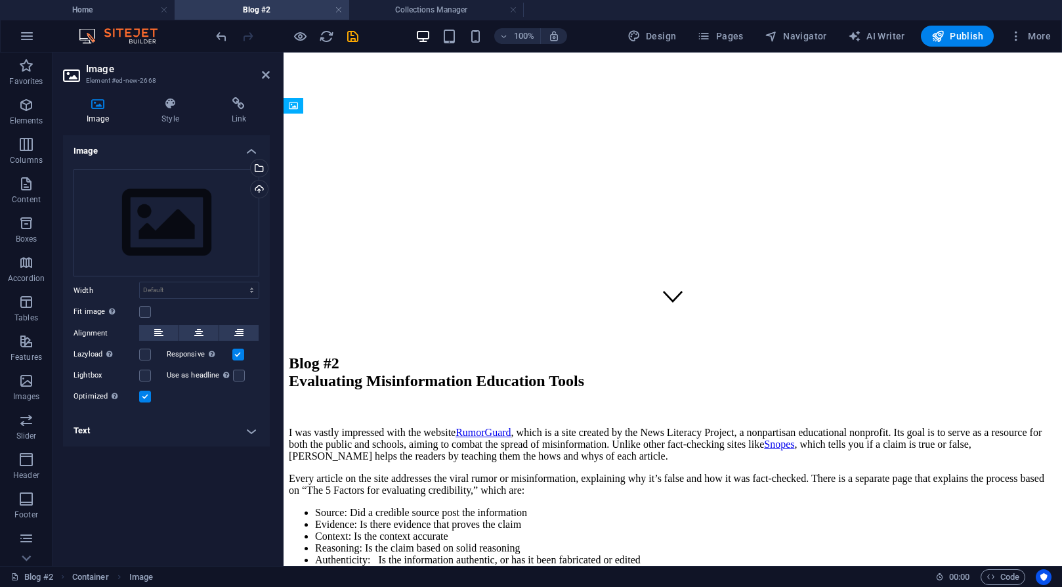
drag, startPoint x: 570, startPoint y: 297, endPoint x: 545, endPoint y: 398, distance: 104.1
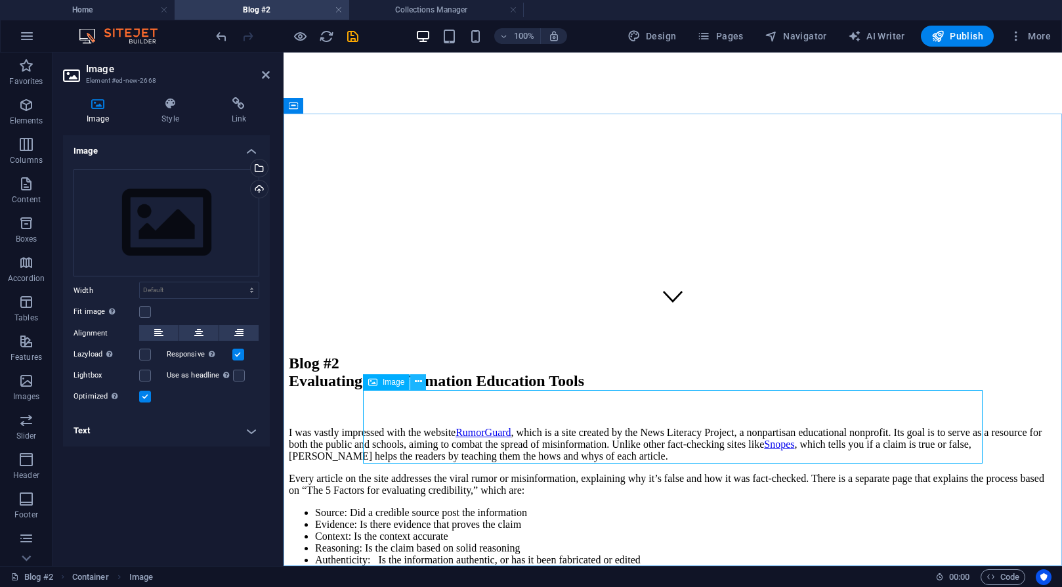
click at [415, 383] on icon at bounding box center [418, 382] width 7 height 14
click at [258, 194] on div "Upload" at bounding box center [258, 190] width 20 height 20
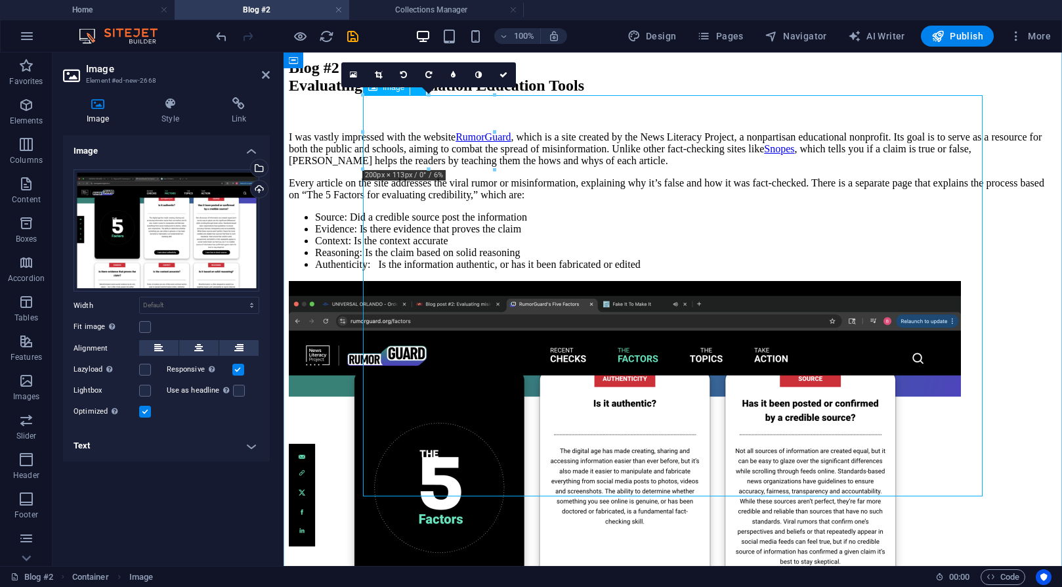
scroll to position [541, 0]
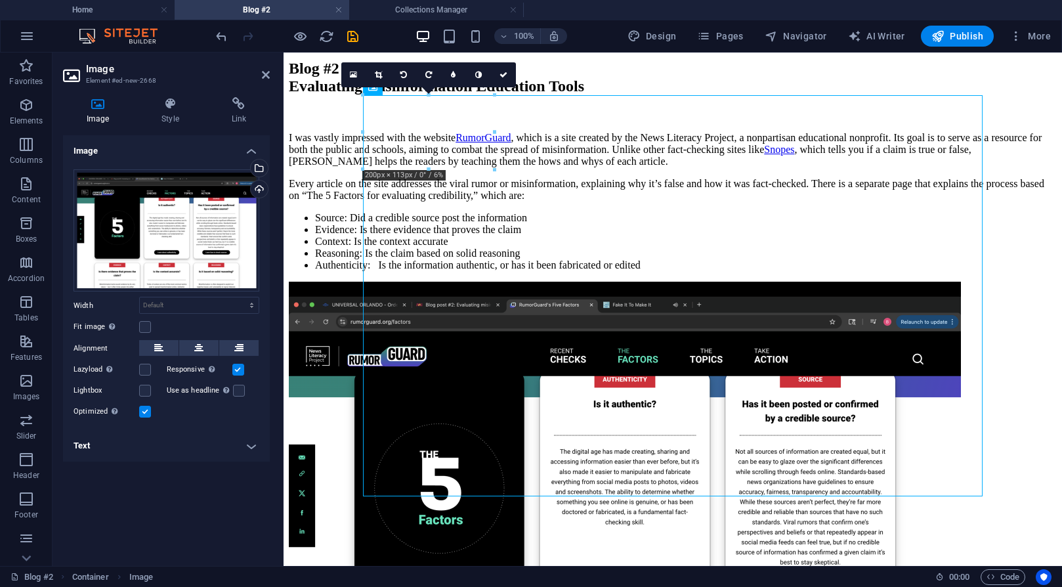
drag, startPoint x: 494, startPoint y: 95, endPoint x: 495, endPoint y: 102, distance: 7.2
click at [494, 102] on div "180 170 160 150 140 130 120 110 100 90 80 70 60 50 40 30 20 10 0 -10 -20 -30 -4…" at bounding box center [428, 132] width 131 height 74
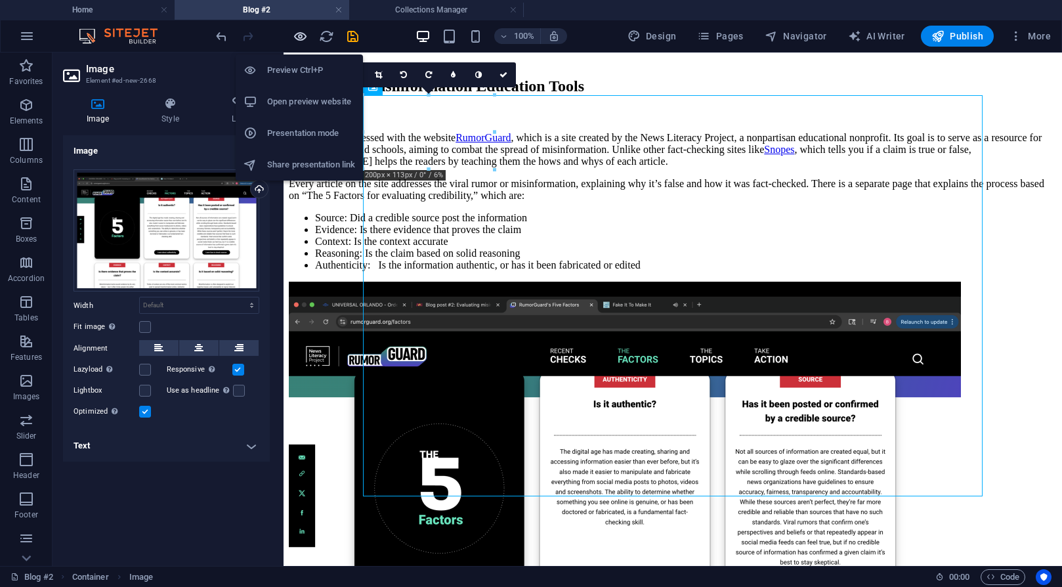
click at [302, 35] on icon "button" at bounding box center [300, 36] width 15 height 15
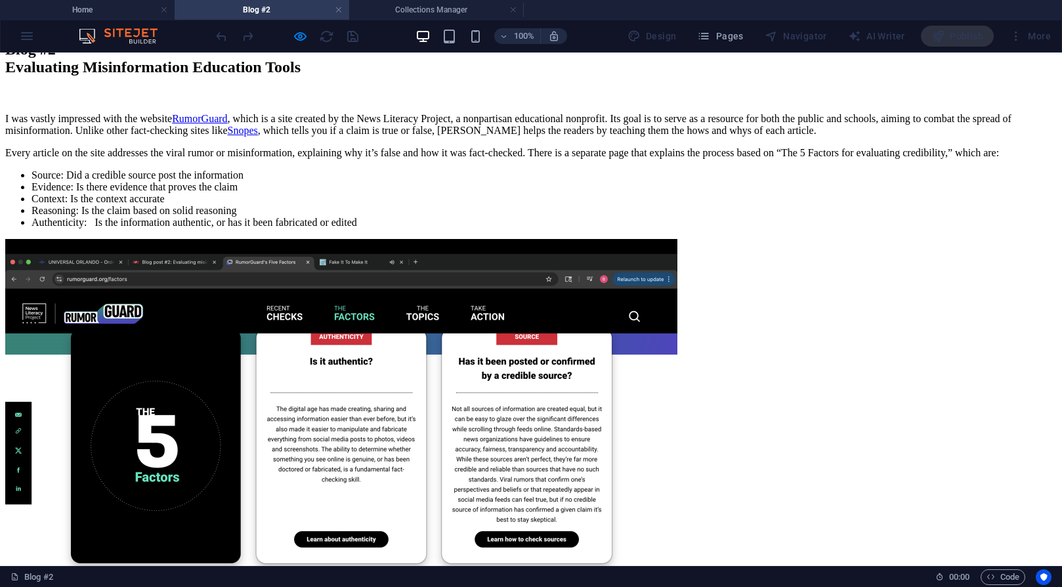
scroll to position [574, 0]
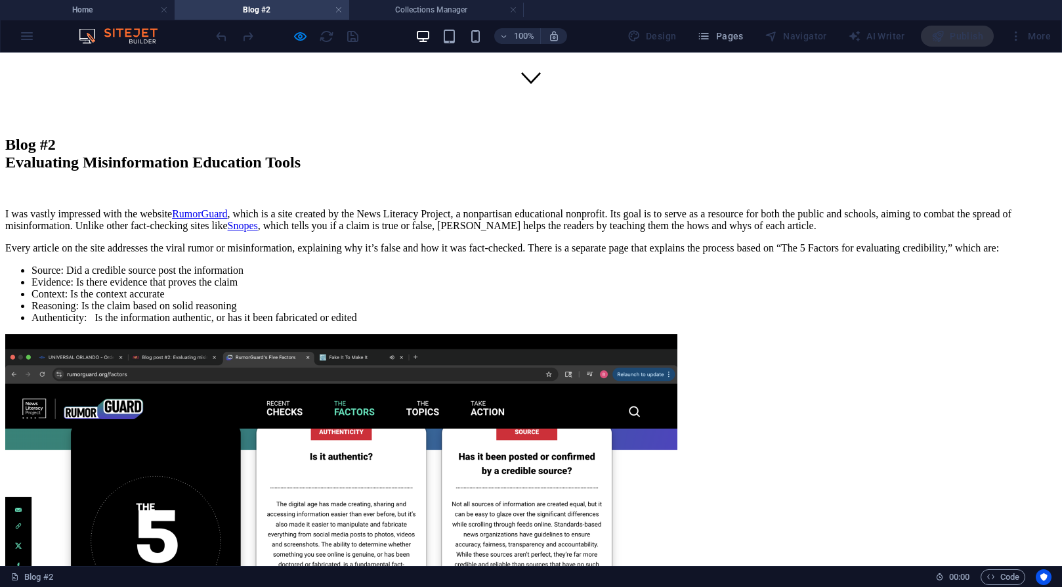
scroll to position [464, 0]
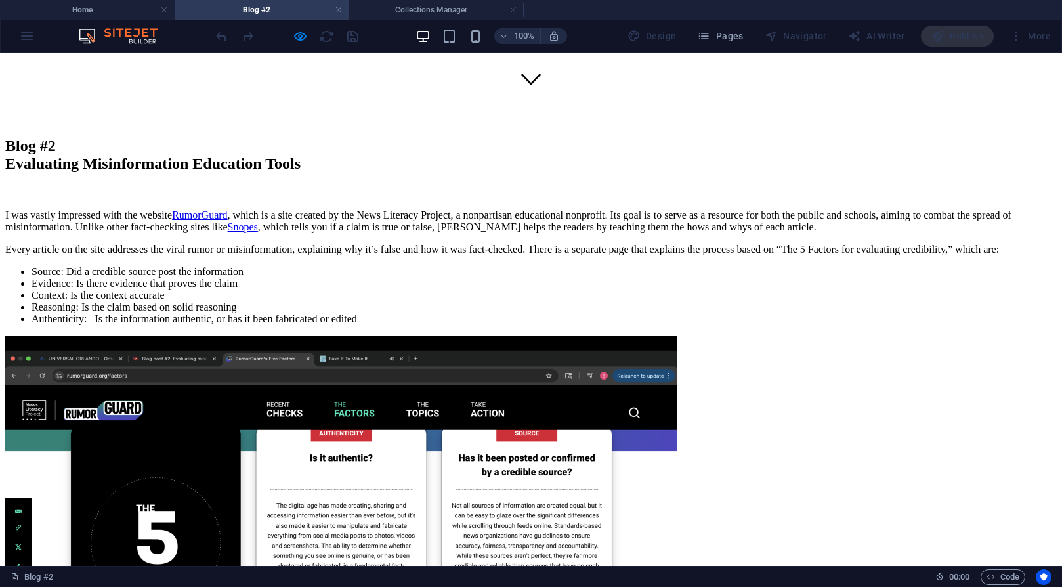
click at [558, 313] on li "Authenticity: Is the information authentic, or has it been fabricated or edited" at bounding box center [543, 319] width 1025 height 12
click at [558, 243] on p "Every article on the site addresses the viral rumor or misinformation, explaini…" at bounding box center [530, 249] width 1051 height 12
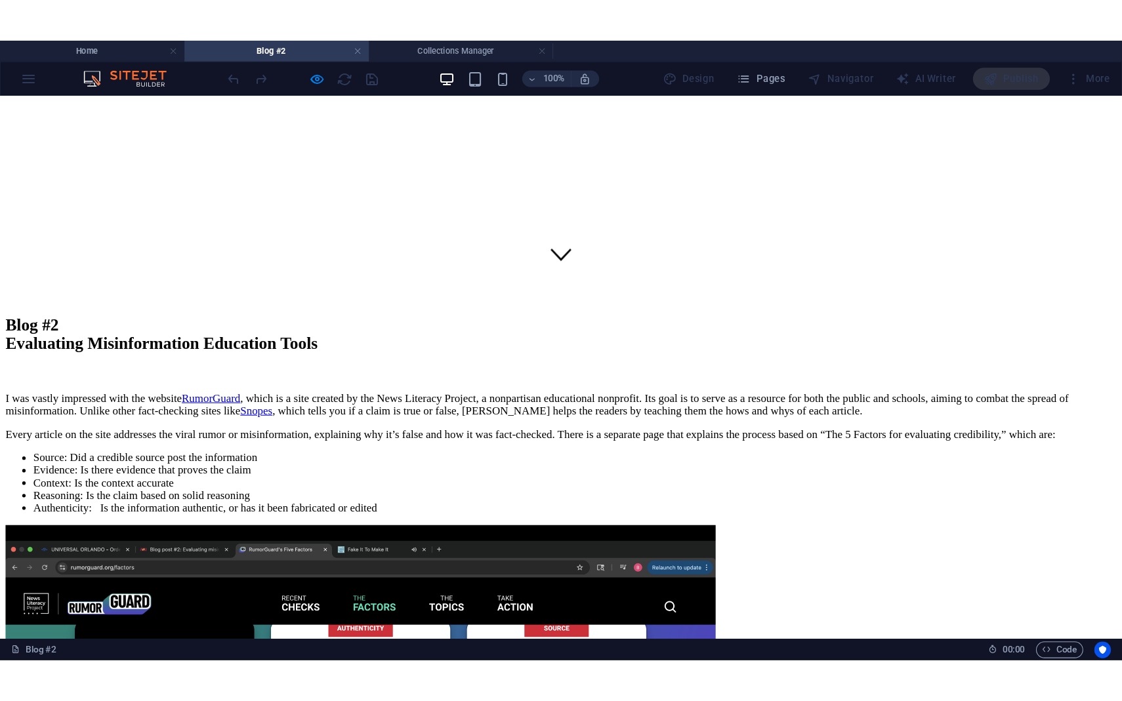
scroll to position [339, 0]
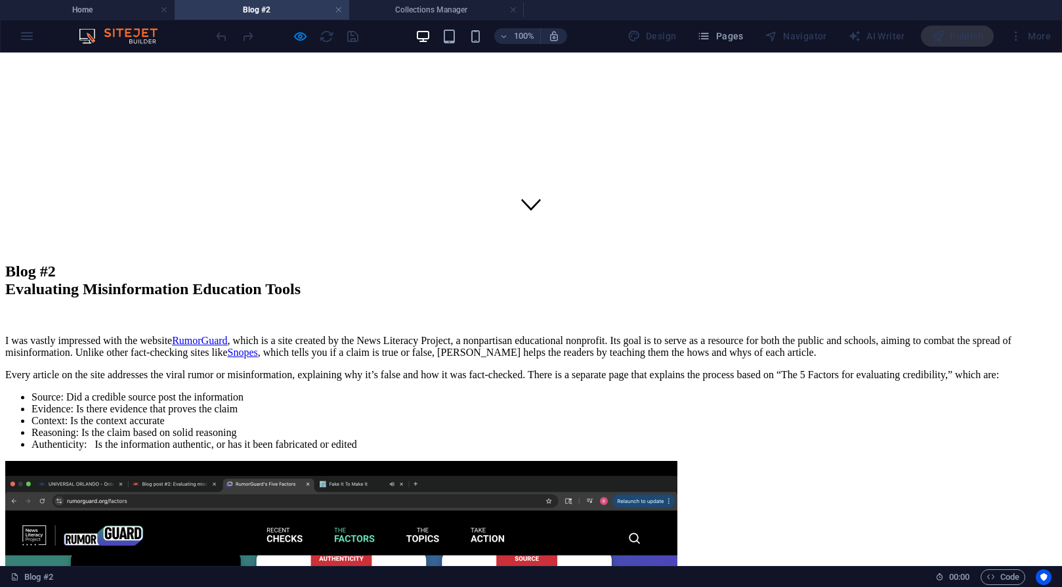
click at [556, 335] on p "I was vastly impressed with the website RumorGuard , which is a site created by…" at bounding box center [530, 347] width 1051 height 24
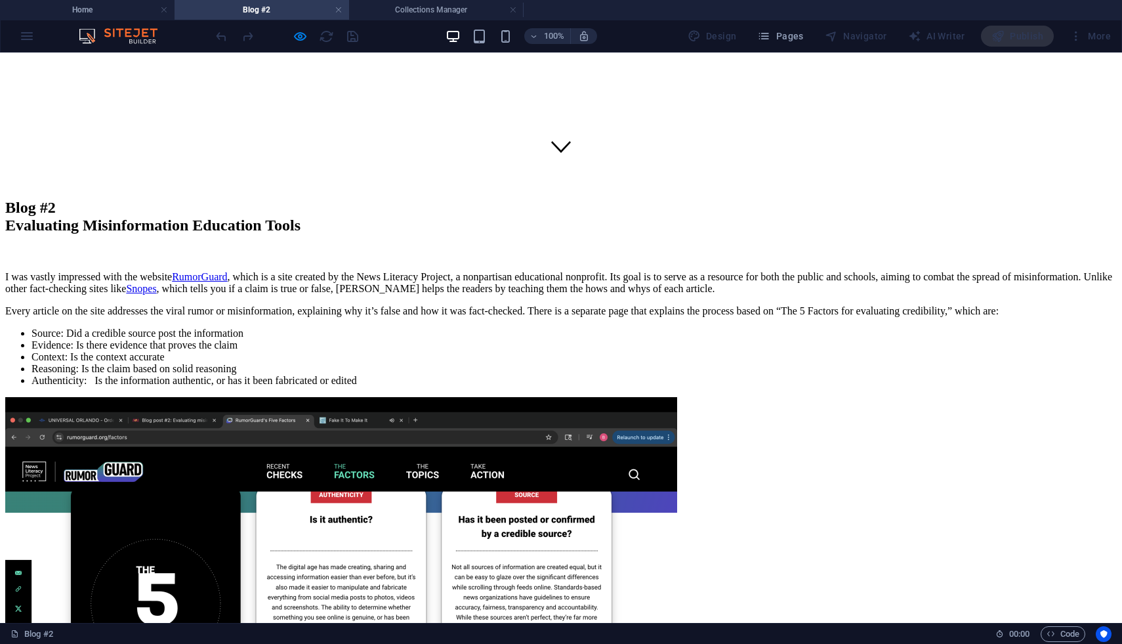
scroll to position [551, 0]
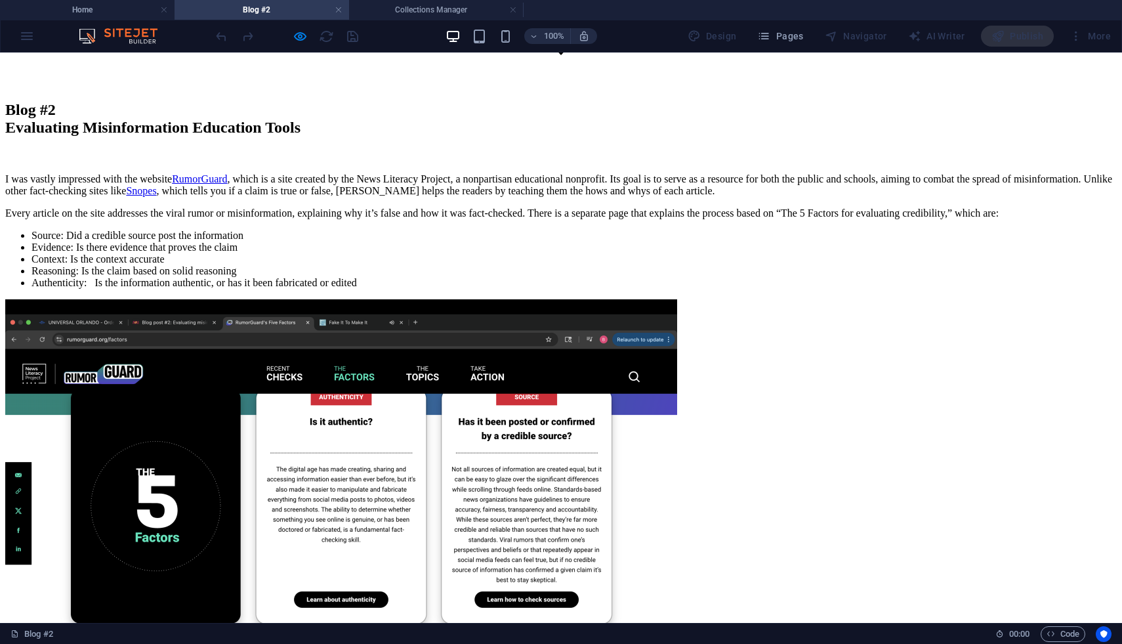
click at [888, 357] on div "Blog #2 Evaluating Misinformation Education Tools I was vastly impressed with t…" at bounding box center [561, 433] width 1112 height 664
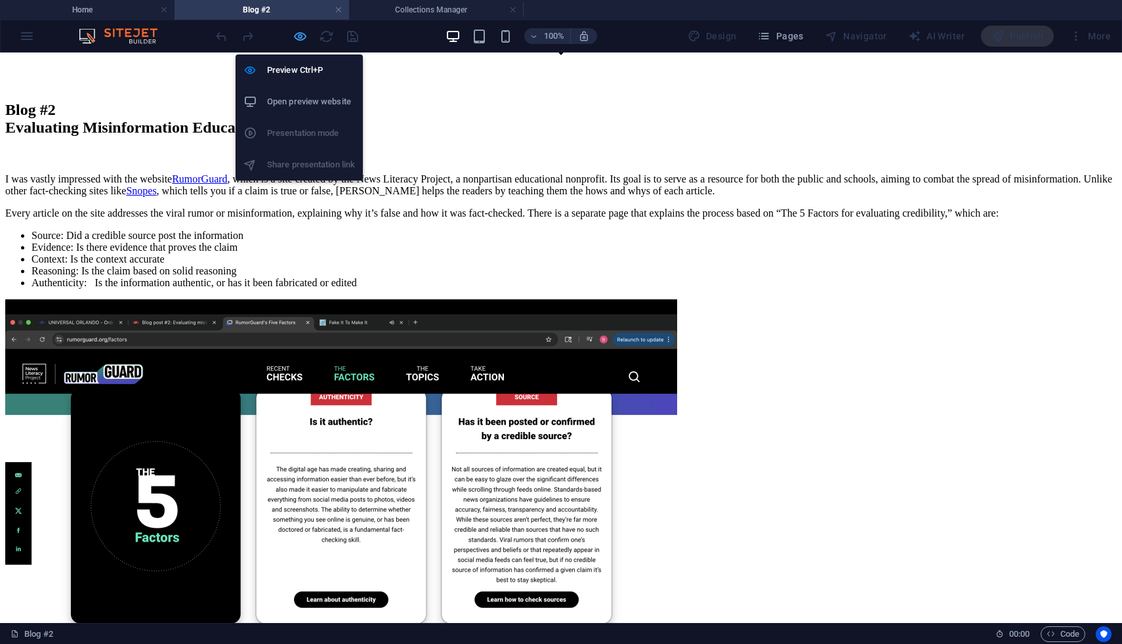
click at [307, 33] on icon "button" at bounding box center [300, 36] width 15 height 15
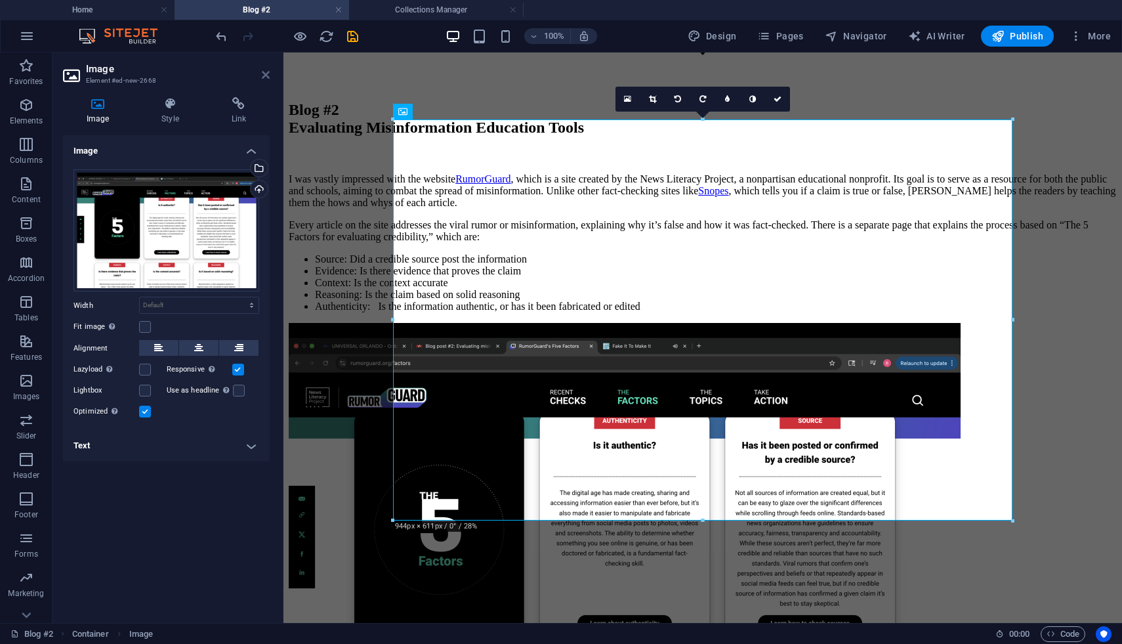
click at [268, 75] on icon at bounding box center [266, 75] width 8 height 10
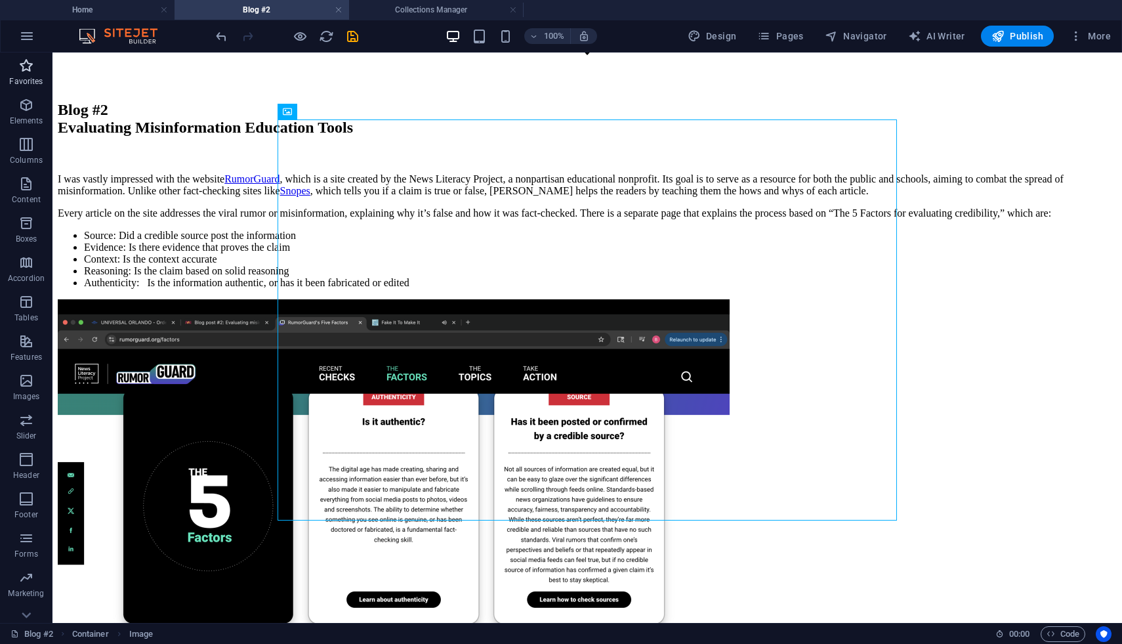
click at [28, 76] on p "Favorites" at bounding box center [25, 81] width 33 height 10
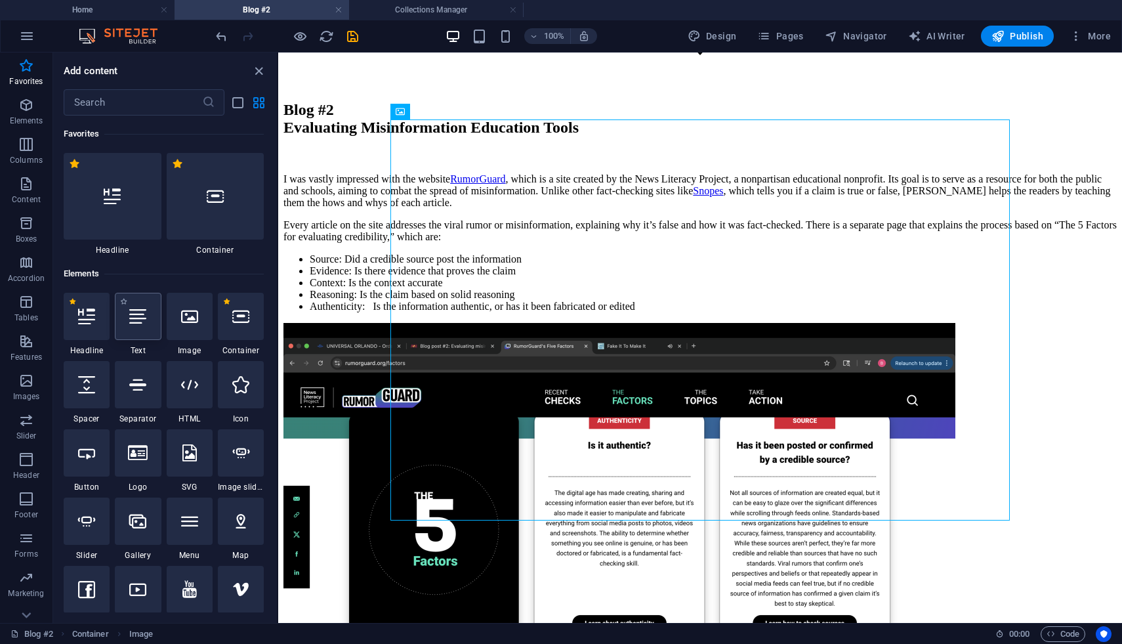
click at [129, 316] on icon at bounding box center [137, 316] width 17 height 17
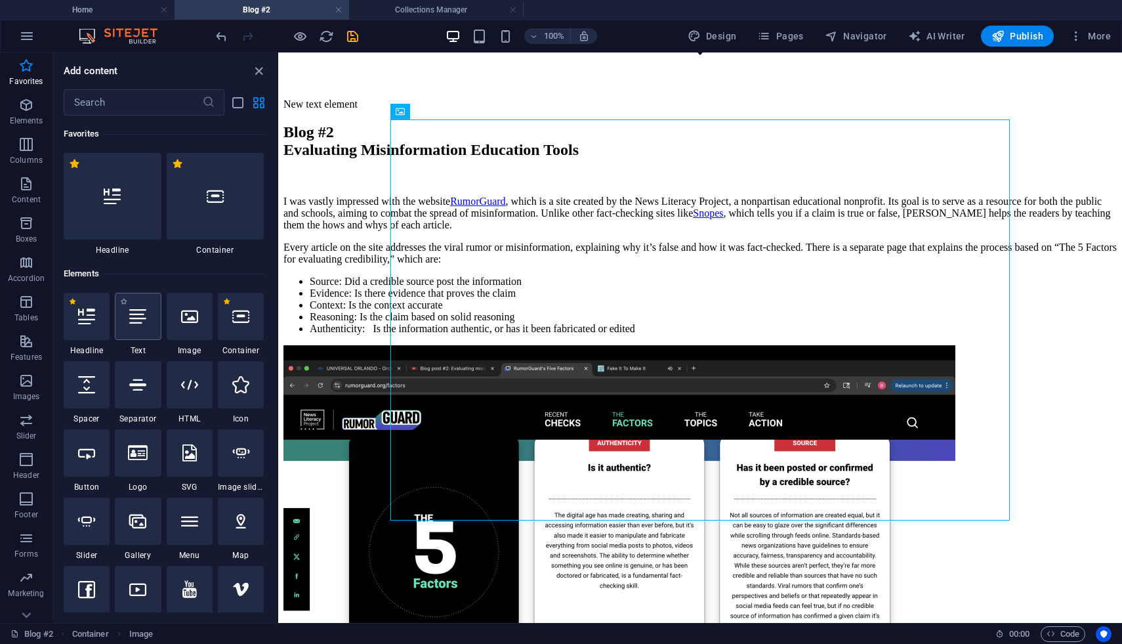
scroll to position [117, 0]
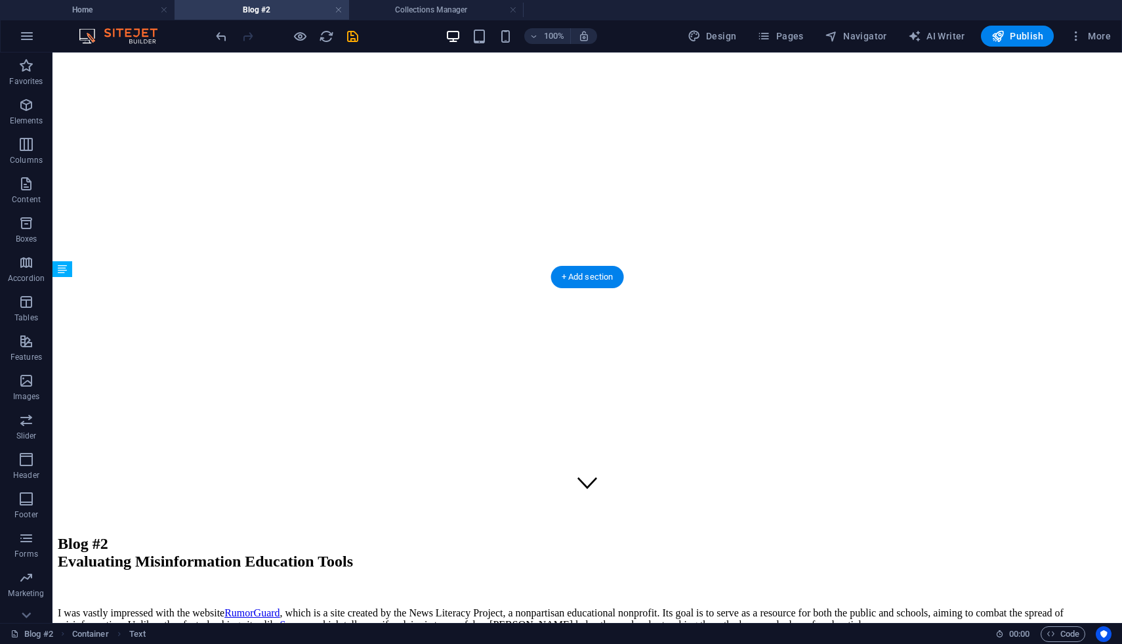
drag, startPoint x: 720, startPoint y: 335, endPoint x: 716, endPoint y: 495, distance: 160.1
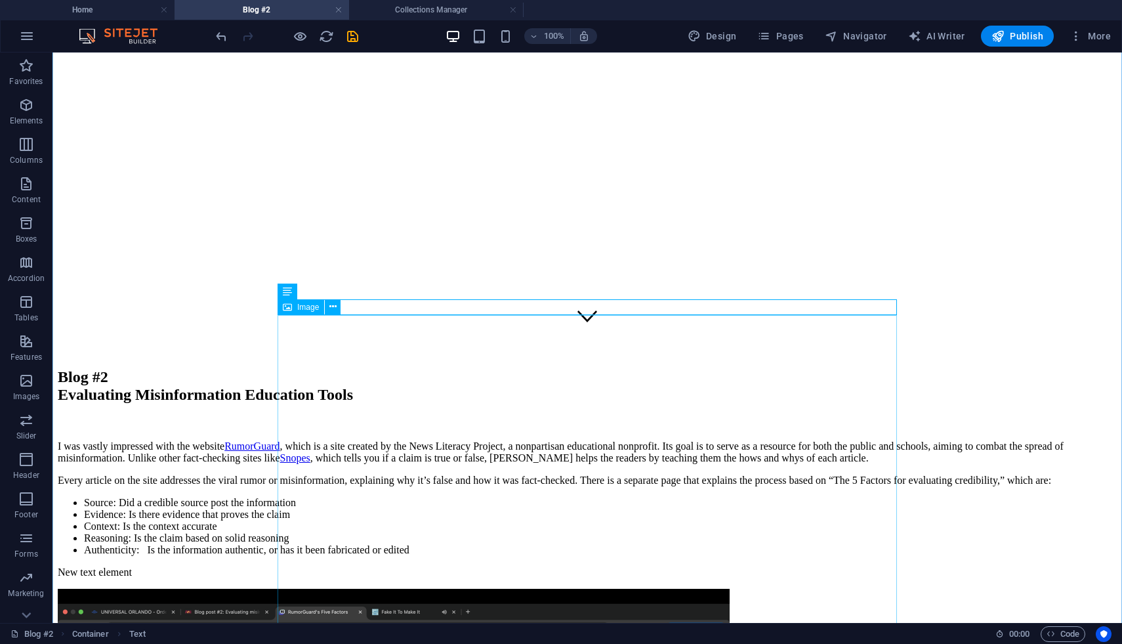
scroll to position [444, 0]
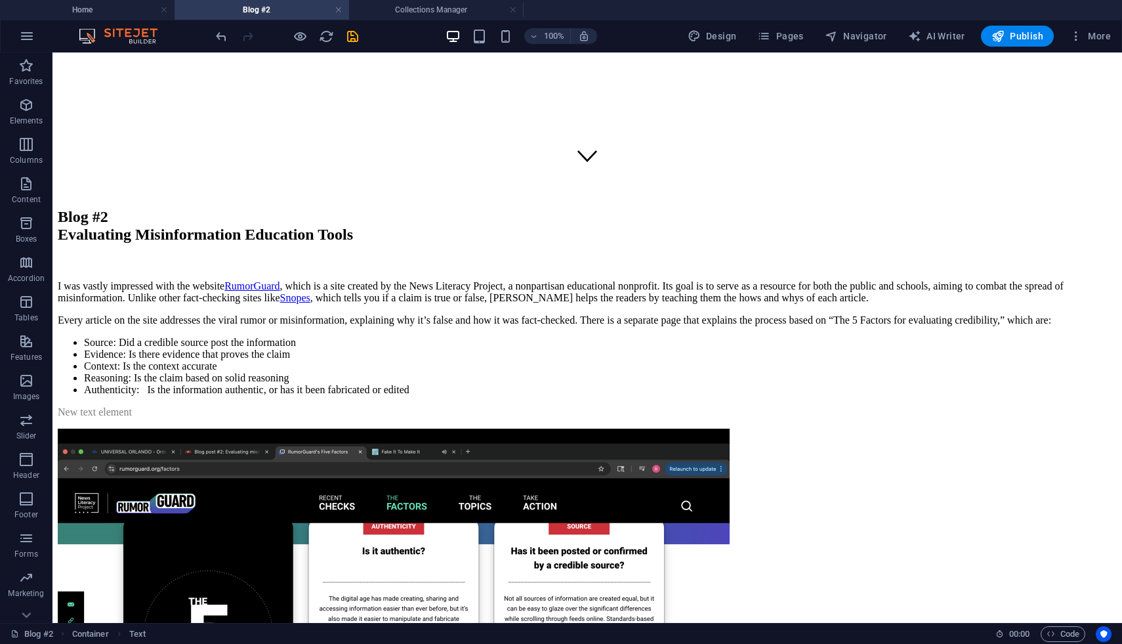
drag, startPoint x: 746, startPoint y: 236, endPoint x: 768, endPoint y: 602, distance: 367.5
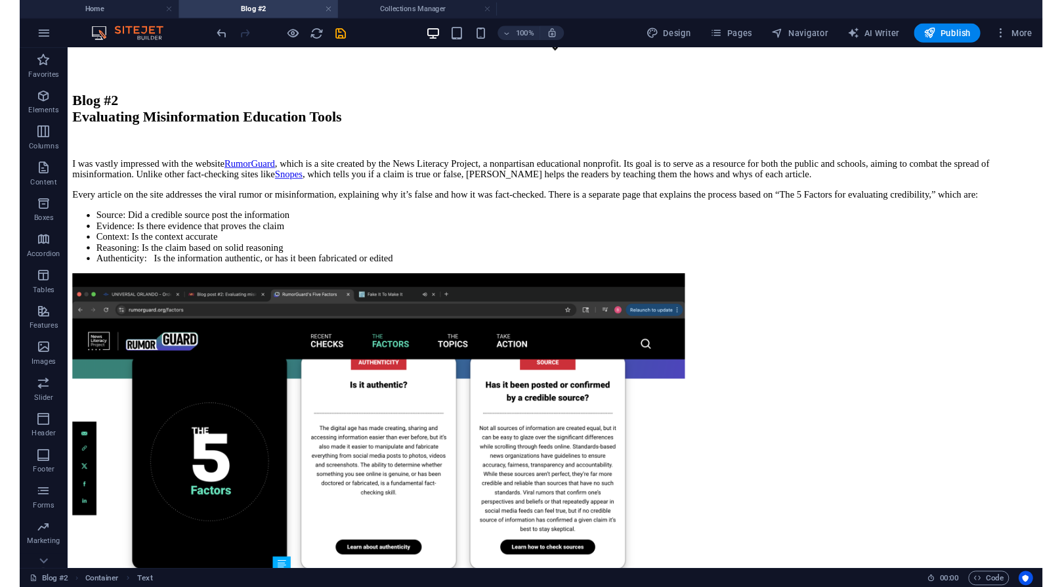
scroll to position [567, 0]
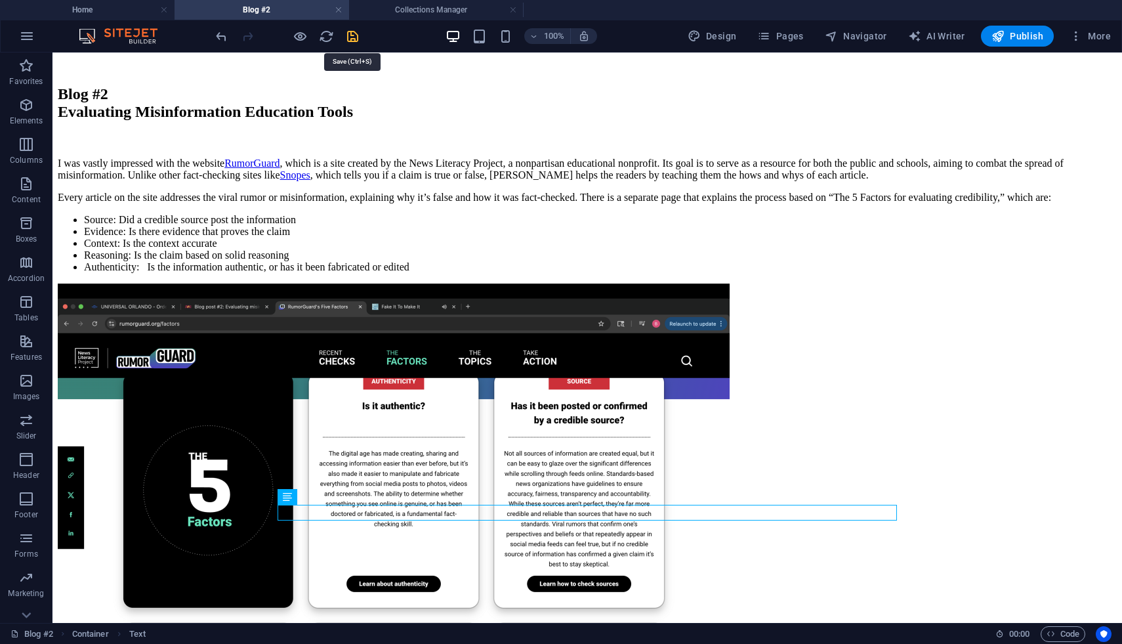
click at [352, 42] on icon "save" at bounding box center [352, 36] width 15 height 15
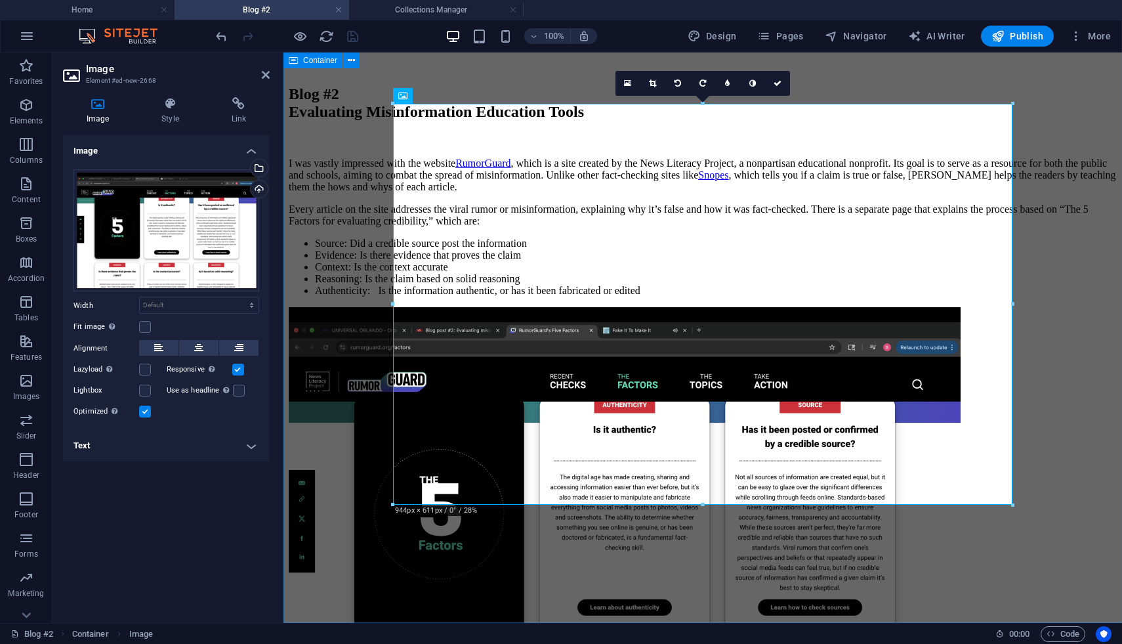
click at [911, 436] on div "Blog #2 Evaluating Misinformation Education Tools I was vastly impressed with t…" at bounding box center [703, 445] width 828 height 720
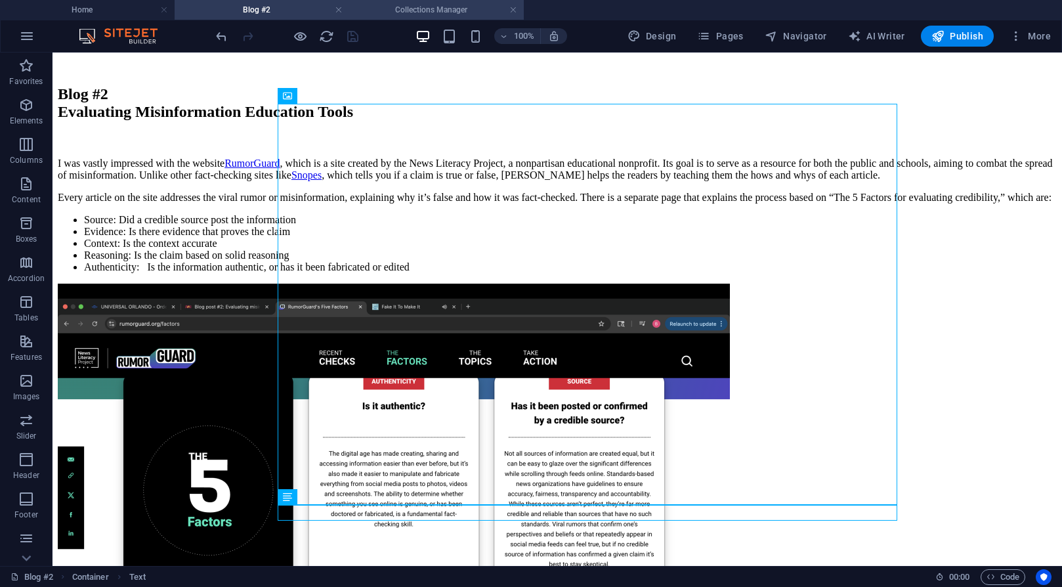
scroll to position [532, 0]
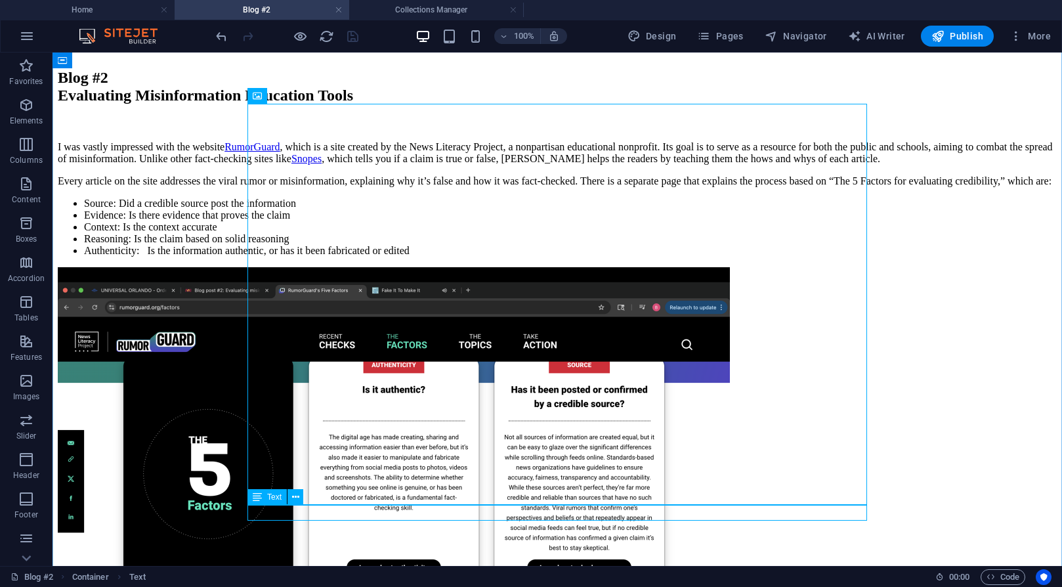
click at [295, 497] on icon at bounding box center [295, 497] width 7 height 14
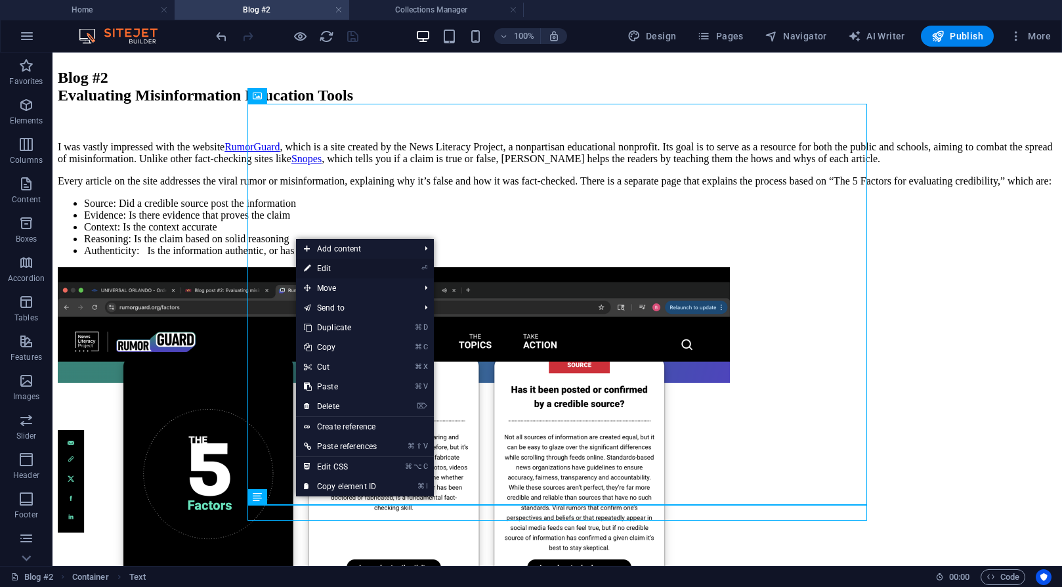
click at [332, 266] on link "⏎ Edit" at bounding box center [340, 269] width 89 height 20
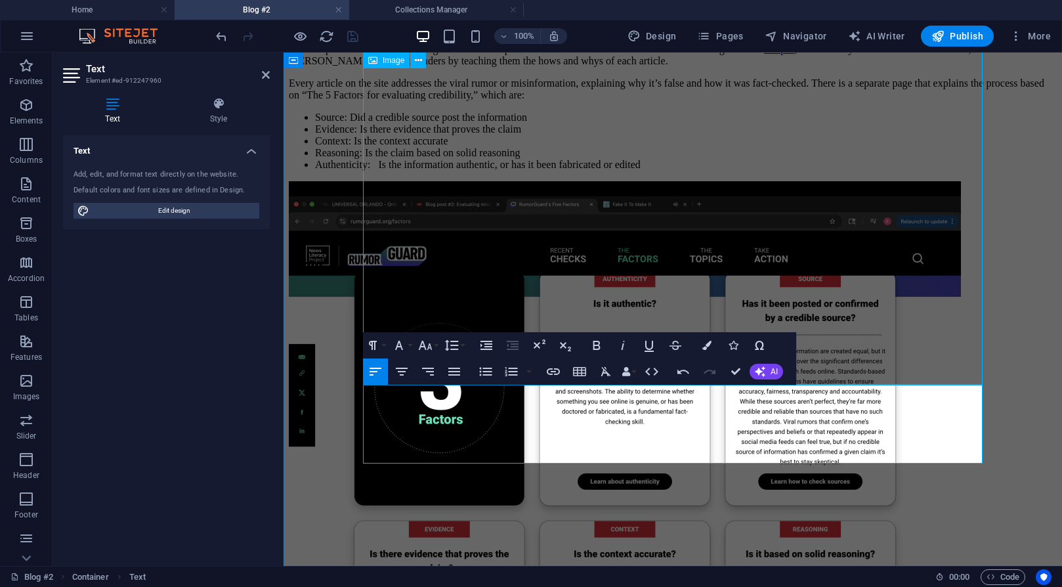
scroll to position [653, 0]
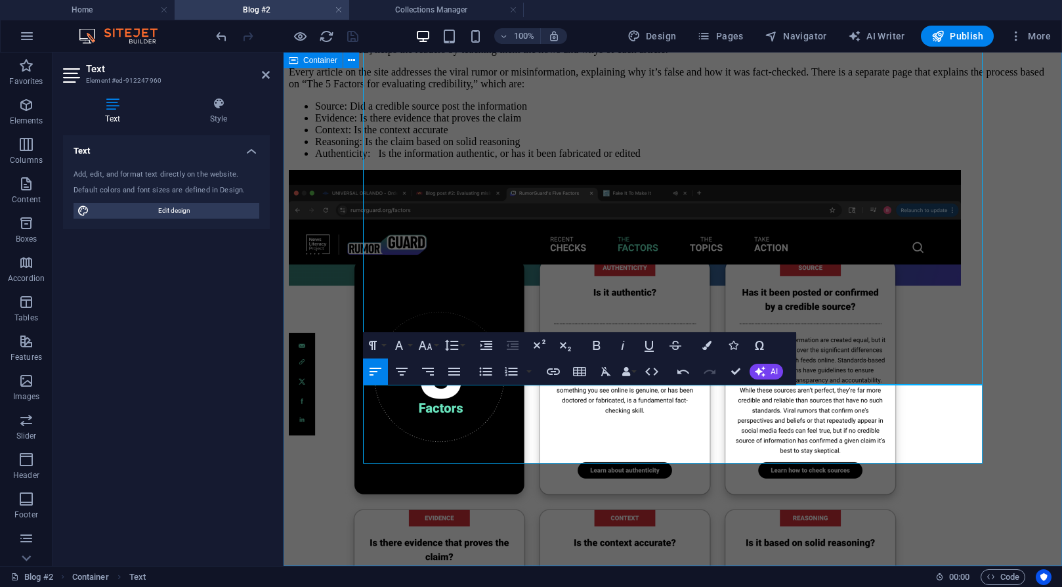
click at [911, 531] on div "Blog #2 Evaluating Misinformation Education Tools I was vastly impressed with t…" at bounding box center [673, 326] width 768 height 756
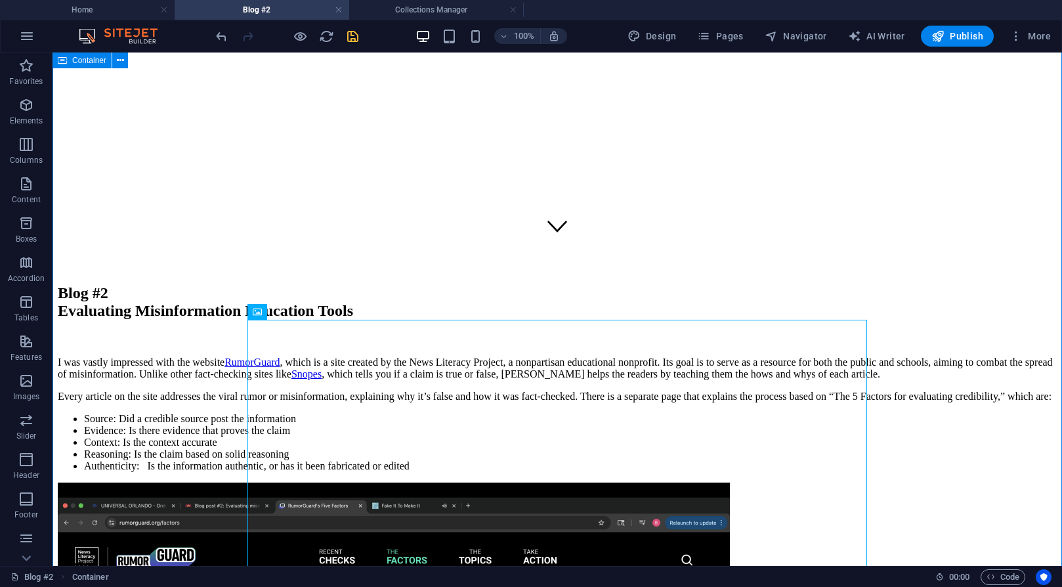
scroll to position [316, 0]
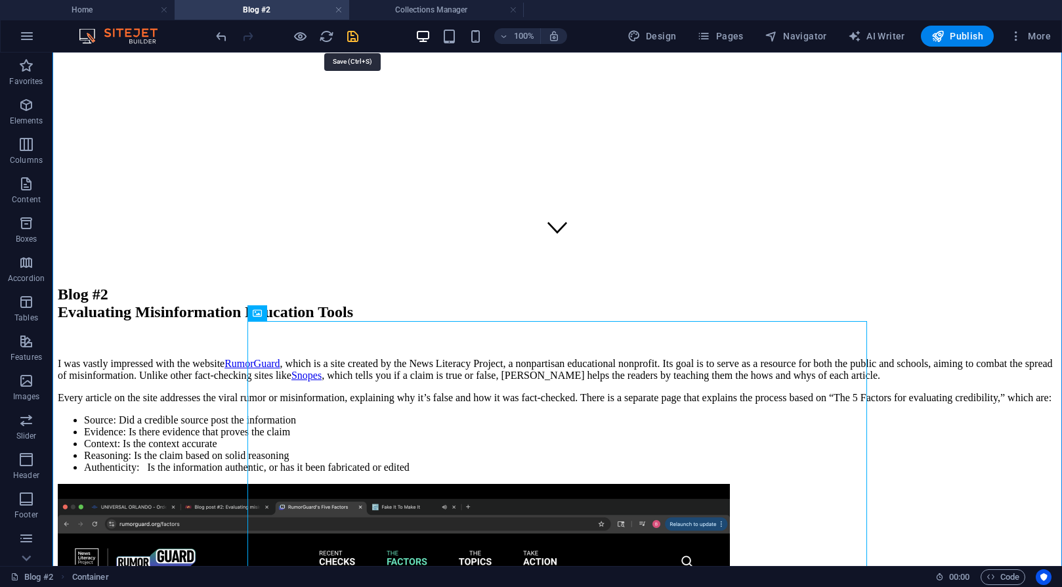
click at [355, 40] on icon "save" at bounding box center [352, 36] width 15 height 15
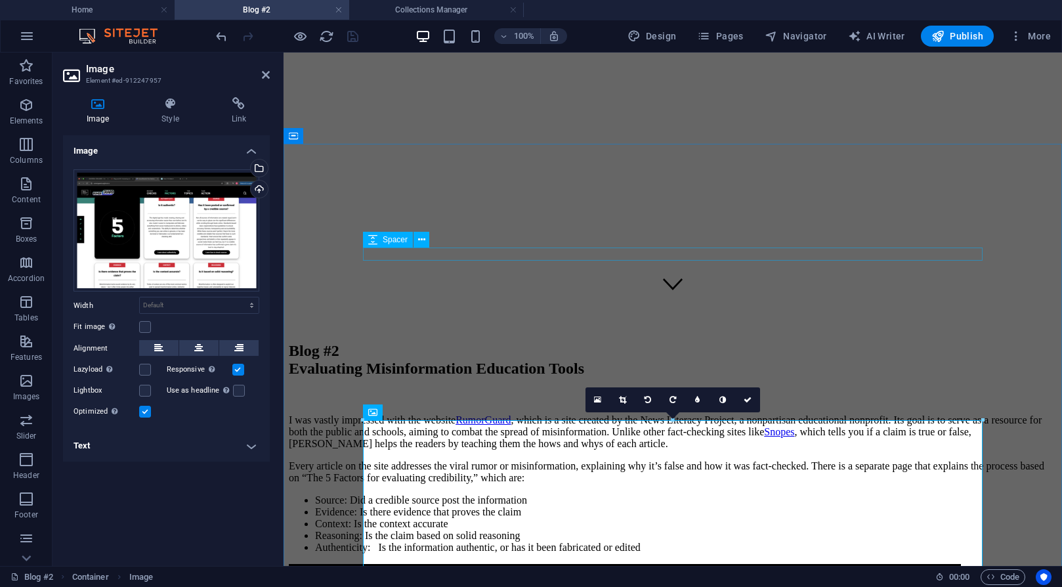
scroll to position [217, 0]
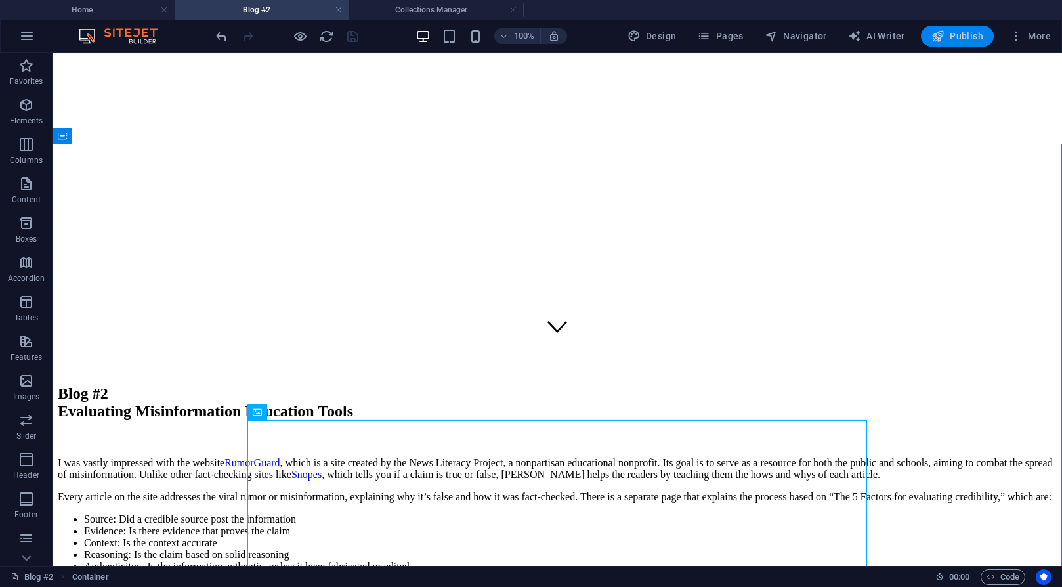
click at [911, 41] on span "Publish" at bounding box center [957, 36] width 52 height 13
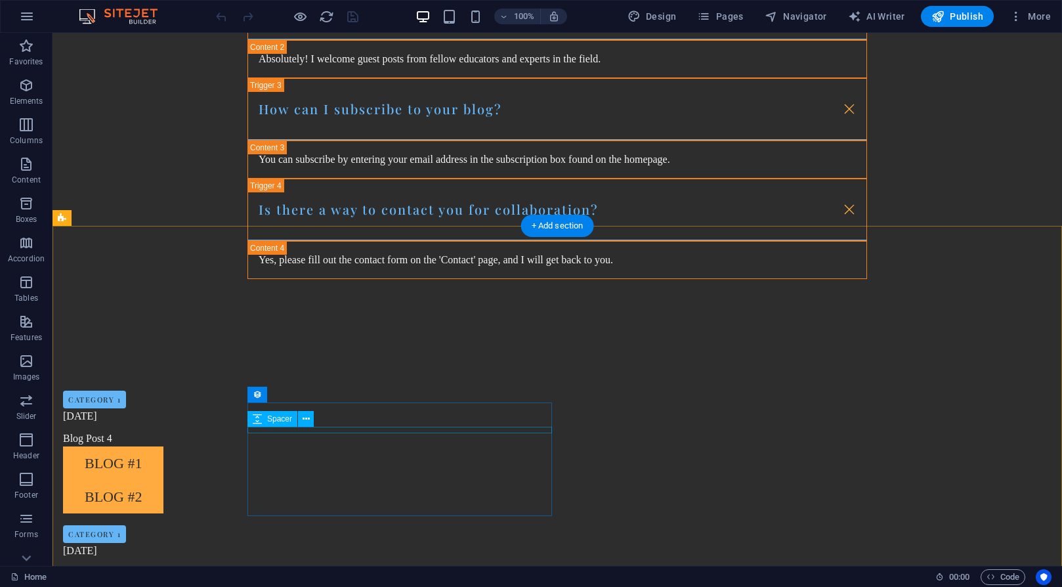
scroll to position [1338, 0]
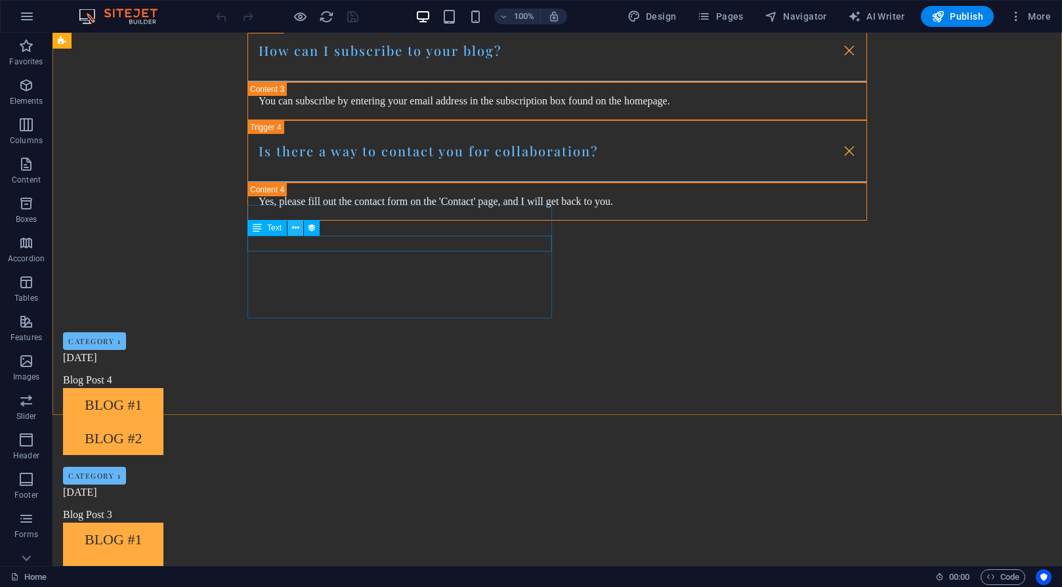
click at [293, 229] on icon at bounding box center [295, 228] width 7 height 14
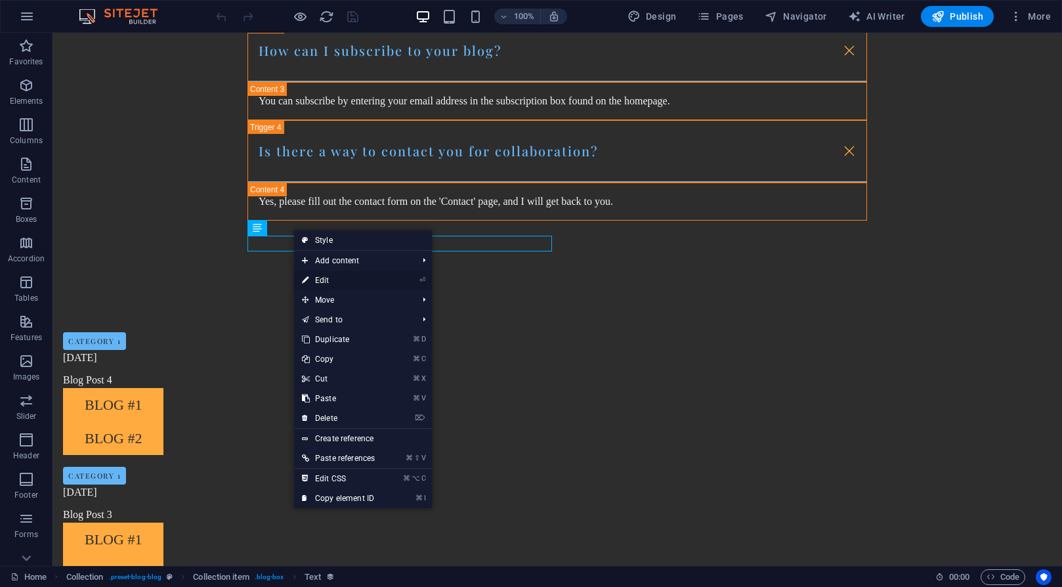
click at [335, 280] on link "⏎ Edit" at bounding box center [338, 280] width 89 height 20
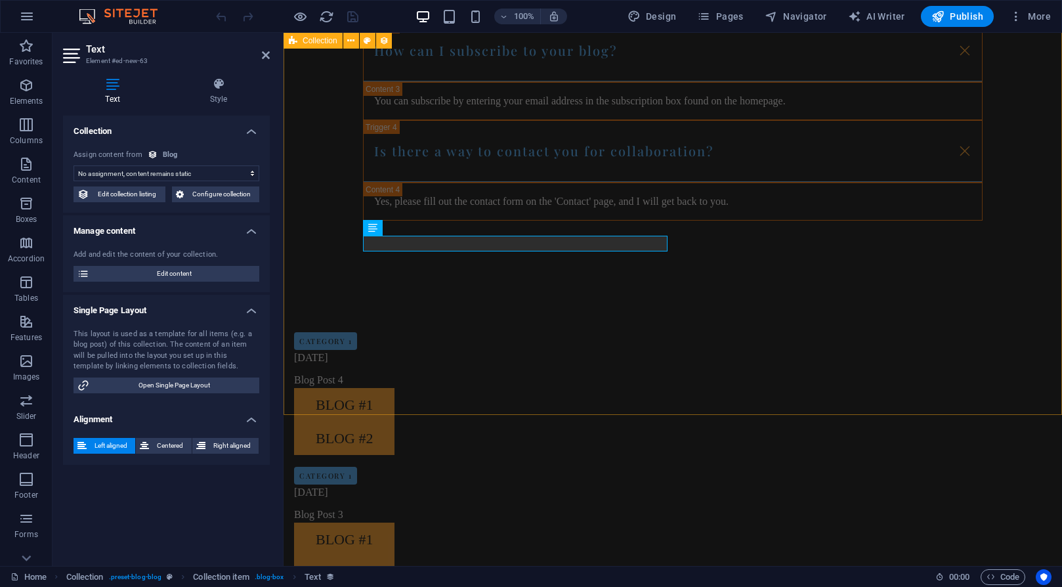
select select "name"
click at [413, 230] on icon at bounding box center [410, 228] width 7 height 14
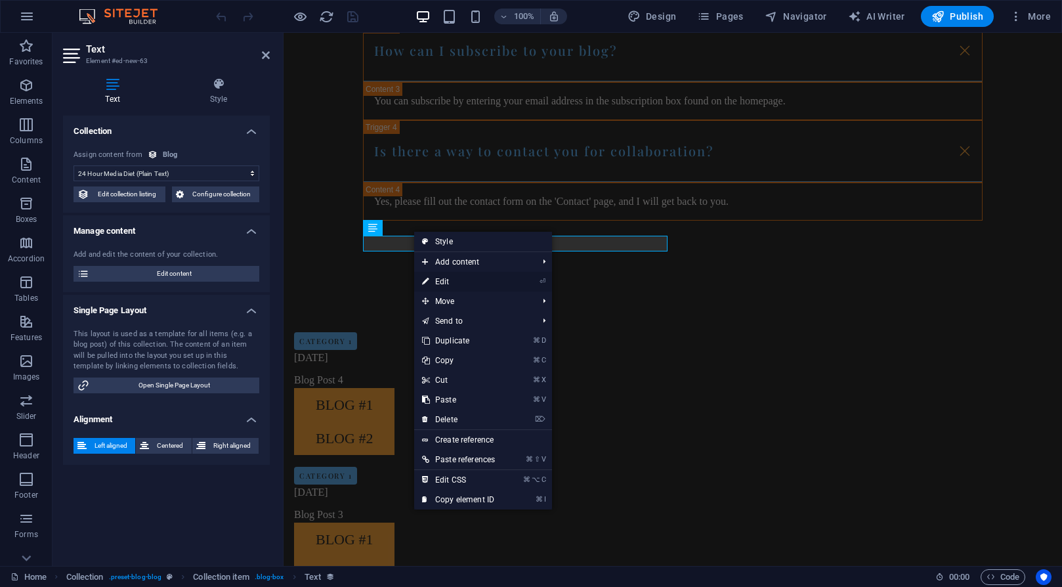
click at [437, 280] on link "⏎ Edit" at bounding box center [458, 282] width 89 height 20
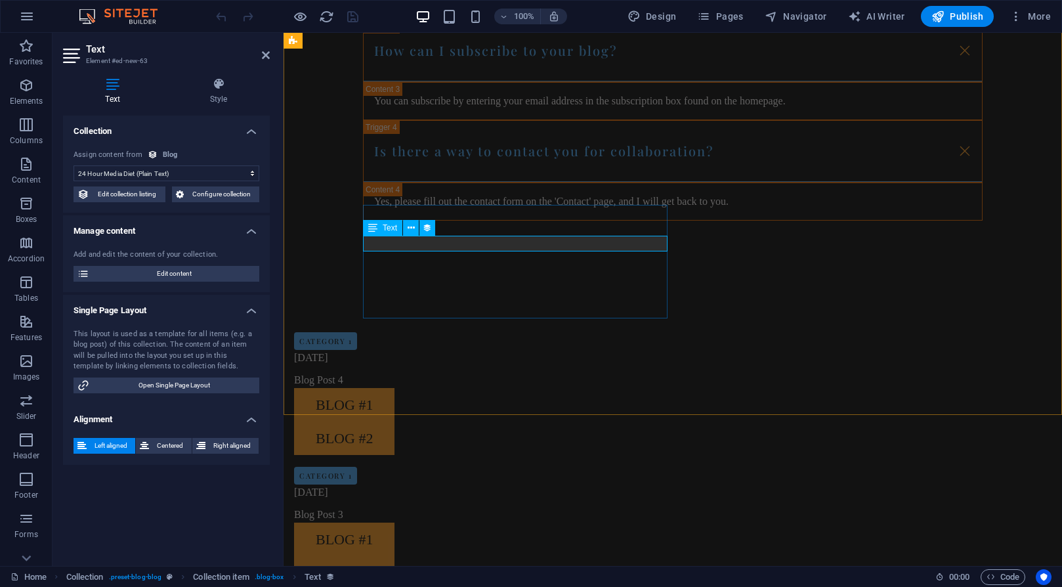
click at [411, 226] on icon at bounding box center [410, 228] width 7 height 14
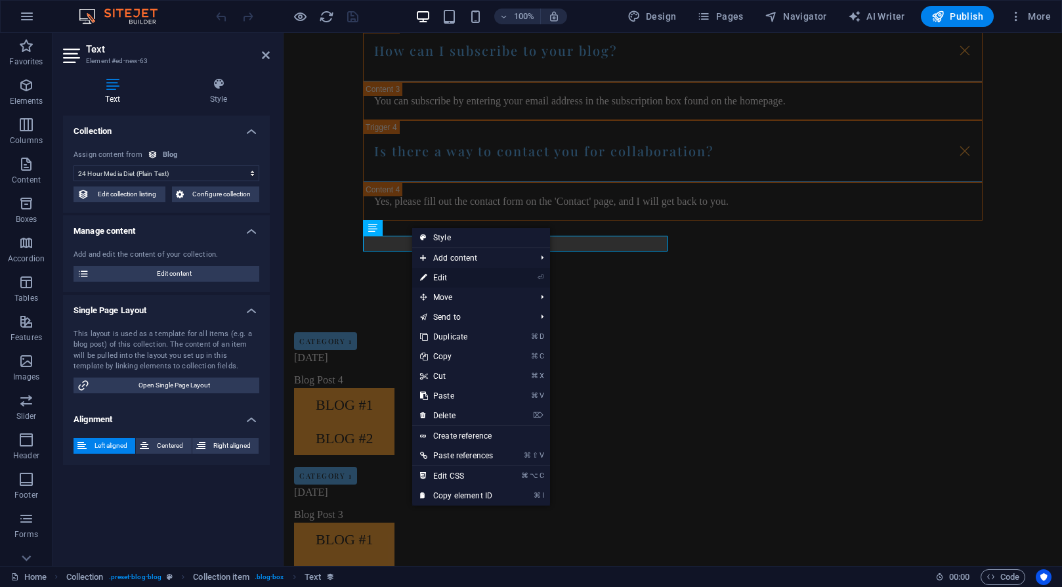
click at [454, 276] on link "⏎ Edit" at bounding box center [456, 278] width 89 height 20
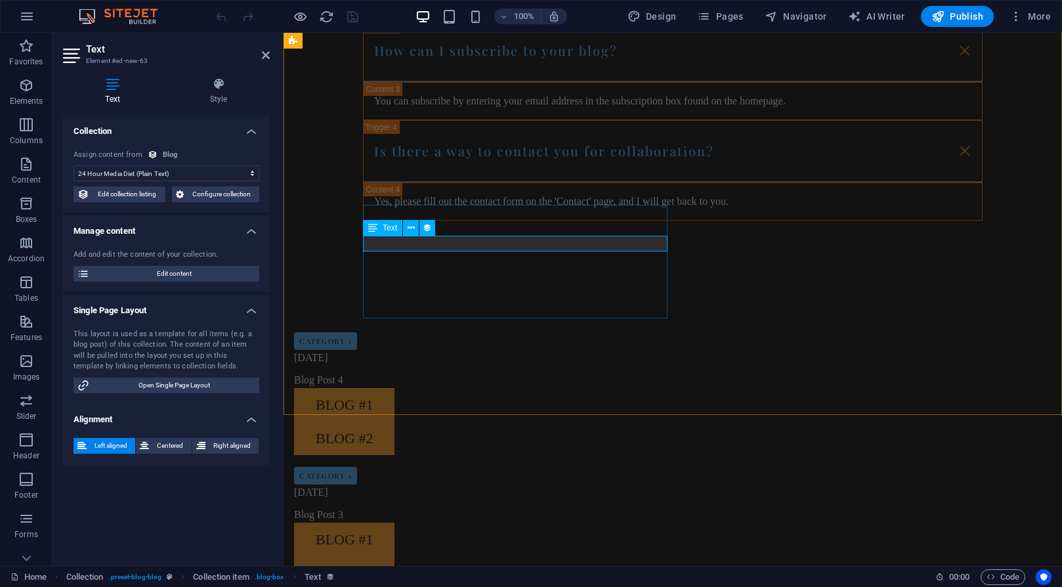
click at [378, 228] on div "Text" at bounding box center [382, 228] width 39 height 16
click at [411, 230] on icon at bounding box center [410, 228] width 7 height 14
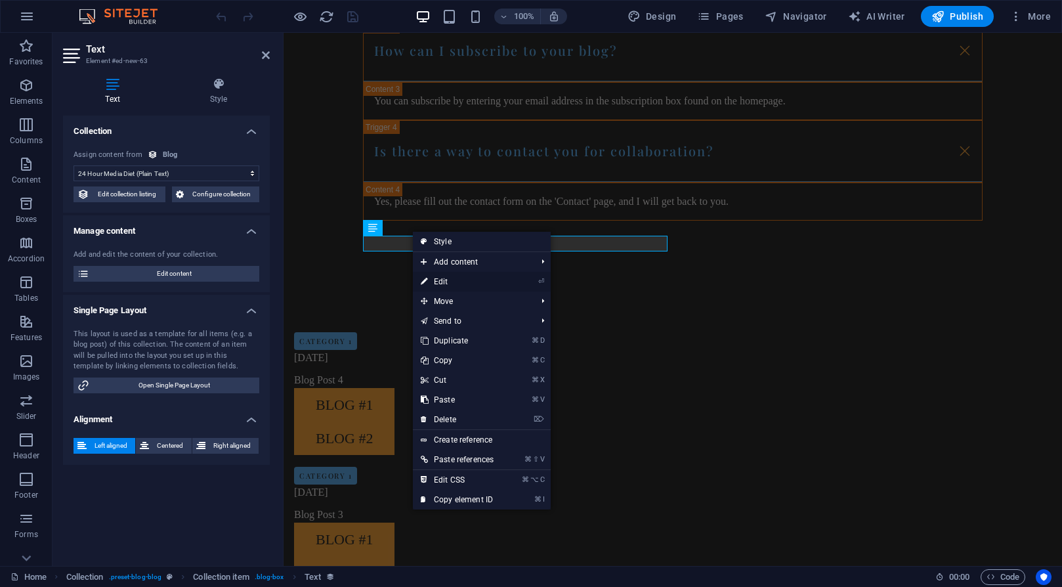
click at [444, 278] on link "⏎ Edit" at bounding box center [457, 282] width 89 height 20
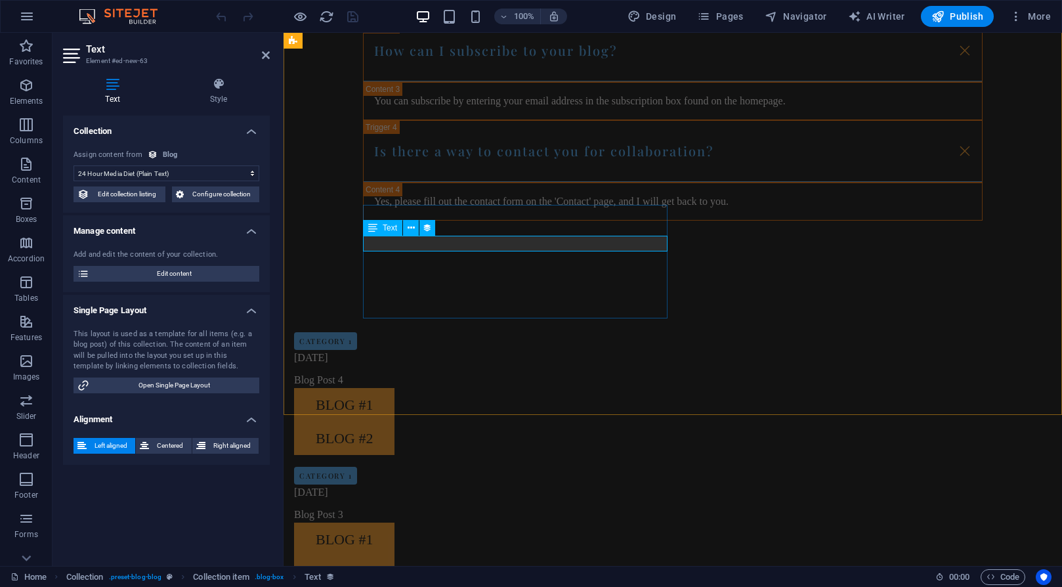
click at [182, 171] on select "No assignment, content remains static Created at (Date) Updated at (Date) 24 Ho…" at bounding box center [166, 173] width 186 height 16
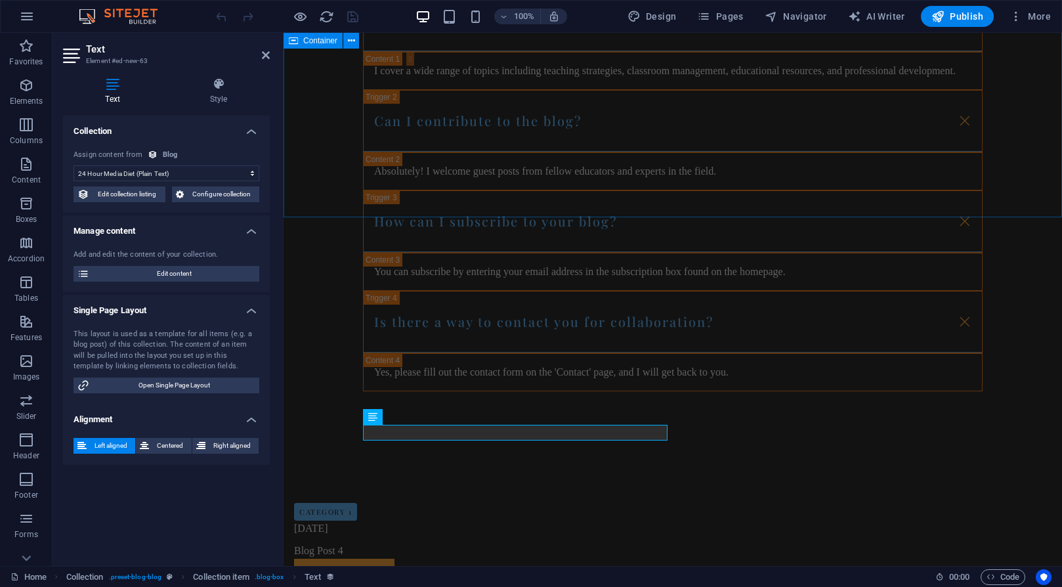
scroll to position [1251, 0]
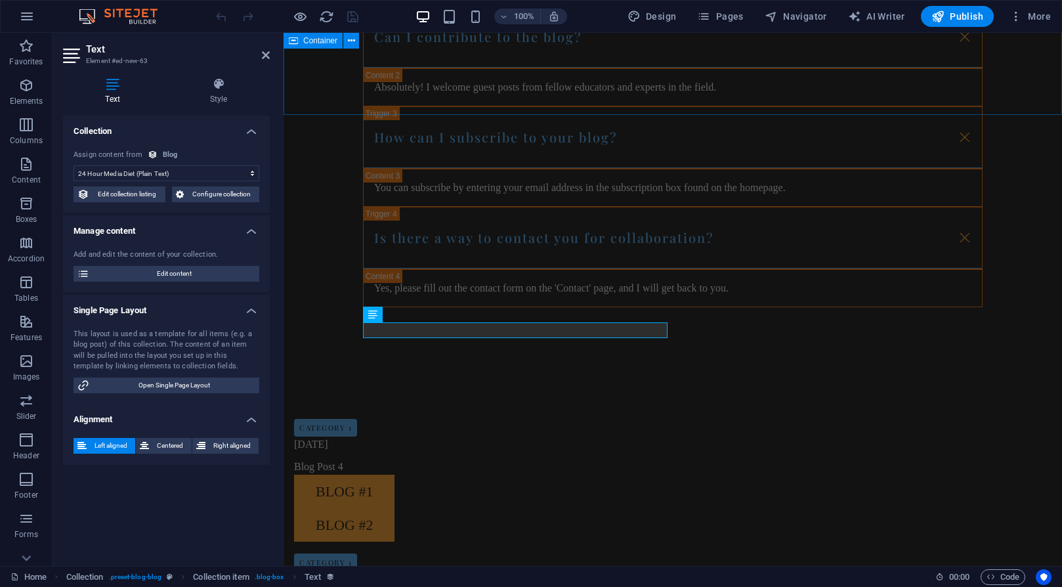
click at [331, 87] on div "FAQs What topics do you cover on your blog? I cover a wide range of topics incl…" at bounding box center [672, 84] width 778 height 552
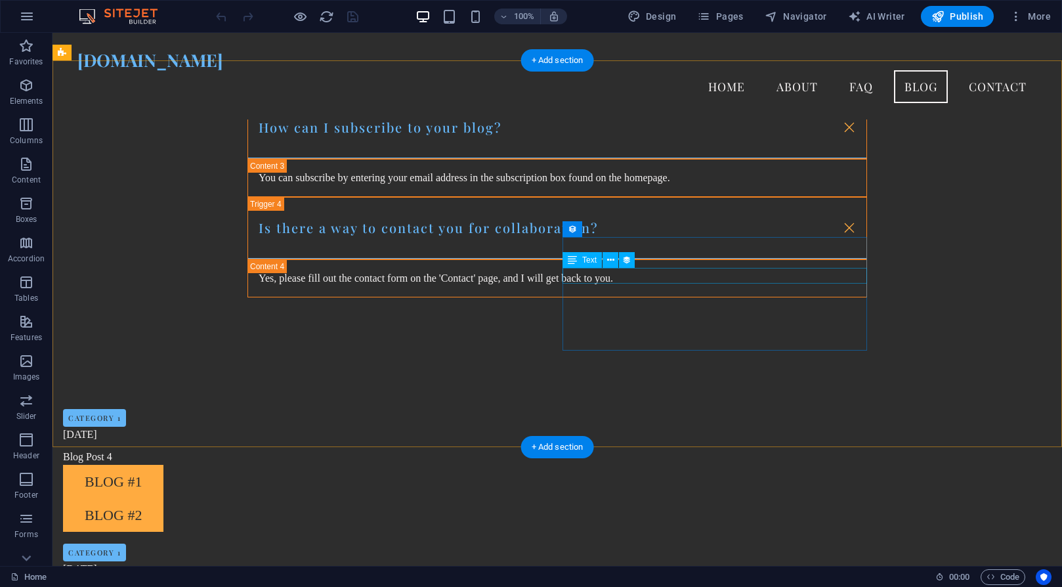
scroll to position [1239, 0]
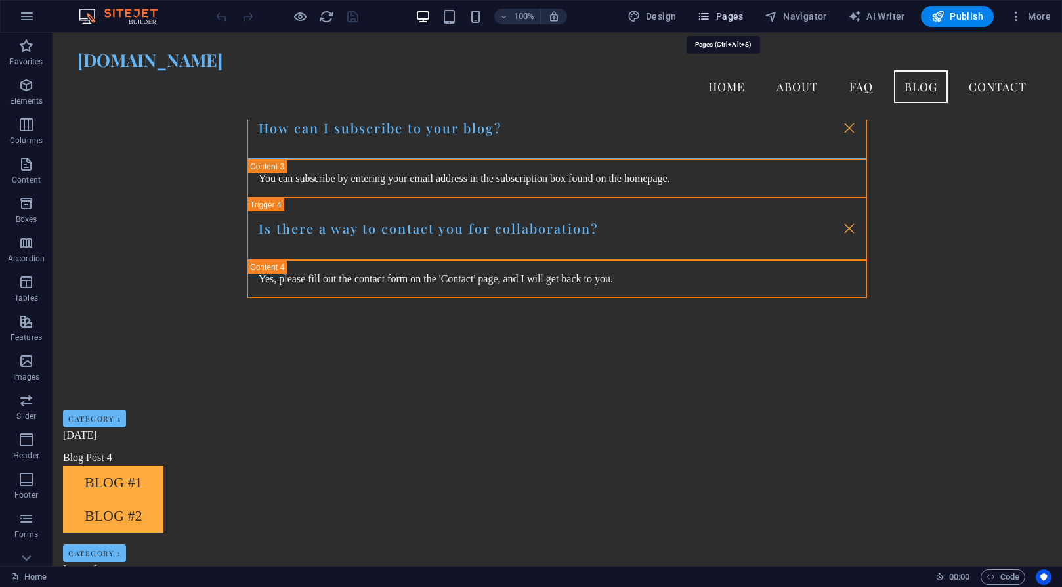
click at [0, 0] on span "Pages" at bounding box center [0, 0] width 0 height 0
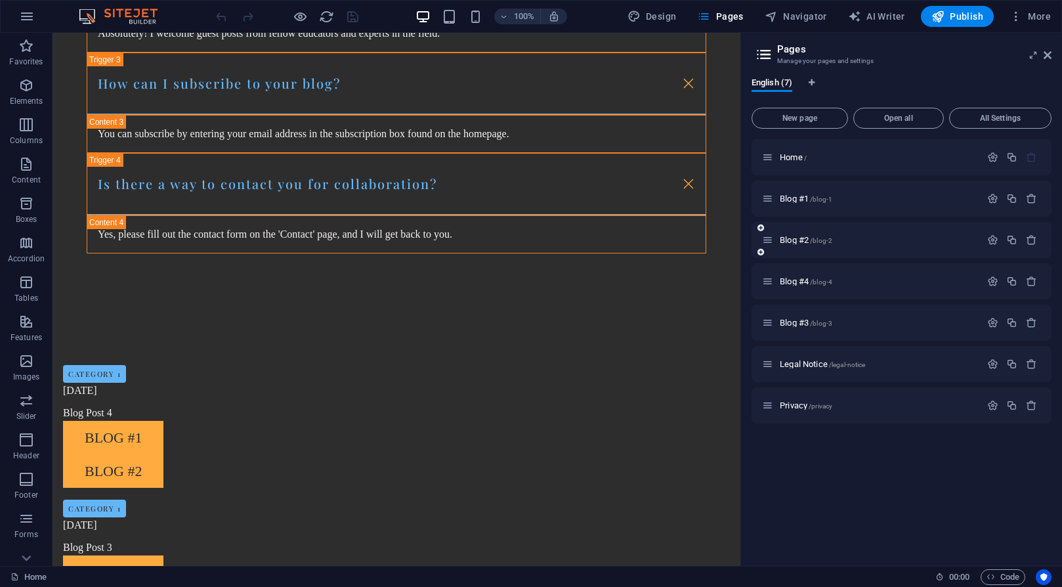
click at [795, 249] on div "Blog #2 /blog-2" at bounding box center [901, 240] width 300 height 36
click at [783, 242] on span "Blog #2 /blog-2" at bounding box center [805, 240] width 52 height 10
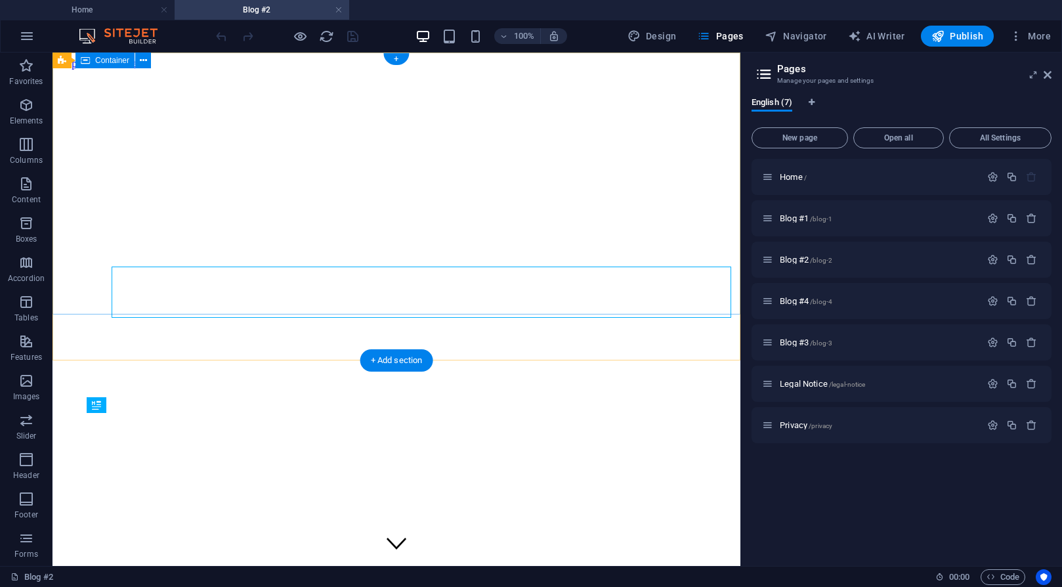
scroll to position [0, 0]
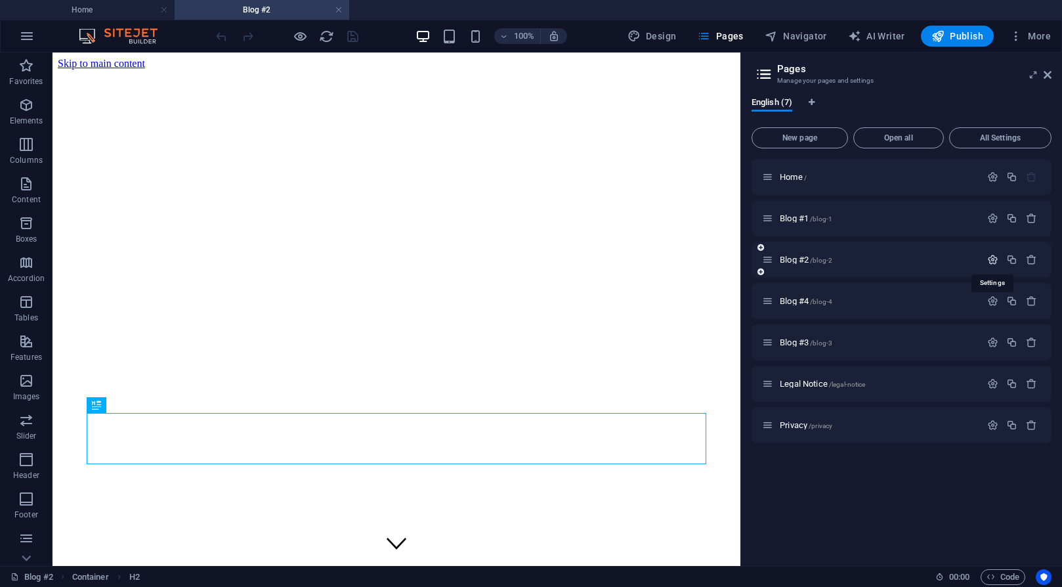
click at [995, 261] on icon "button" at bounding box center [992, 259] width 11 height 11
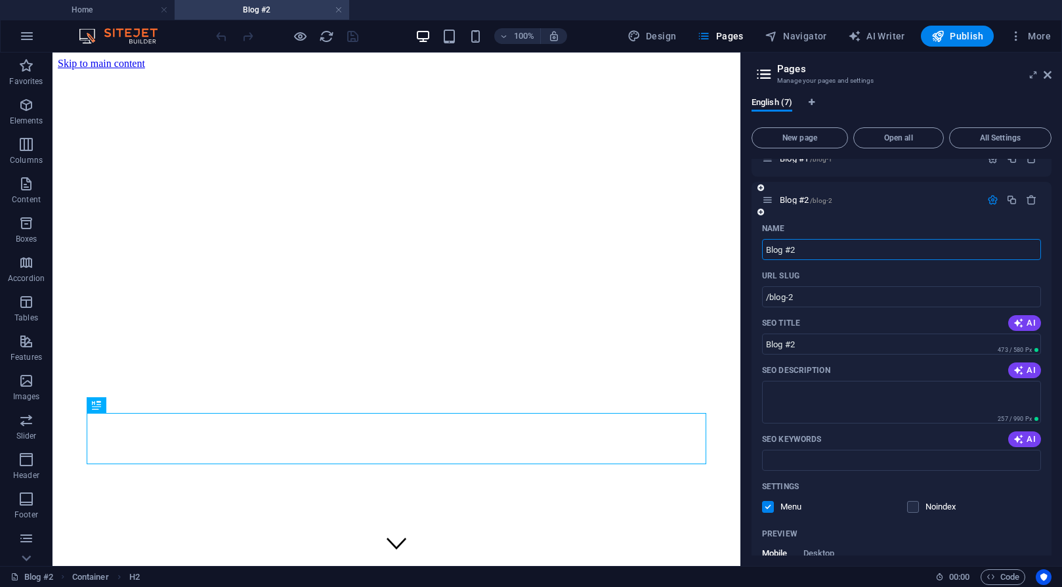
scroll to position [51, 0]
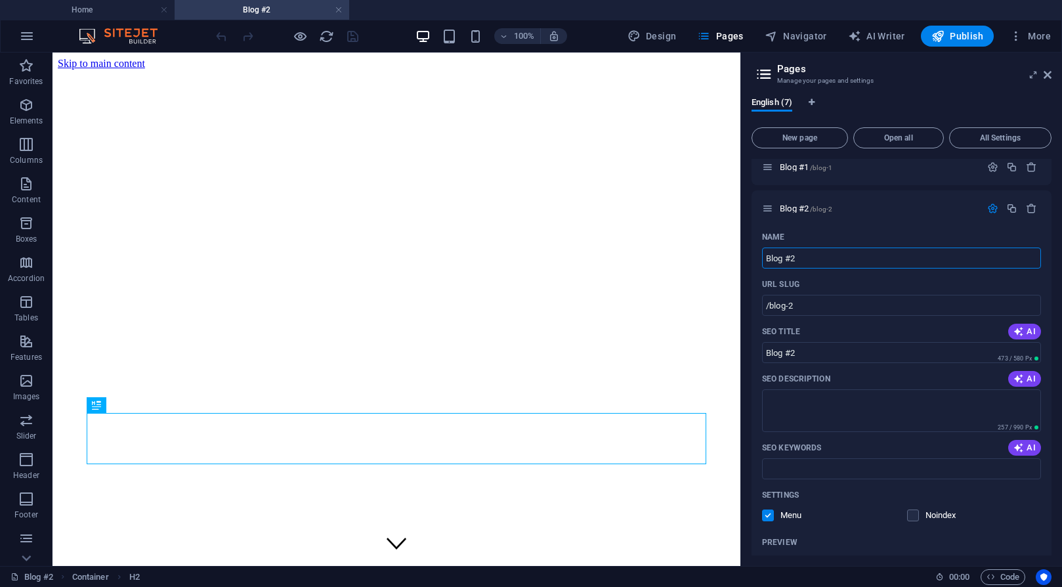
drag, startPoint x: 869, startPoint y: 313, endPoint x: 696, endPoint y: 230, distance: 191.6
click at [839, 259] on input "Blog #2" at bounding box center [901, 257] width 279 height 21
type input "Blog #2"
type input "Blog #2 M"
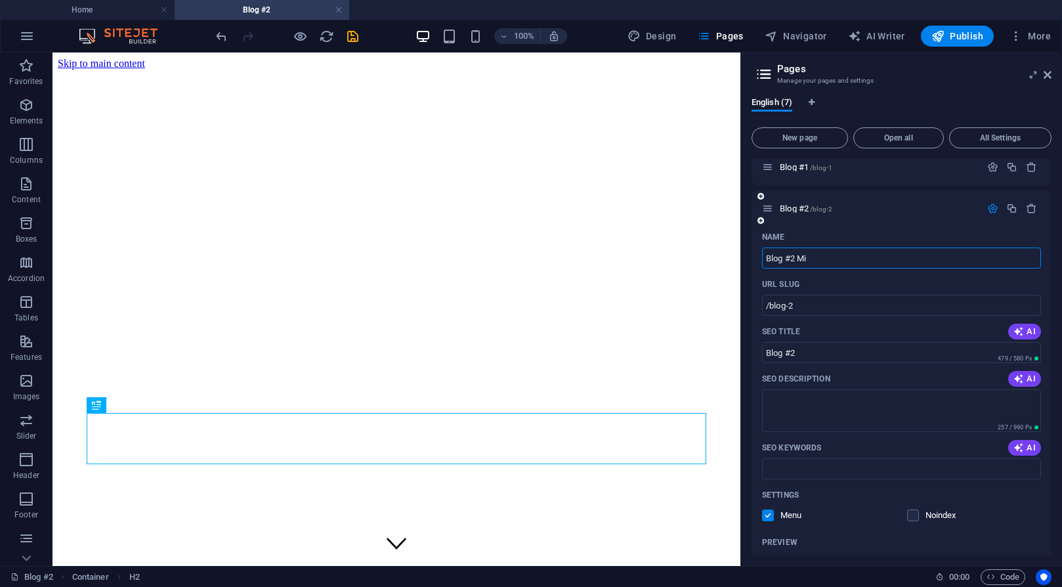
type input "/blog-2-mi"
type input "Blog #2 Mi"
type input "Blog #2"
type input "/blog-2"
type input "Blog #2"
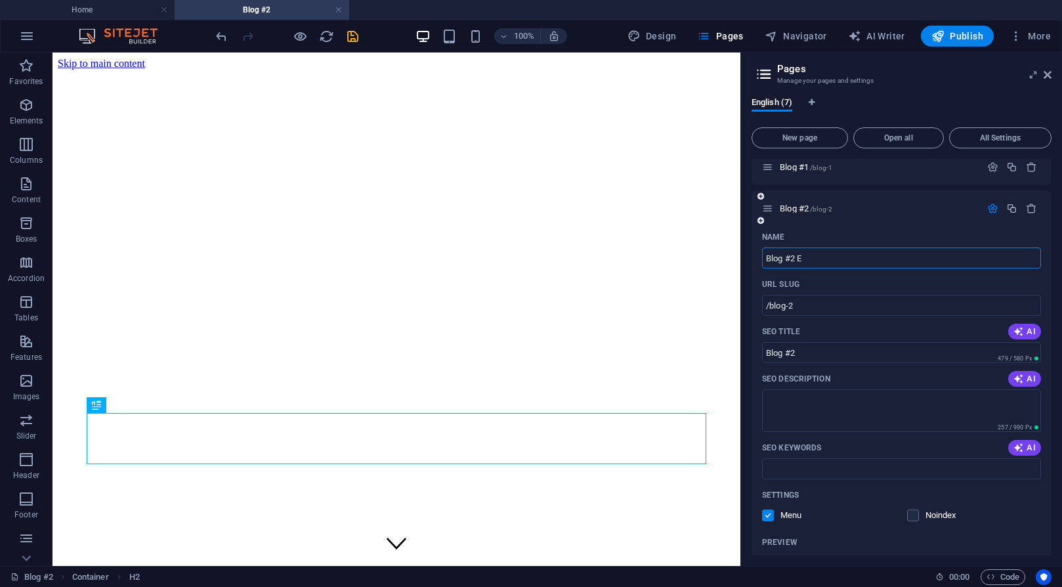
type input "Blog #2 Ev"
type input "/blog-2-e"
type input "Blog #2 E"
type input "Blog #2 Evaluating Misi"
type input "/blog-2-evaluating-mis"
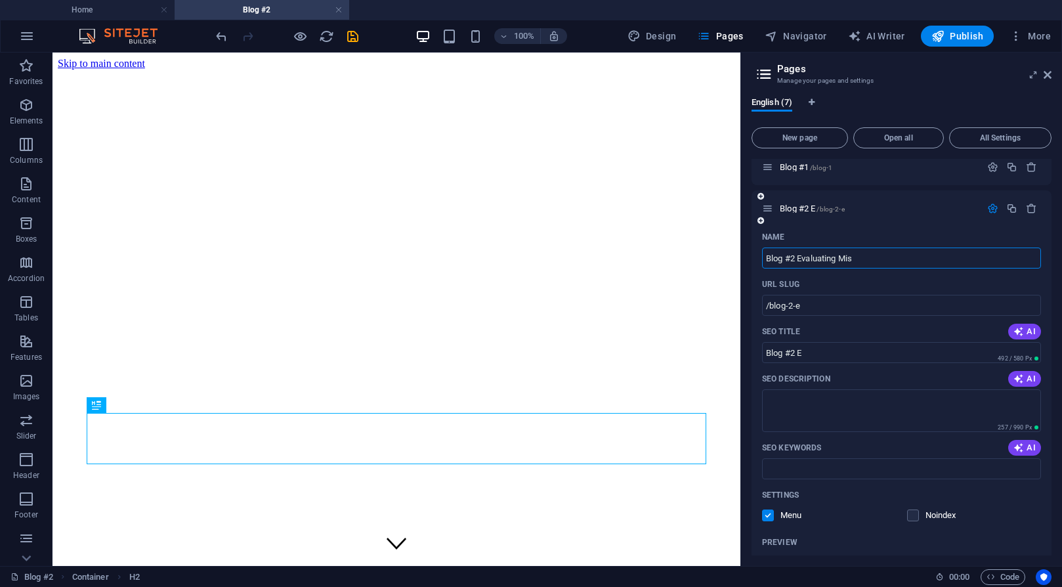
type input "Blog #2 Evaluating Mis"
type input "Blog #2 Evaluating Misinf"
type input "/blog-2-evaluating-misin"
type input "Blog #2 Evaluating Misin"
type input "Blog #2 Evaluating Misinformation"
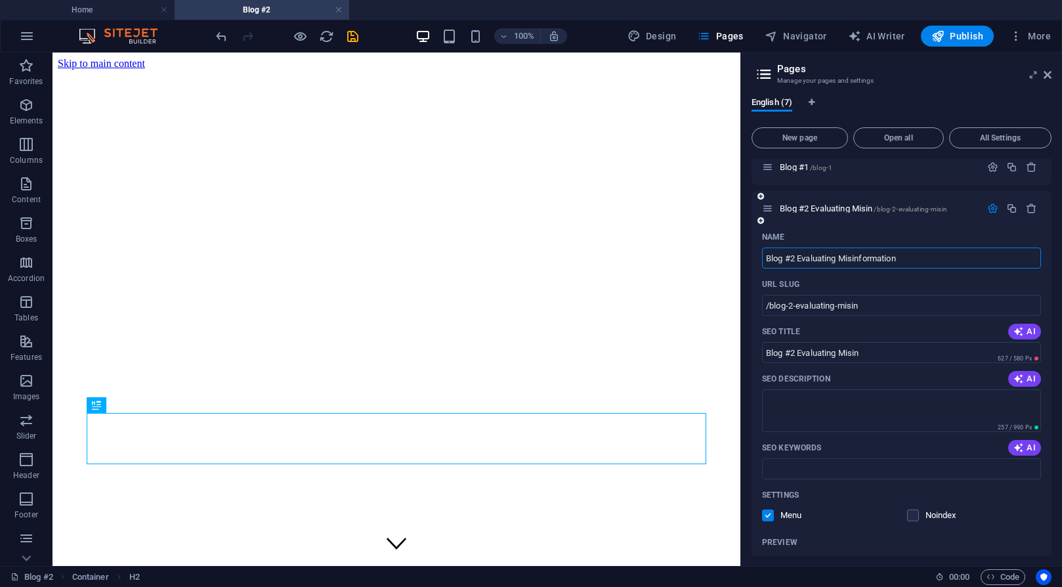
type input "/blog-2-evaluating-misinformation"
type input "Blog #2 Evaluating Misinformation"
type input "Blog #2 Evaluating Misinformation Education T"
type input "/blog-2-evaluating-misinformation-education-t"
type input "Blog #2 Evaluating Misinformation Education T"
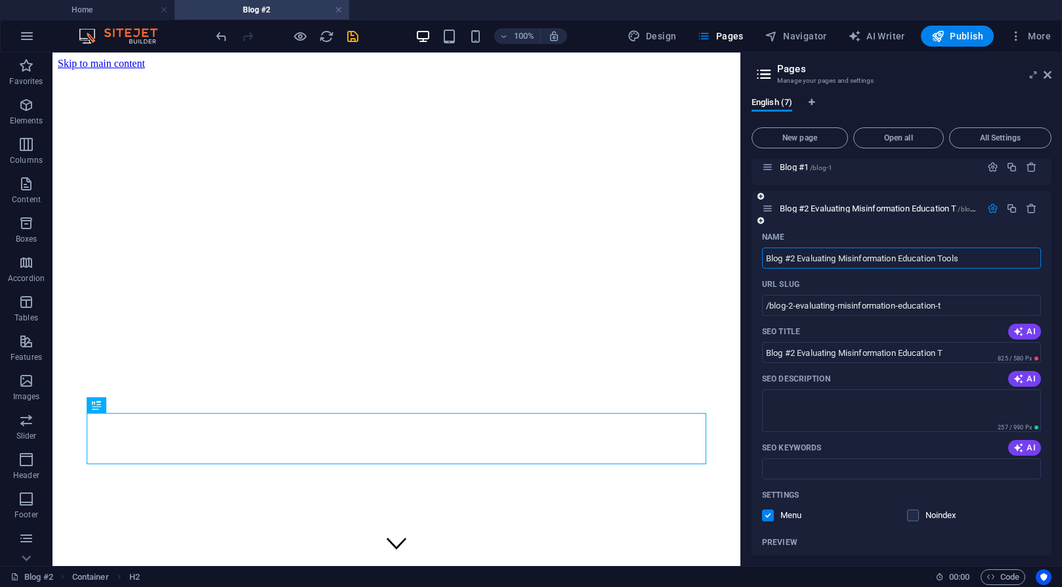
type input "Blog #2 Evaluating Misinformation Education Tools"
type input "/blog-2-evaluating-misinformation-education-tools"
type input "Blog #2 Evaluating Misinformation Education Tools"
click at [965, 87] on div "English (7) New page Open all All Settings Home / Blog #1 /blog-1 Blog #2 Evalu…" at bounding box center [901, 326] width 321 height 479
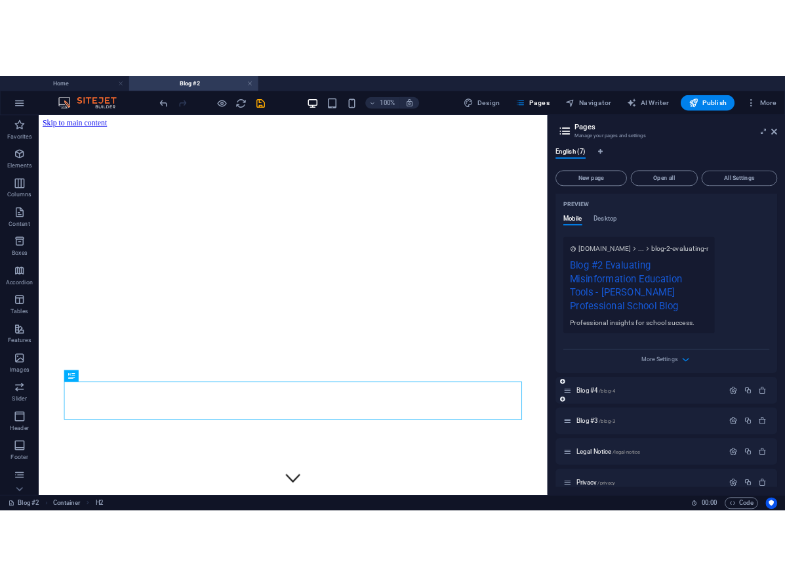
scroll to position [423, 0]
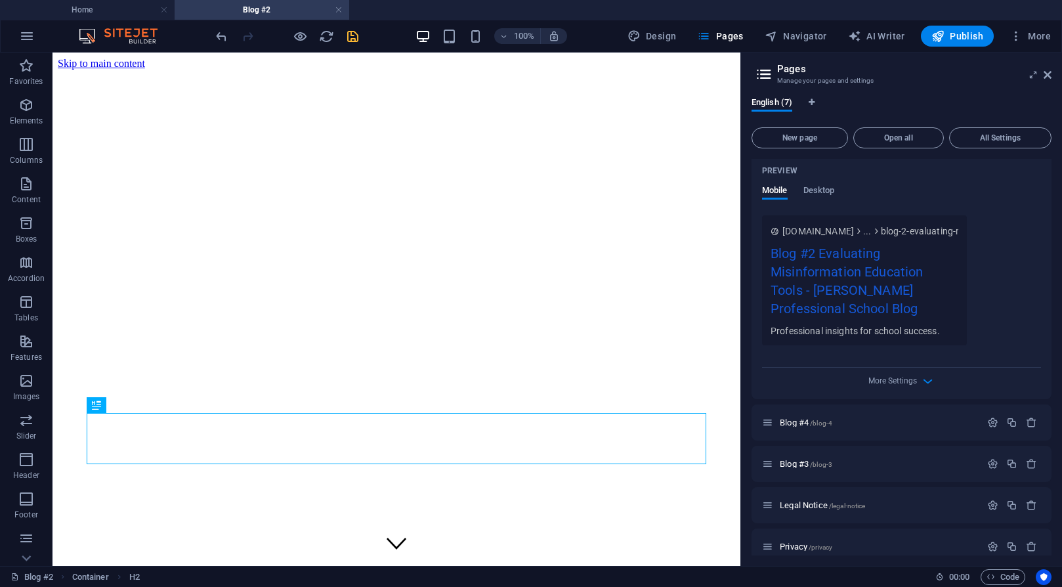
click at [349, 40] on icon "save" at bounding box center [352, 36] width 15 height 15
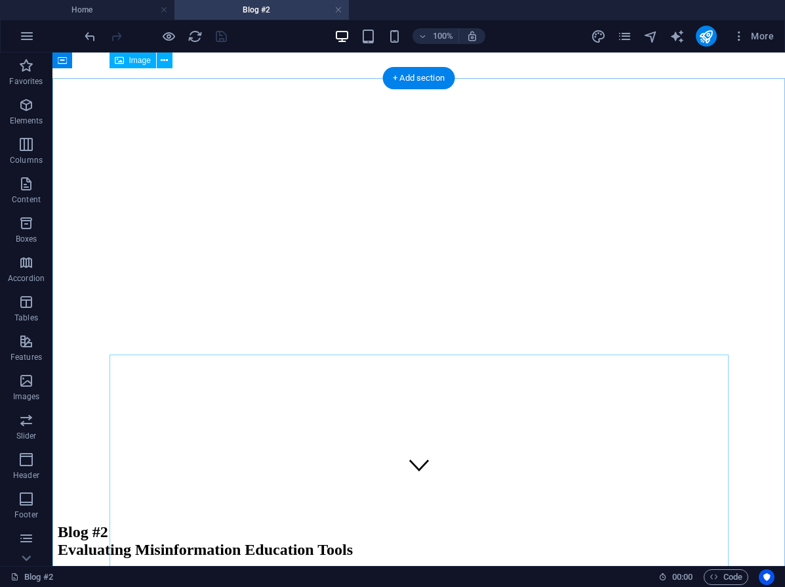
scroll to position [0, 0]
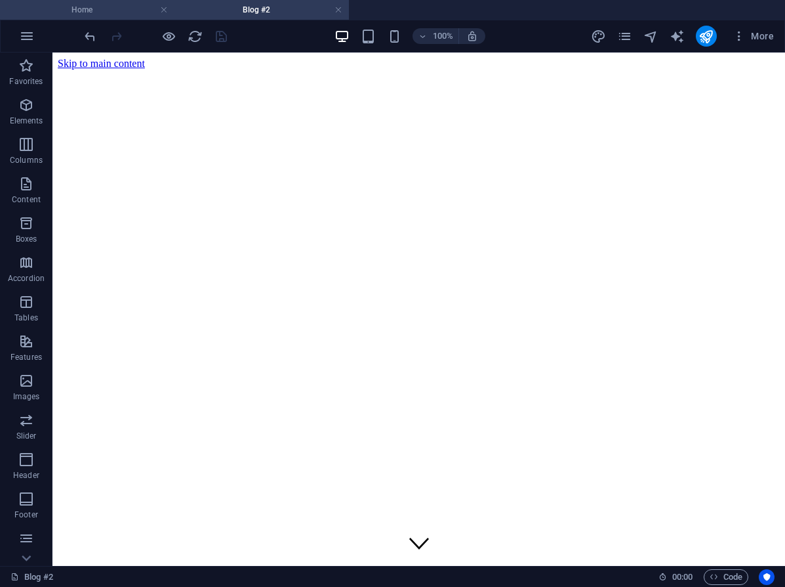
click at [91, 14] on h4 "Home" at bounding box center [87, 10] width 175 height 14
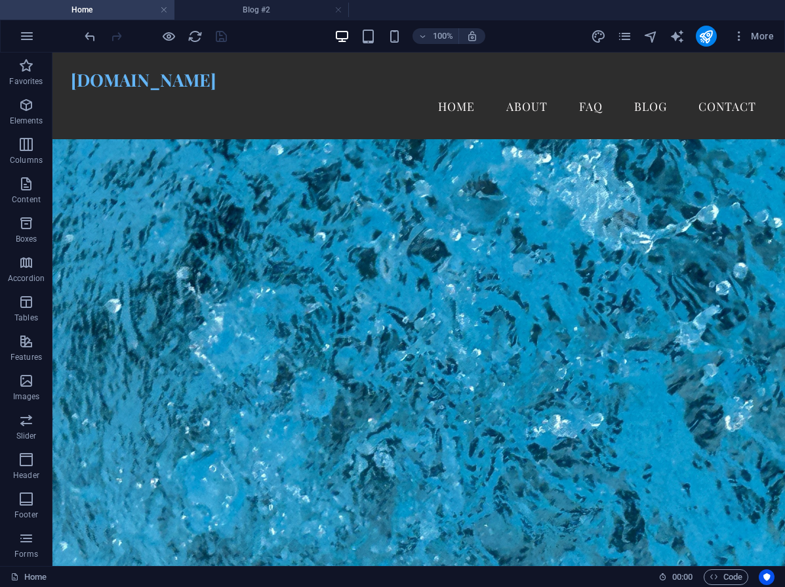
scroll to position [1334, 0]
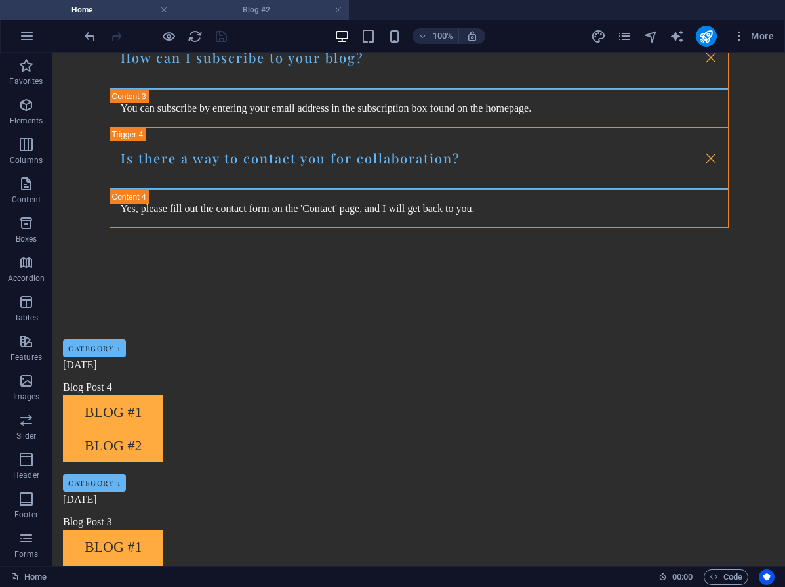
click at [283, 7] on h4 "Blog #2" at bounding box center [262, 10] width 175 height 14
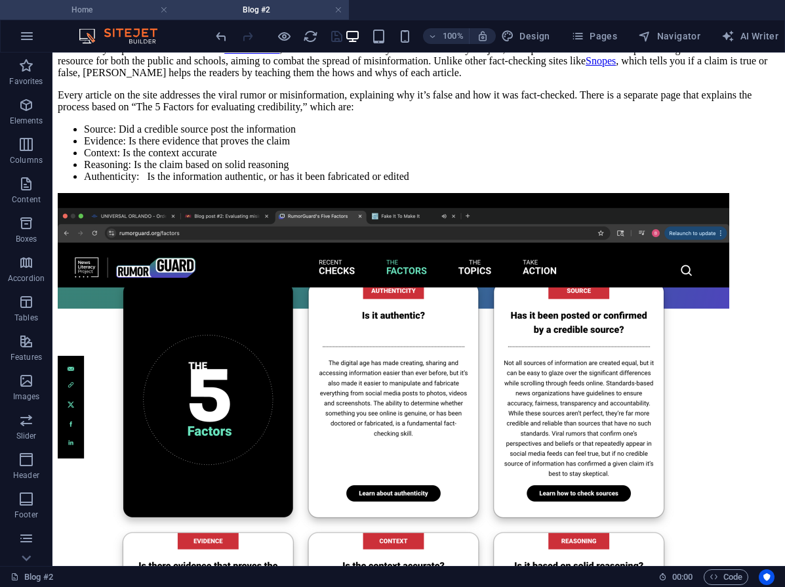
scroll to position [653, 0]
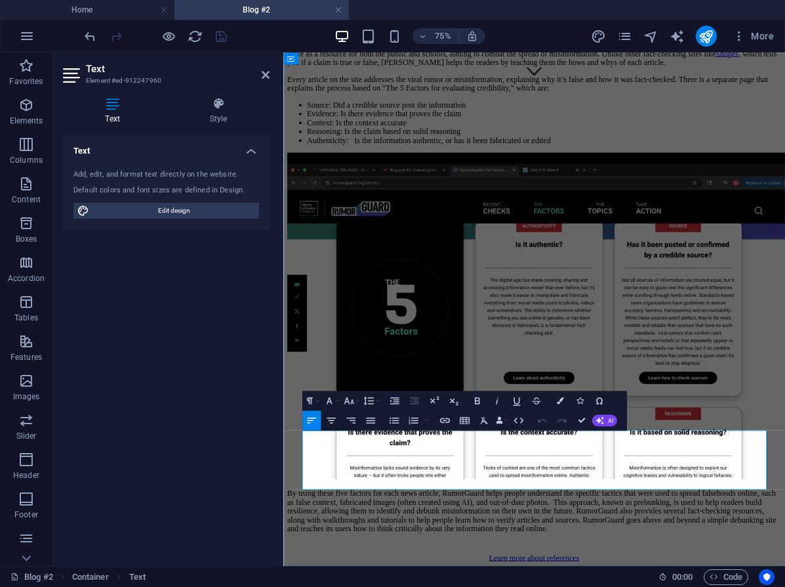
scroll to position [584, 0]
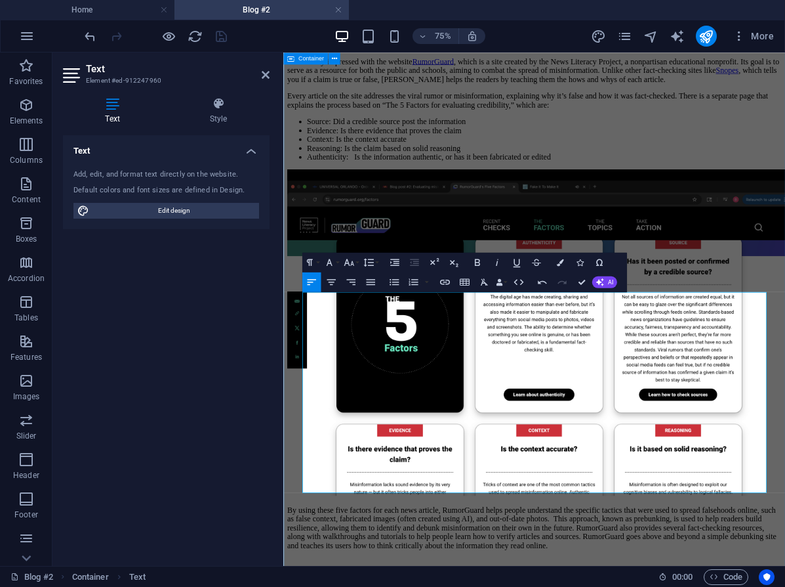
scroll to position [773, 0]
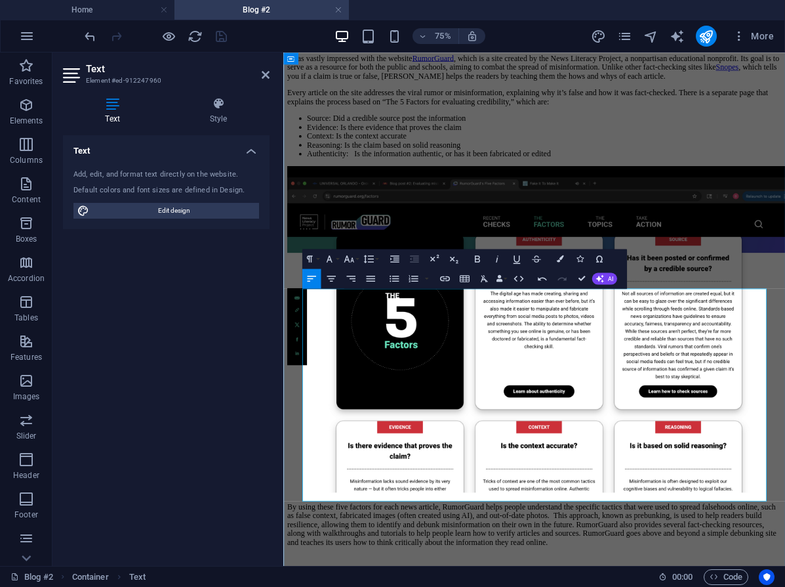
drag, startPoint x: 519, startPoint y: 641, endPoint x: 308, endPoint y: 606, distance: 214.2
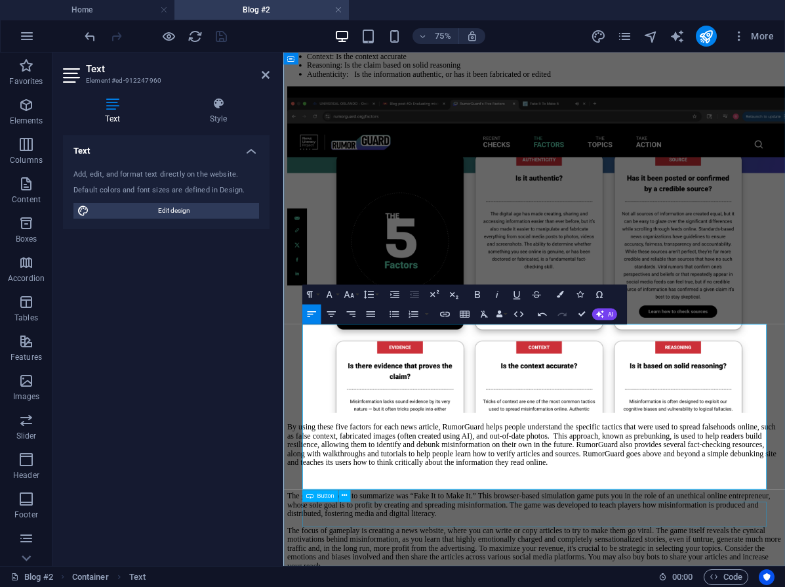
scroll to position [795, 0]
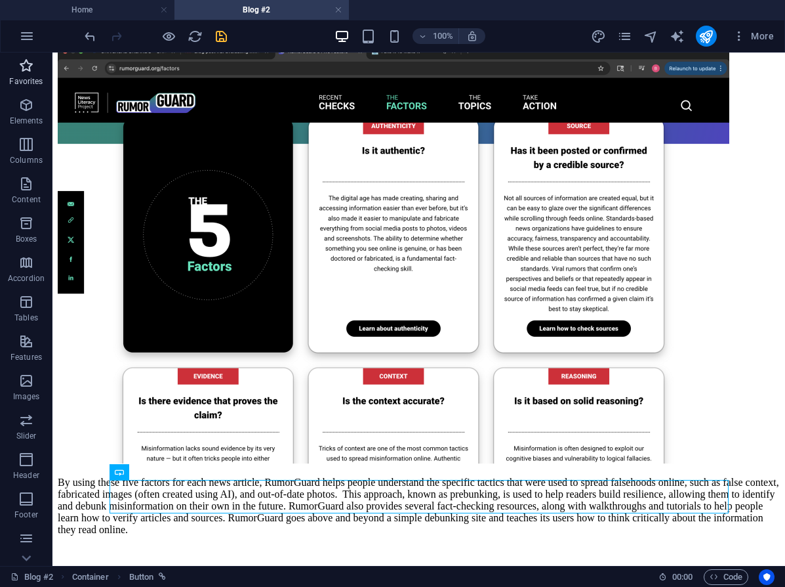
click at [25, 73] on icon "button" at bounding box center [26, 66] width 16 height 16
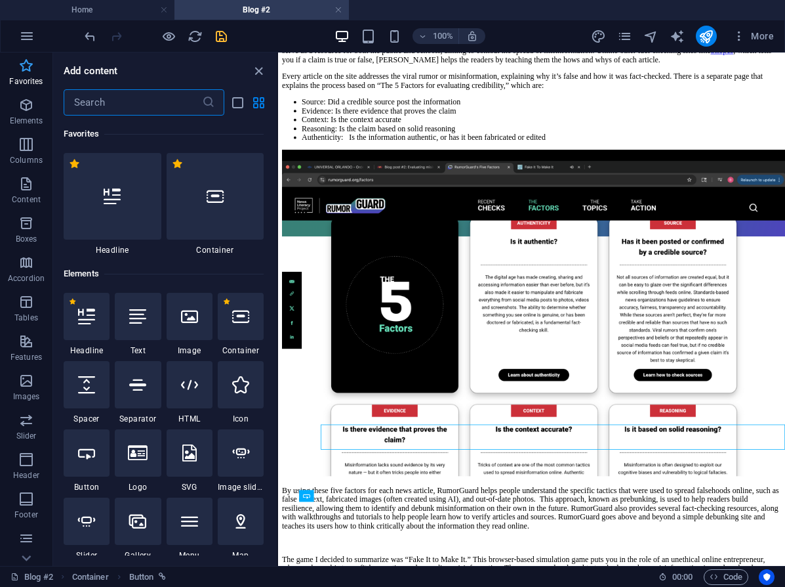
scroll to position [726, 0]
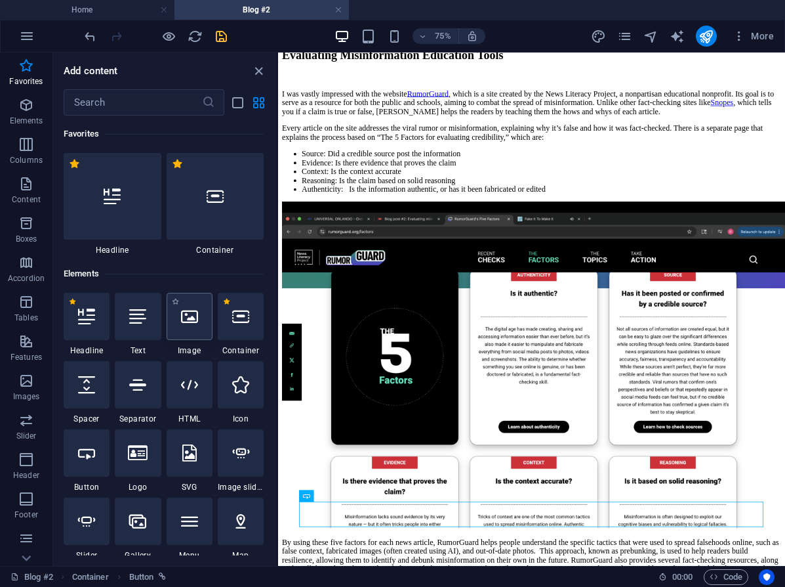
click at [186, 323] on icon at bounding box center [189, 316] width 17 height 17
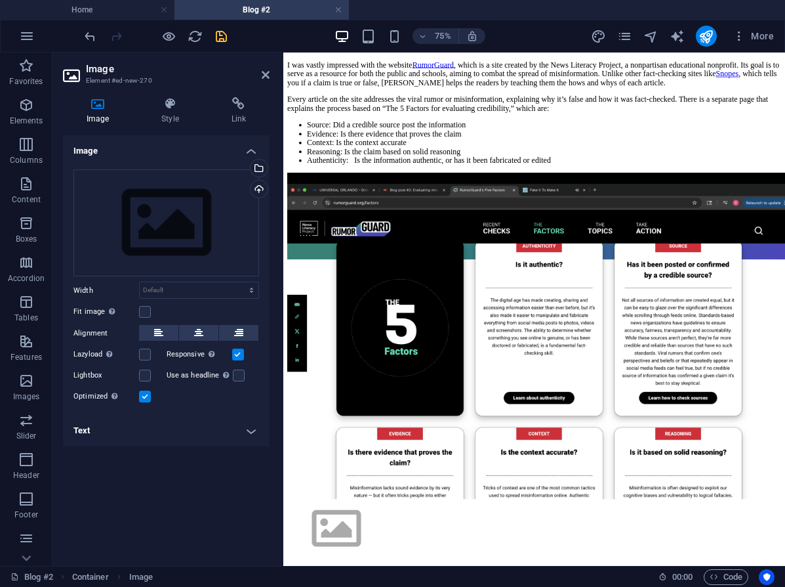
scroll to position [800, 0]
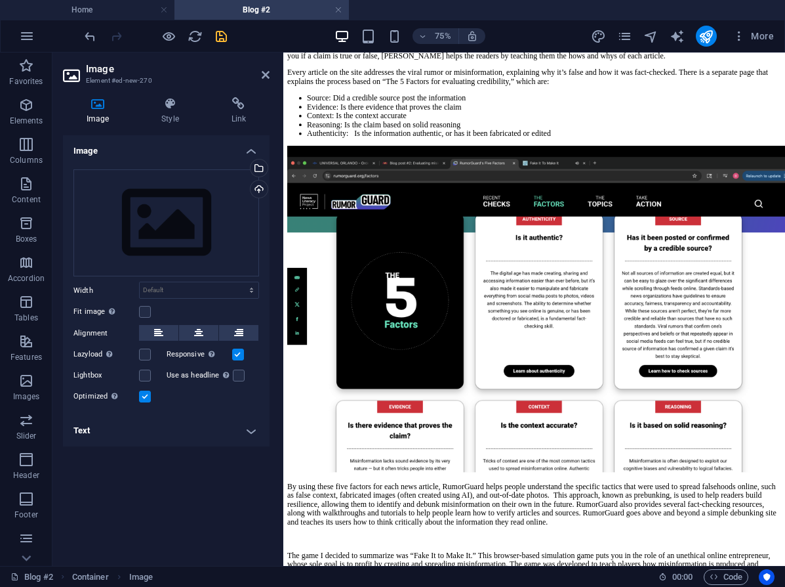
drag, startPoint x: 384, startPoint y: 399, endPoint x: 423, endPoint y: 566, distance: 171.2
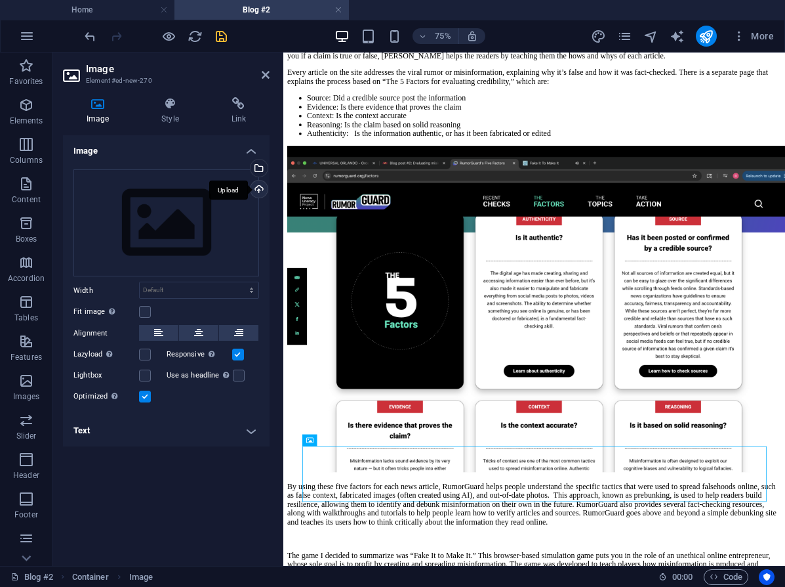
click at [258, 185] on div "Upload" at bounding box center [258, 190] width 20 height 20
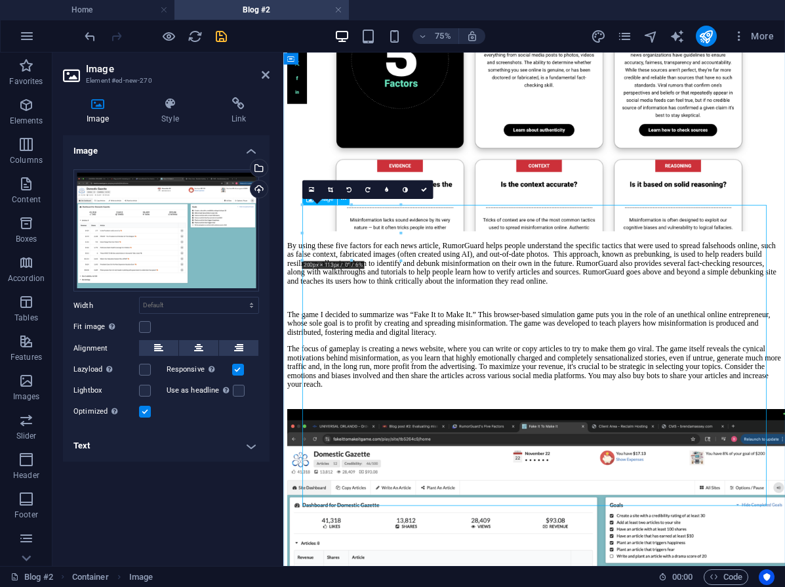
scroll to position [1127, 0]
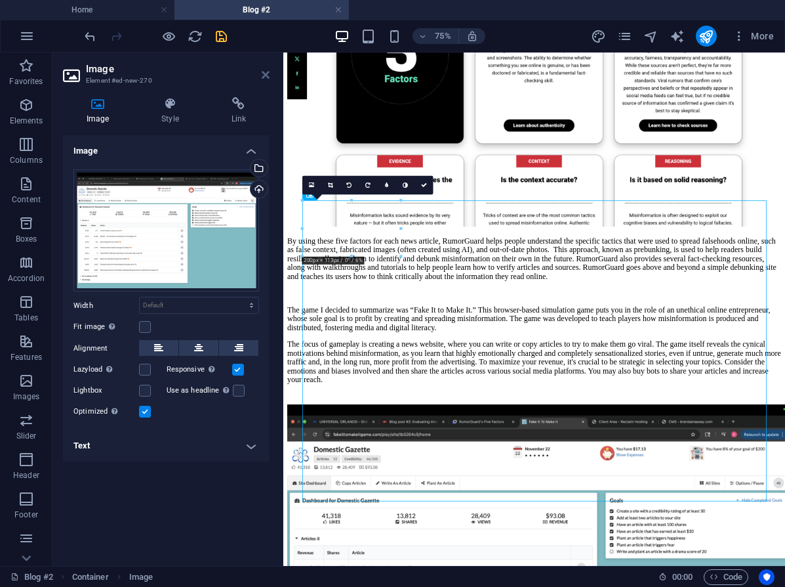
click at [265, 75] on icon at bounding box center [266, 75] width 8 height 10
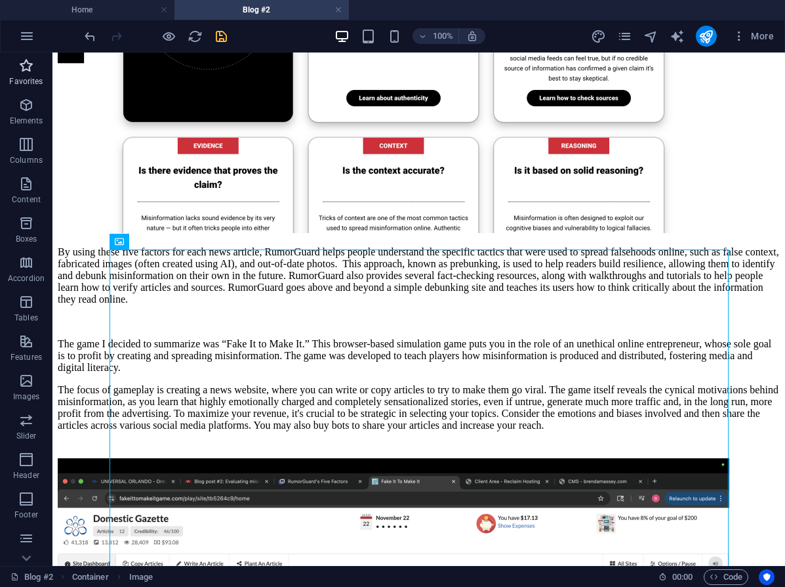
click at [27, 68] on icon "button" at bounding box center [26, 66] width 16 height 16
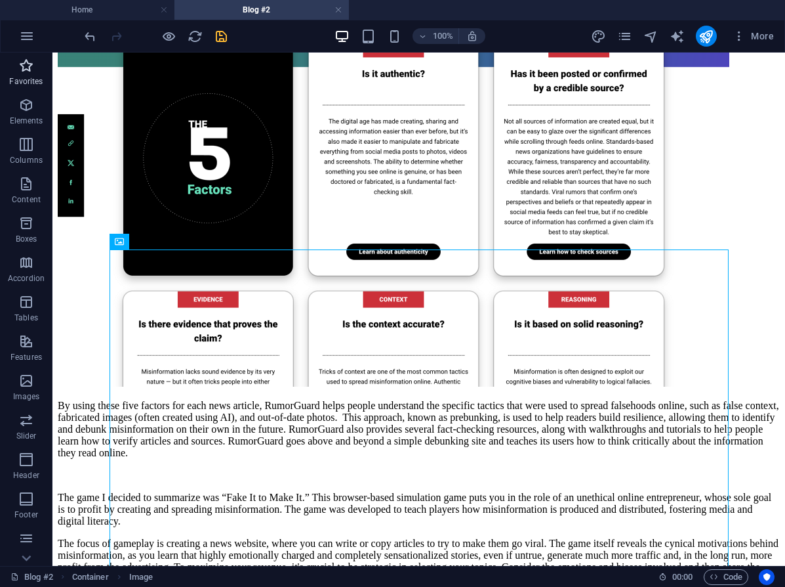
scroll to position [1127, 0]
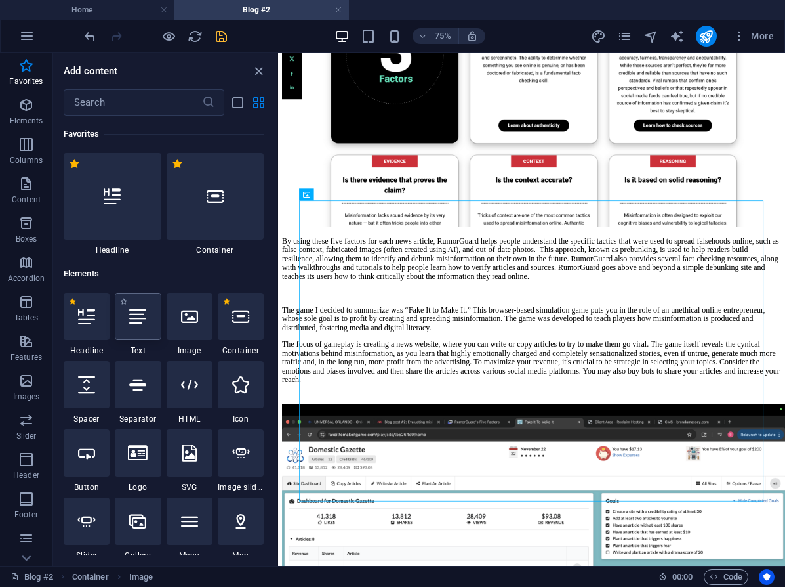
click at [139, 321] on icon at bounding box center [137, 316] width 17 height 17
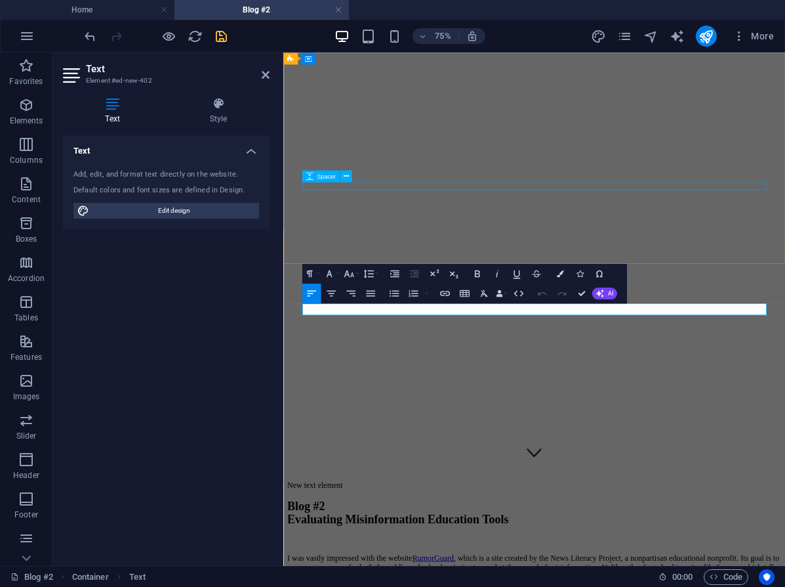
click at [455, 556] on div at bounding box center [618, 561] width 659 height 10
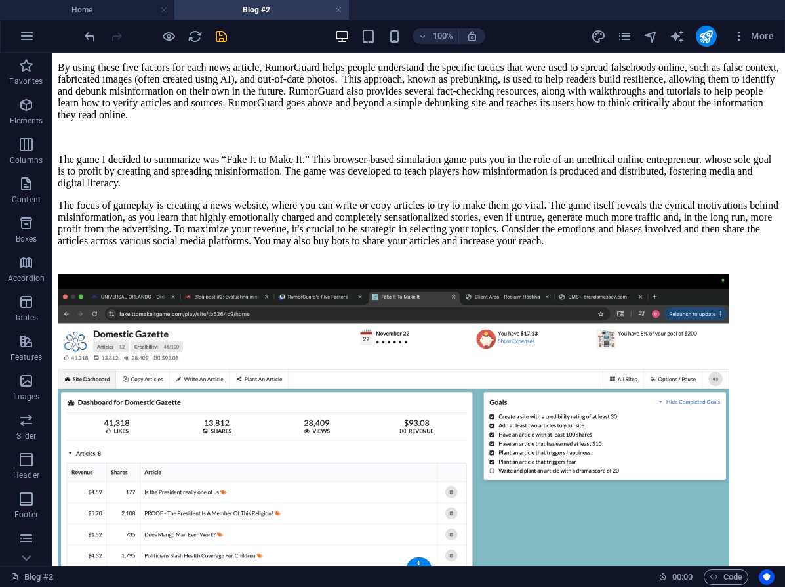
scroll to position [1211, 0]
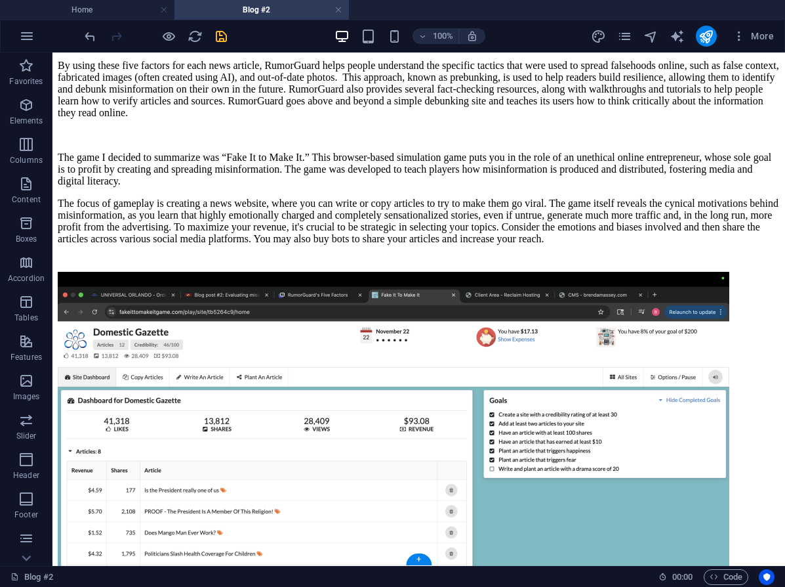
drag, startPoint x: 233, startPoint y: 295, endPoint x: 244, endPoint y: 474, distance: 179.5
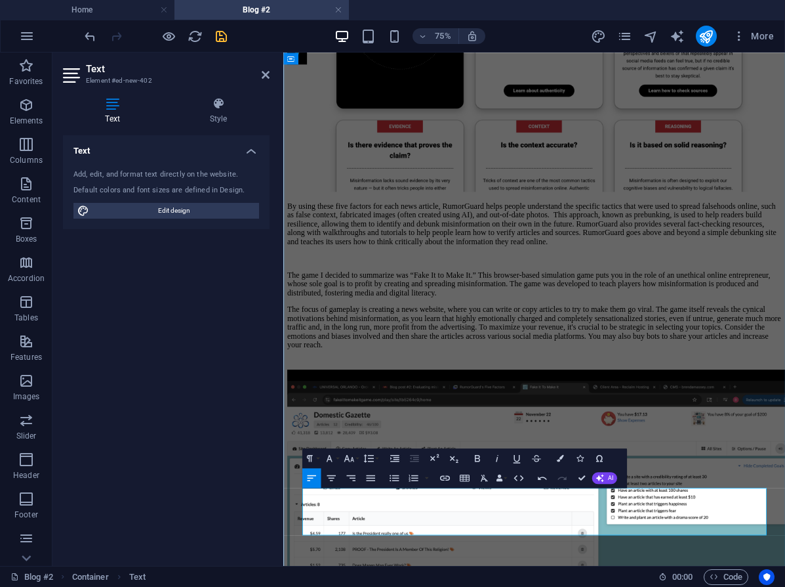
scroll to position [1190, 0]
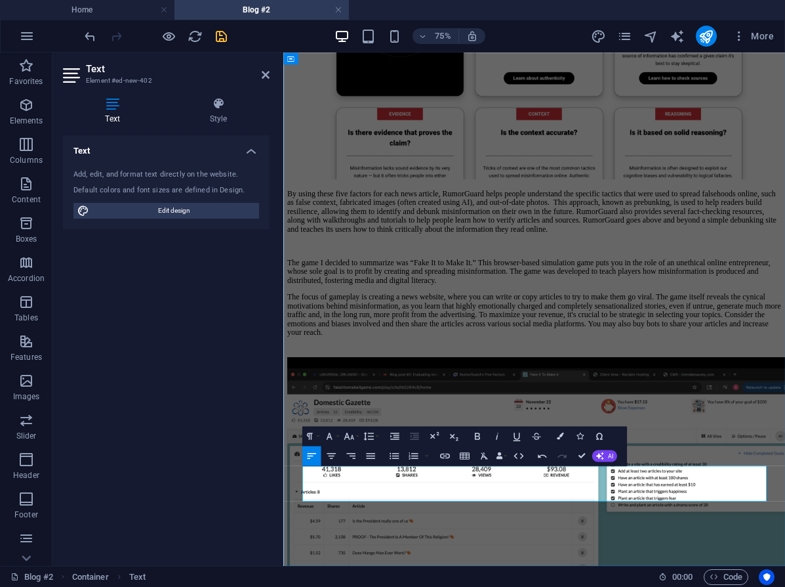
scroll to position [1174, 0]
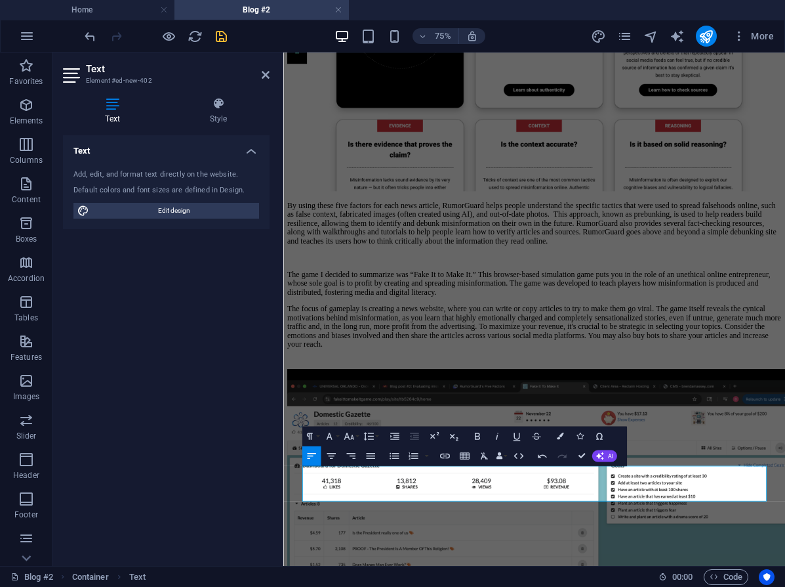
click at [197, 421] on div "Text Add, edit, and format text directly on the website. Default colors and fon…" at bounding box center [166, 345] width 207 height 420
click at [844, 586] on div "Blog #2 Evaluating Misinformation Education Tools I was vastly impressed with t…" at bounding box center [618, 280] width 659 height 1400
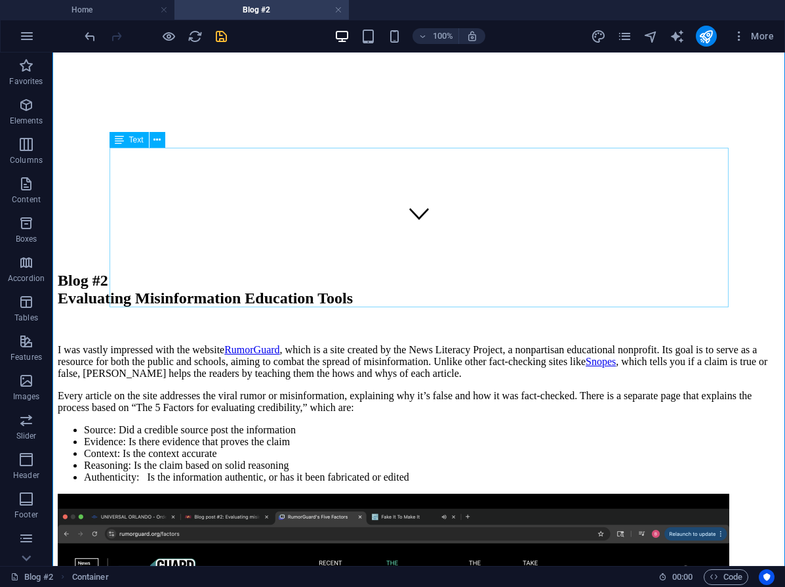
scroll to position [330, 0]
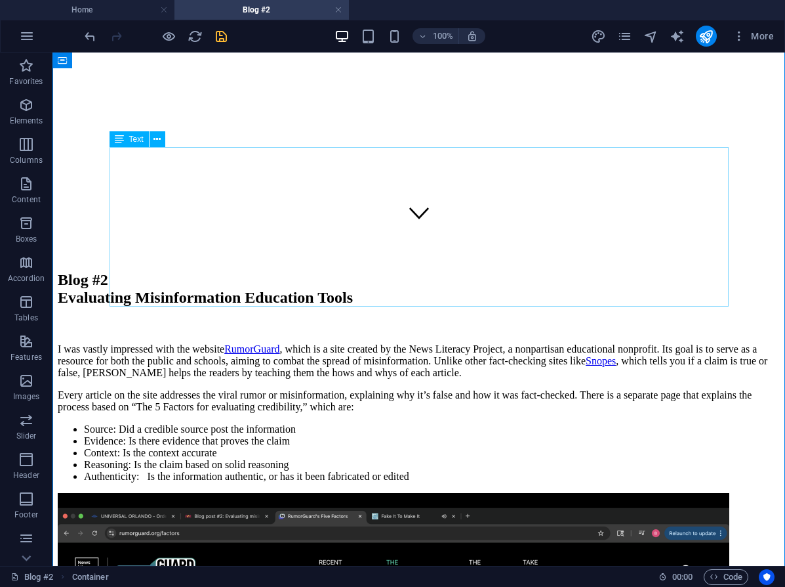
click at [327, 343] on div "I was vastly impressed with the website RumorGuard , which is a site created by…" at bounding box center [419, 412] width 722 height 139
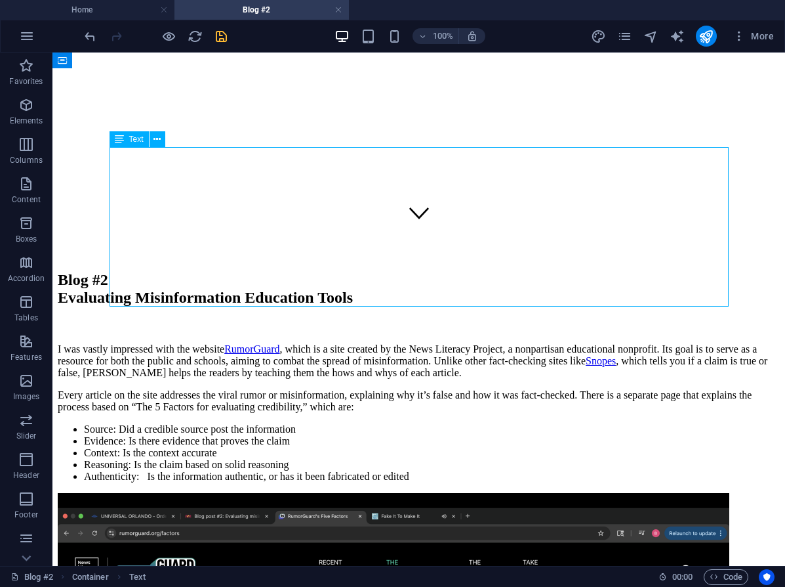
click at [323, 343] on div "I was vastly impressed with the website RumorGuard , which is a site created by…" at bounding box center [419, 412] width 722 height 139
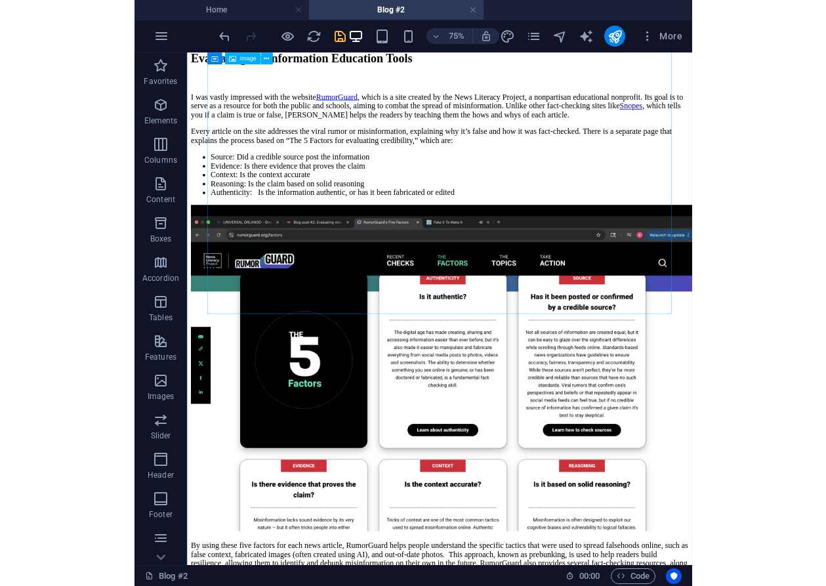
scroll to position [390, 0]
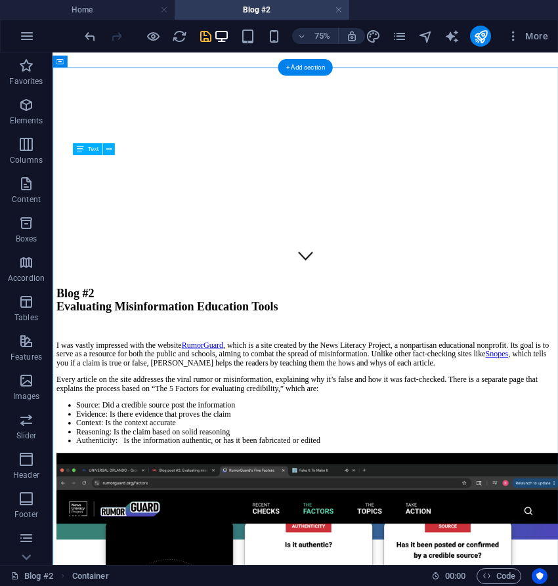
drag, startPoint x: 304, startPoint y: 278, endPoint x: 229, endPoint y: 278, distance: 74.8
click at [229, 436] on div "I was vastly impressed with the website RumorGuard , which is a site created by…" at bounding box center [389, 505] width 663 height 139
click at [267, 436] on div "I was vastly impressed with the website RumorGuard , which is a site created by…" at bounding box center [389, 505] width 663 height 139
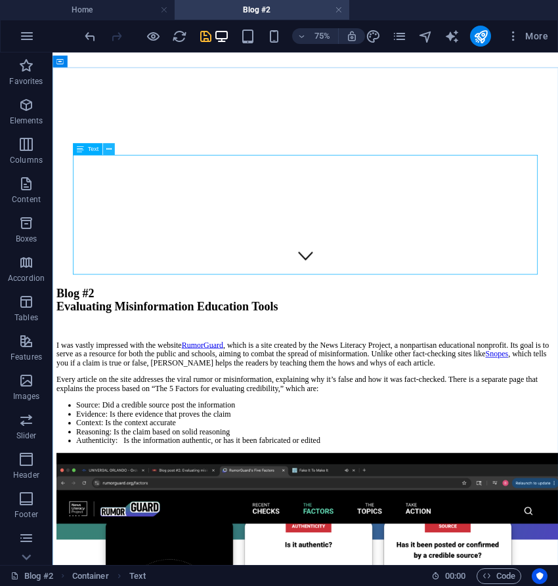
click at [108, 149] on icon at bounding box center [108, 149] width 5 height 10
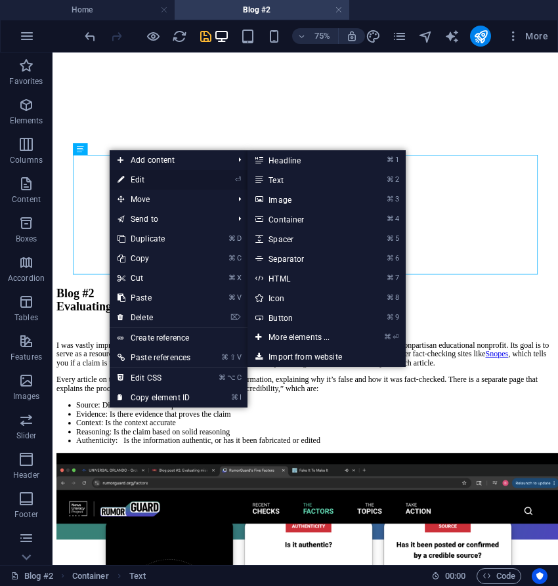
click at [132, 184] on link "⏎ Edit" at bounding box center [154, 180] width 89 height 20
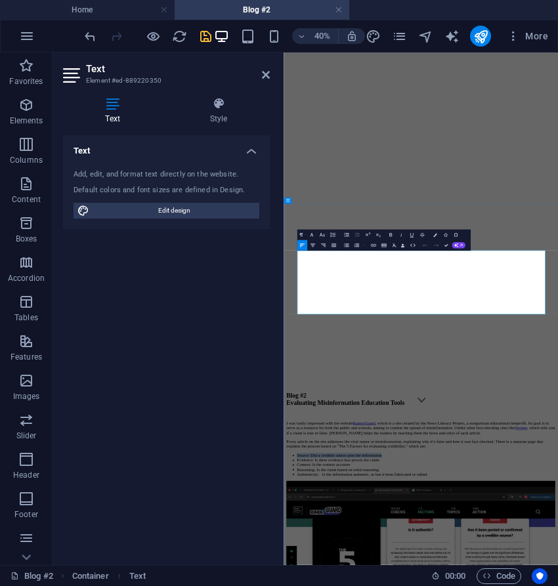
drag, startPoint x: 547, startPoint y: 638, endPoint x: 323, endPoint y: 642, distance: 223.8
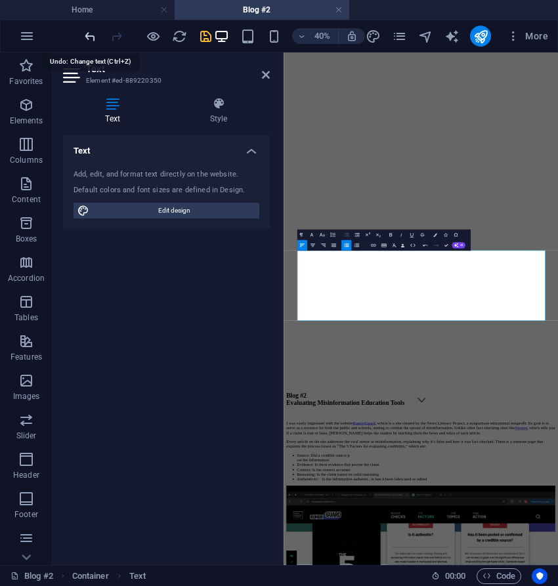
click at [90, 35] on icon "undo" at bounding box center [90, 36] width 15 height 15
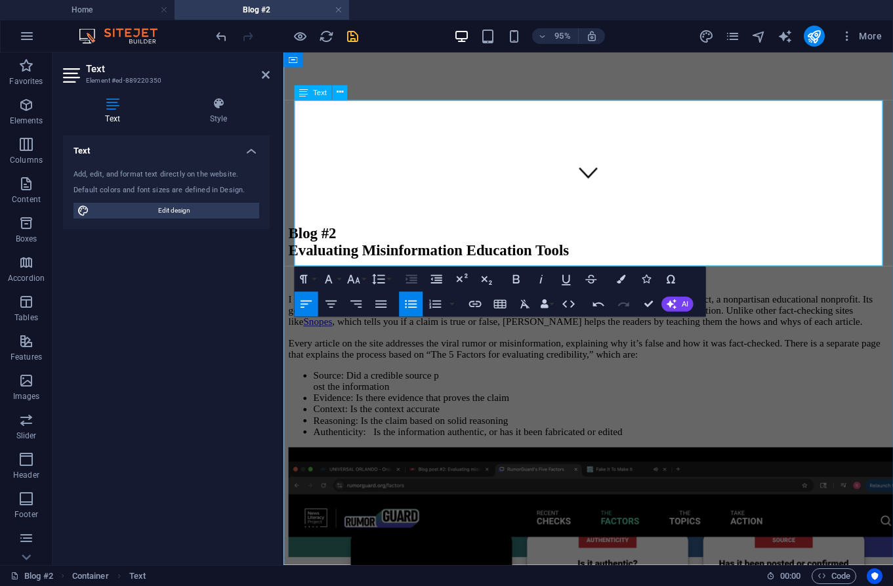
click at [315, 387] on li "Source: Did a credible source p ost the information" at bounding box center [617, 399] width 605 height 24
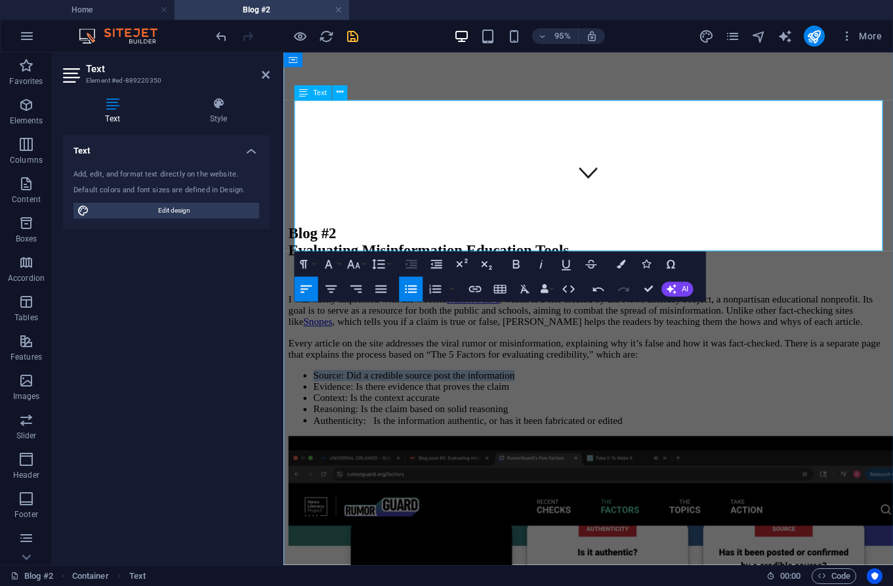
drag, startPoint x: 519, startPoint y: 189, endPoint x: 305, endPoint y: 191, distance: 213.9
click at [315, 387] on li "Source: Did a credible source post the information" at bounding box center [617, 393] width 605 height 12
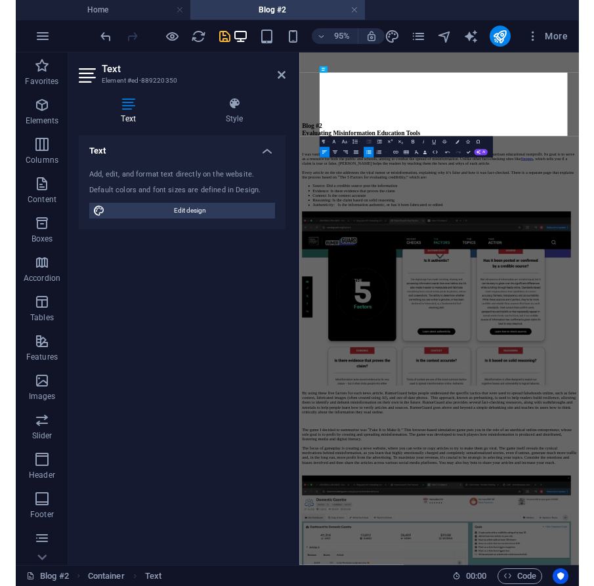
scroll to position [835, 0]
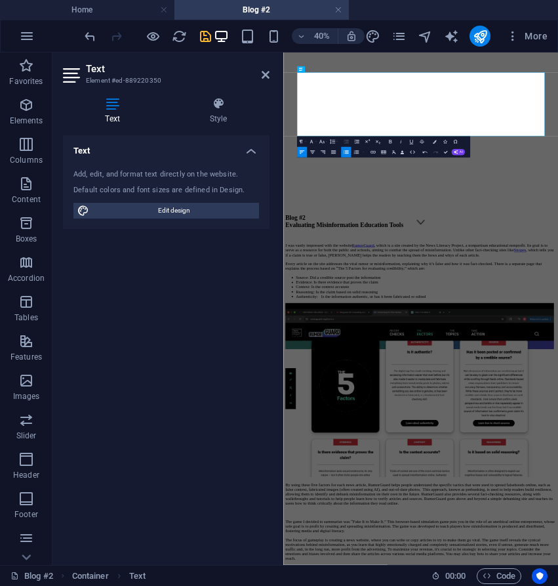
drag, startPoint x: 70, startPoint y: 135, endPoint x: 478, endPoint y: 2, distance: 429.1
drag, startPoint x: 537, startPoint y: 209, endPoint x: 329, endPoint y: 209, distance: 208.7
drag, startPoint x: 98, startPoint y: 158, endPoint x: 686, endPoint y: 299, distance: 605.2
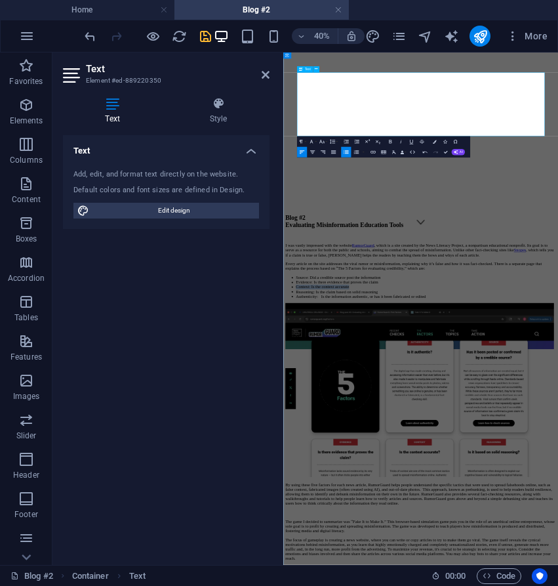
drag, startPoint x: 465, startPoint y: 222, endPoint x: 327, endPoint y: 229, distance: 137.3
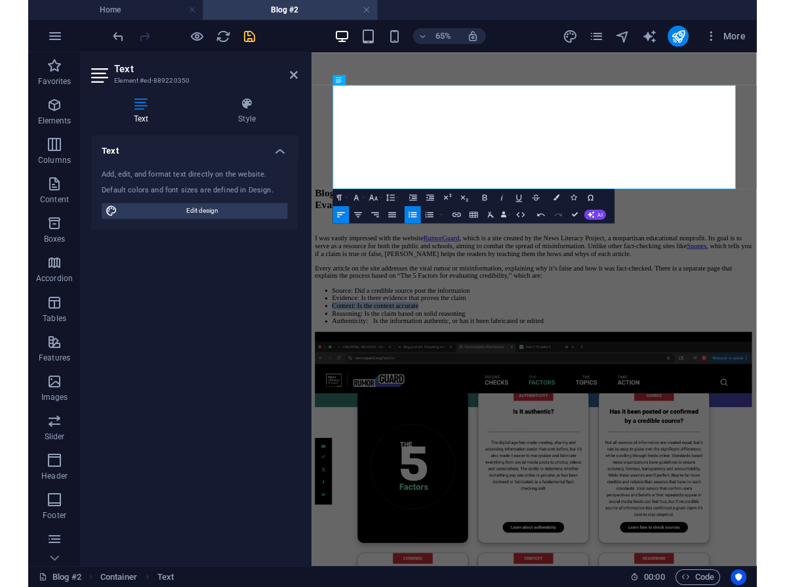
scroll to position [477, 0]
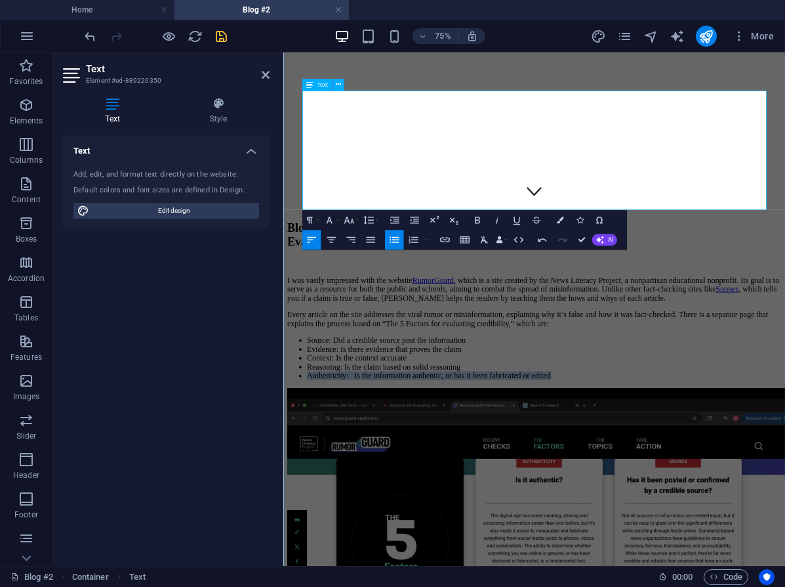
drag, startPoint x: 650, startPoint y: 253, endPoint x: 320, endPoint y: 252, distance: 330.0
click at [320, 477] on li "Authenticity: Is the information authentic, or has it been fabricated or edited" at bounding box center [631, 483] width 633 height 12
drag, startPoint x: 320, startPoint y: 189, endPoint x: 531, endPoint y: 191, distance: 211.3
click at [531, 430] on li "Source: Did a credible source post the information" at bounding box center [631, 436] width 633 height 12
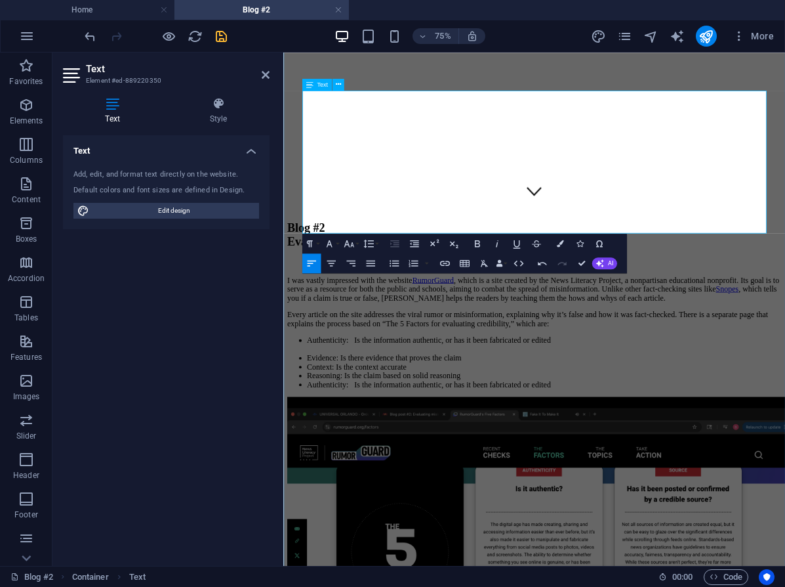
click at [314, 430] on ul "Authenticity: Is the information authentic, or has it been fabricated or edited…" at bounding box center [618, 465] width 659 height 71
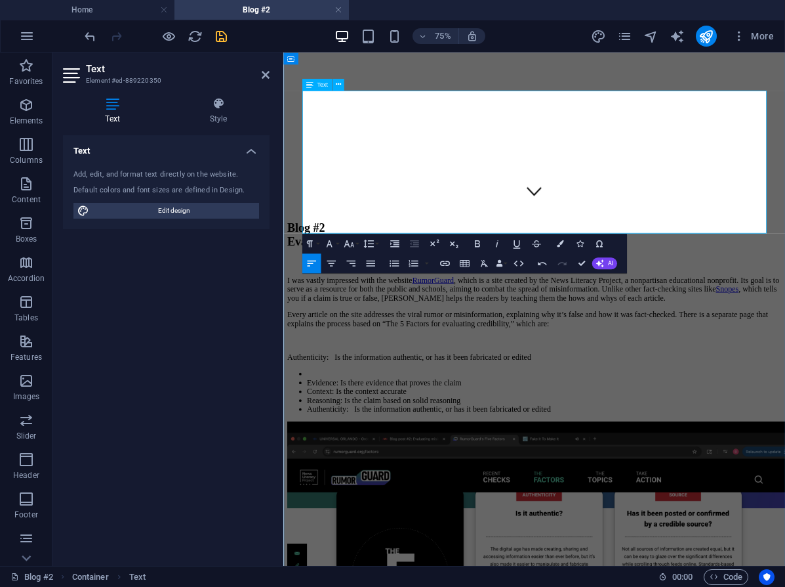
click at [328, 474] on li at bounding box center [631, 480] width 633 height 12
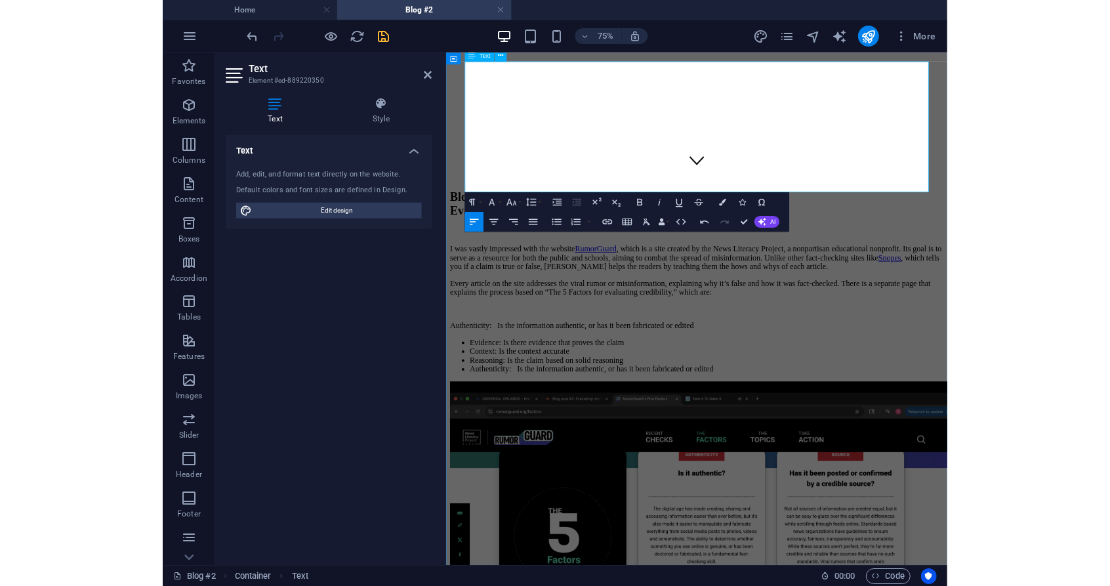
scroll to position [520, 0]
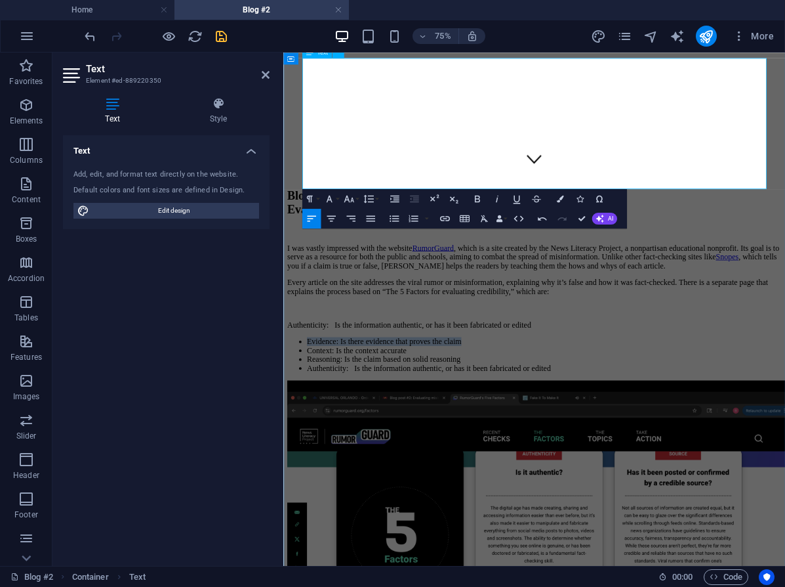
drag, startPoint x: 528, startPoint y: 178, endPoint x: 320, endPoint y: 177, distance: 208.0
click at [316, 431] on li "Evidence: Is there evidence that proves the claim" at bounding box center [631, 437] width 633 height 12
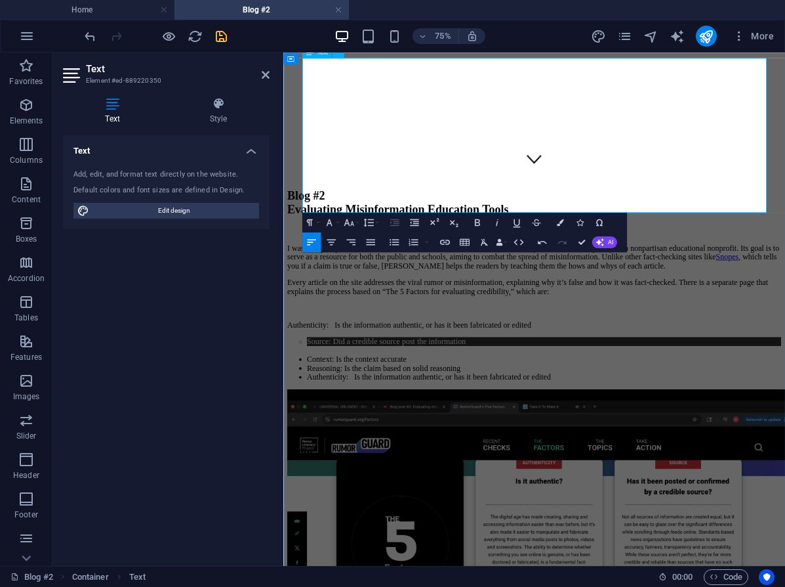
click at [446, 455] on li "Context: Is the context accurate" at bounding box center [631, 461] width 633 height 12
drag, startPoint x: 453, startPoint y: 227, endPoint x: 331, endPoint y: 230, distance: 122.7
click at [327, 455] on li "Context: Is the context accurate" at bounding box center [631, 461] width 633 height 12
click at [464, 455] on li "Context: Is the context accurate" at bounding box center [631, 461] width 633 height 12
drag, startPoint x: 455, startPoint y: 228, endPoint x: 310, endPoint y: 228, distance: 145.0
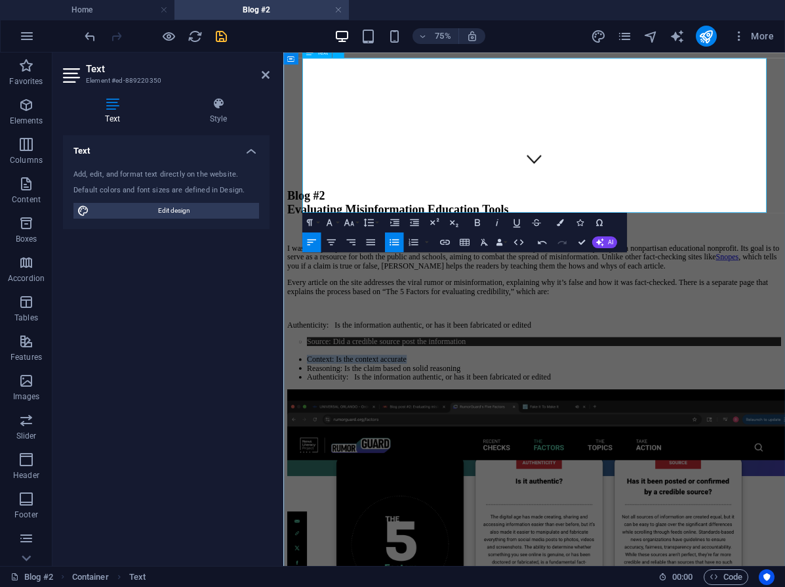
click at [315, 455] on li "Context: Is the context accurate" at bounding box center [631, 461] width 633 height 12
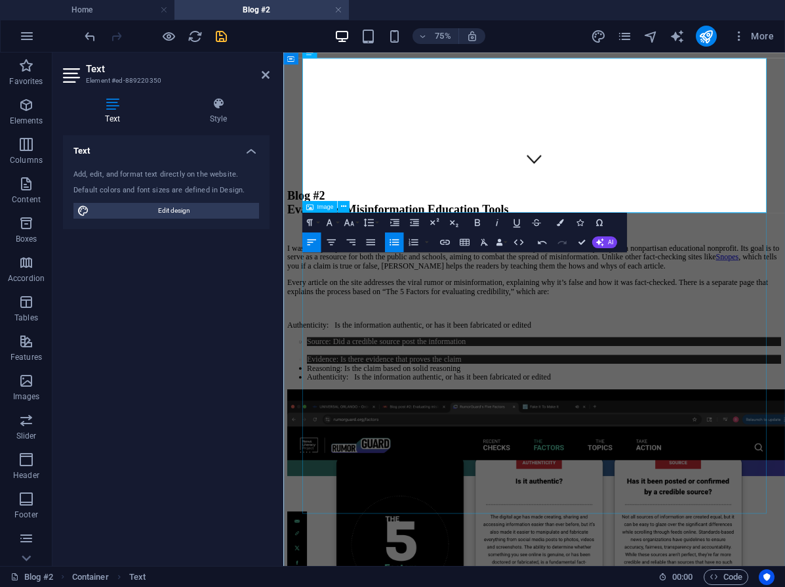
drag, startPoint x: 647, startPoint y: 257, endPoint x: 347, endPoint y: 266, distance: 300.0
click at [528, 467] on li "Reasoning: Is the claim based on solid reasoning" at bounding box center [631, 473] width 633 height 12
drag, startPoint x: 528, startPoint y: 243, endPoint x: 323, endPoint y: 246, distance: 204.7
click at [323, 467] on li "Reasoning: Is the claim based on solid reasoning" at bounding box center [631, 473] width 633 height 12
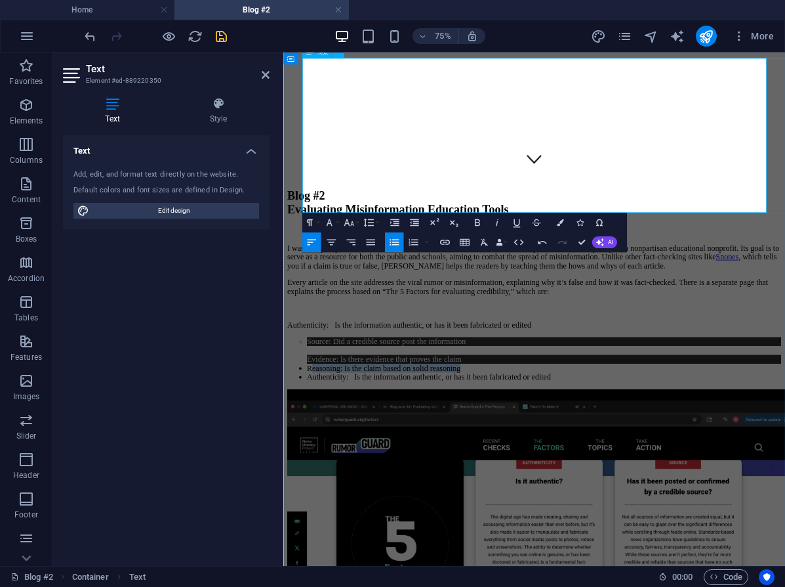
click at [549, 467] on li "Reasoning: Is the claim based on solid reasoning" at bounding box center [631, 473] width 633 height 12
drag, startPoint x: 535, startPoint y: 244, endPoint x: 320, endPoint y: 249, distance: 214.6
click at [320, 467] on li "Reasoning: Is the claim based on solid reasoning" at bounding box center [631, 473] width 633 height 12
drag, startPoint x: 655, startPoint y: 257, endPoint x: 316, endPoint y: 264, distance: 340.0
click at [316, 478] on li "Authenticity: Is the information authentic, or has it been fabricated or edited" at bounding box center [631, 484] width 633 height 12
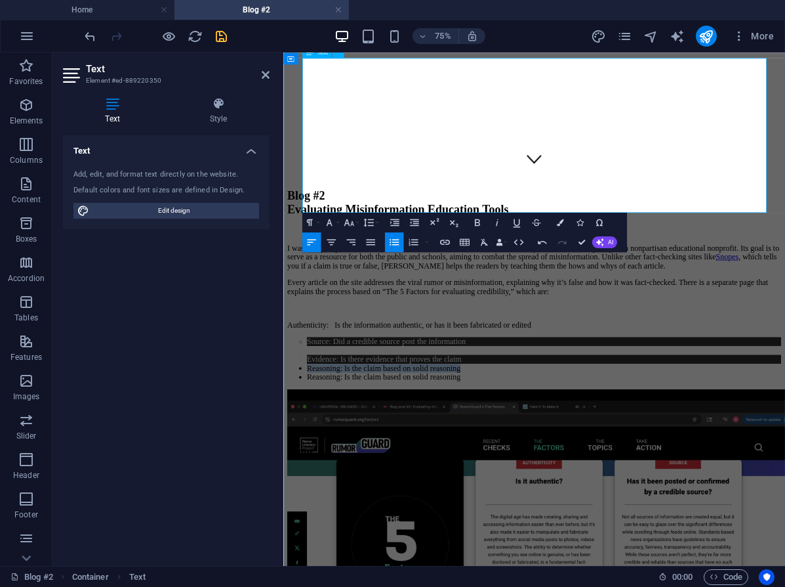
drag, startPoint x: 524, startPoint y: 241, endPoint x: 321, endPoint y: 245, distance: 202.8
click at [320, 467] on li "Reasoning: Is the claim based on solid reasoning" at bounding box center [631, 473] width 633 height 12
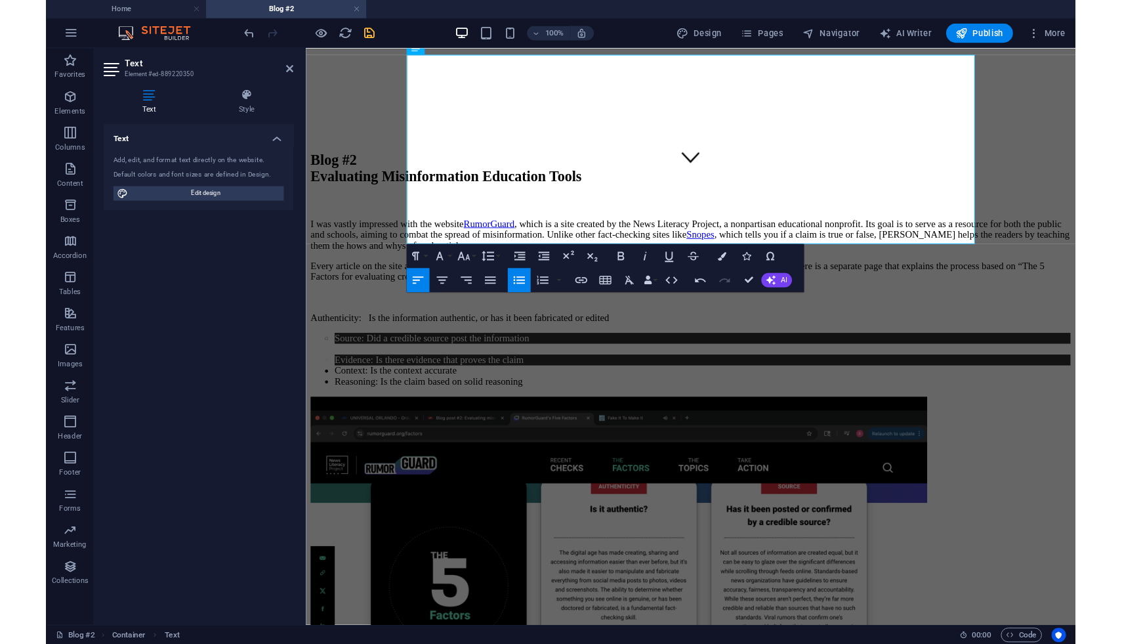
scroll to position [452, 0]
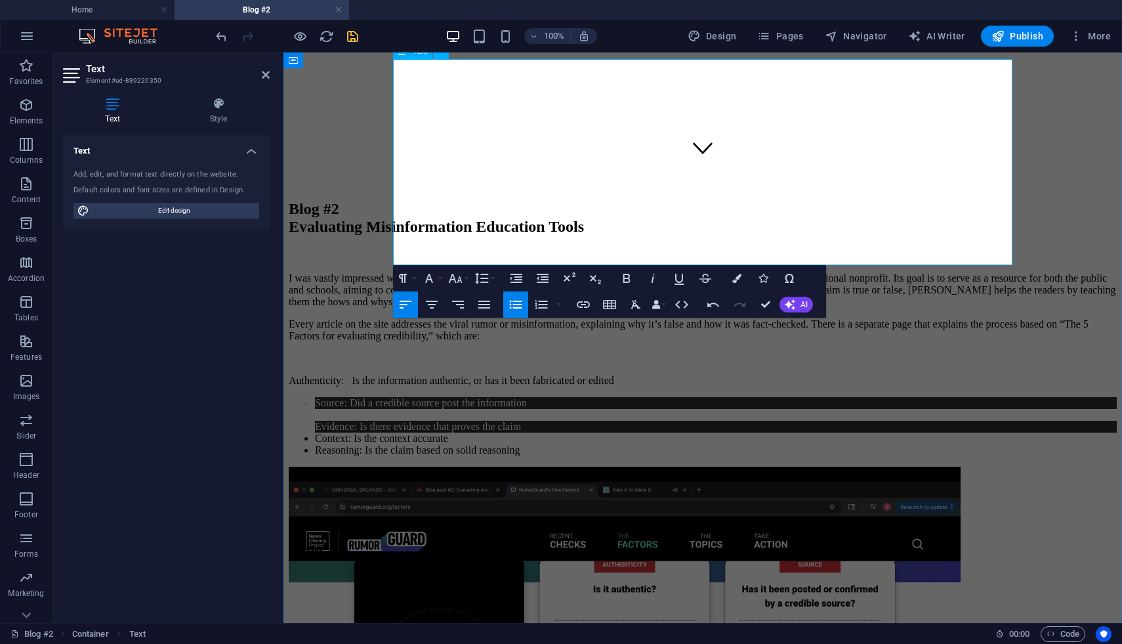
click at [400, 397] on ul "Source: Did a credible source post the information Evidence: Is there evidence …" at bounding box center [703, 426] width 828 height 59
click at [394, 375] on p "Authenticity: Is the information authentic, or has it been fabricated or edited" at bounding box center [703, 381] width 828 height 12
click at [399, 397] on ul "Source: Did a credible source post the information Evidence: Is there evidence …" at bounding box center [703, 426] width 828 height 59
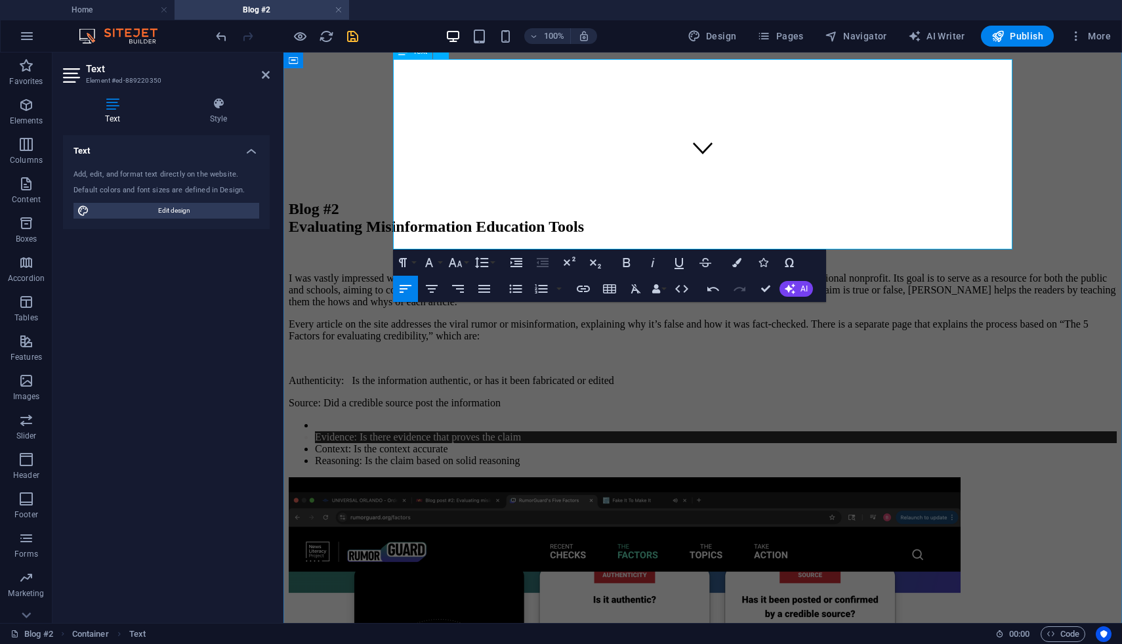
click at [402, 431] on li "Evidence: Is there evidence that proves the claim" at bounding box center [716, 437] width 802 height 12
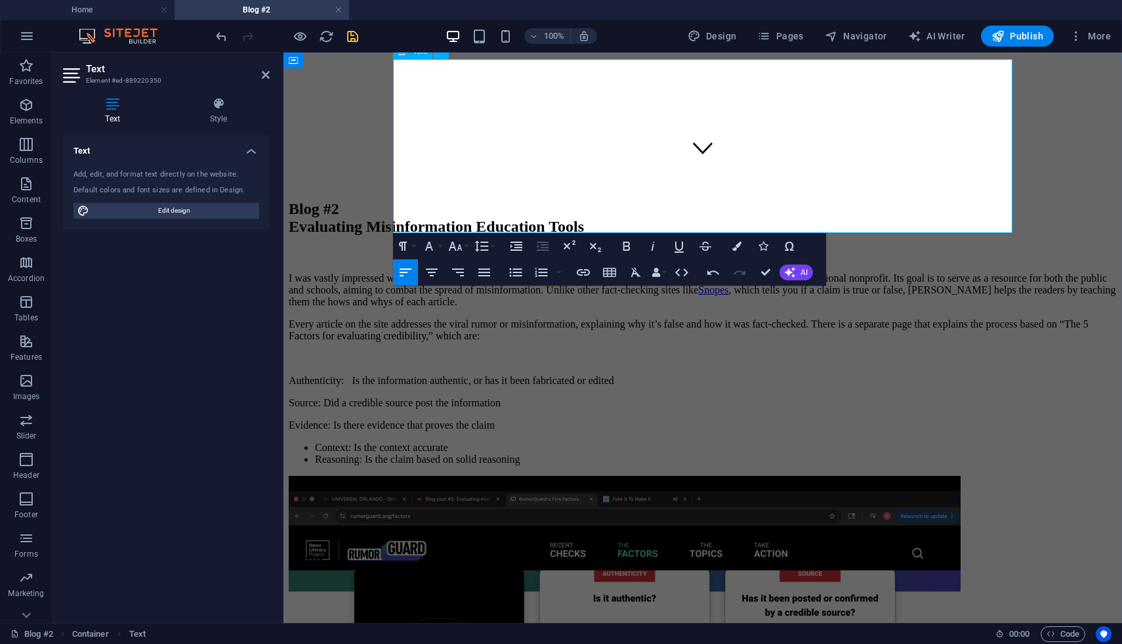
click at [403, 442] on li "Context: Is the context accurate" at bounding box center [716, 448] width 802 height 12
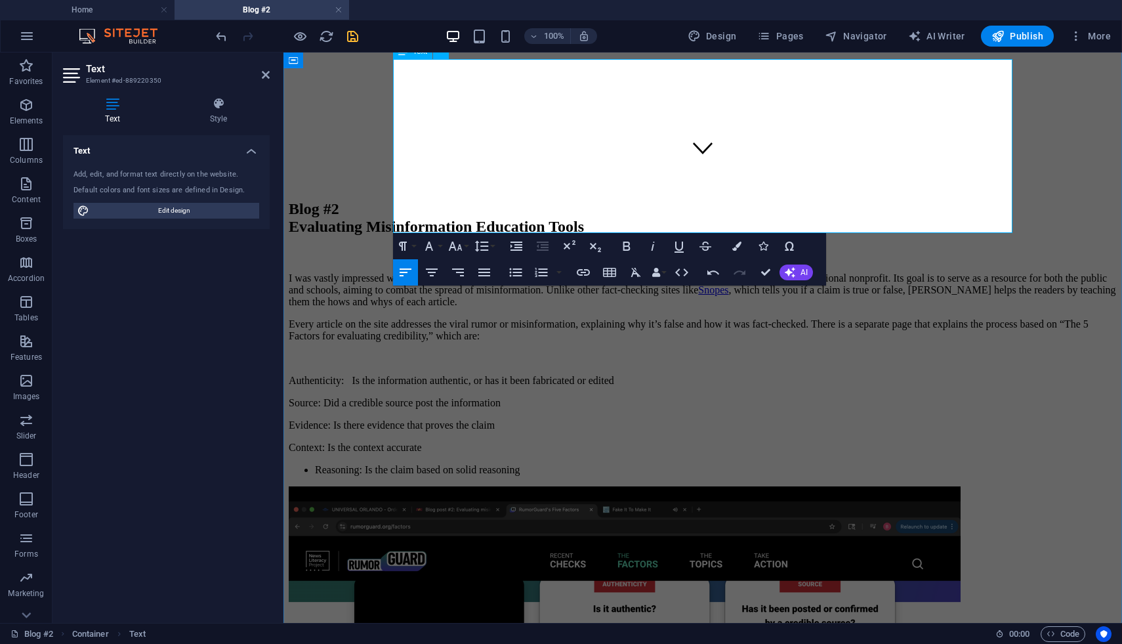
click at [404, 464] on li "Reasoning: Is the claim based on solid reasoning" at bounding box center [716, 470] width 802 height 12
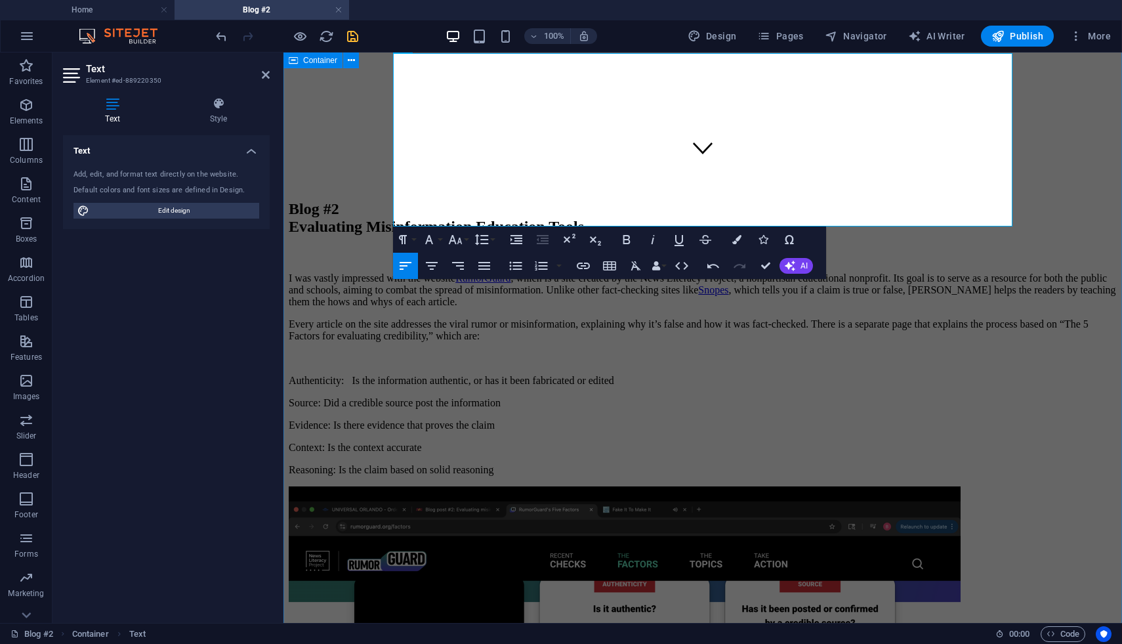
scroll to position [458, 0]
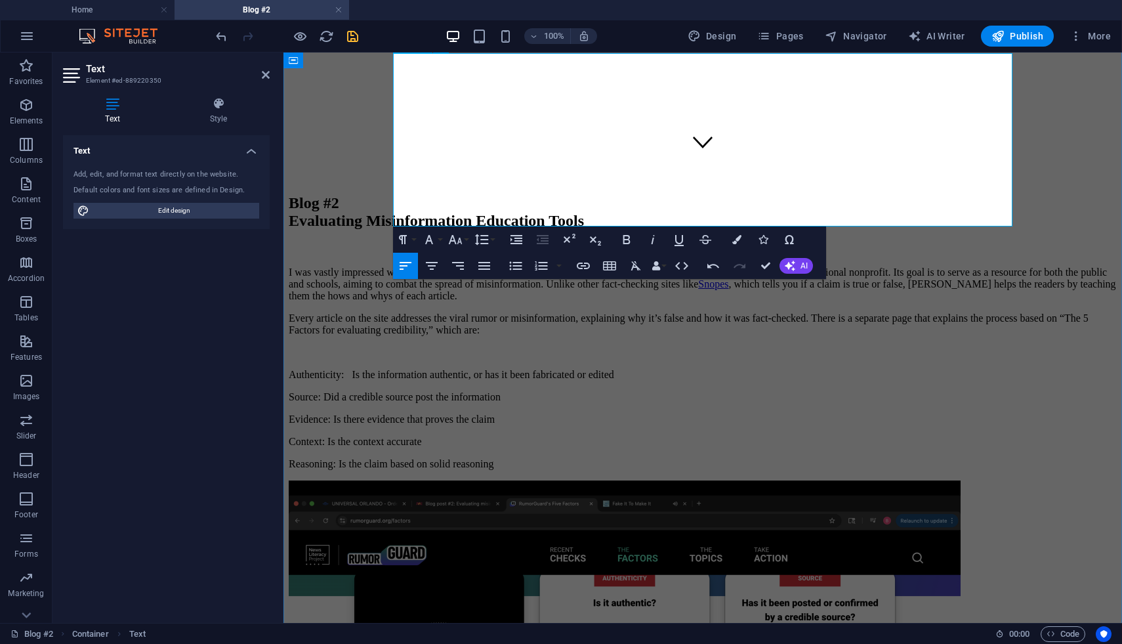
click at [394, 369] on p "Authenticity: Is the information authentic, or has it been fabricated or edited" at bounding box center [703, 375] width 828 height 12
click at [393, 391] on p "Source: Did a credible source post the information" at bounding box center [703, 397] width 828 height 12
click at [394, 391] on p "Source: Did a credible source post the information" at bounding box center [703, 397] width 828 height 12
click at [396, 391] on p "Source: Did a credible source post the information" at bounding box center [703, 397] width 828 height 12
click at [394, 391] on p "Source: Did a credible source post the information" at bounding box center [703, 397] width 828 height 12
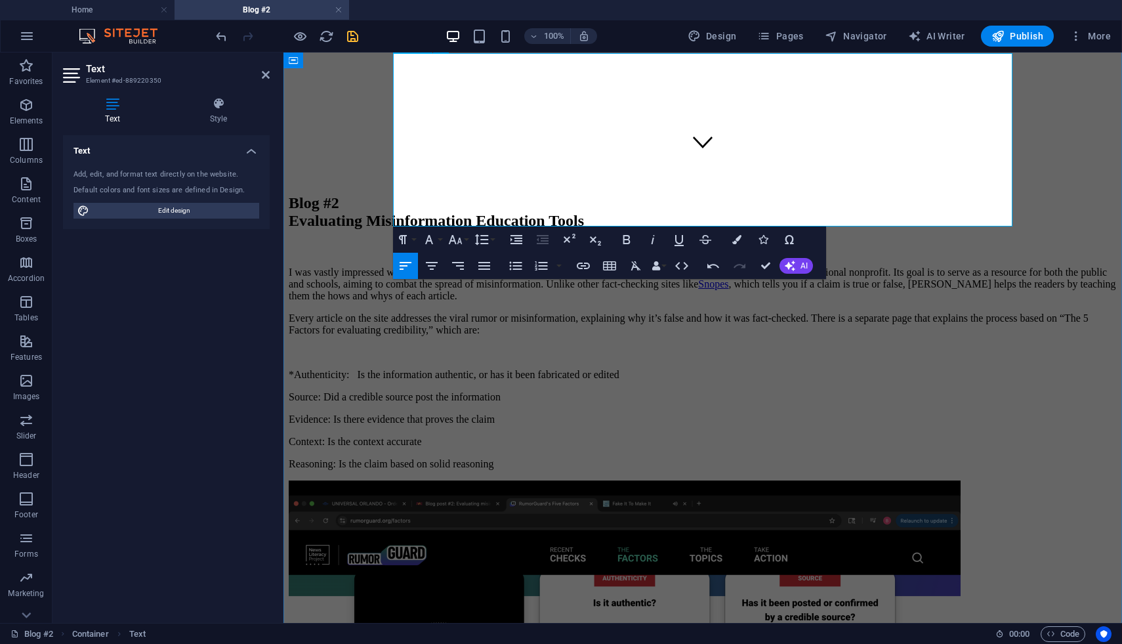
click at [396, 391] on p "Source: Did a credible source post the information" at bounding box center [703, 397] width 828 height 12
click at [400, 369] on p "*Authenticity: Is the information authentic, or has it been fabricated or edited" at bounding box center [703, 375] width 828 height 12
click at [516, 265] on icon "button" at bounding box center [516, 266] width 12 height 9
click at [394, 391] on p "Source: Did a credible source post the information" at bounding box center [703, 397] width 828 height 12
click at [395, 391] on p "Source: Did a credible source post the information" at bounding box center [703, 397] width 828 height 12
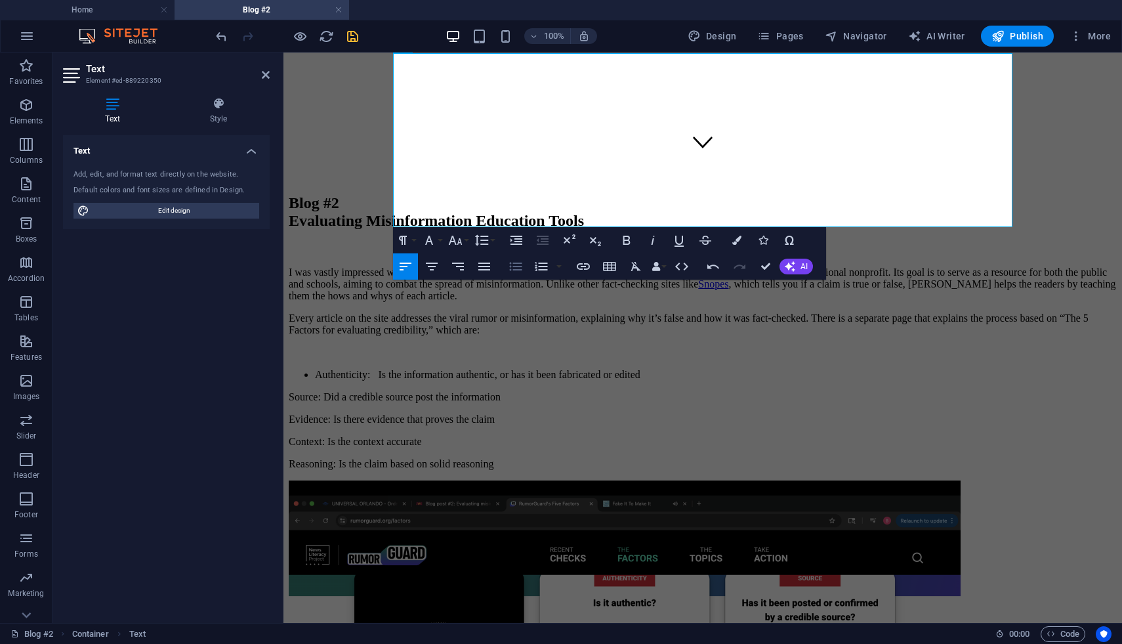
click at [515, 267] on icon "button" at bounding box center [516, 267] width 16 height 16
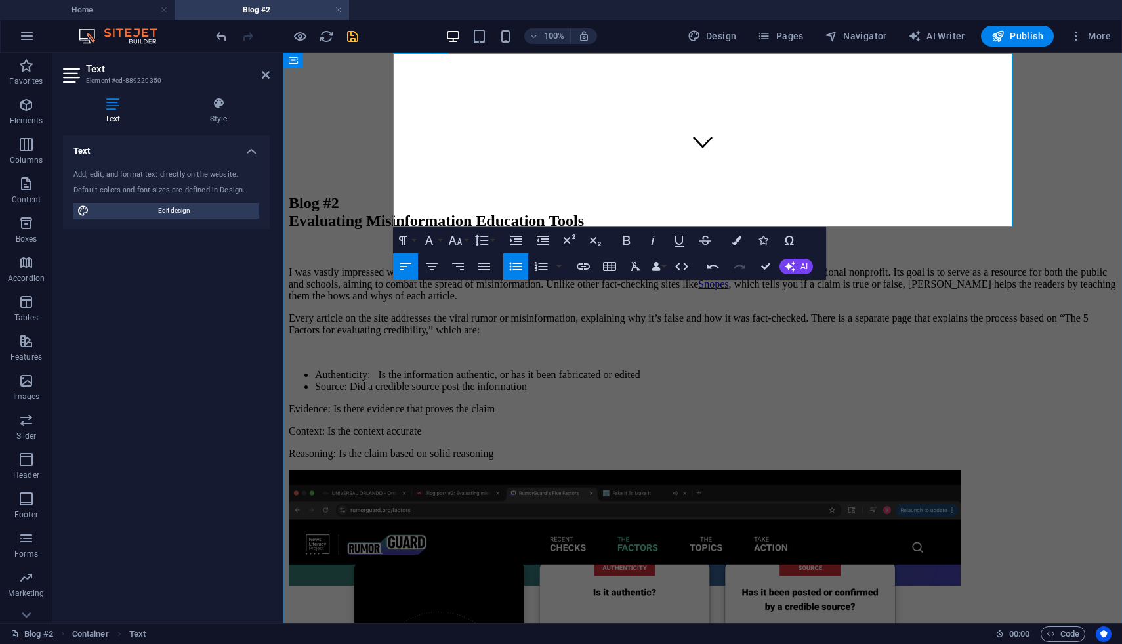
click at [395, 403] on p "Evidence: Is there evidence that proves the claim" at bounding box center [703, 409] width 828 height 12
click at [512, 262] on icon "button" at bounding box center [516, 267] width 16 height 16
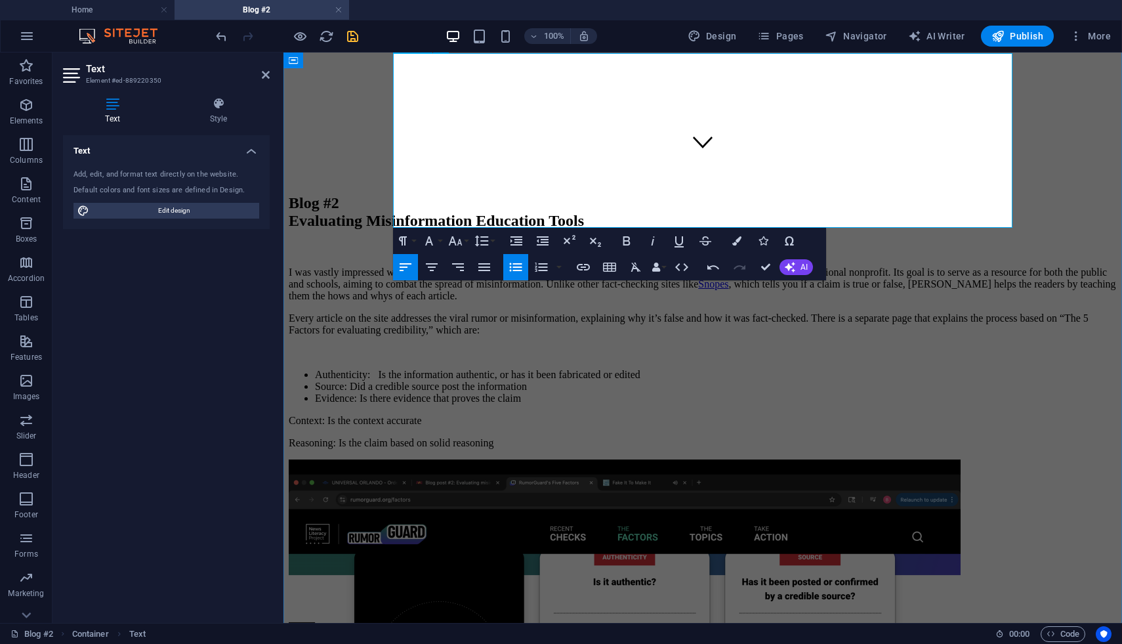
click at [396, 415] on p "Context: Is the context accurate" at bounding box center [703, 421] width 828 height 12
click at [394, 415] on p "Context: Is the context accurate" at bounding box center [703, 421] width 828 height 12
click at [520, 261] on icon "button" at bounding box center [516, 267] width 16 height 16
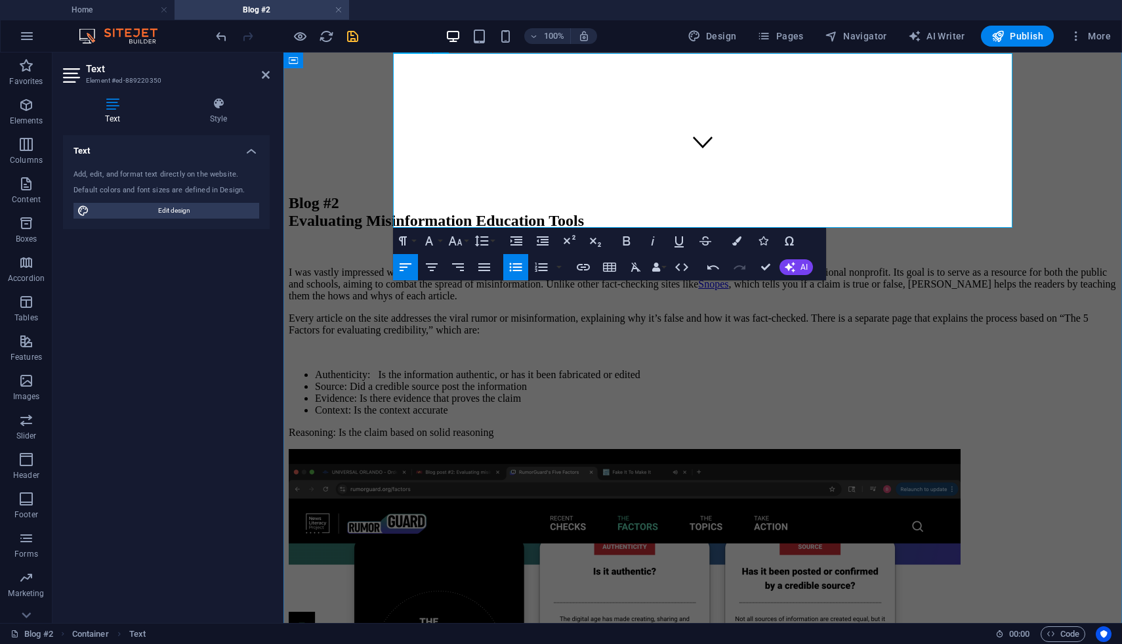
click at [395, 426] on p "Reasoning: Is the claim based on solid reasoning" at bounding box center [703, 432] width 828 height 12
click at [512, 266] on icon "button" at bounding box center [516, 267] width 16 height 16
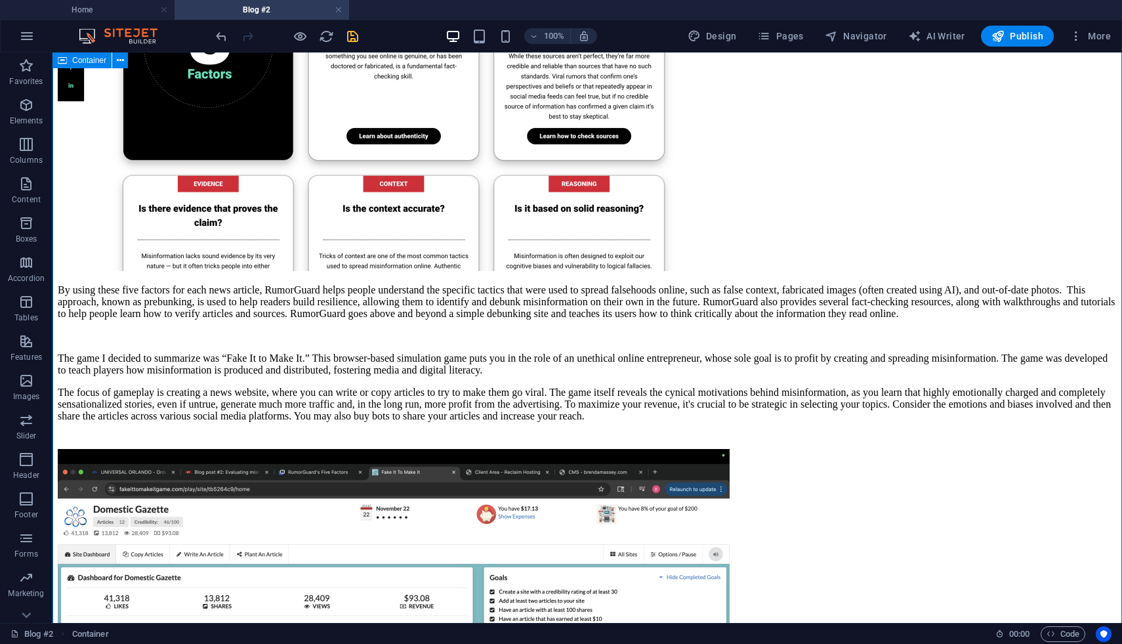
scroll to position [846, 0]
